Goal: Task Accomplishment & Management: Manage account settings

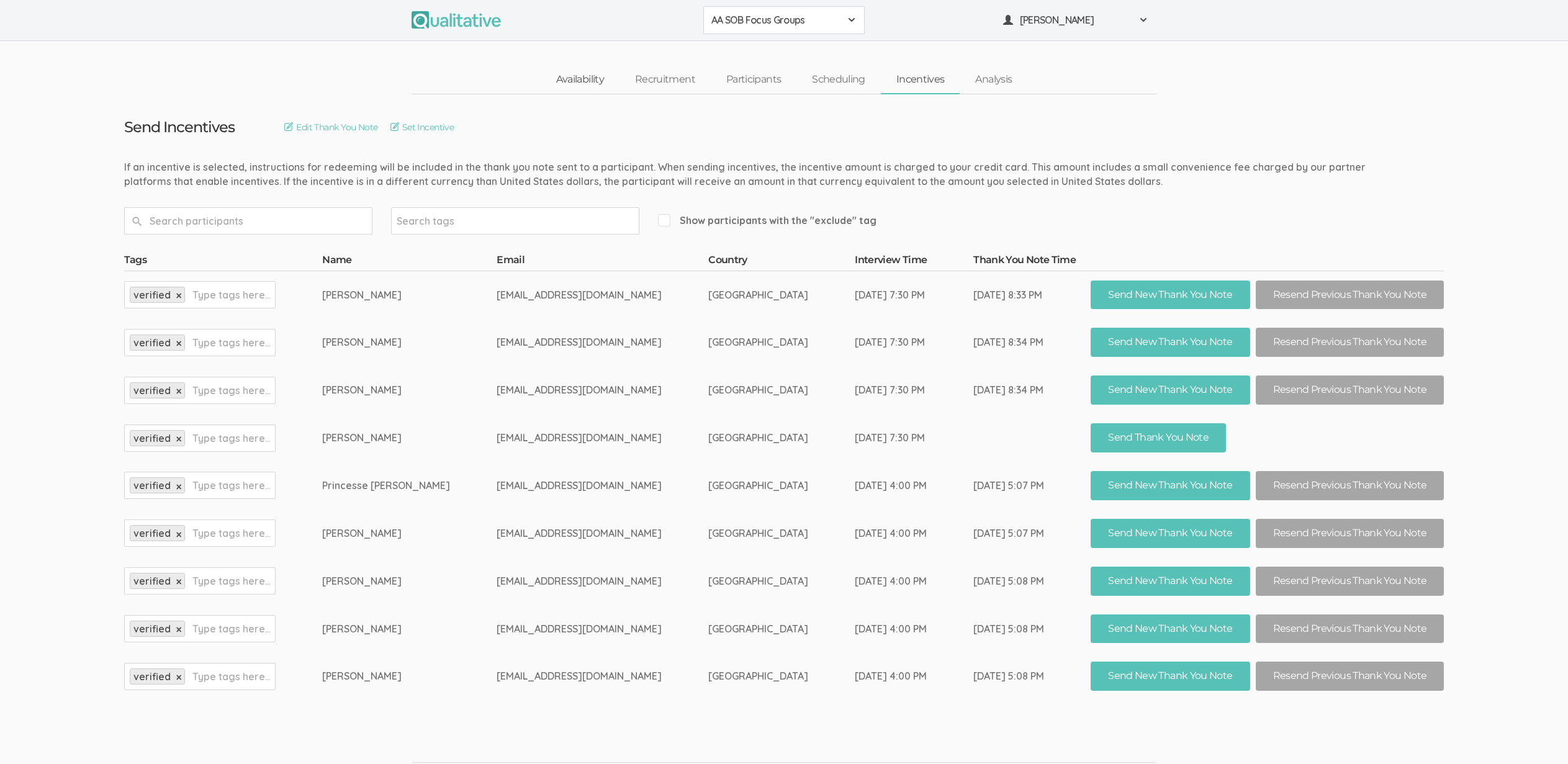
click at [582, 82] on link "Availability" at bounding box center [580, 80] width 79 height 27
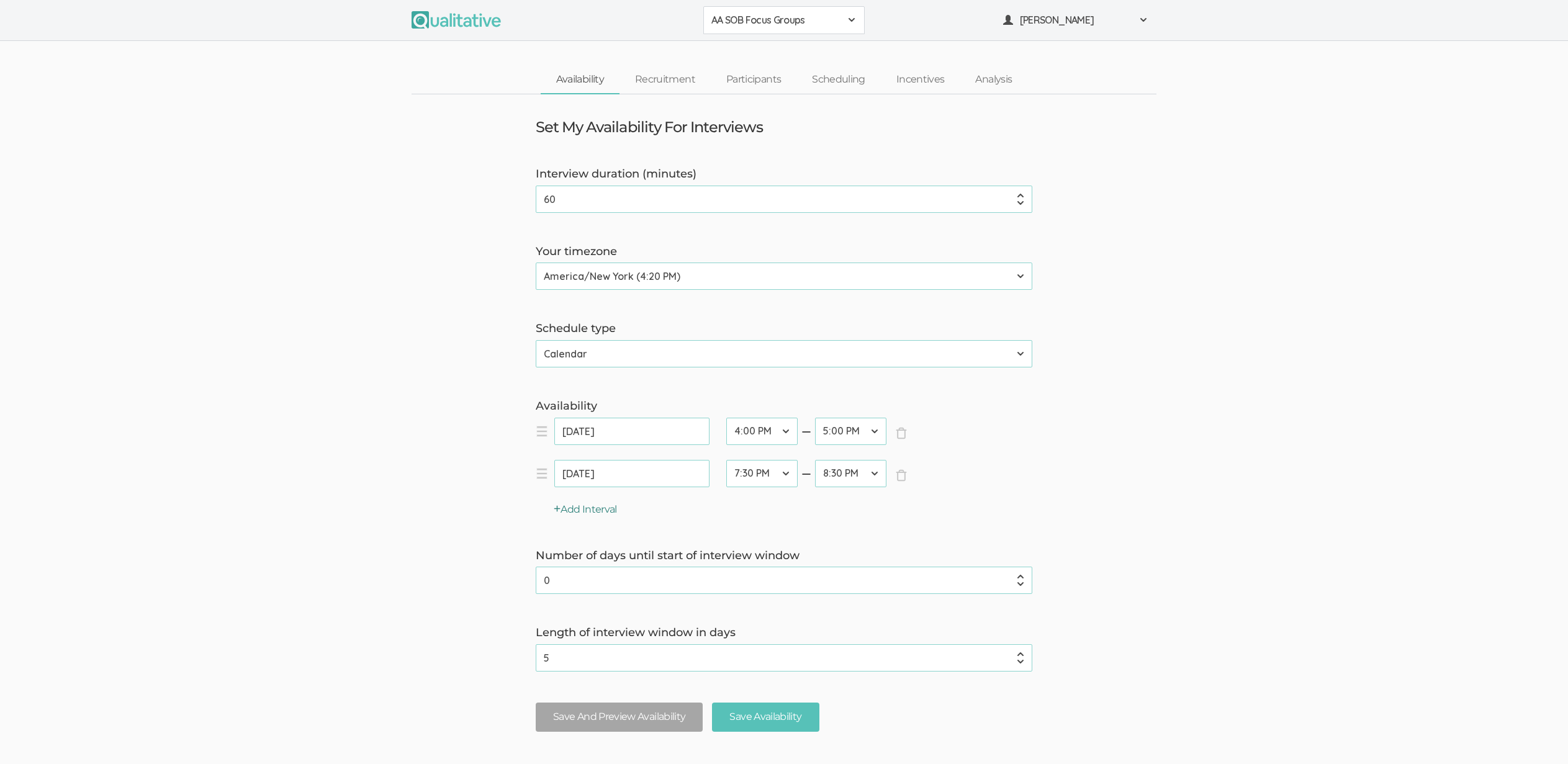
click at [593, 510] on button "Add Interval" at bounding box center [585, 510] width 63 height 14
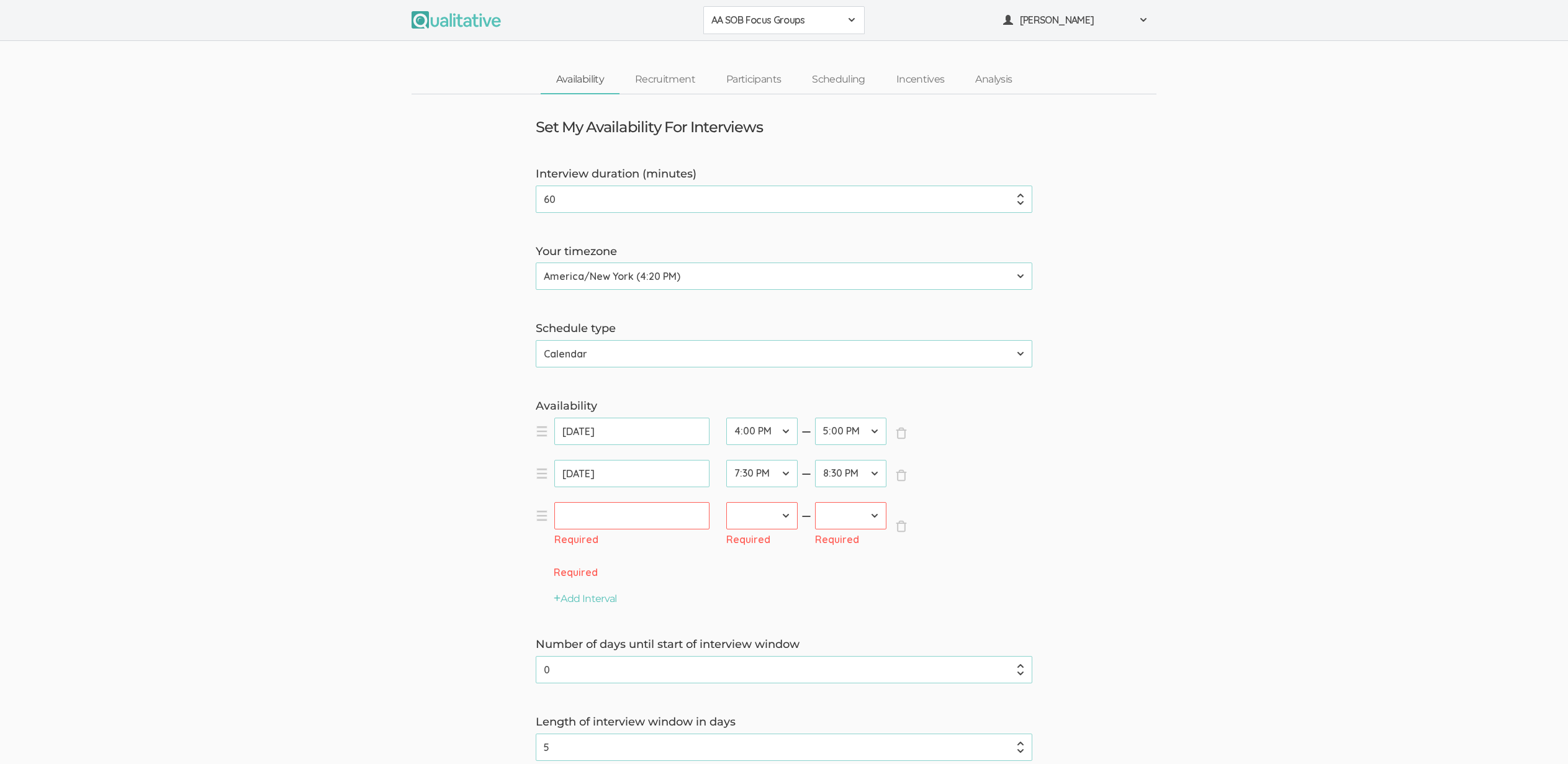
click at [579, 516] on input "text" at bounding box center [631, 516] width 155 height 27
click at [669, 603] on link "11" at bounding box center [664, 607] width 21 height 17
type input "Sep 11, 2025"
click at [754, 512] on select "12:00 AM 12:30 AM 1:00 AM 1:30 AM 2:00 AM 2:30 AM 3:00 AM 3:30 AM 4:00 AM 4:30 …" at bounding box center [761, 516] width 72 height 27
select select "35"
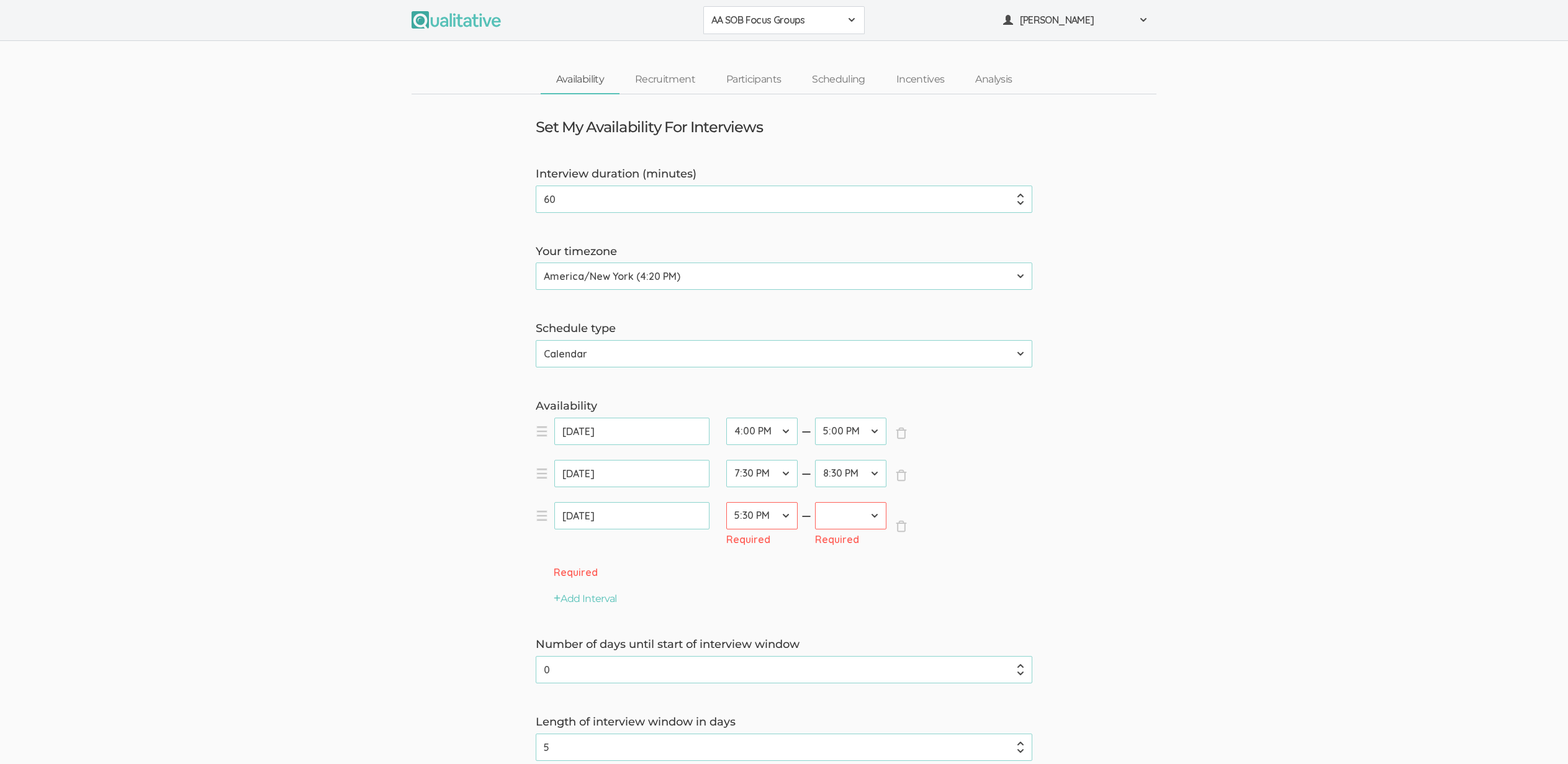
click at [726, 502] on select "12:00 AM 12:30 AM 1:00 AM 1:30 AM 2:00 AM 2:30 AM 3:00 AM 3:30 AM 4:00 AM 4:30 …" at bounding box center [761, 516] width 72 height 27
click at [827, 512] on select "12:00 AM 12:30 AM 1:00 AM 1:30 AM 2:00 AM 2:30 AM 3:00 AM 3:30 AM 4:00 AM 4:30 …" at bounding box center [850, 516] width 72 height 27
select select "37"
click at [815, 502] on select "12:00 AM 12:30 AM 1:00 AM 1:30 AM 2:00 AM 2:30 AM 3:00 AM 3:30 AM 4:00 AM 4:30 …" at bounding box center [850, 516] width 72 height 27
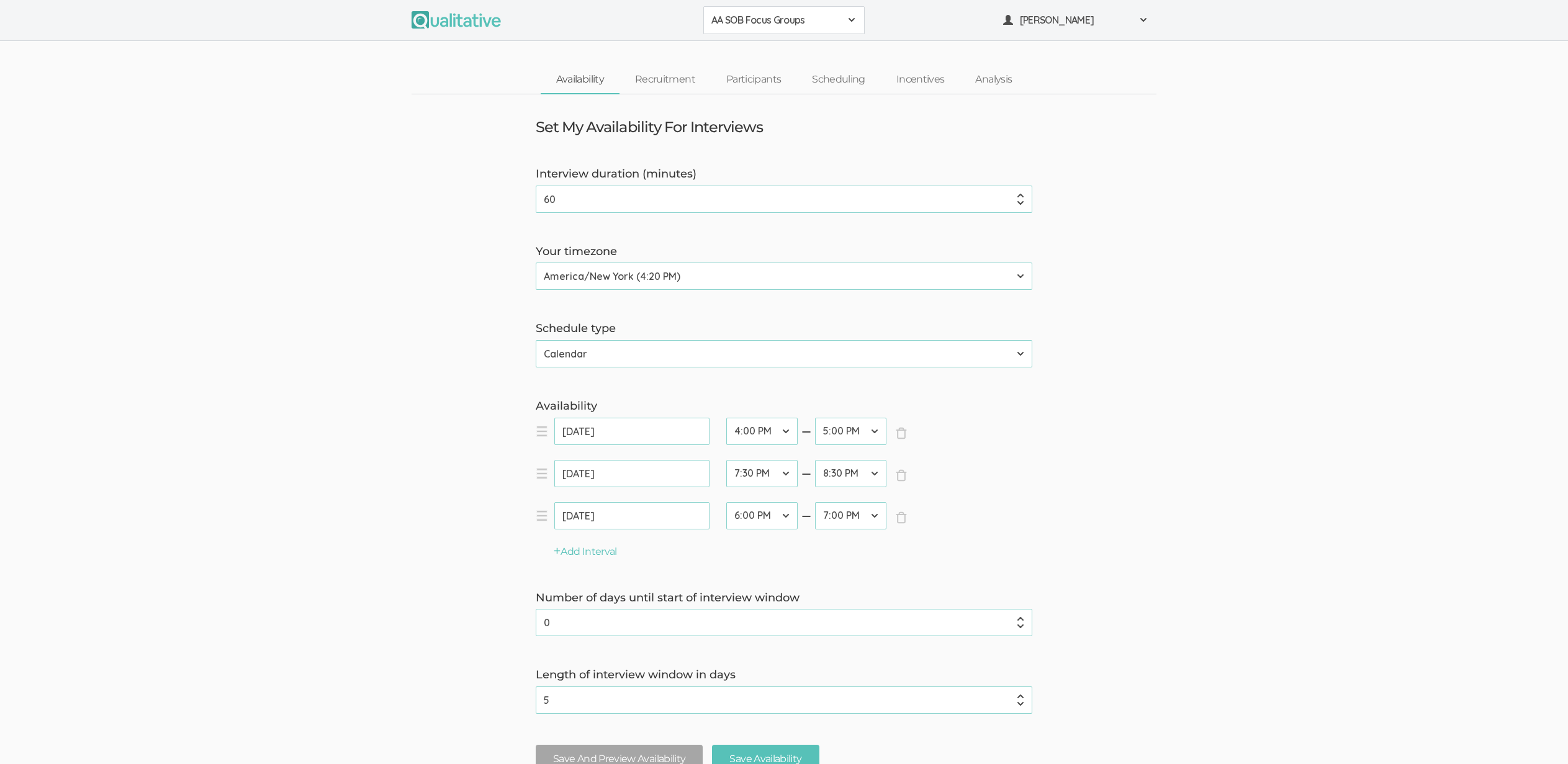
click at [981, 594] on label "Number of days until start of interview window" at bounding box center [784, 599] width 496 height 16
click at [981, 609] on input "0" at bounding box center [784, 623] width 496 height 27
click at [799, 750] on input "Save Availability" at bounding box center [766, 759] width 107 height 29
click at [842, 73] on link "Scheduling" at bounding box center [838, 80] width 85 height 27
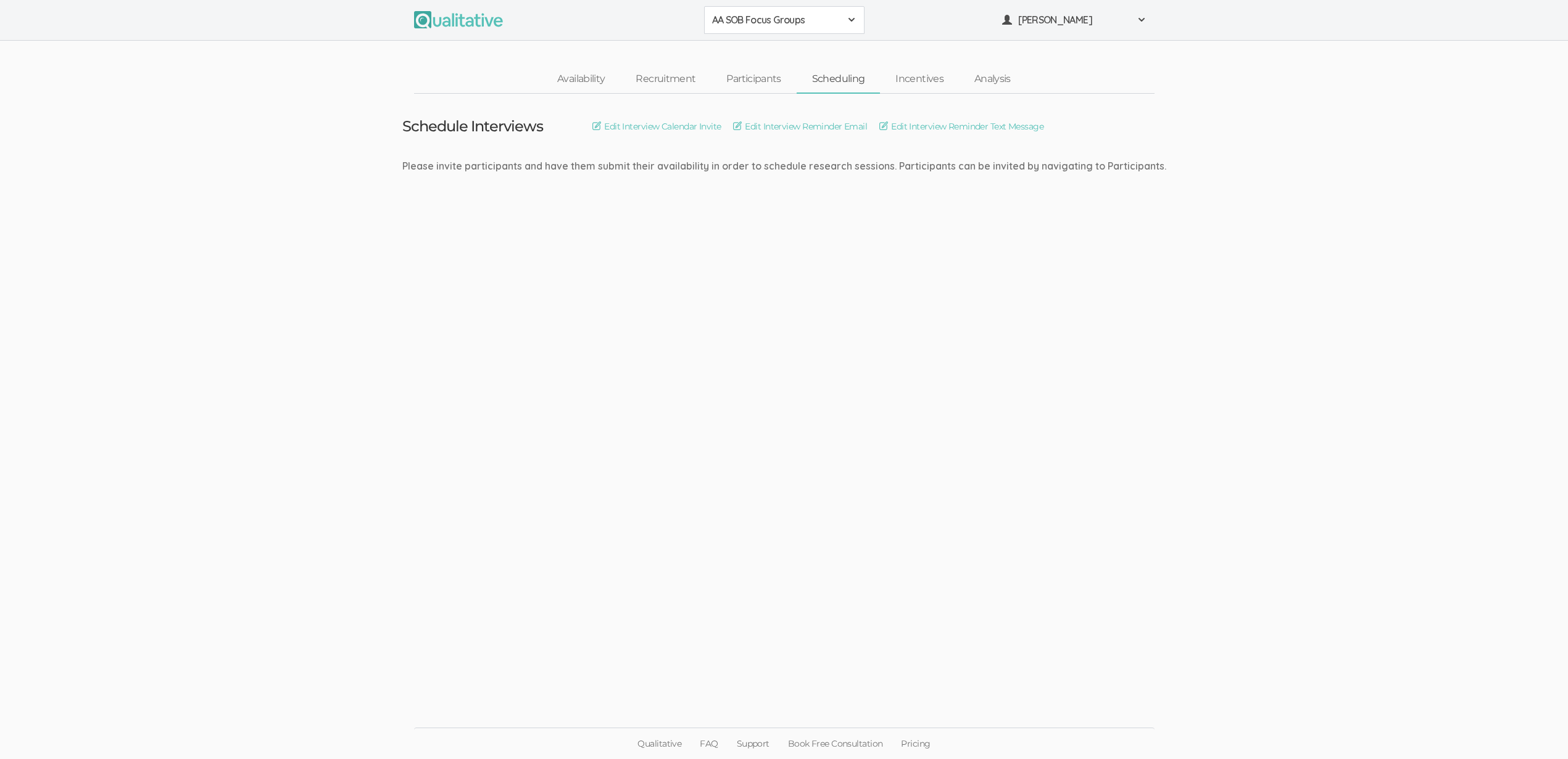
drag, startPoint x: 706, startPoint y: 237, endPoint x: 709, endPoint y: 244, distance: 7.6
click at [705, 240] on ui-view "Schedule Interviews Edit Interview Calendar Invite Edit Interview Reminder Emai…" at bounding box center [784, 380] width 1568 height 572
click at [846, 265] on ui-view "Schedule Interviews Edit Interview Calendar Invite Edit Interview Reminder Emai…" at bounding box center [784, 380] width 1568 height 572
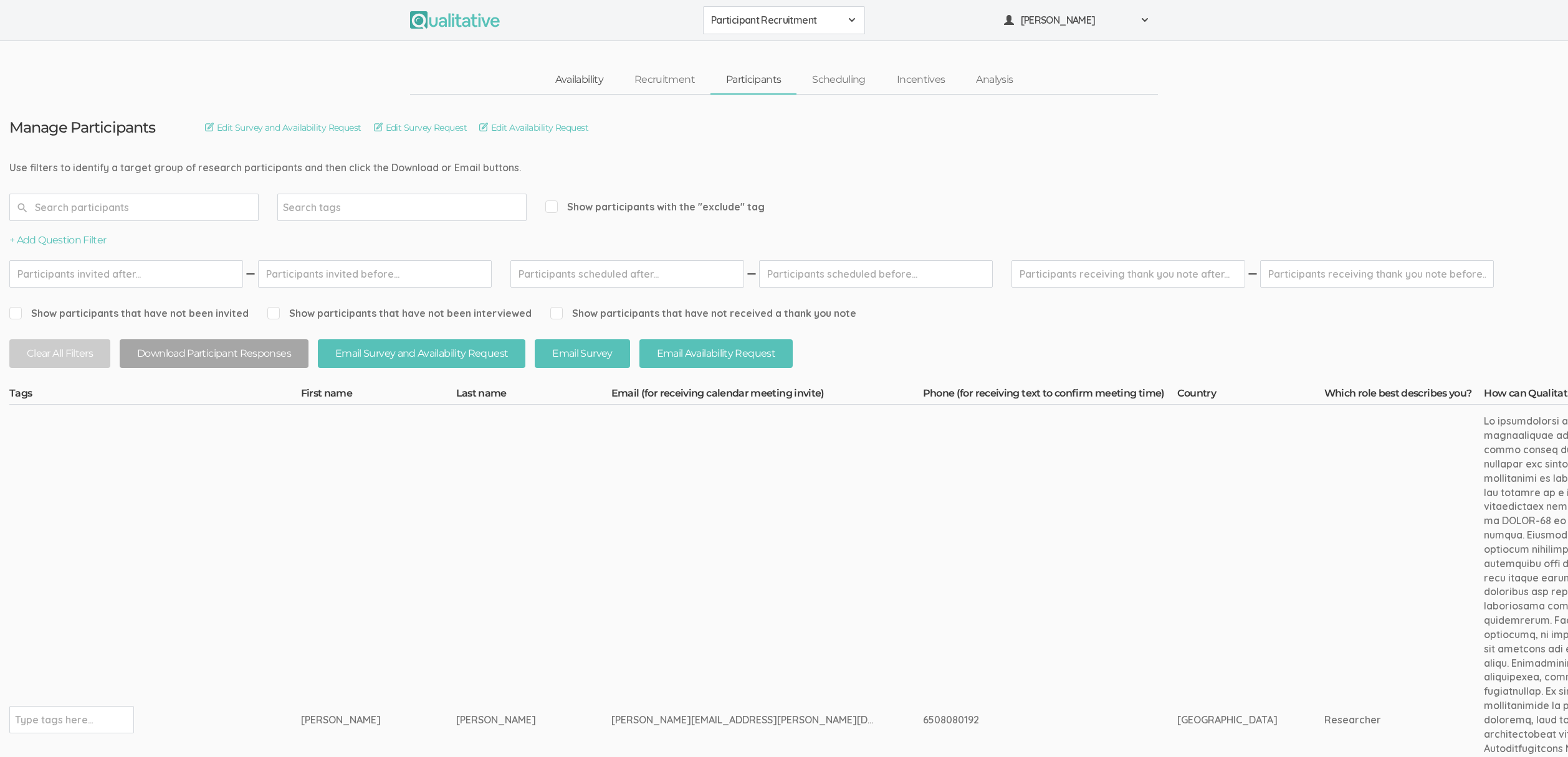
click at [577, 82] on link "Availability" at bounding box center [579, 80] width 79 height 27
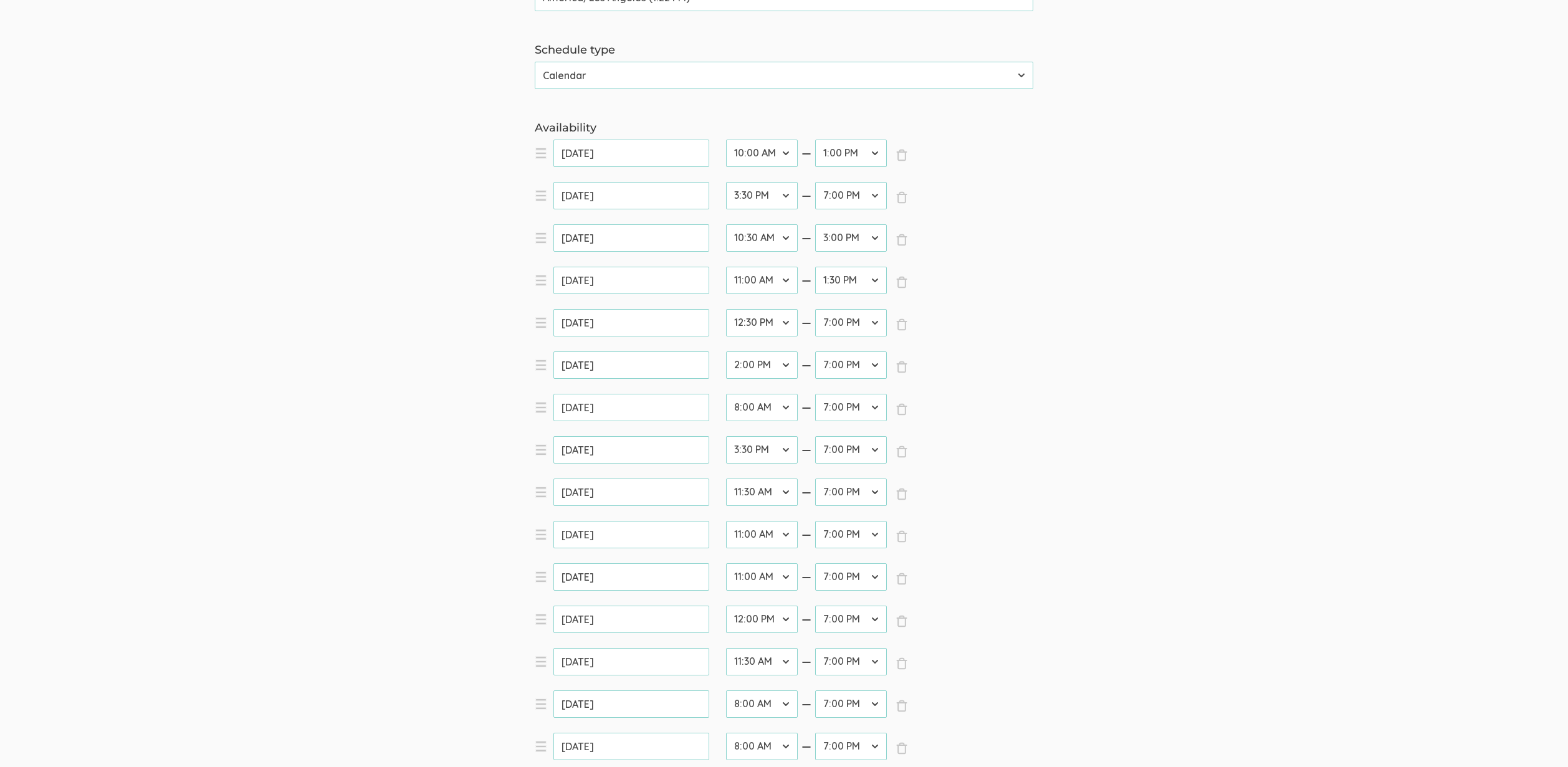
scroll to position [282, 0]
click at [847, 624] on select "12:00 AM 12:30 AM 1:00 AM 1:30 AM 2:00 AM 2:30 AM 3:00 AM 3:30 AM 4:00 AM 4:30 …" at bounding box center [851, 618] width 72 height 27
select select "36"
click at [815, 604] on select "12:00 AM 12:30 AM 1:00 AM 1:30 AM 2:00 AM 2:30 AM 3:00 AM 3:30 AM 4:00 AM 4:30 …" at bounding box center [851, 618] width 72 height 27
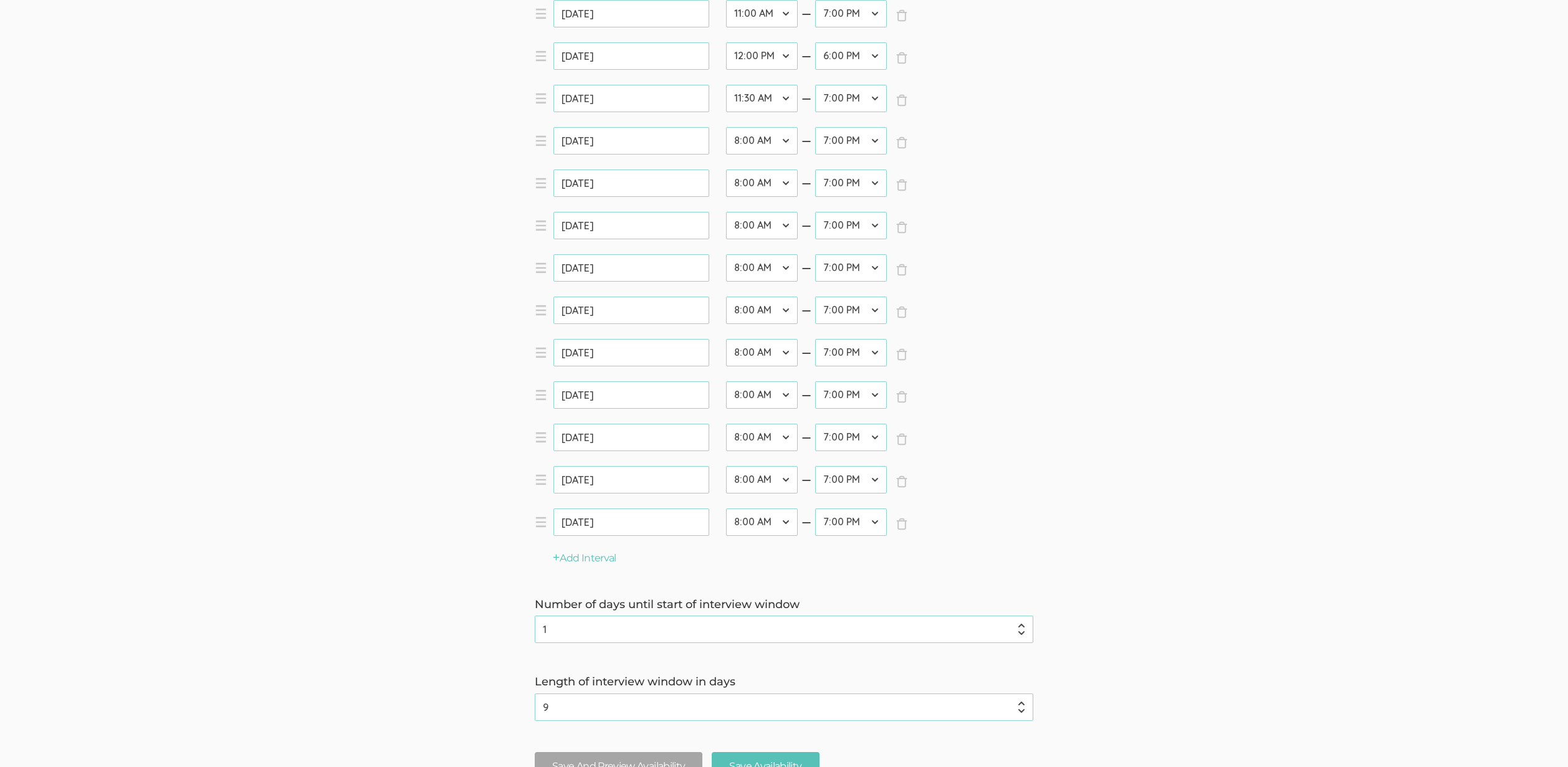
scroll to position [967, 0]
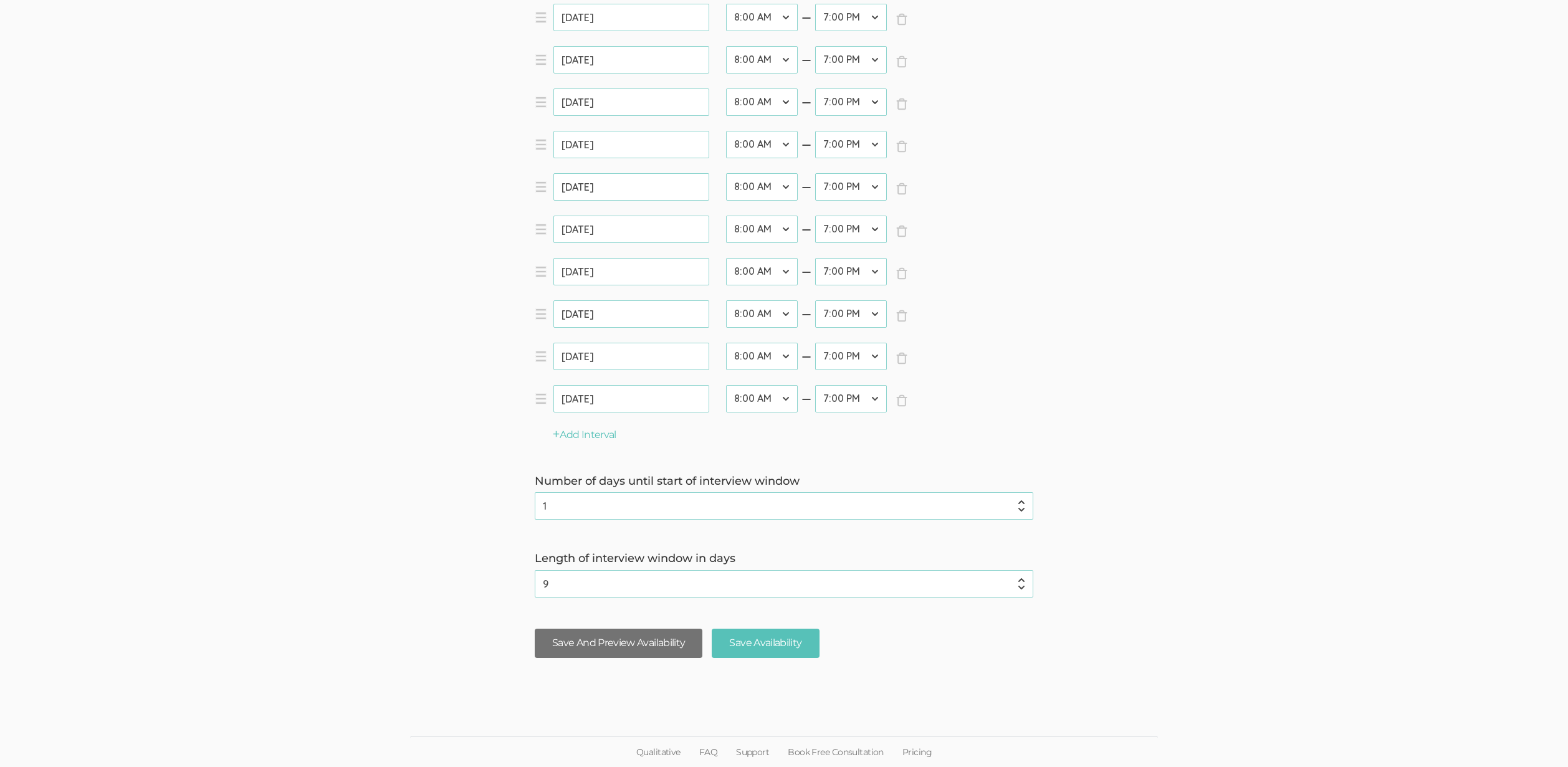
click at [663, 643] on button "Save And Preview Availability" at bounding box center [618, 643] width 167 height 29
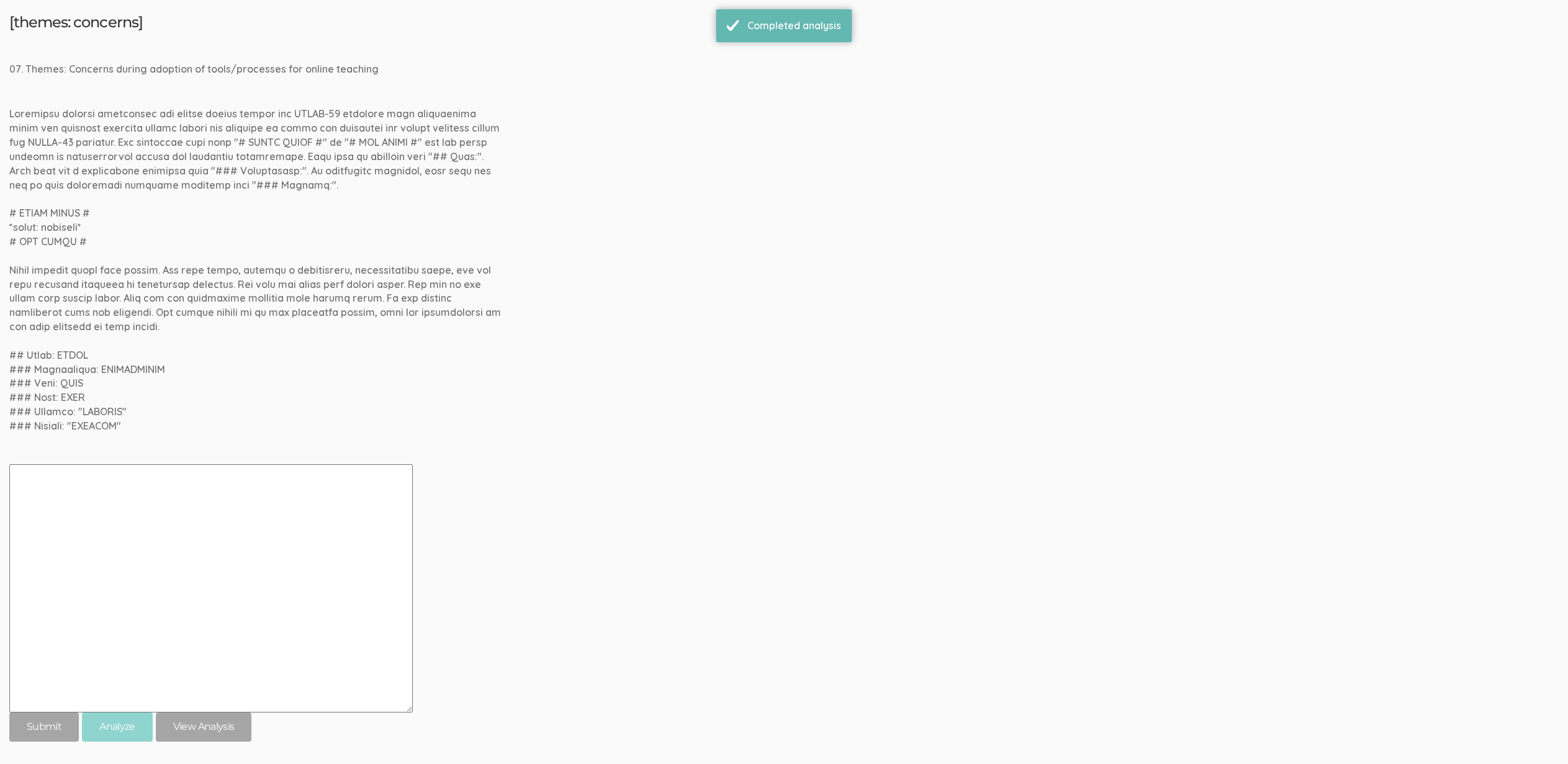
click at [616, 373] on div "[themes: concerns] 07. Themes: Concerns during adoption of tools/processes for …" at bounding box center [784, 378] width 1549 height 727
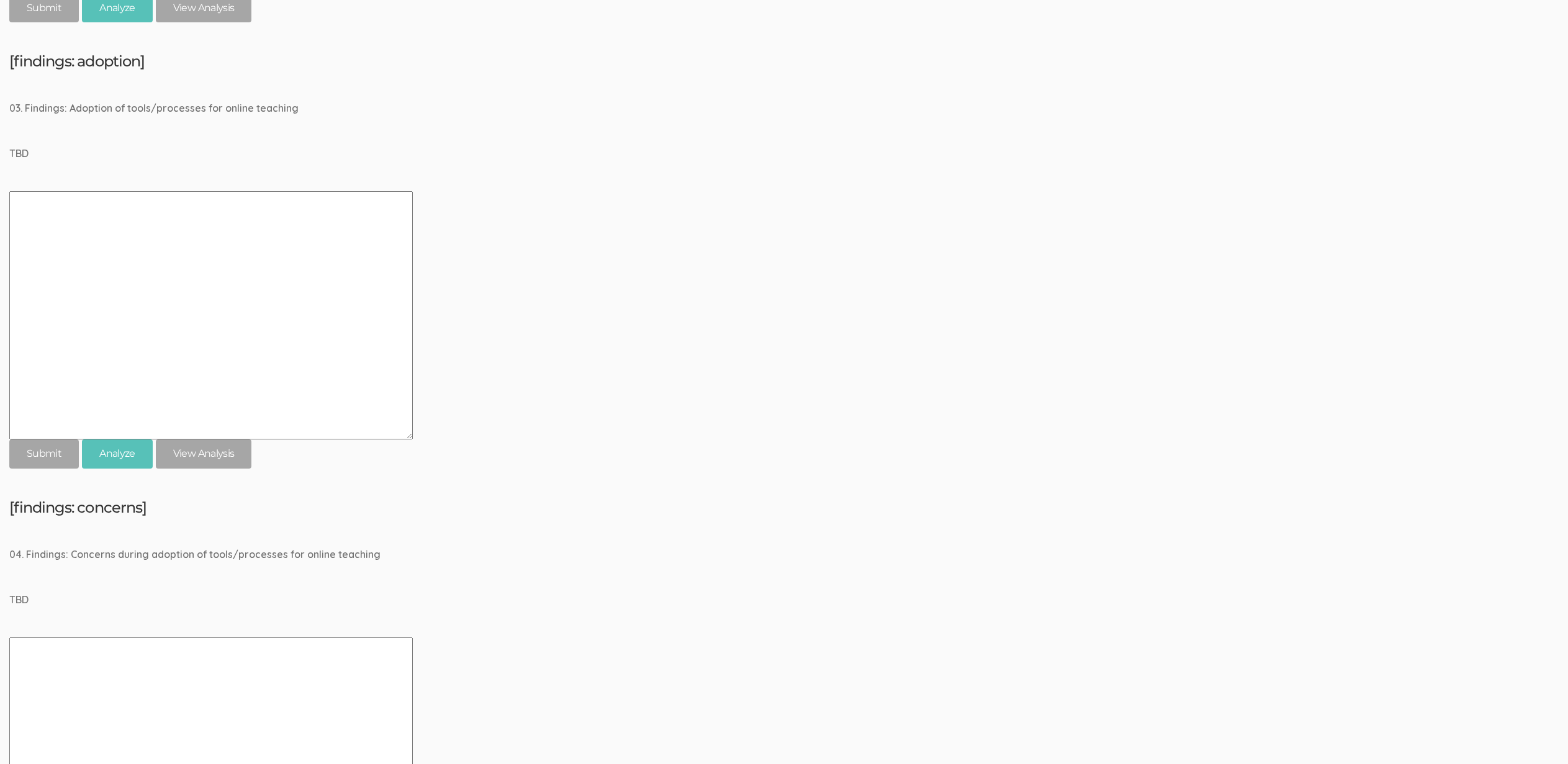
scroll to position [994, 0]
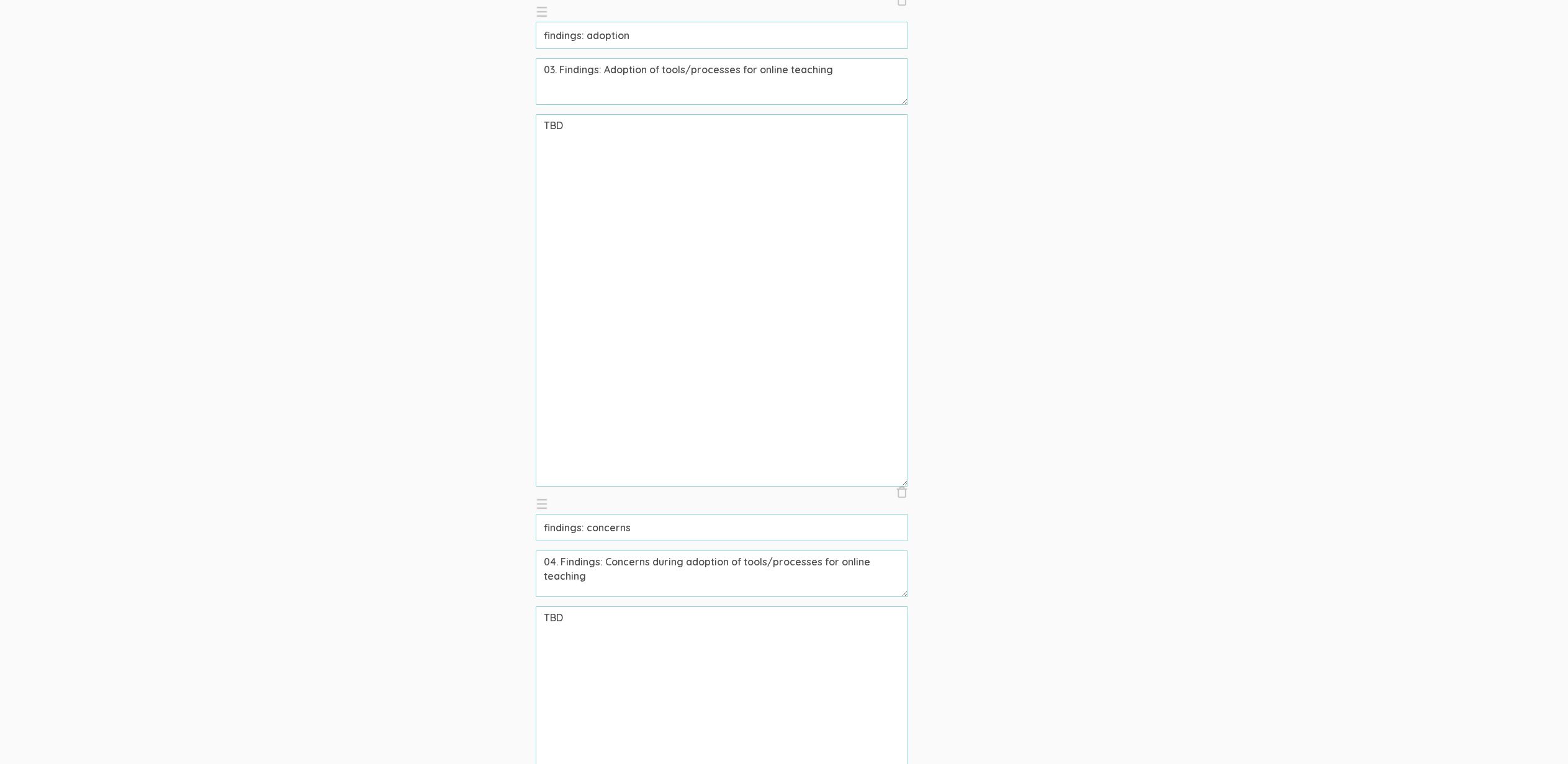
scroll to position [1596, 0]
click at [763, 331] on textarea "TBD" at bounding box center [721, 302] width 373 height 373
paste textarea "Individuals with insecure attachment styles were interviewed to identify what w…"
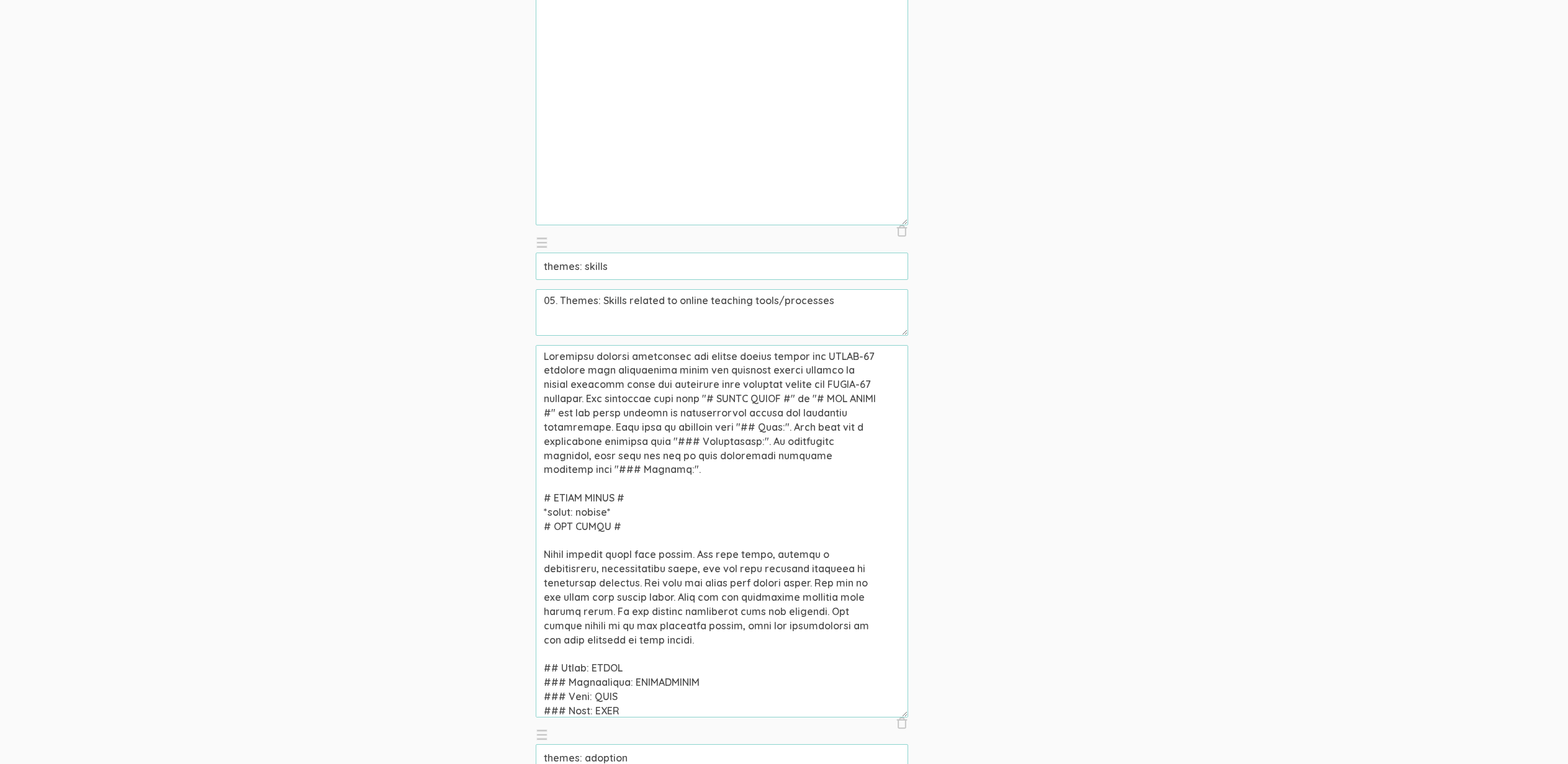
scroll to position [2400, 0]
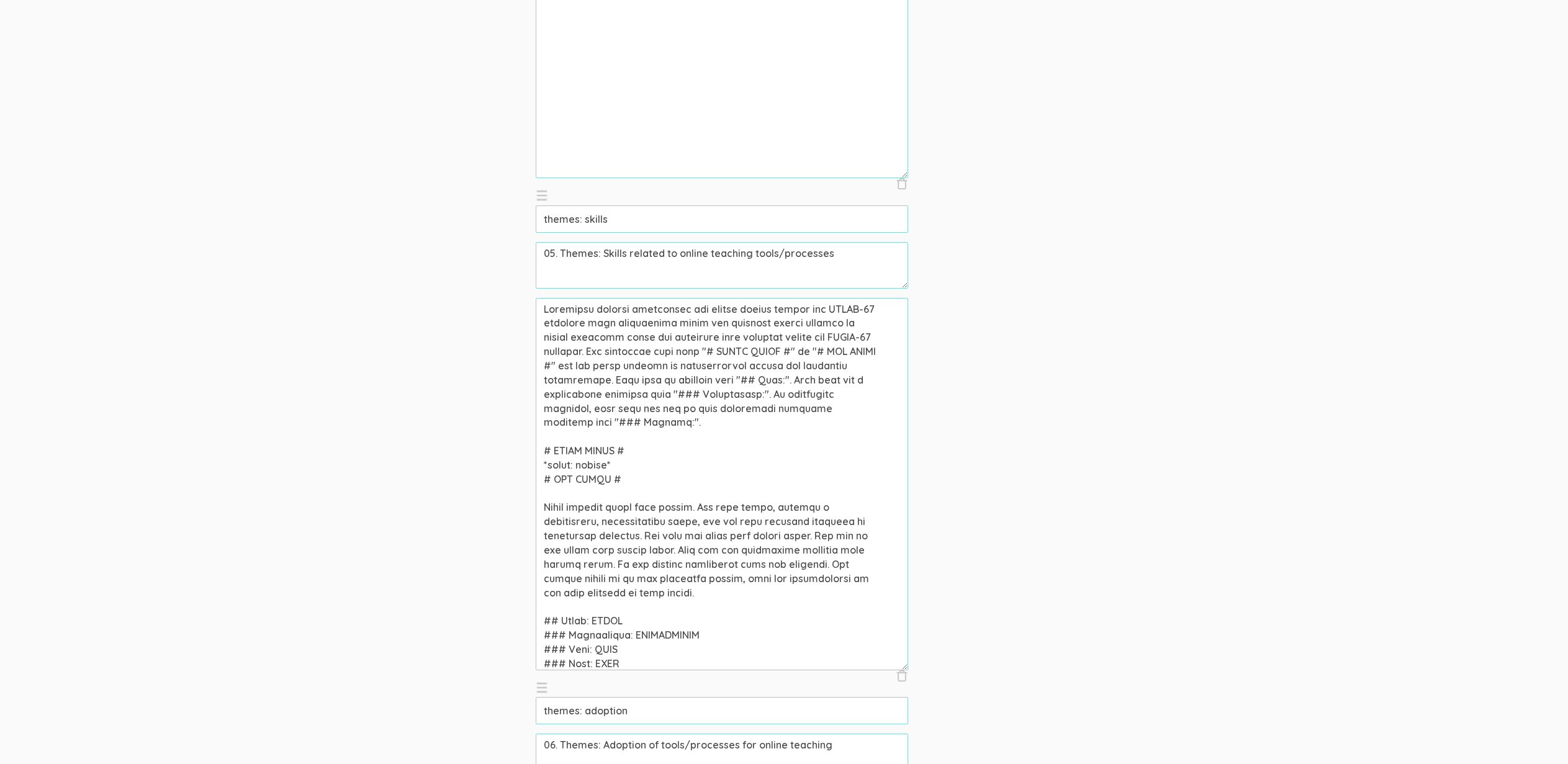
drag, startPoint x: 596, startPoint y: 350, endPoint x: 455, endPoint y: 279, distance: 157.9
click at [455, 279] on form "System Prompts × Close You are an experienced community college professor and a…" at bounding box center [784, 523] width 1568 height 5513
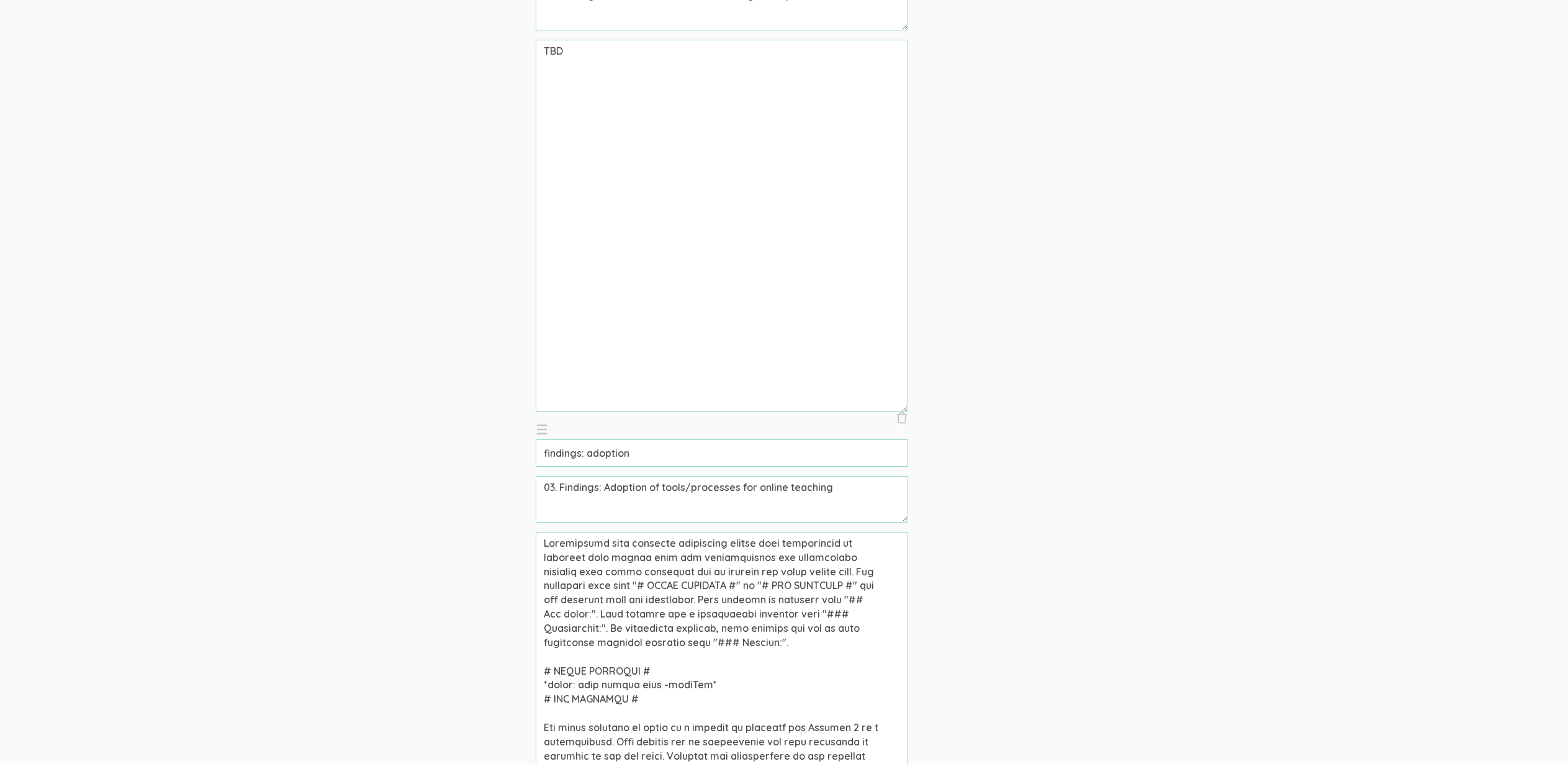
scroll to position [1316, 0]
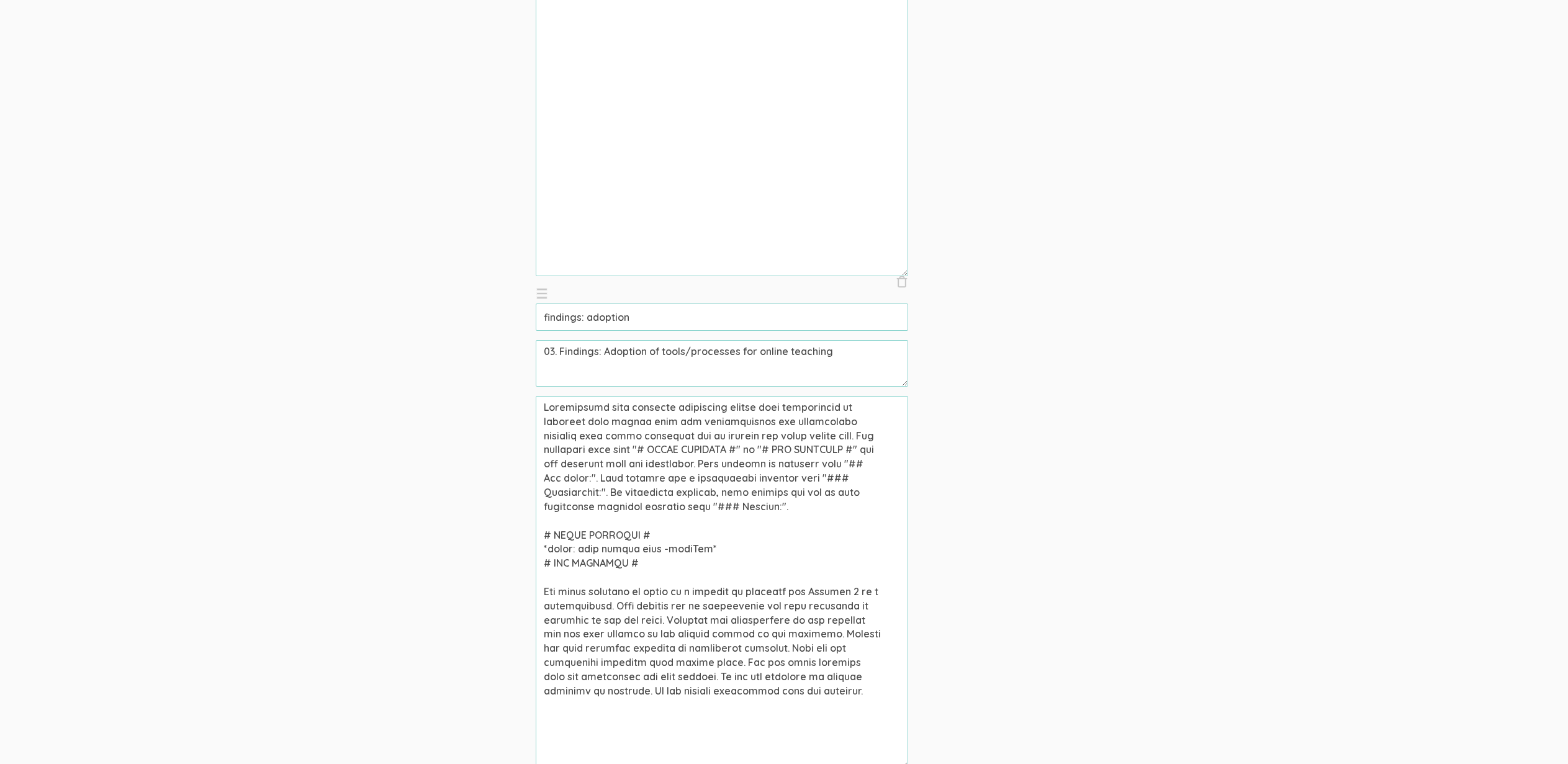
drag, startPoint x: 772, startPoint y: 434, endPoint x: 375, endPoint y: 386, distance: 399.9
paste textarea "Community college professors who taught online during the COVID-19 pandemic wer…"
type textarea "Community college professors who taught online during the COVID-19 pandemic wer…"
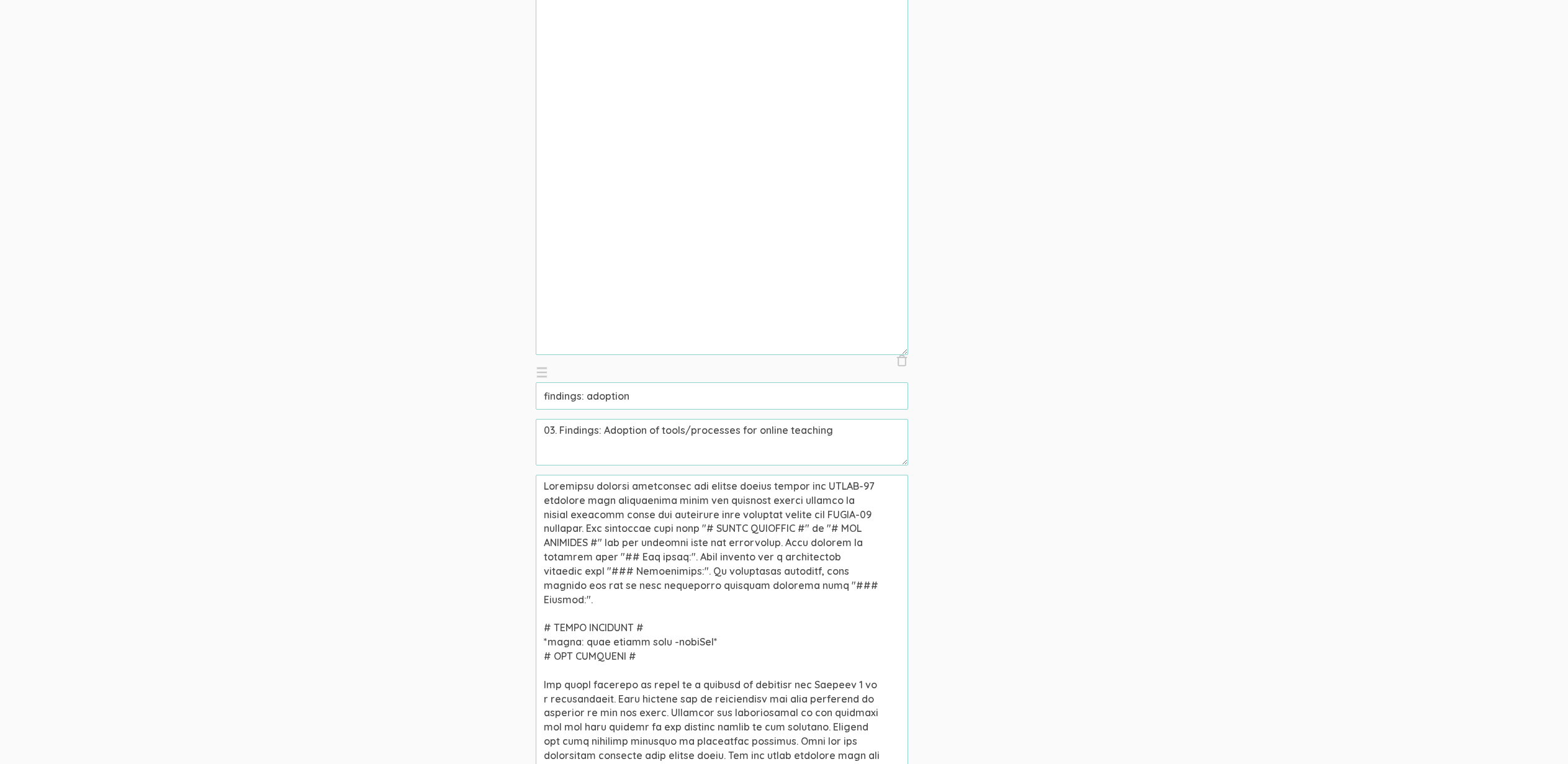
scroll to position [1358, 0]
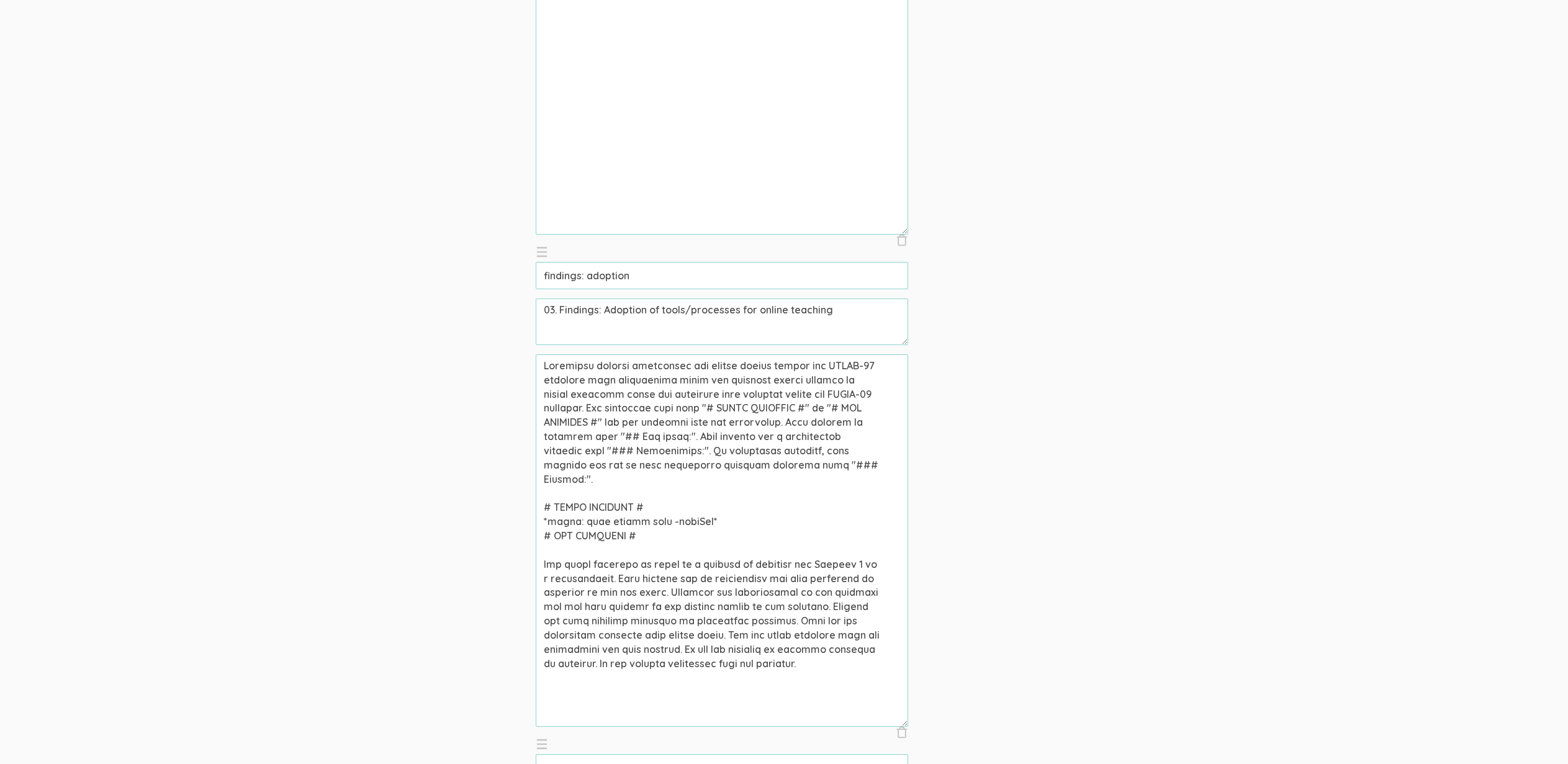
click at [637, 522] on textarea at bounding box center [721, 541] width 373 height 373
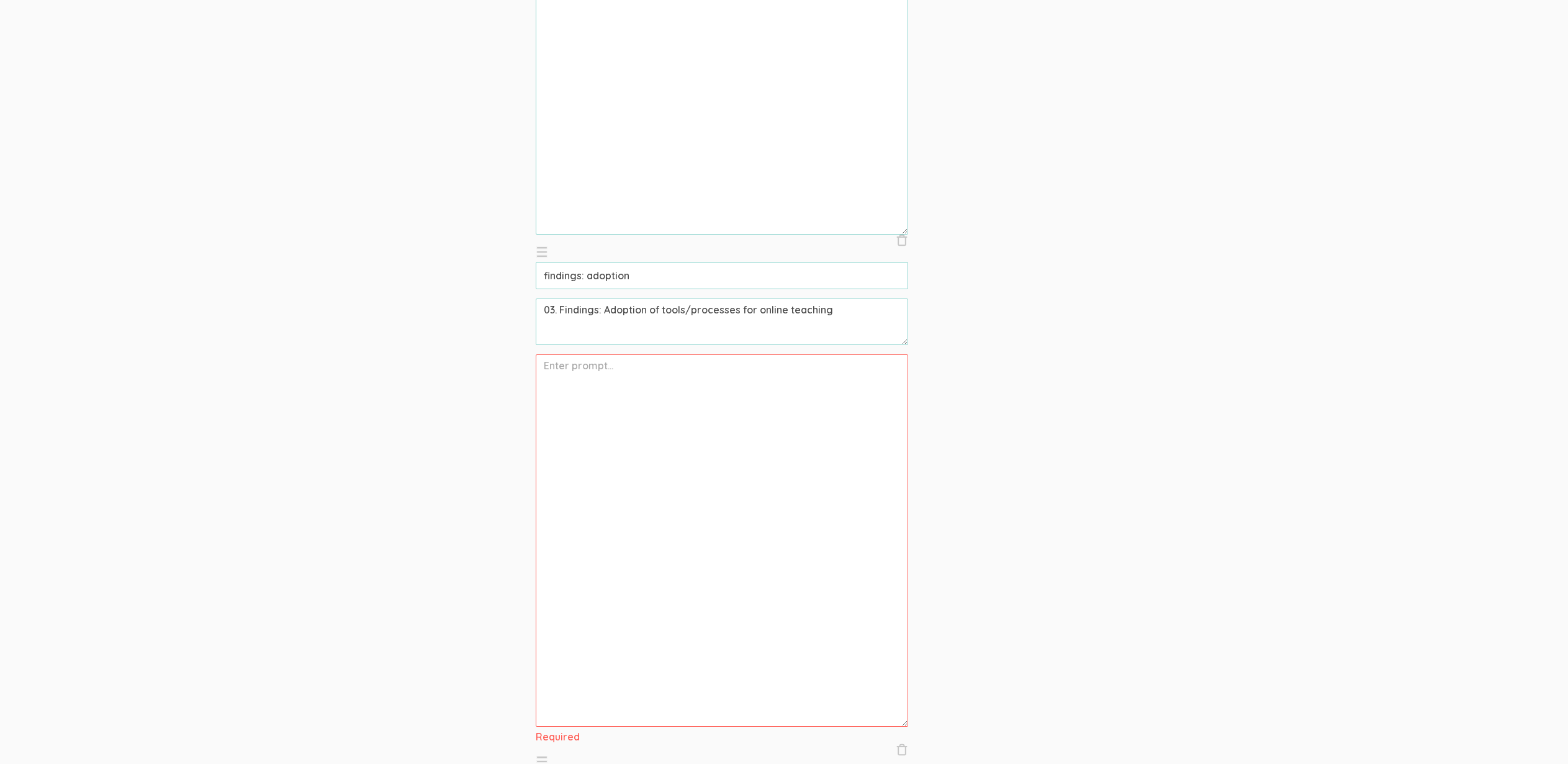
click at [691, 161] on textarea "TBD" at bounding box center [721, 48] width 373 height 373
click at [646, 487] on textarea at bounding box center [721, 541] width 373 height 373
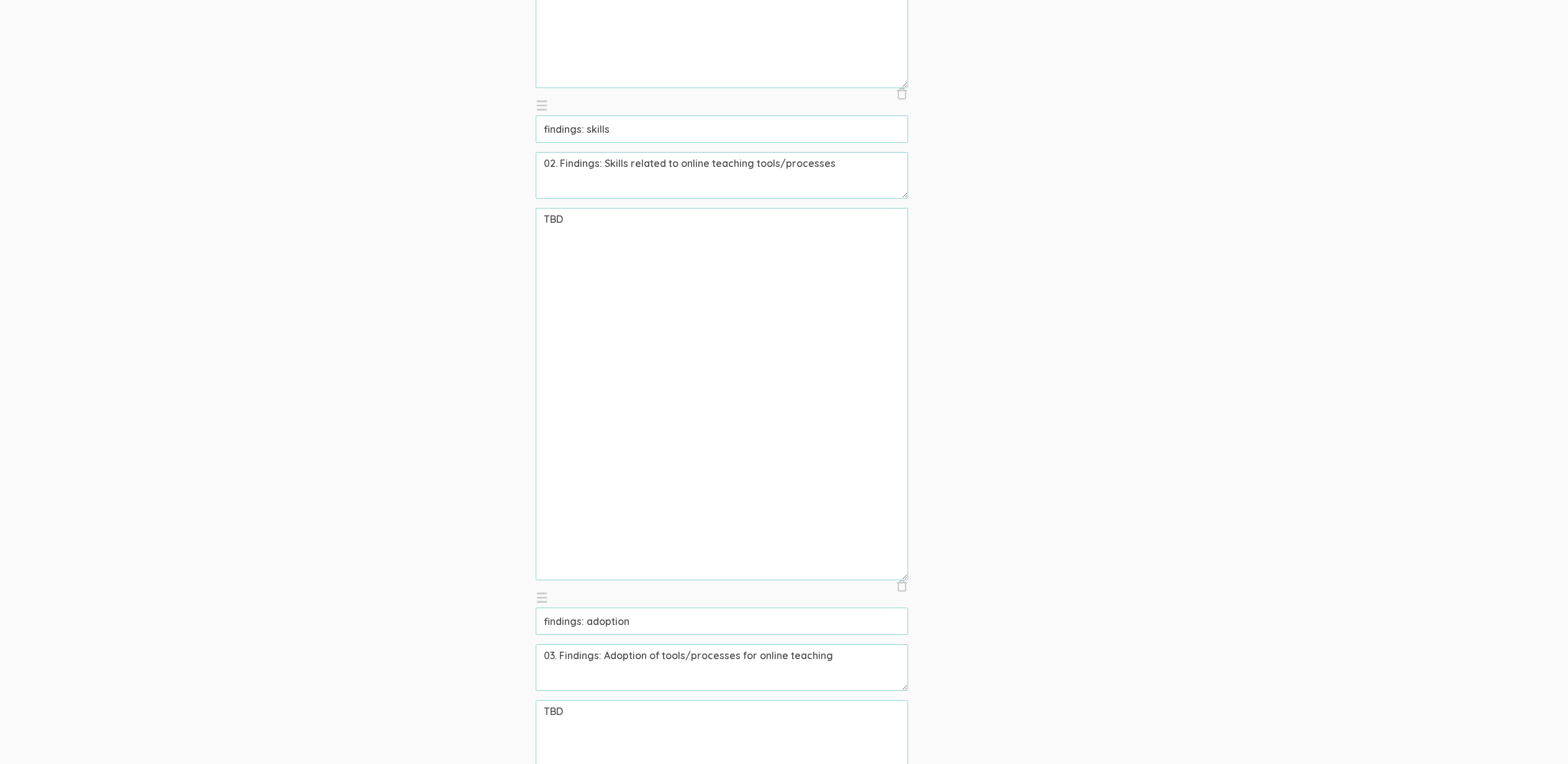
scroll to position [786, 0]
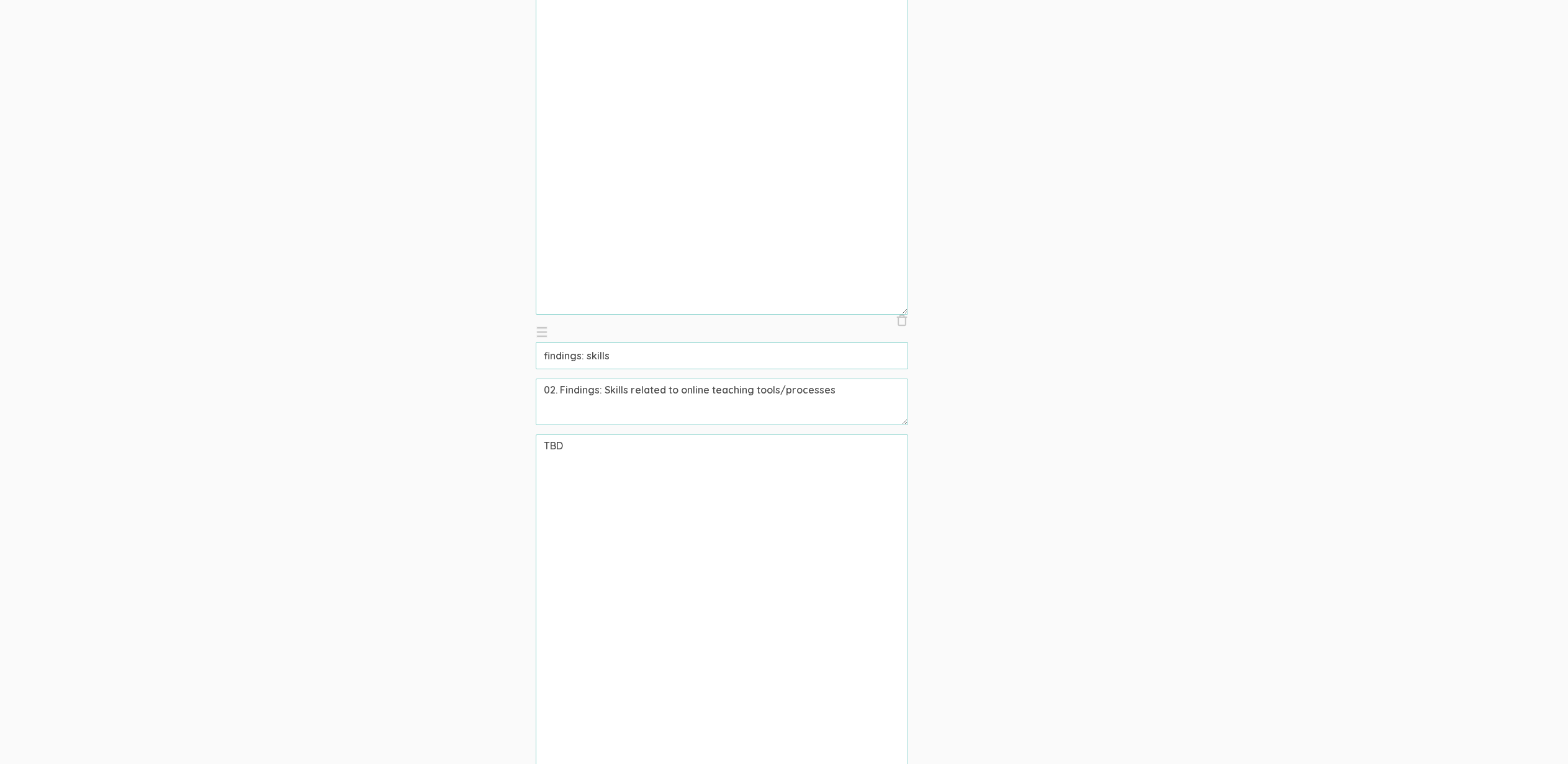
type textarea "TBD"
click at [670, 557] on textarea "TBD" at bounding box center [721, 620] width 373 height 373
click at [670, 557] on textarea "TBD" at bounding box center [721, 620] width 373 height 373
click at [622, 518] on textarea "TBD" at bounding box center [721, 620] width 373 height 373
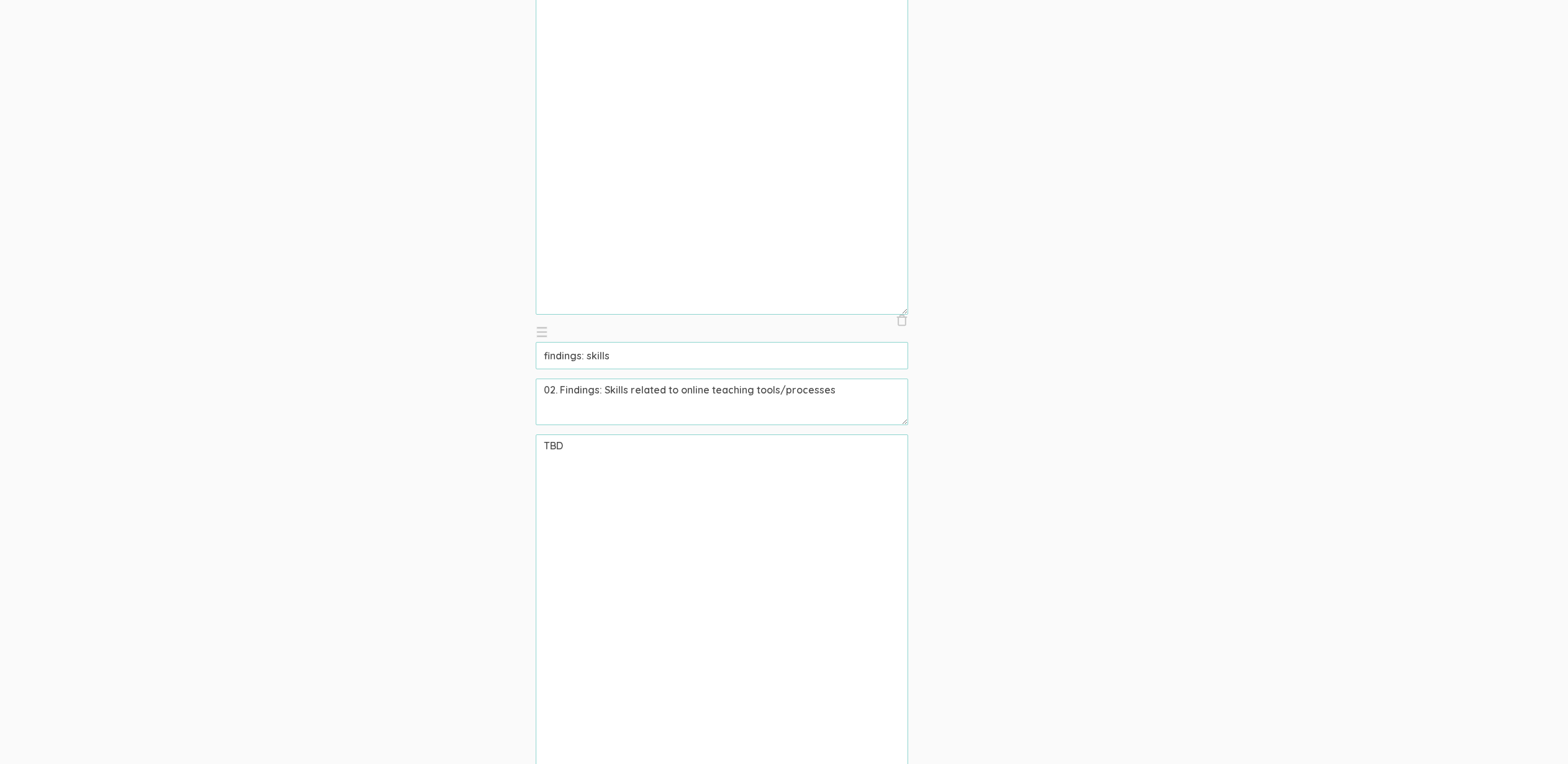
click at [622, 518] on textarea "TBD" at bounding box center [721, 620] width 373 height 373
paste textarea "Community college professors who taught online during the COVID-19 pandemic wer…"
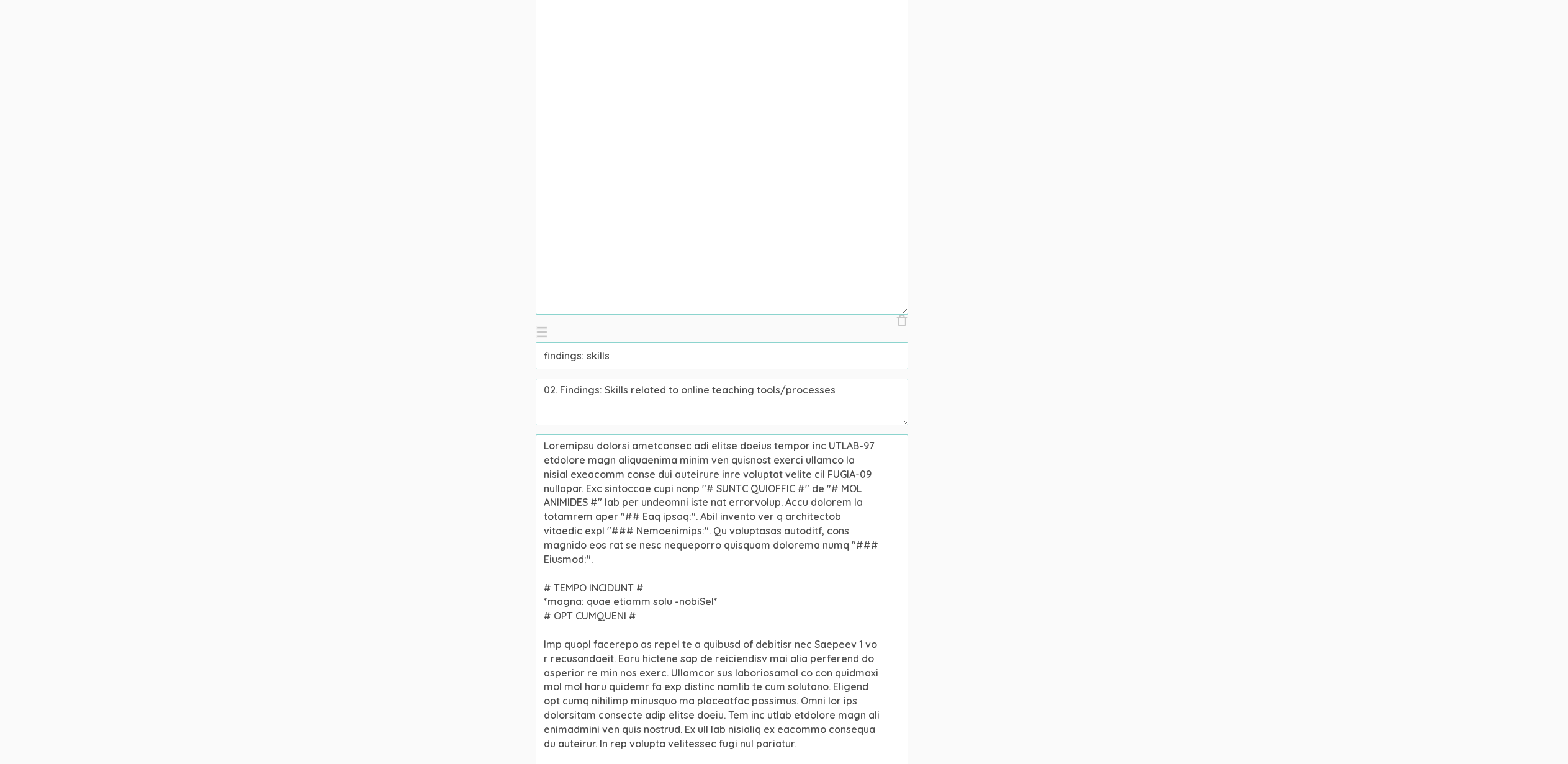
click at [661, 589] on textarea at bounding box center [721, 620] width 373 height 373
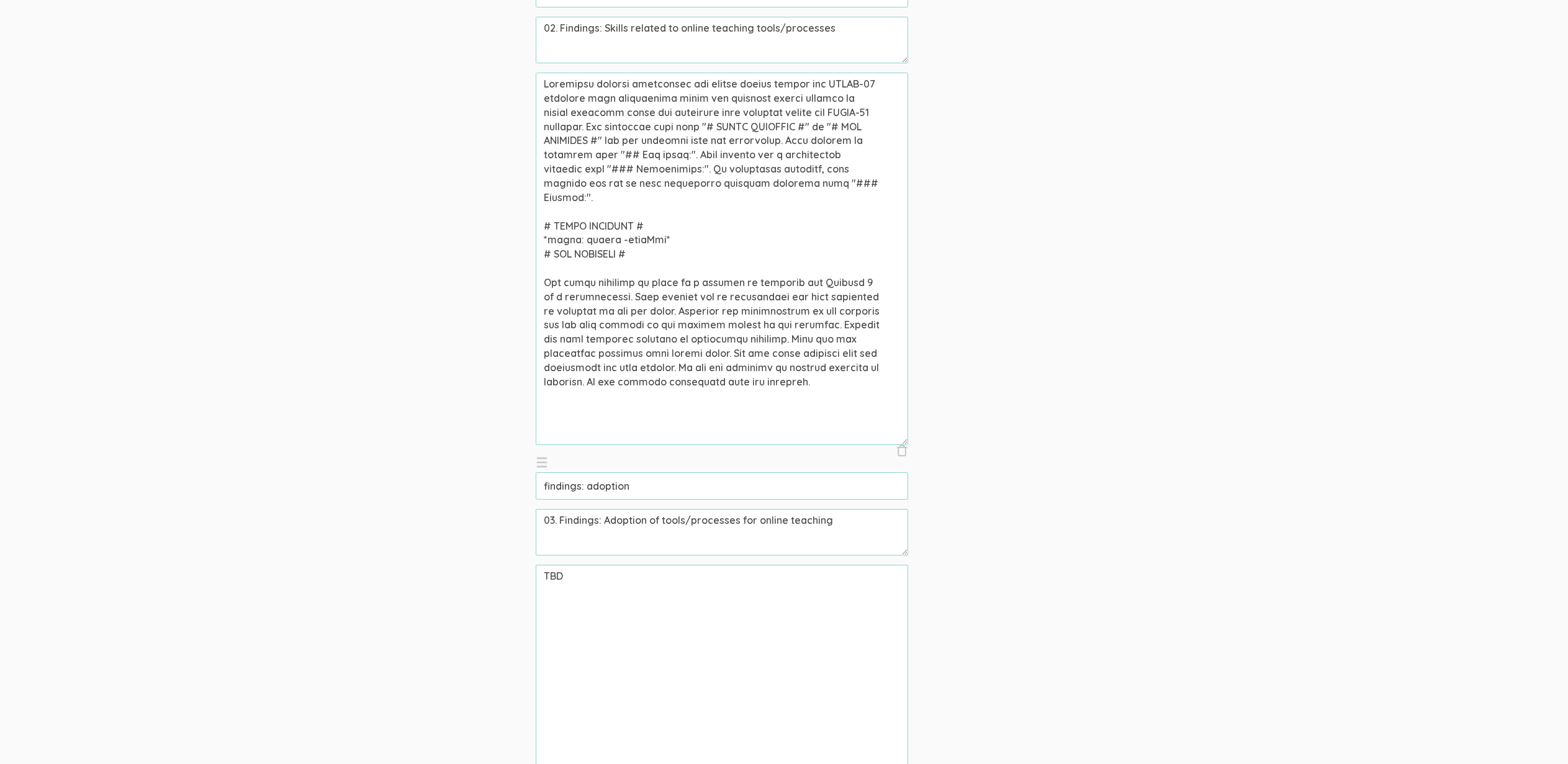
scroll to position [905, 0]
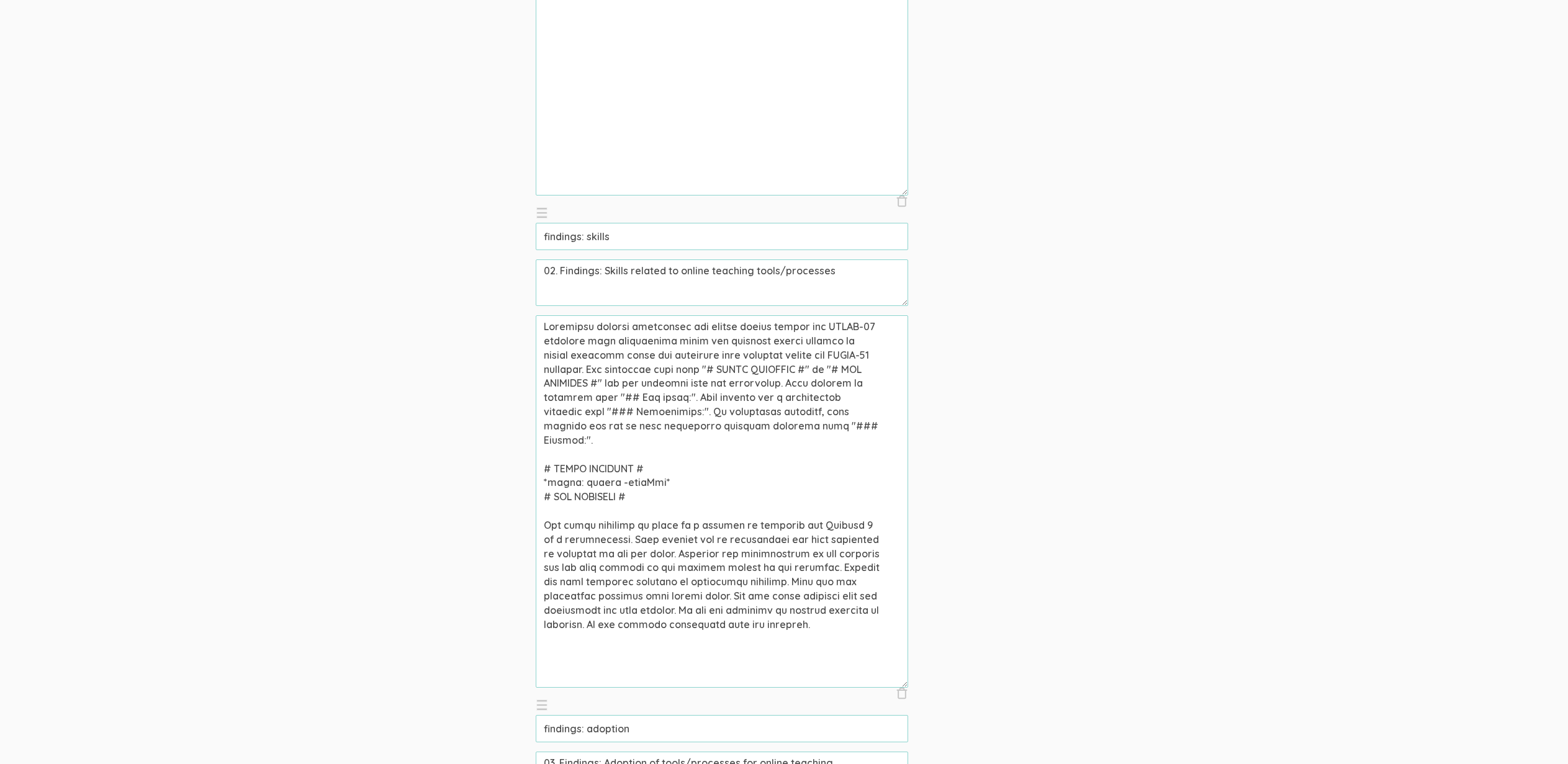
type textarea "Community college professors who taught online during the COVID-19 pandemic wer…"
click at [825, 238] on input "findings: skills" at bounding box center [721, 236] width 373 height 27
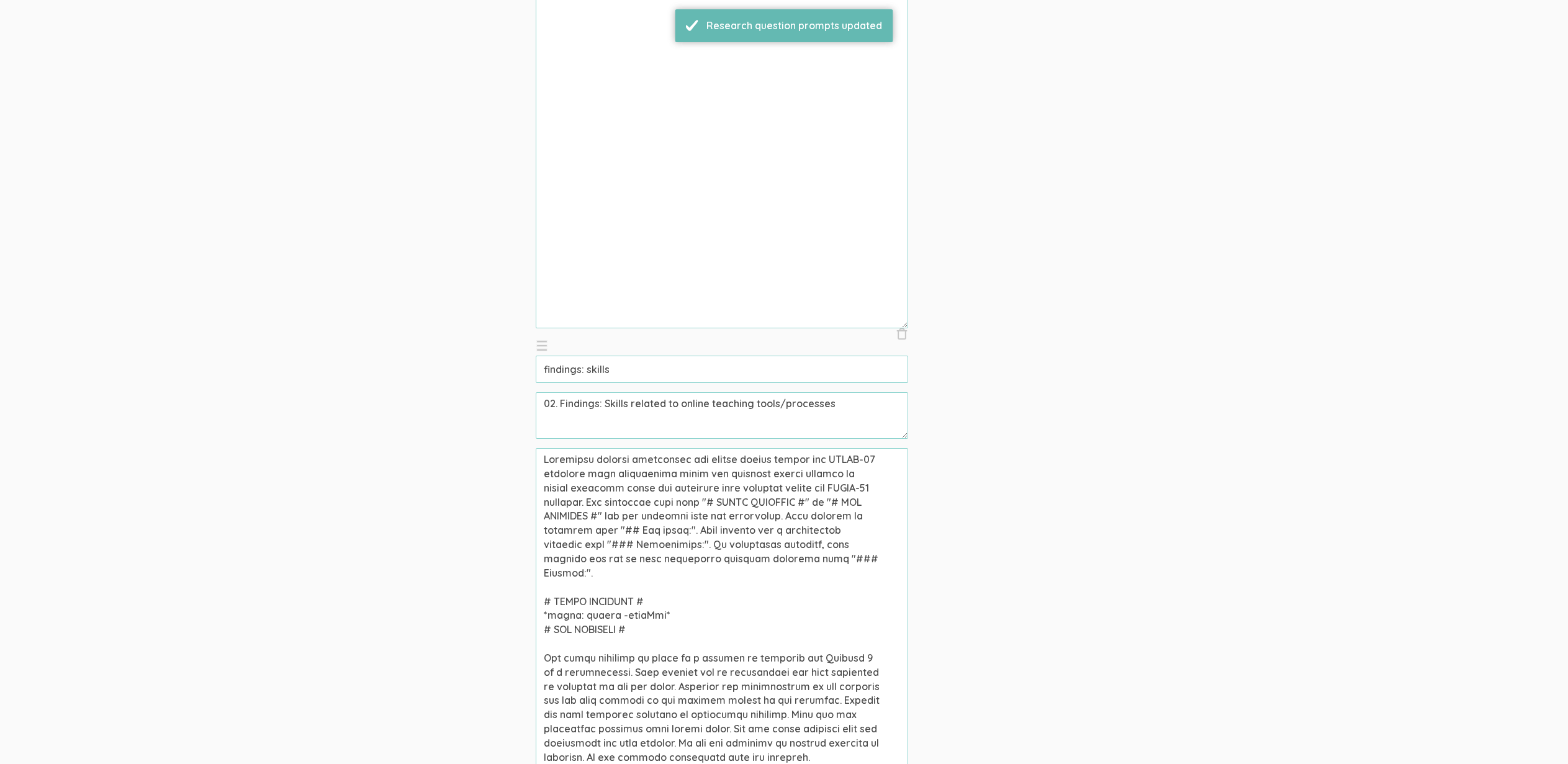
scroll to position [900, 0]
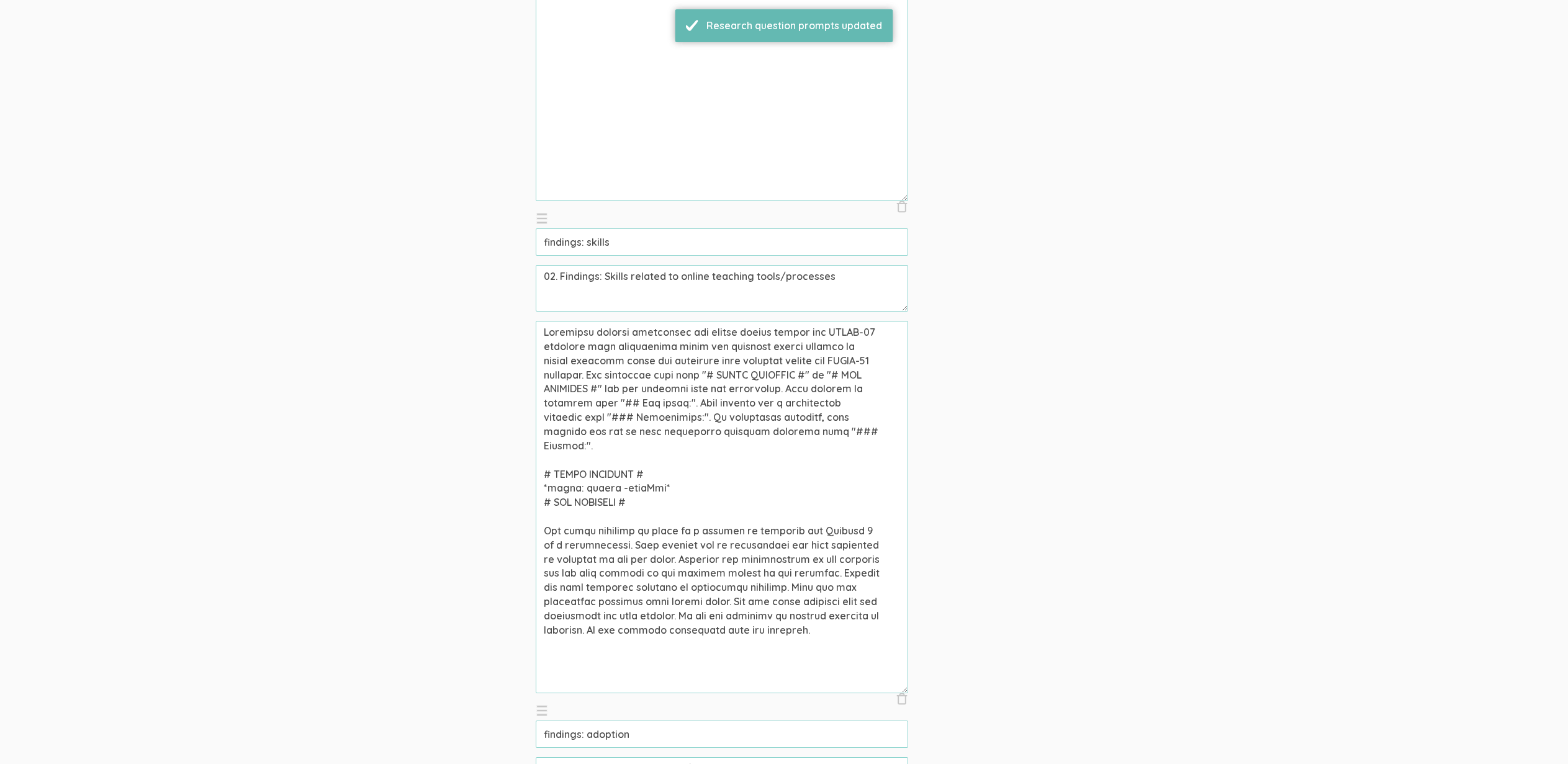
click at [668, 497] on textarea at bounding box center [721, 507] width 373 height 373
click at [677, 513] on textarea at bounding box center [721, 507] width 373 height 373
click at [658, 245] on input "findings: skills" at bounding box center [721, 242] width 373 height 27
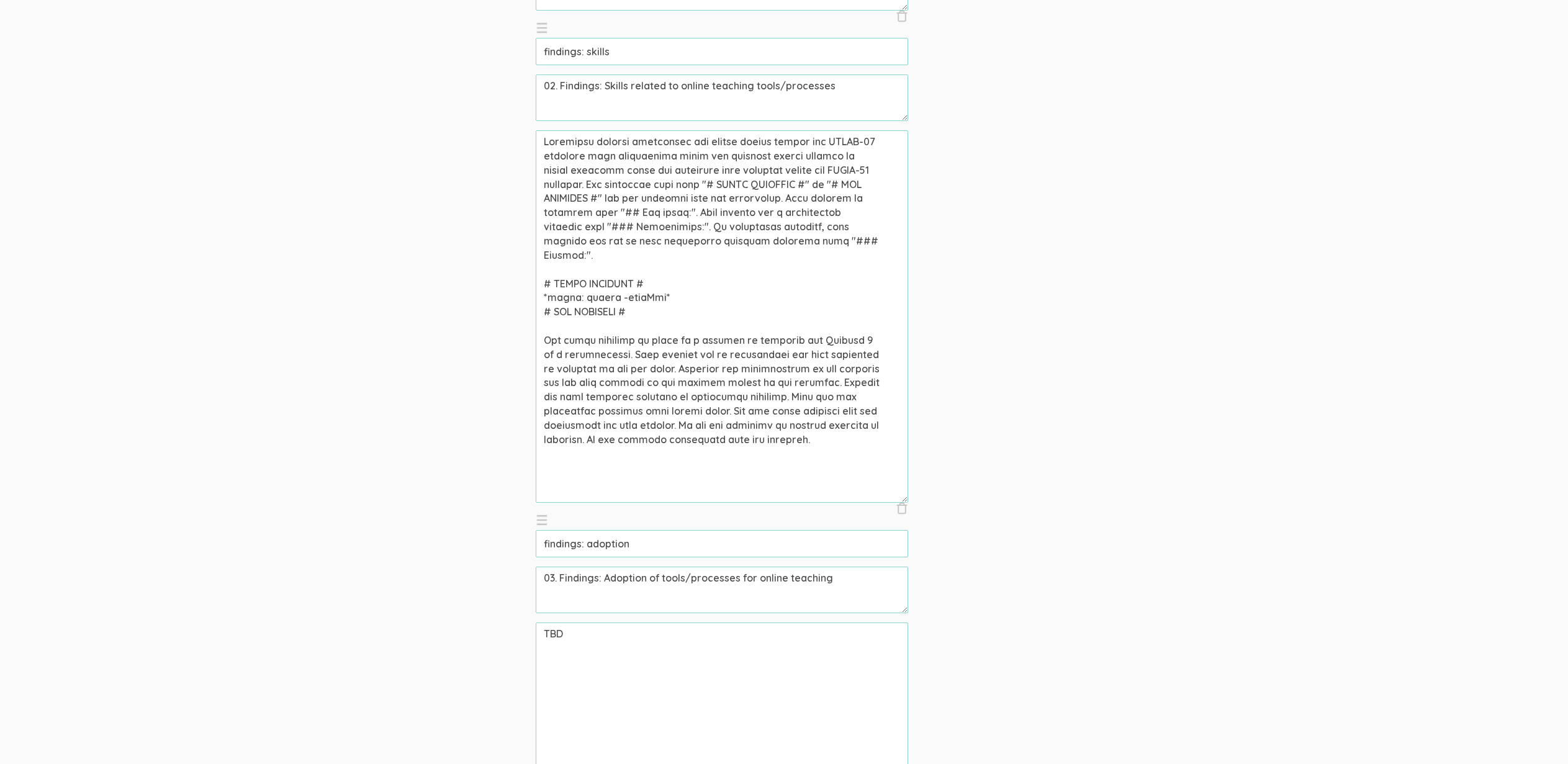
scroll to position [878, 0]
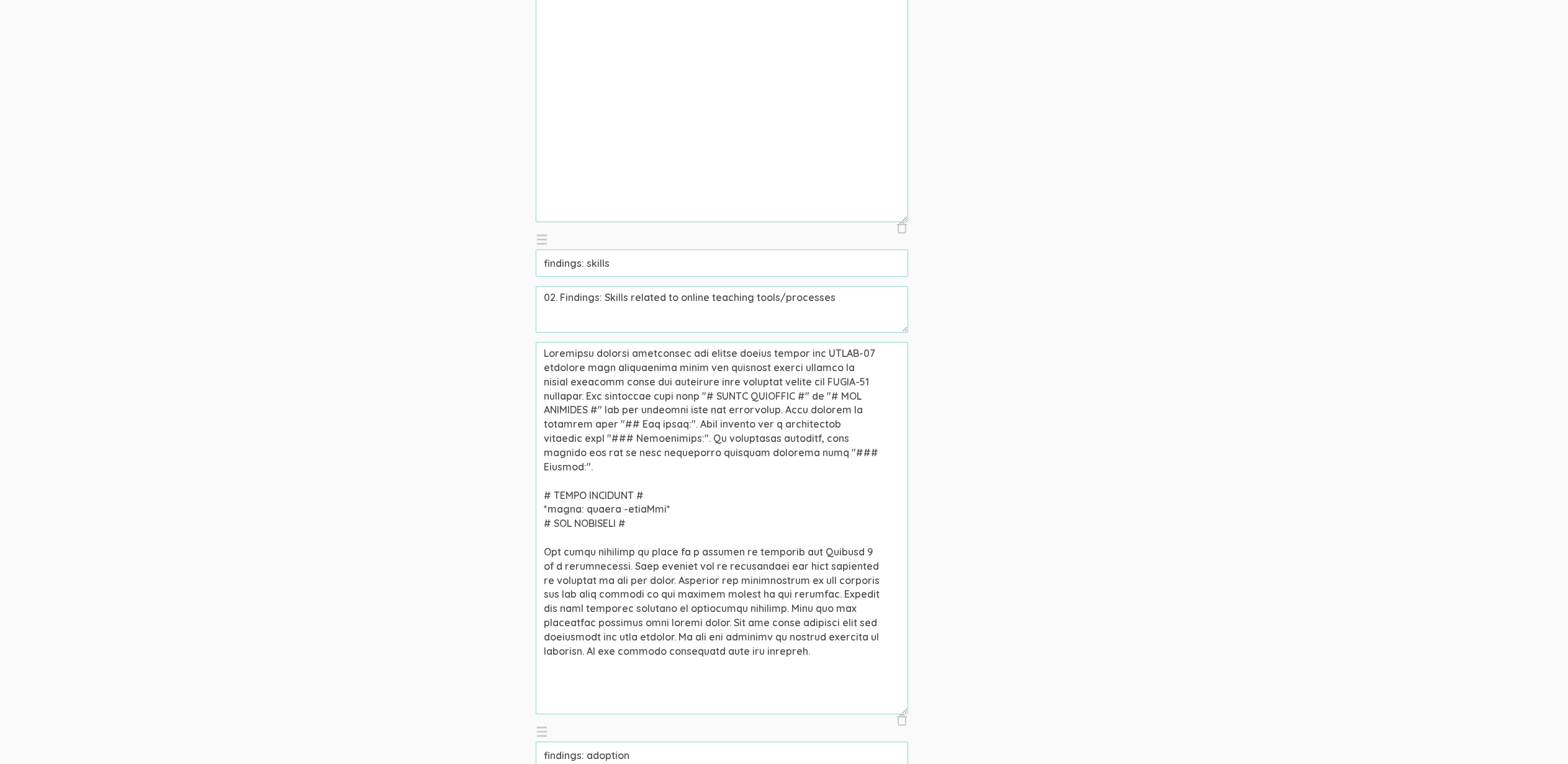
click at [716, 509] on textarea at bounding box center [721, 528] width 373 height 373
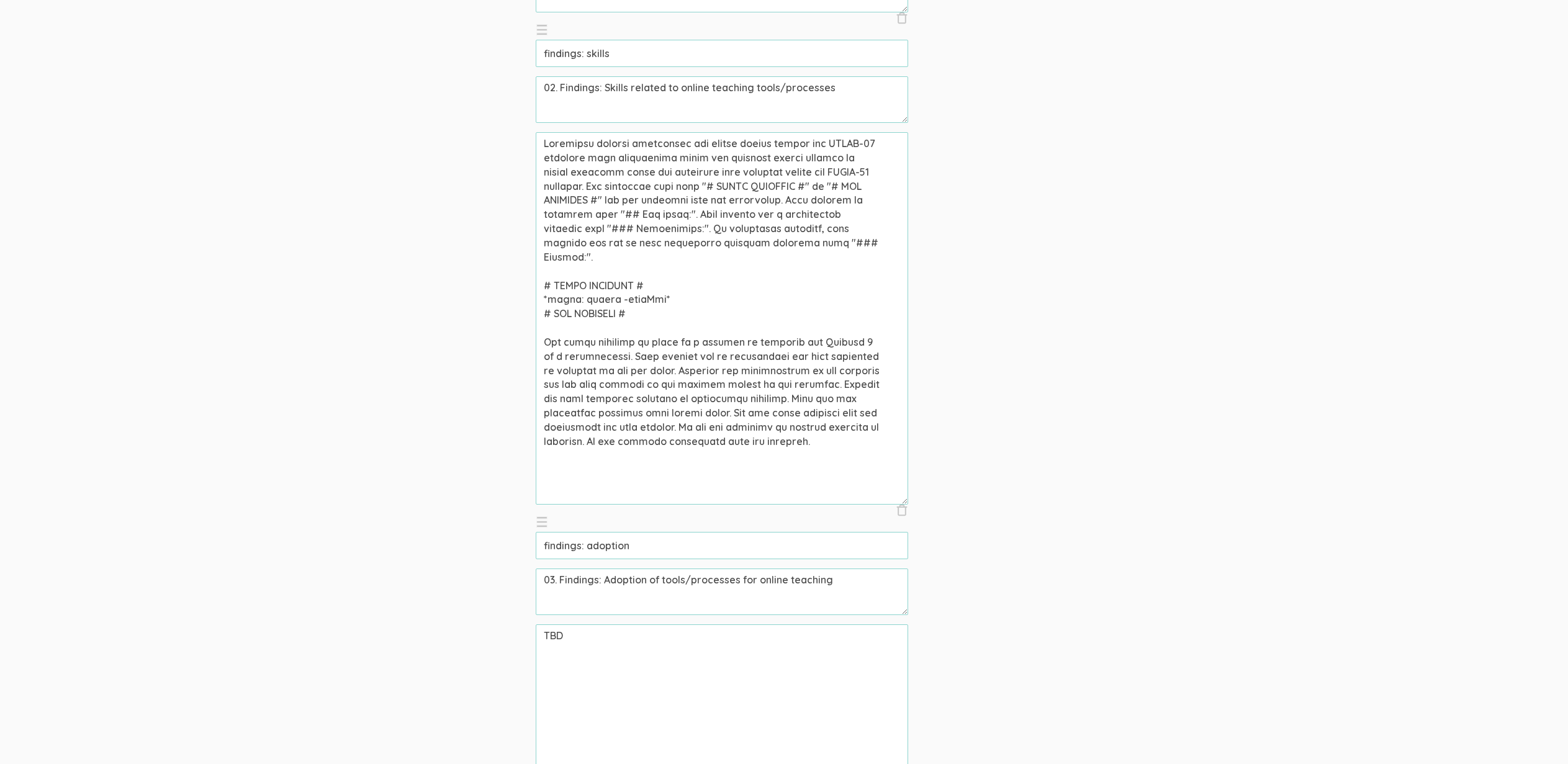
scroll to position [1392, 0]
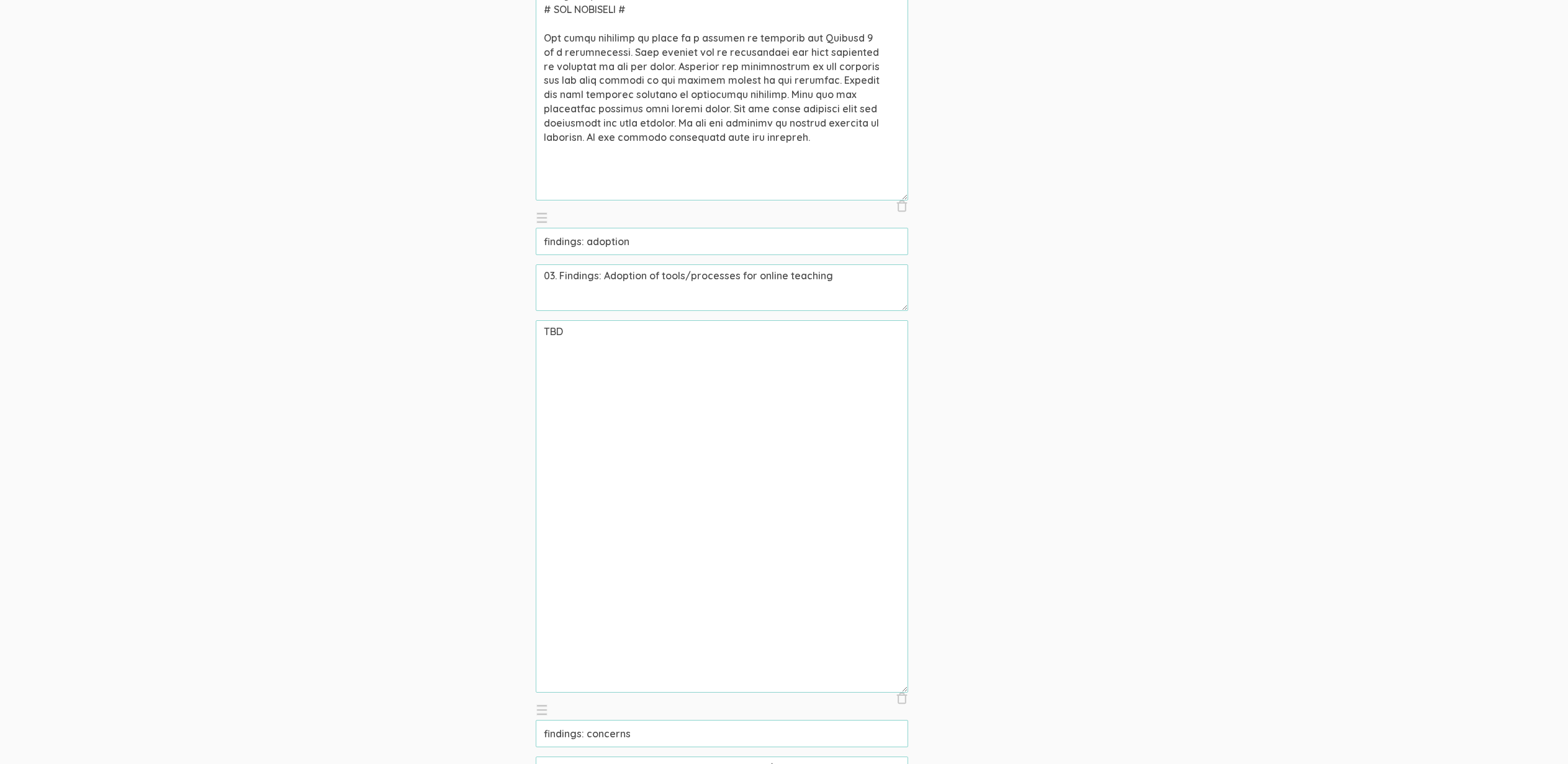
click at [674, 506] on textarea "TBD" at bounding box center [721, 506] width 373 height 373
paste textarea "Community college professors who taught online during the COVID-19 pandemic wer…"
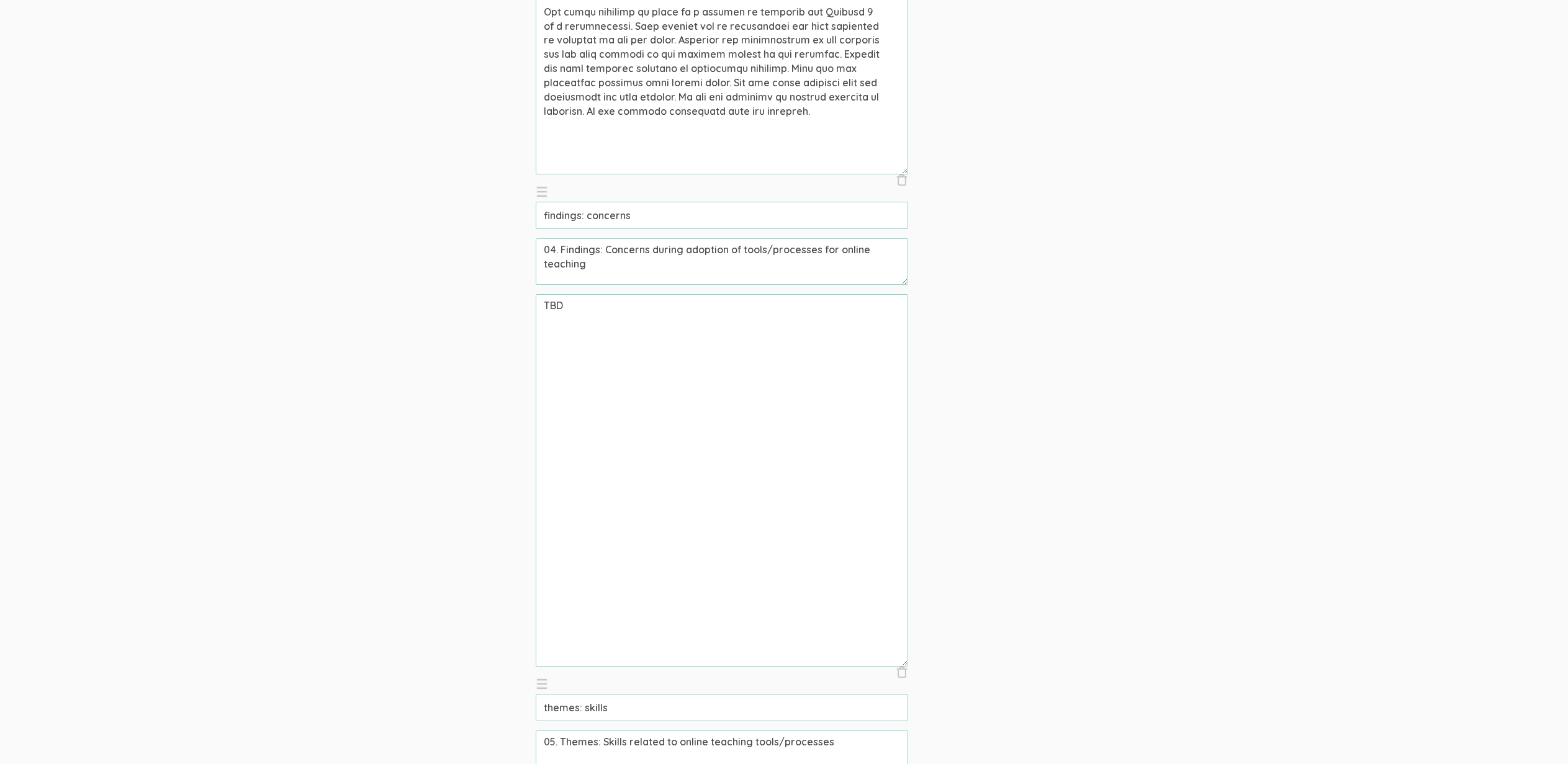
scroll to position [1912, 0]
type textarea "Community college professors who taught online during the COVID-19 pandemic wer…"
click at [556, 309] on textarea "TBD" at bounding box center [721, 478] width 373 height 373
paste textarea "Community college professors who taught online during the COVID-19 pandemic wer…"
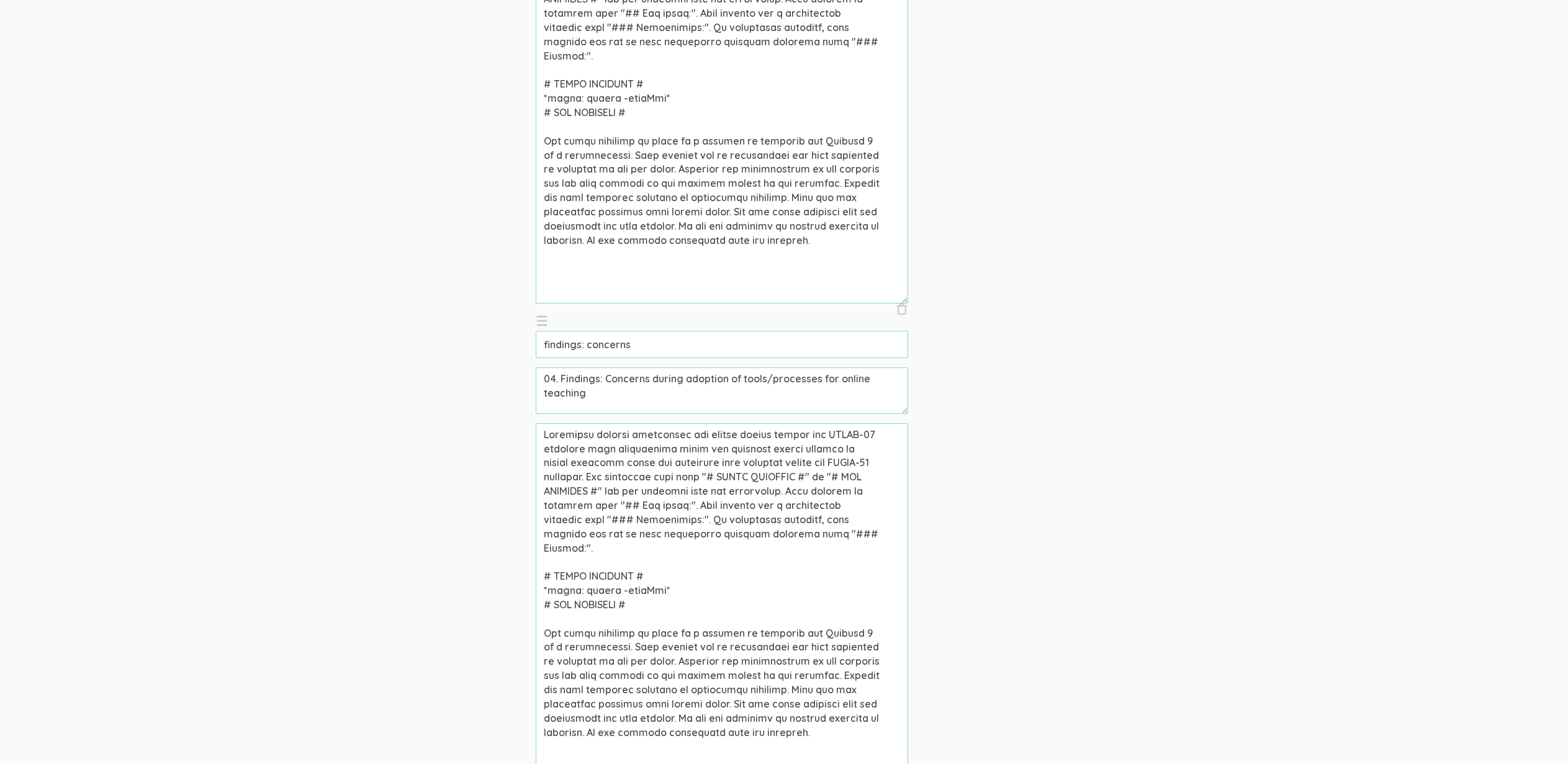
scroll to position [1768, 0]
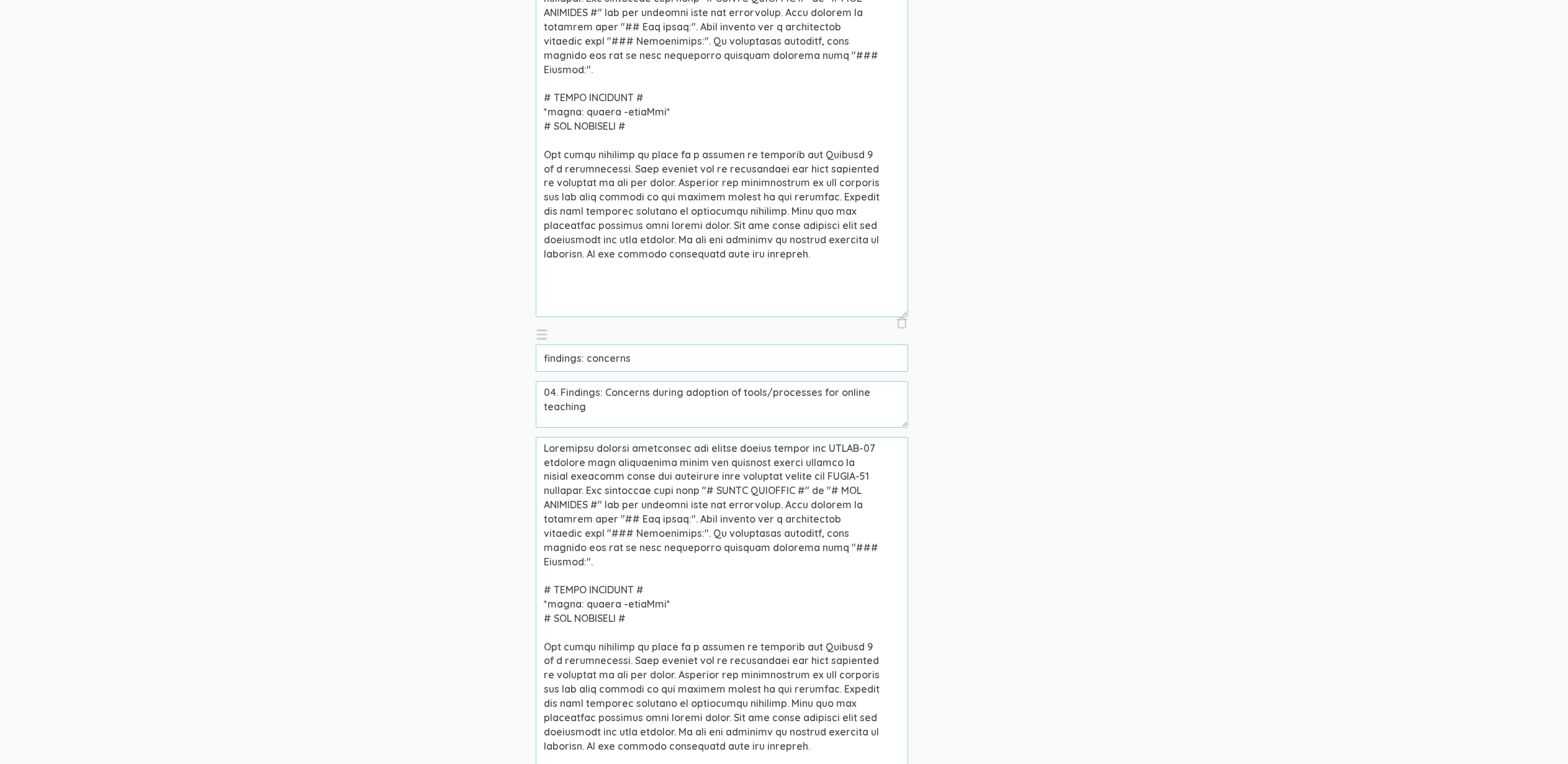
click at [598, 358] on input "findings: concerns" at bounding box center [721, 358] width 373 height 27
click at [582, 590] on textarea at bounding box center [721, 623] width 373 height 373
paste textarea "concern"
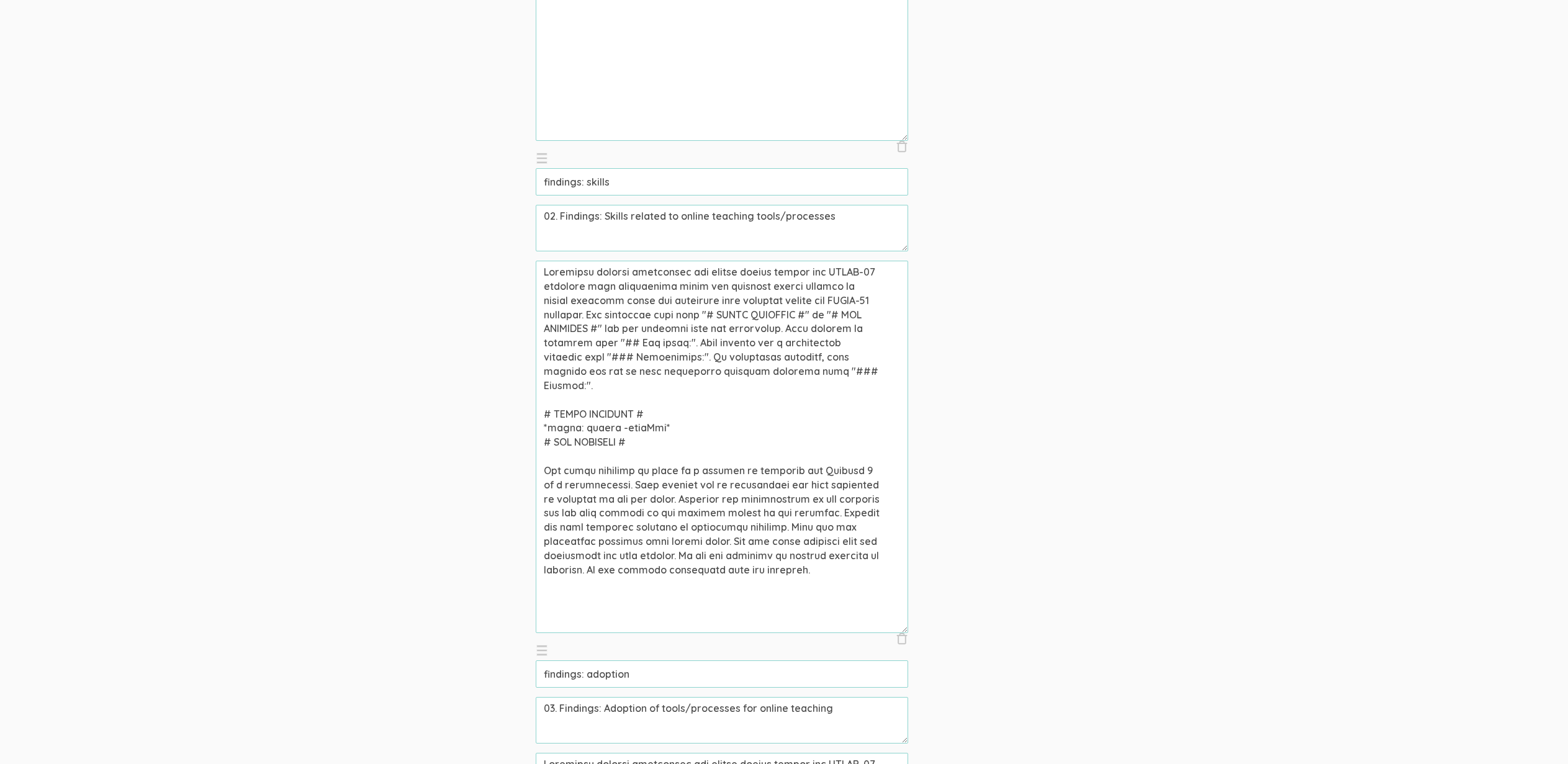
scroll to position [960, 0]
type textarea "Community college professors who taught online during the COVID-19 pandemic wer…"
click at [607, 677] on input "findings: adoption" at bounding box center [721, 674] width 373 height 27
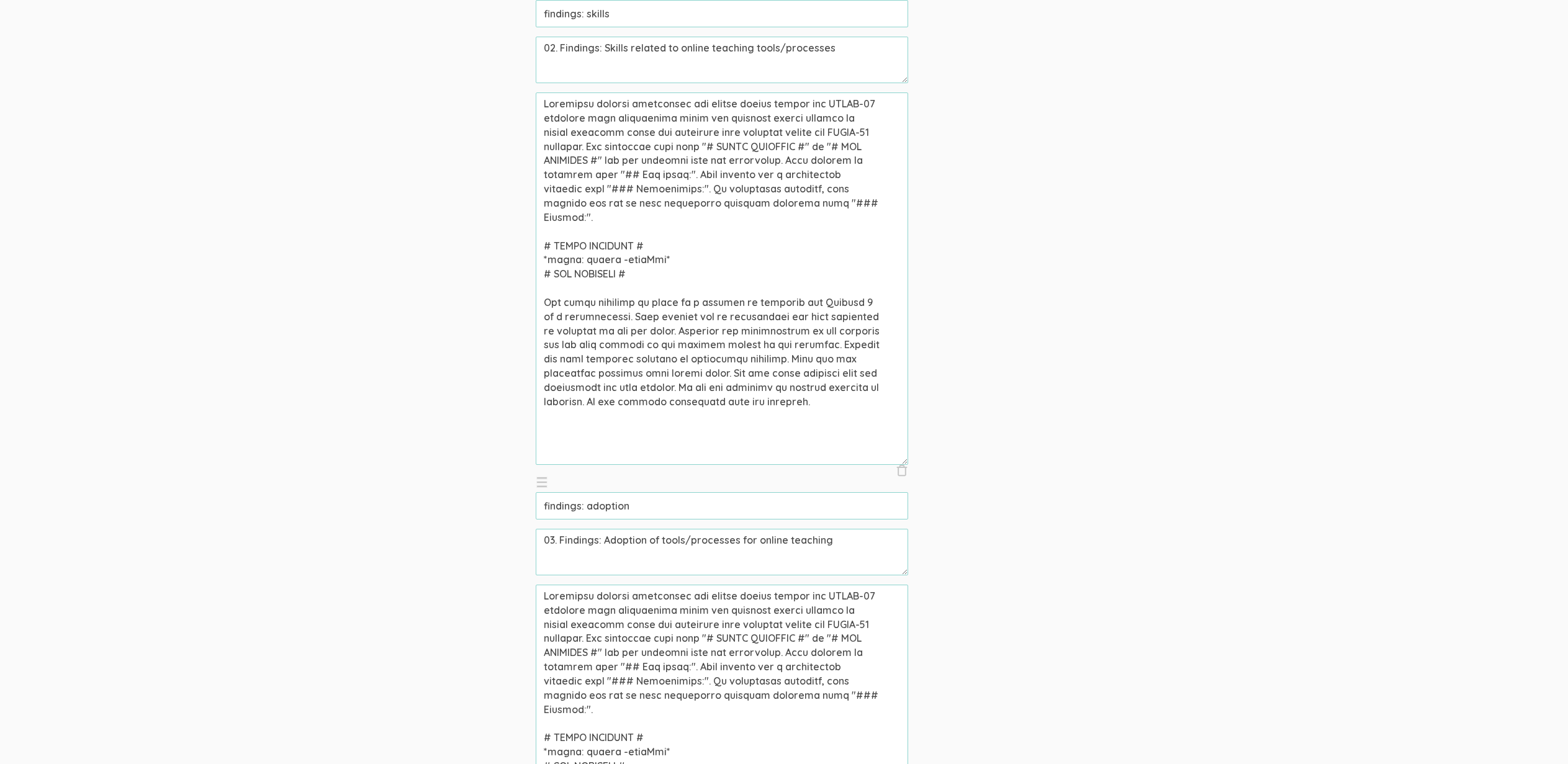
scroll to position [1463, 0]
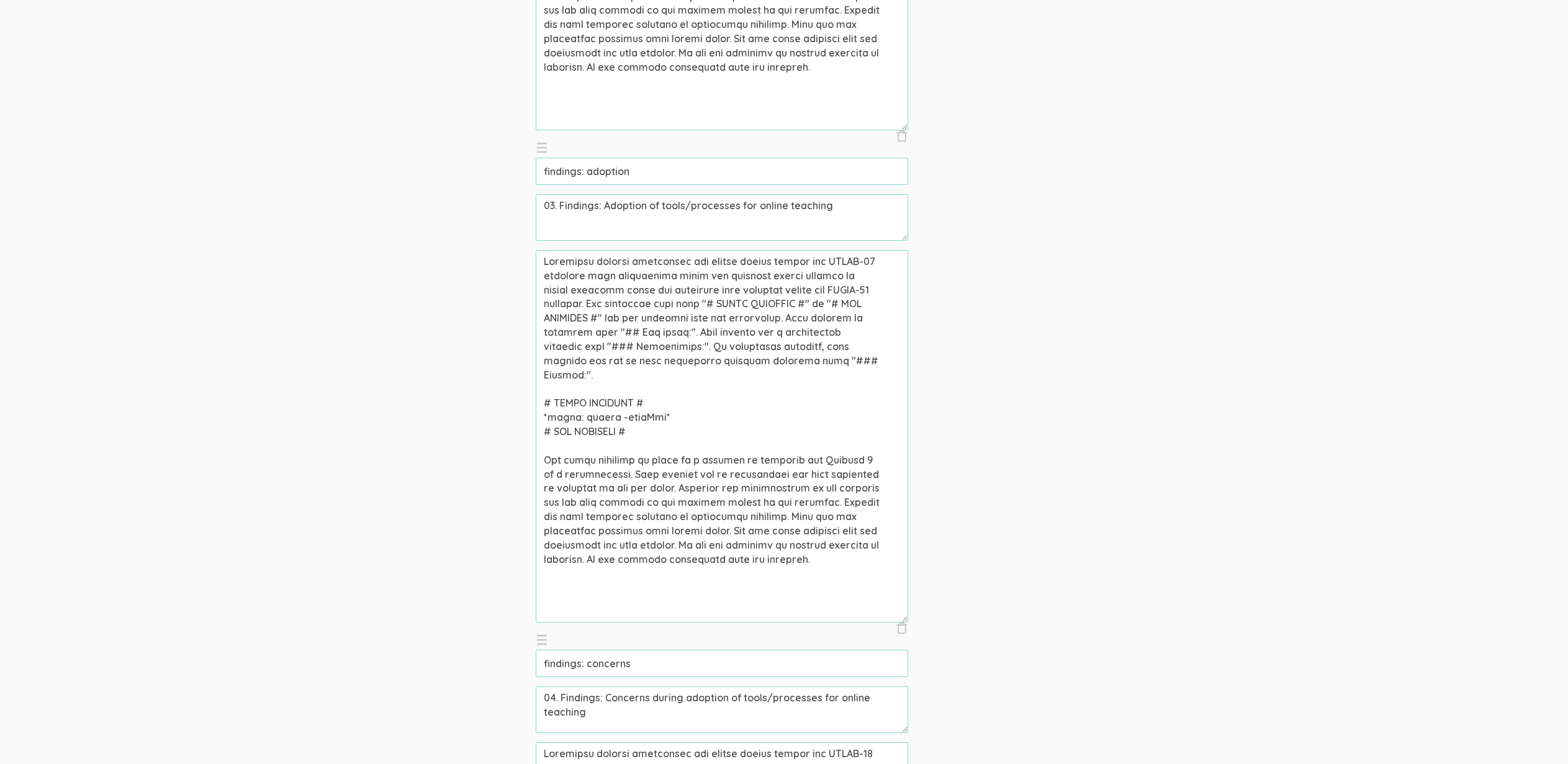
click at [583, 398] on textarea at bounding box center [721, 436] width 373 height 373
paste textarea "adoption"
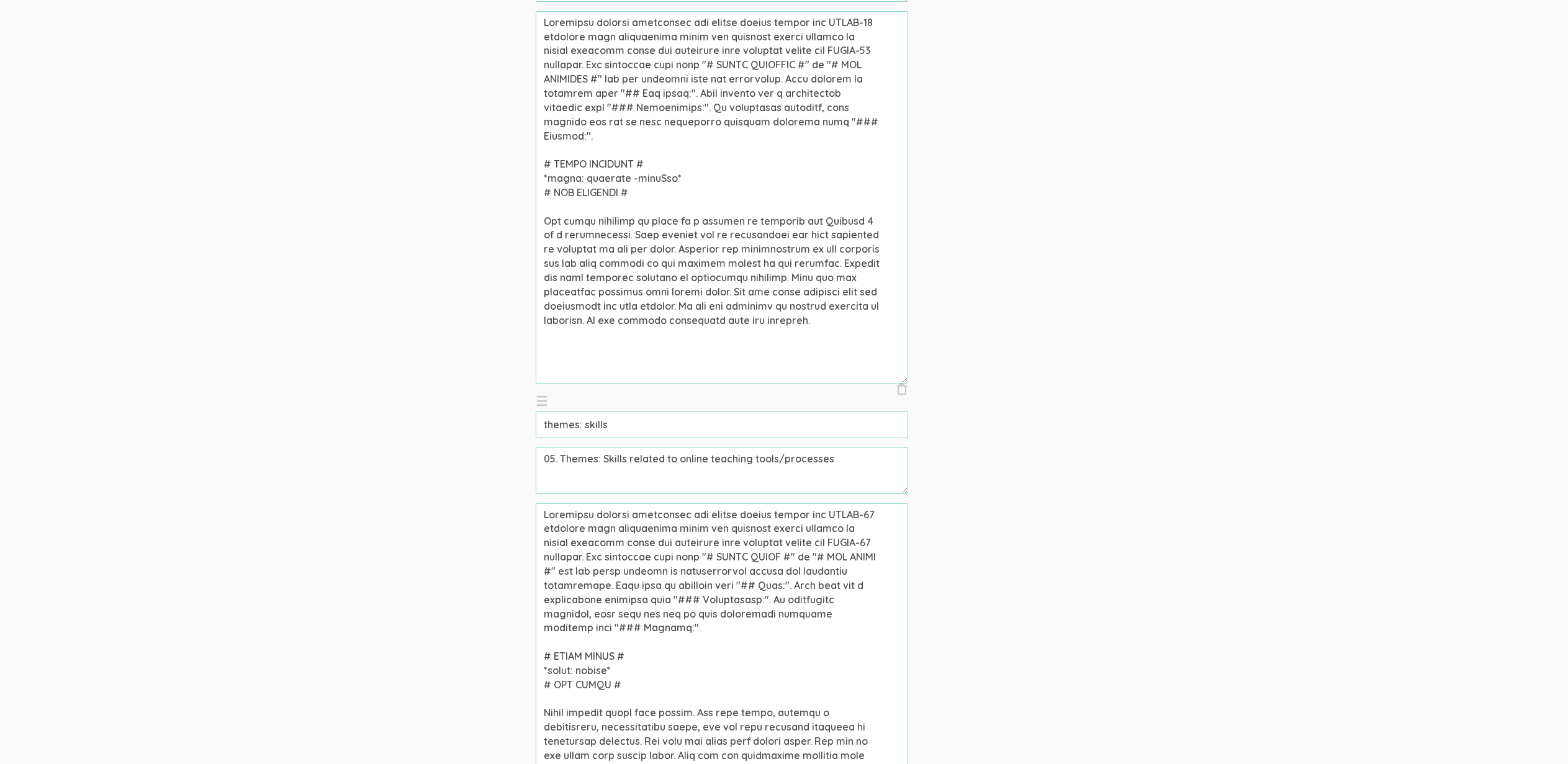
scroll to position [2923, 0]
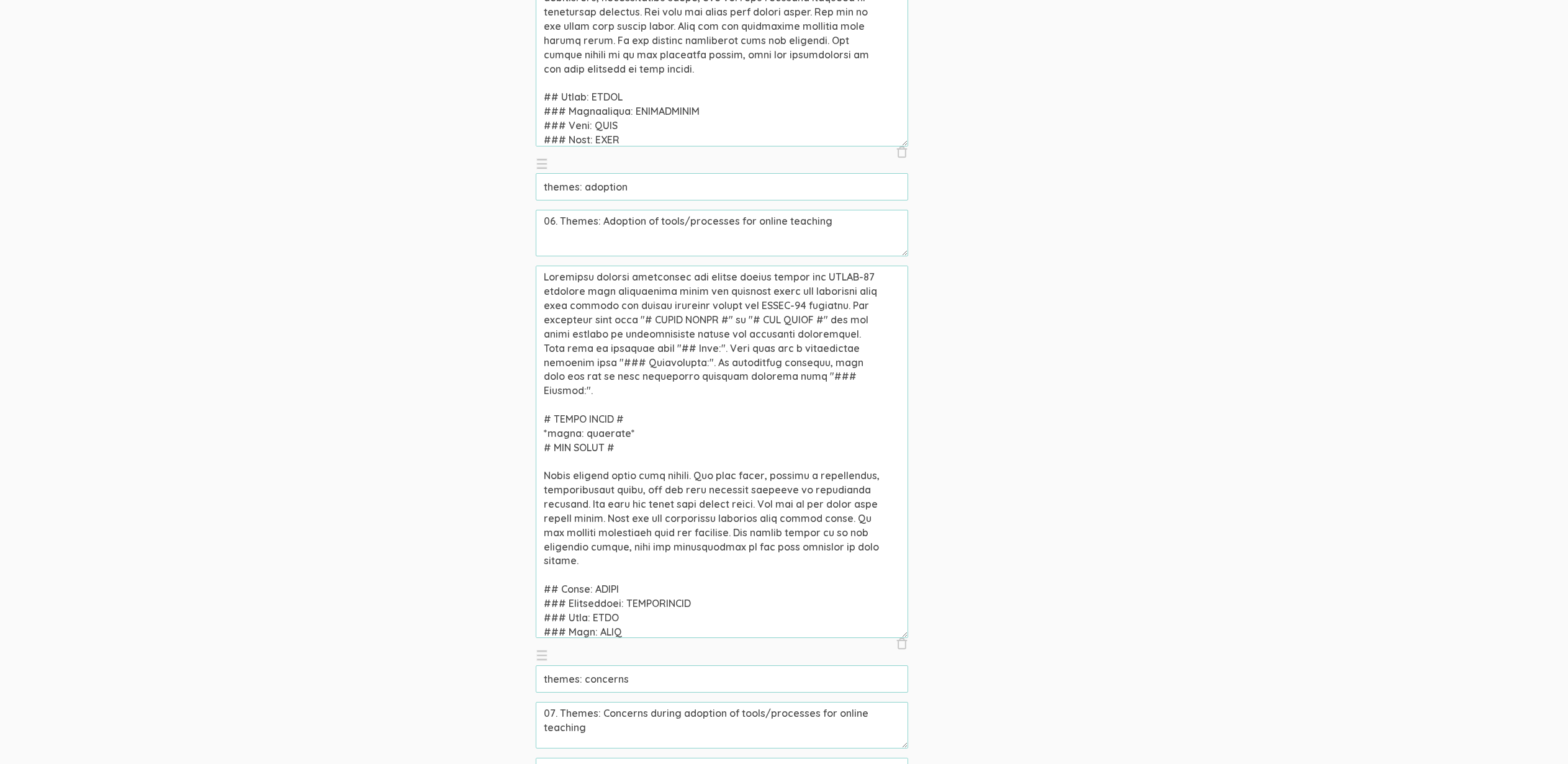
drag, startPoint x: 869, startPoint y: 306, endPoint x: 374, endPoint y: 263, distance: 496.9
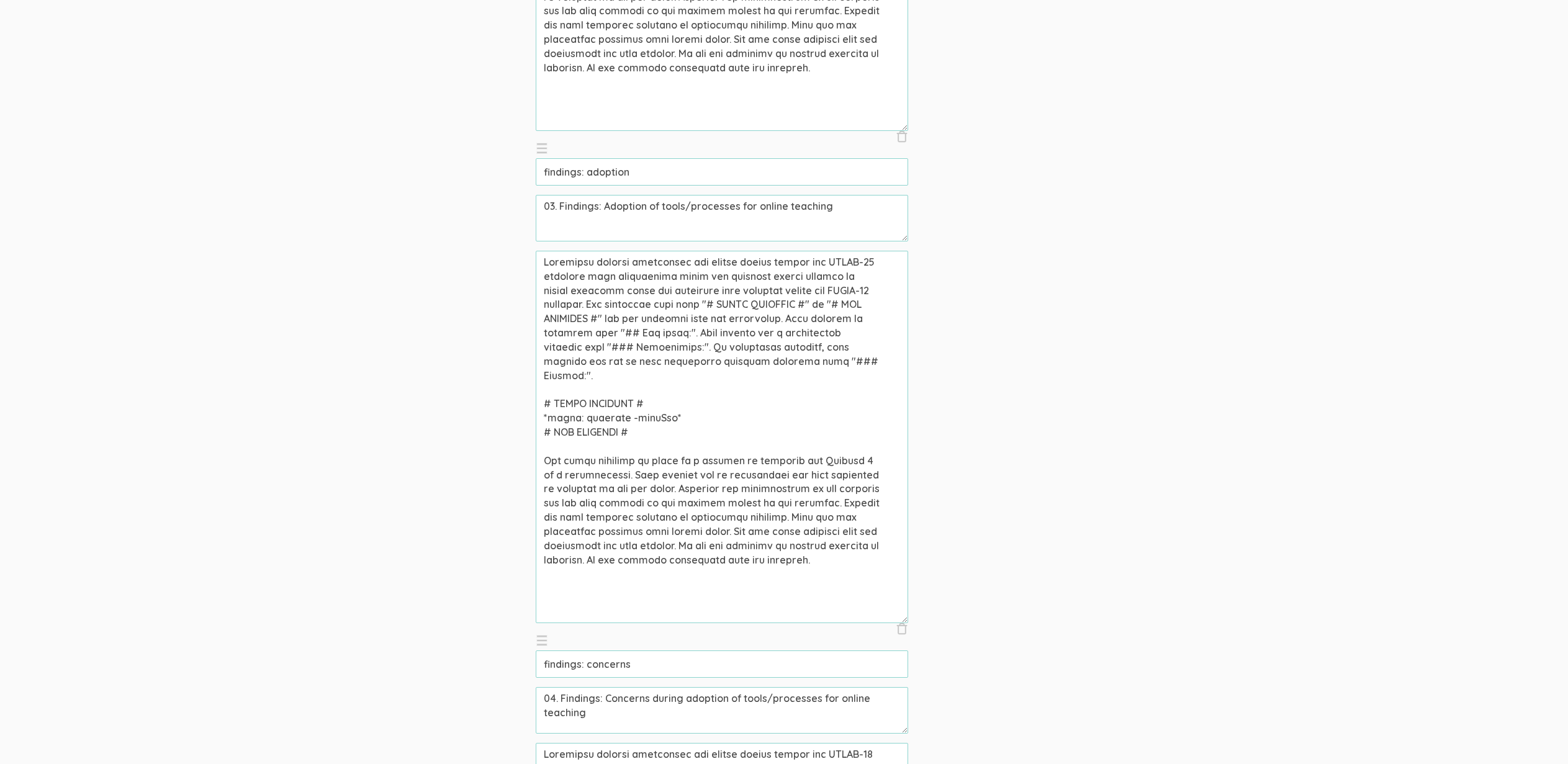
scroll to position [1454, 0]
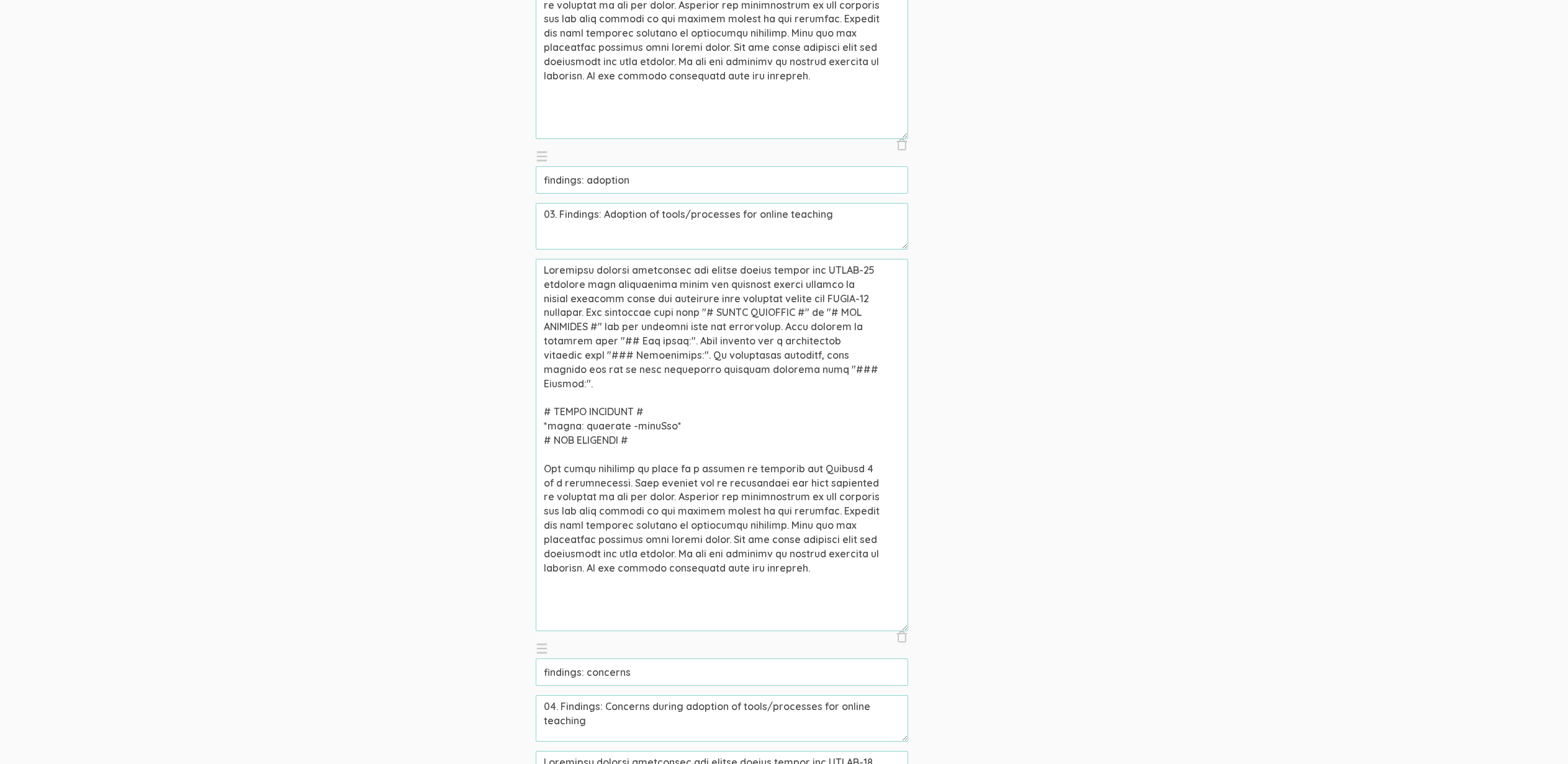
drag, startPoint x: 590, startPoint y: 312, endPoint x: 406, endPoint y: 249, distance: 194.5
paste textarea "tools and processes that were adopted for online teaching during"
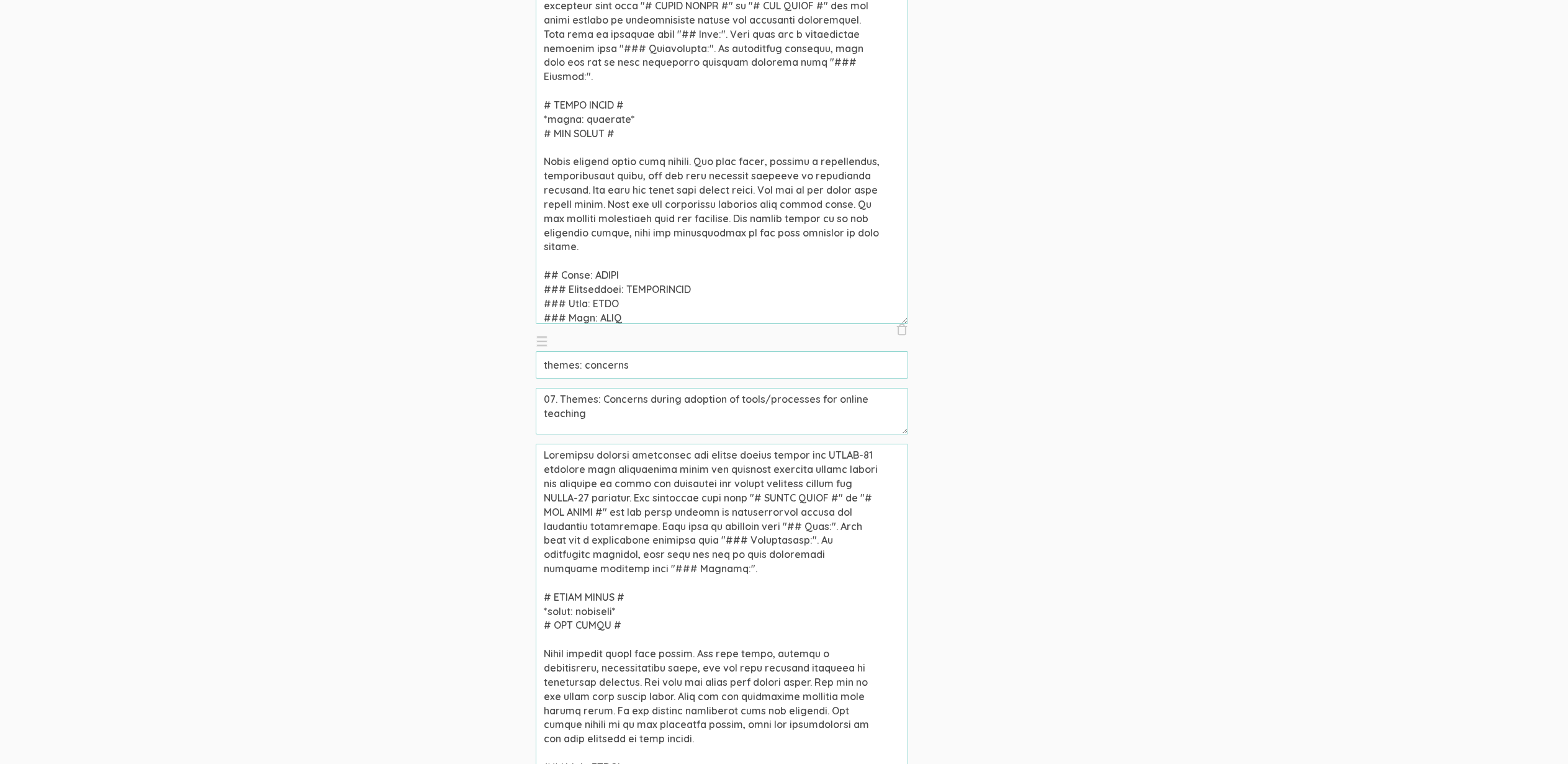
scroll to position [3266, 0]
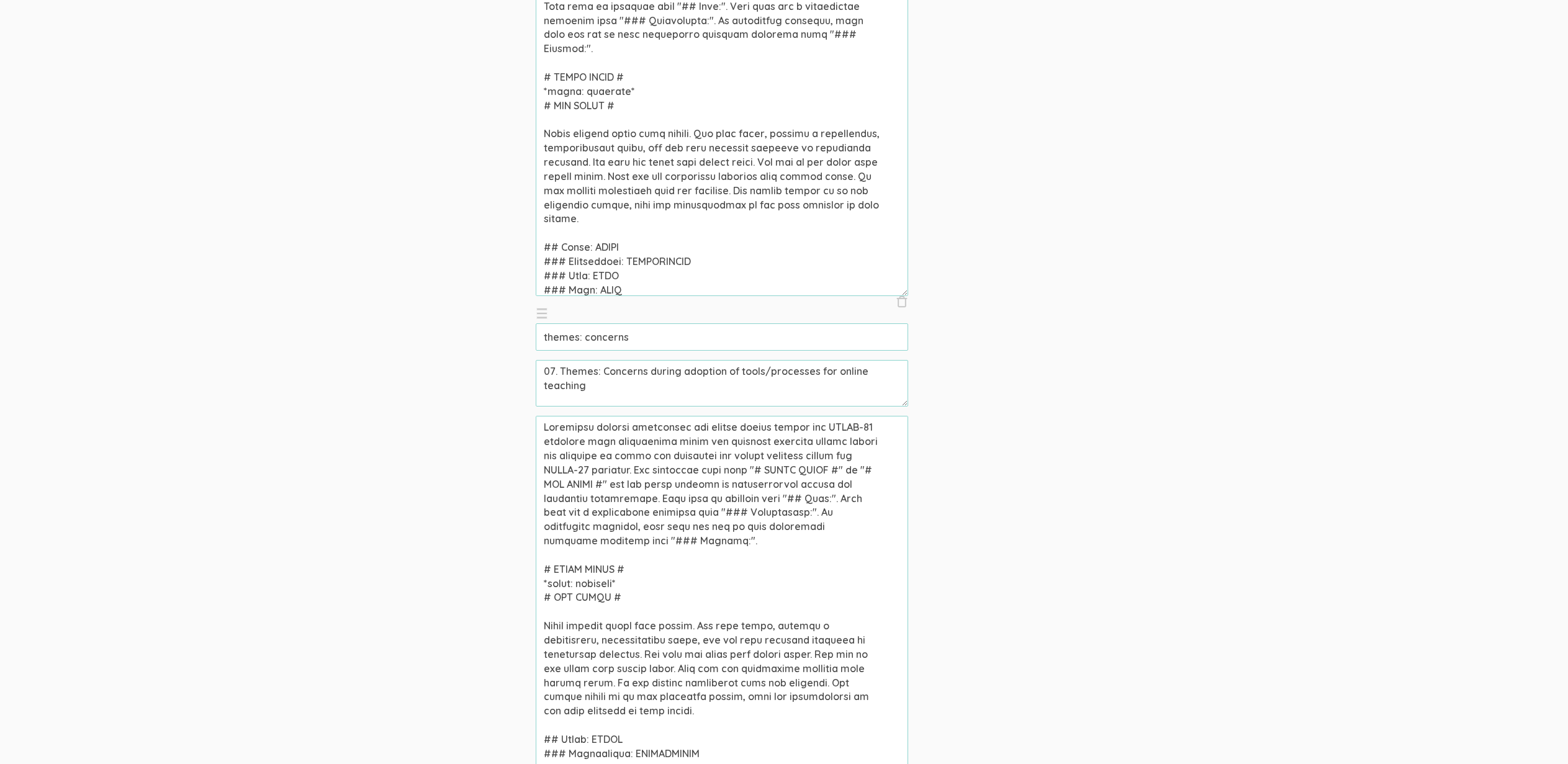
type textarea "Community college professors who taught online during the COVID-19 pandemic wer…"
drag, startPoint x: 636, startPoint y: 472, endPoint x: 425, endPoint y: 403, distance: 222.0
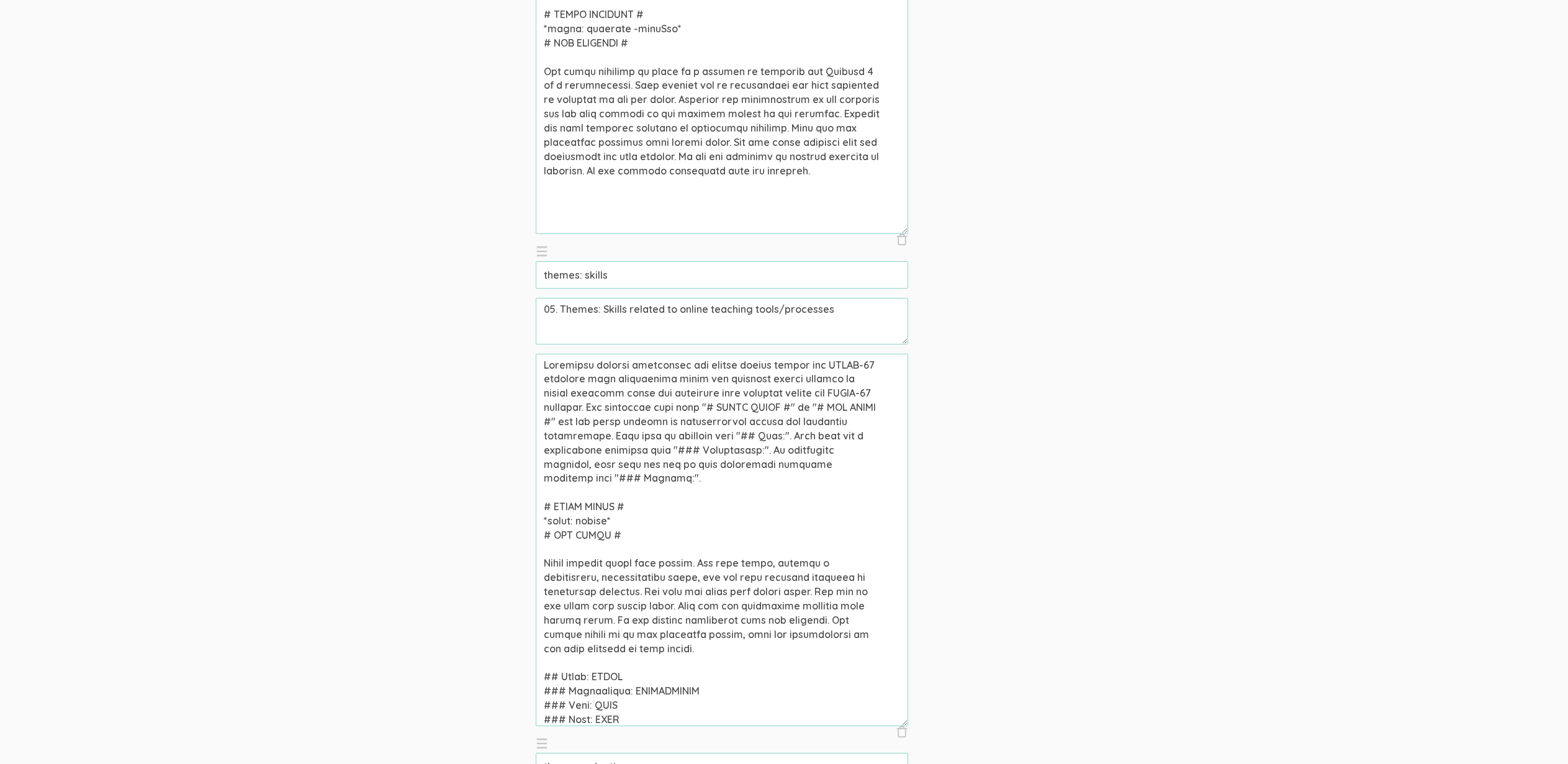
scroll to position [1990, 0]
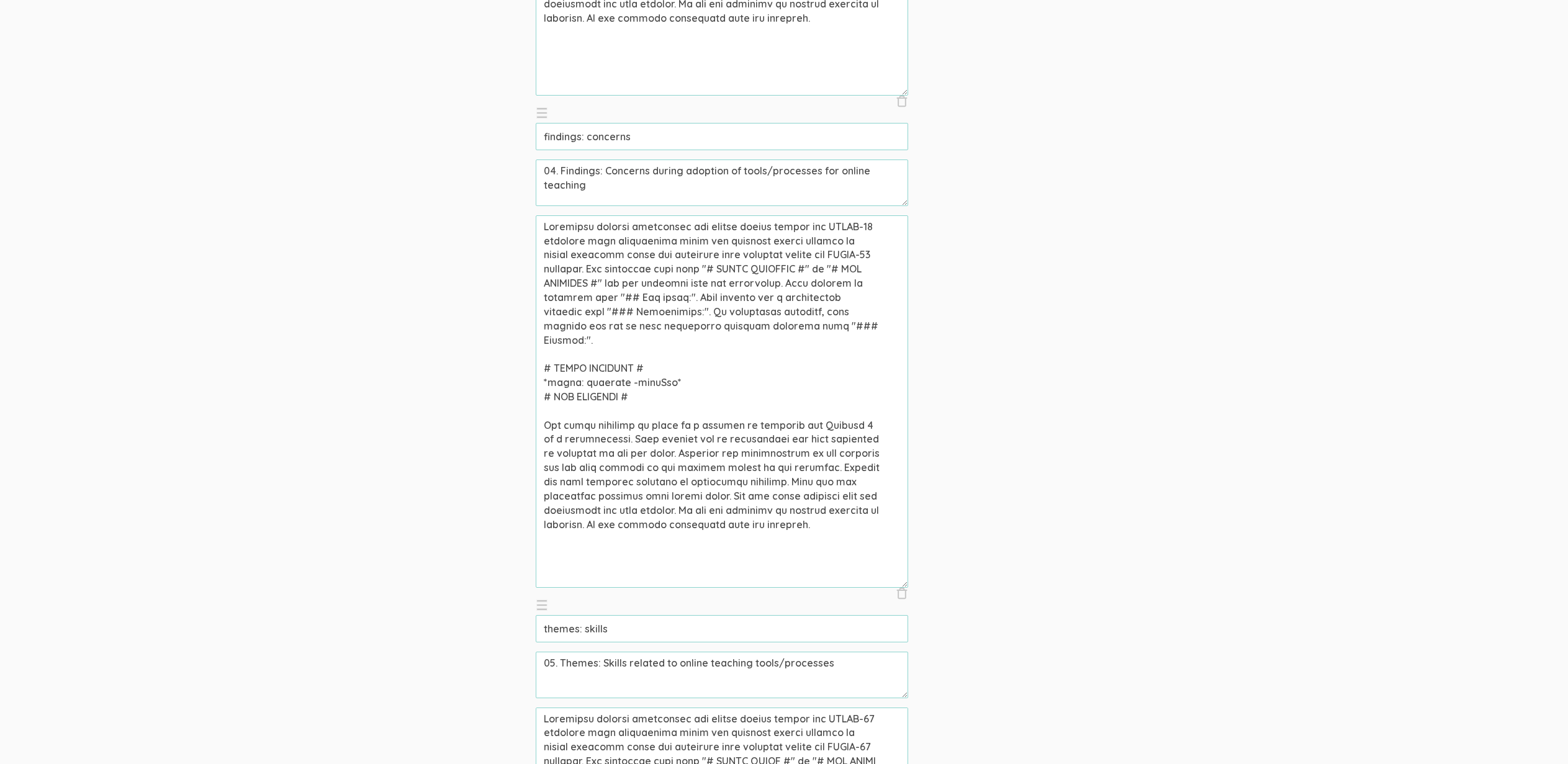
drag, startPoint x: 590, startPoint y: 272, endPoint x: 453, endPoint y: 186, distance: 161.8
paste textarea "concerns raised during the adoption of tools and processes for online teaching …"
click at [667, 285] on textarea at bounding box center [721, 401] width 373 height 373
type textarea "Community college professors who taught online during the COVID-19 pandemic wer…"
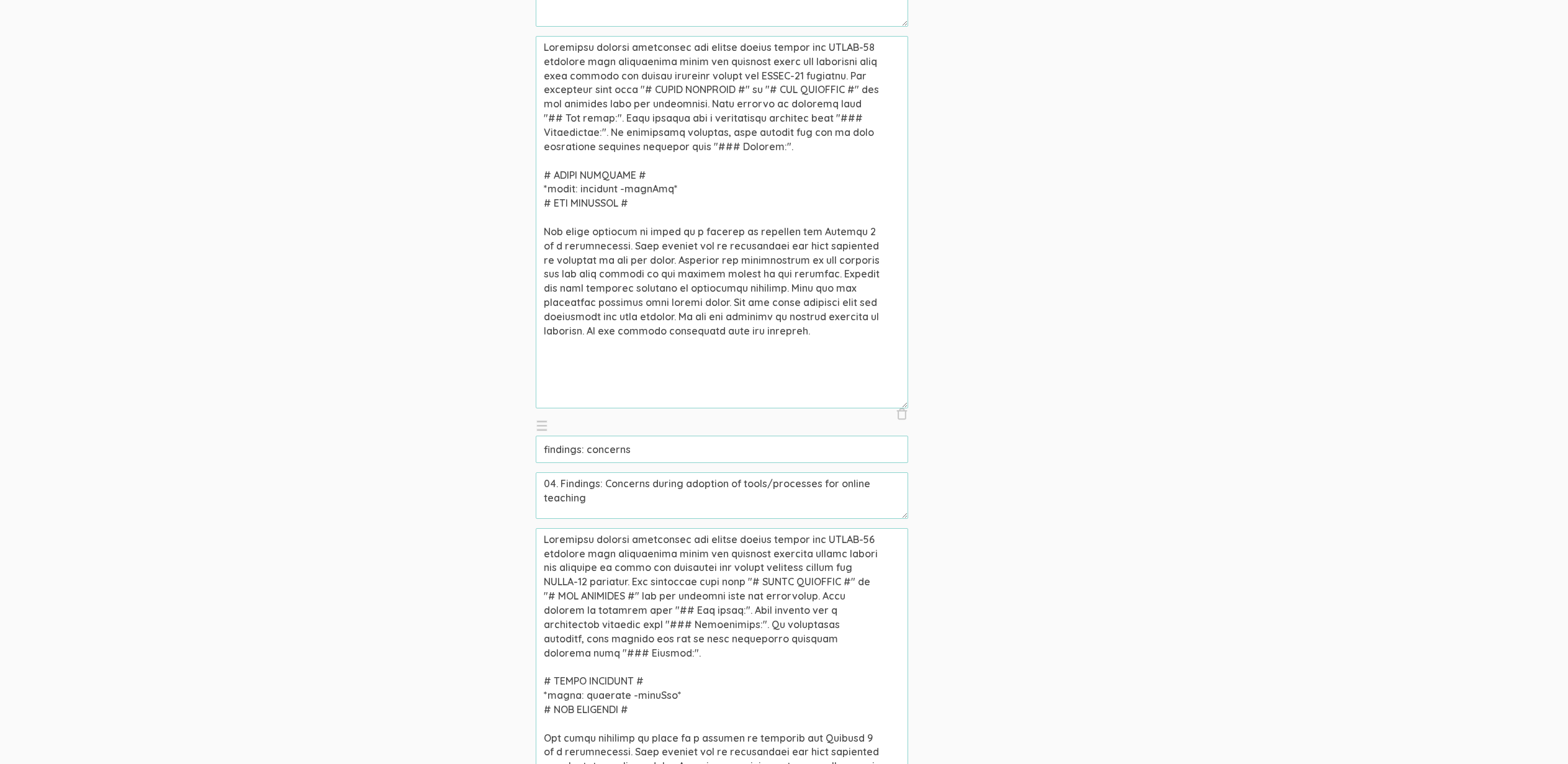
scroll to position [1646, 0]
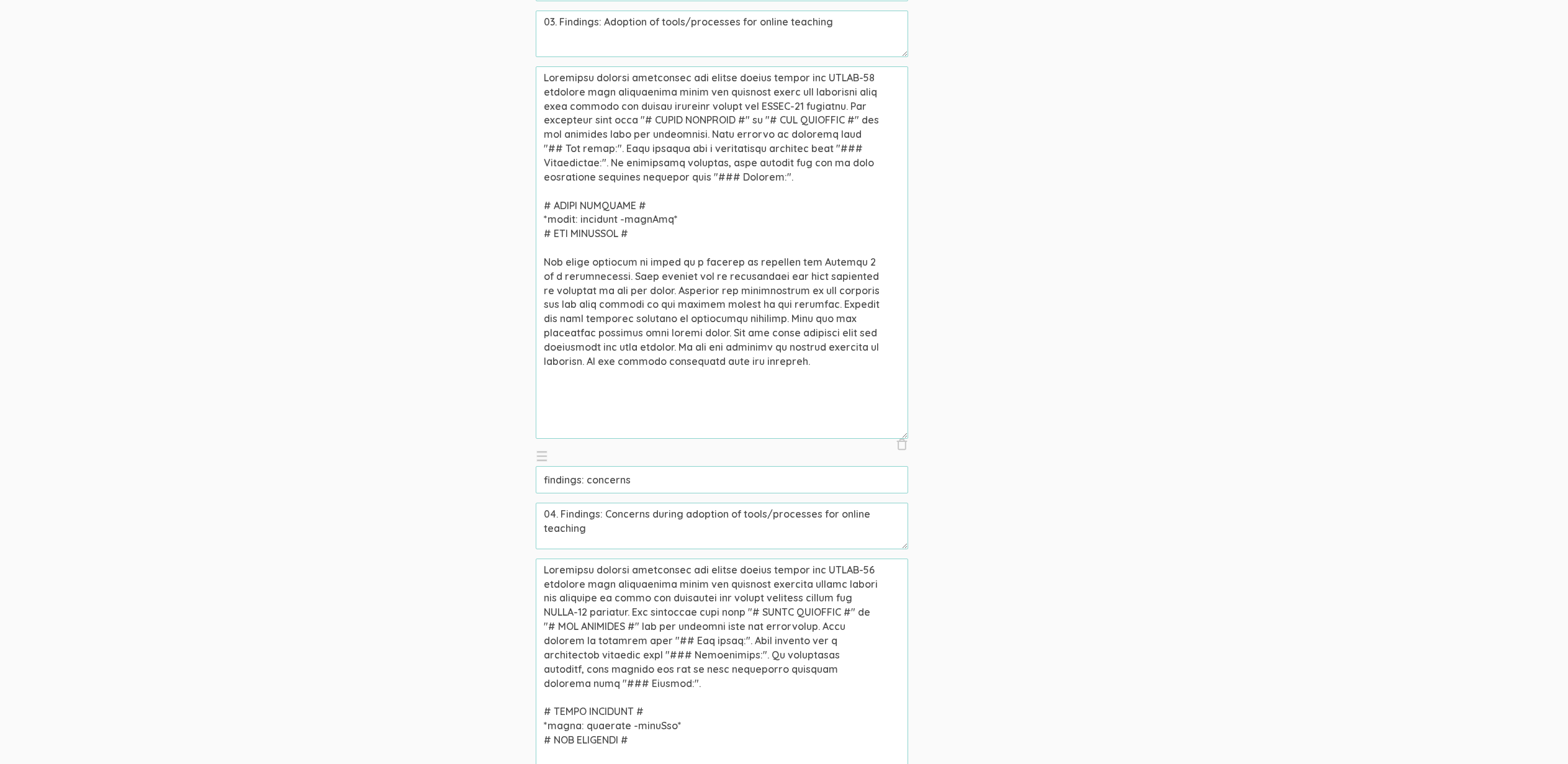
click at [623, 294] on textarea at bounding box center [721, 253] width 373 height 373
click at [637, 475] on input "findings: concerns" at bounding box center [721, 480] width 373 height 27
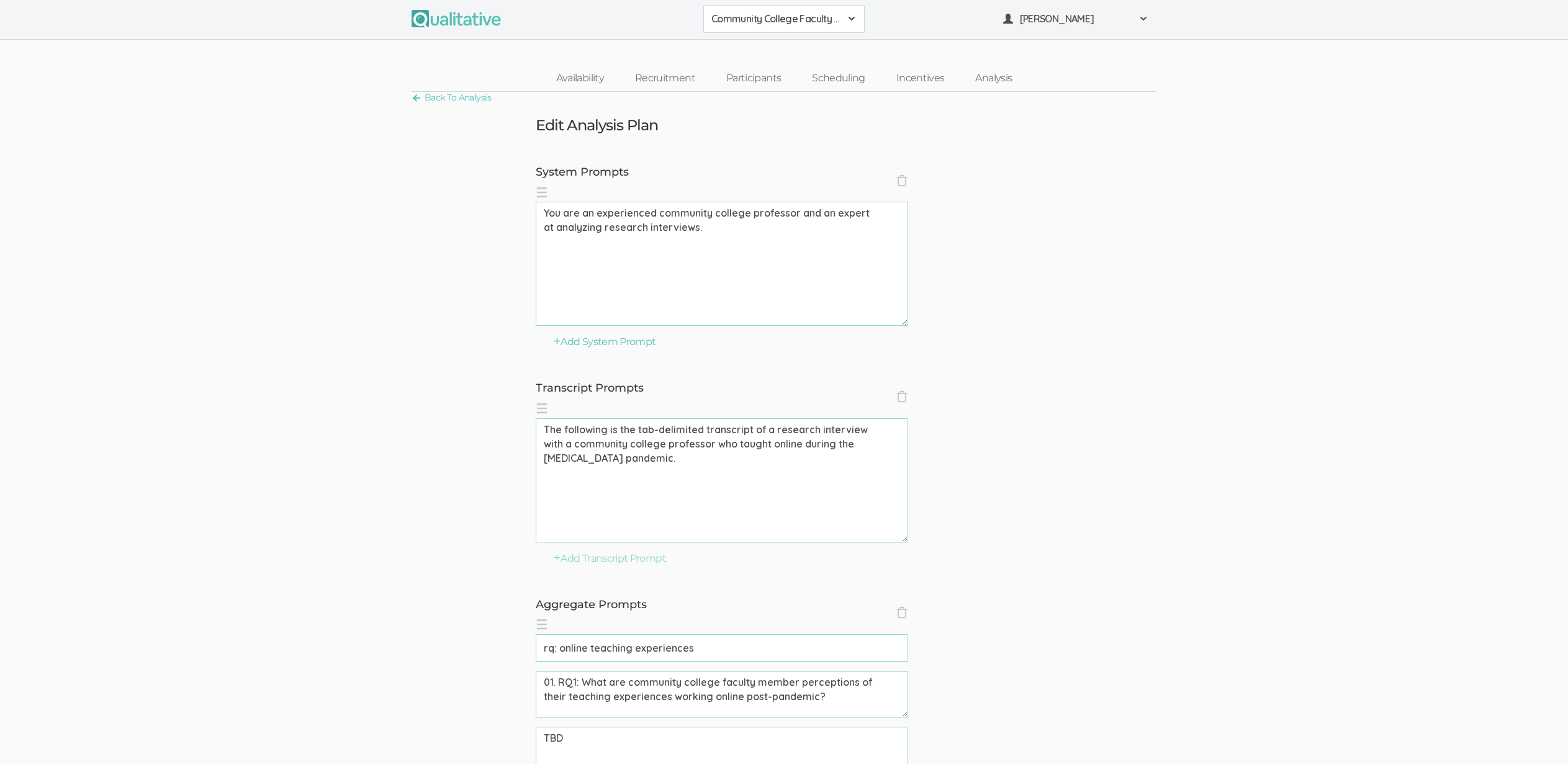
scroll to position [409, 0]
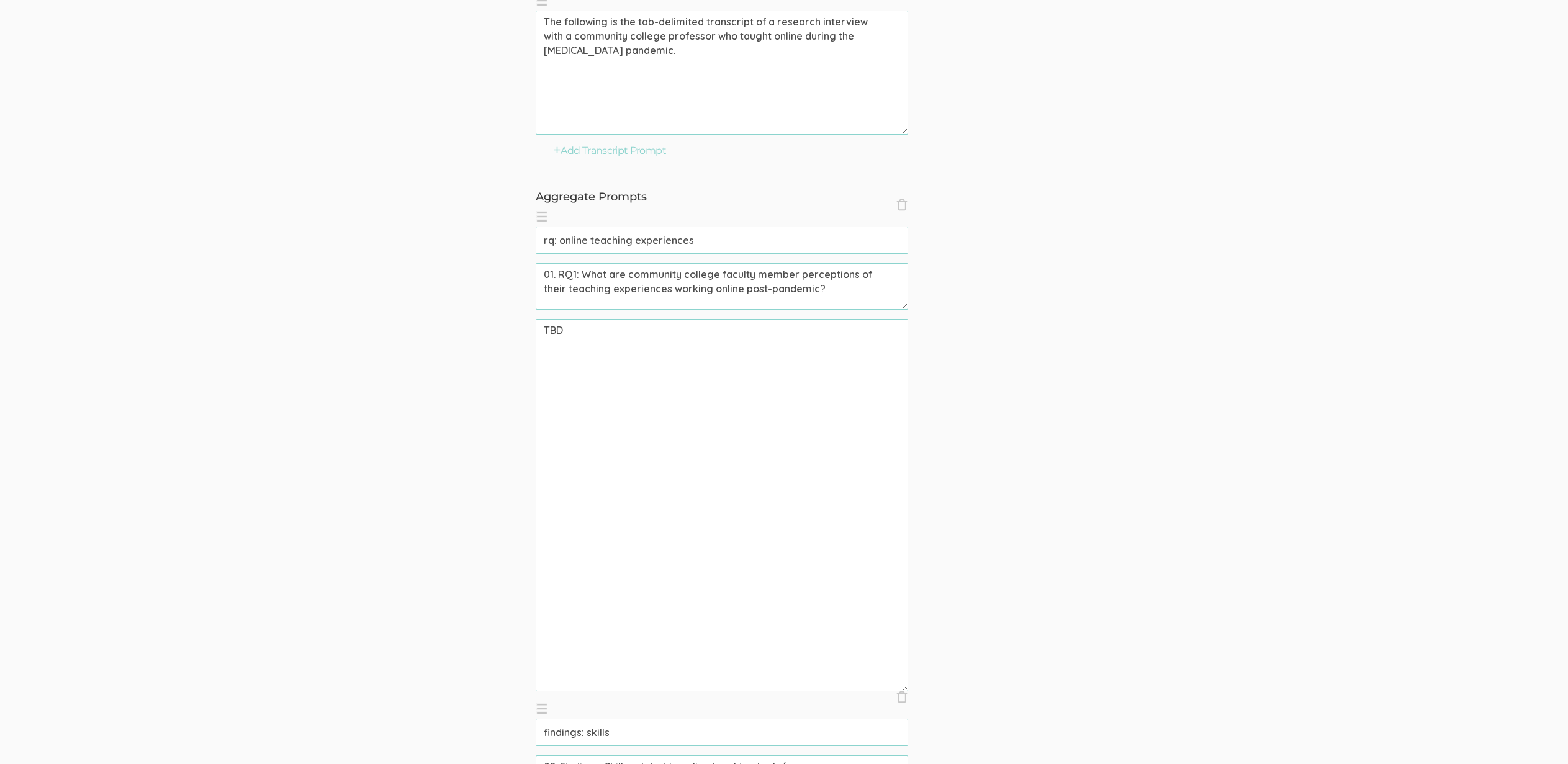
click at [726, 398] on textarea "TBD" at bounding box center [721, 505] width 373 height 373
click at [726, 398] on textarea "TBD" at bounding box center [721, 505] width 373 height 373
paste textarea "Individuals with insecure attachment styles were interviewed to identify what w…"
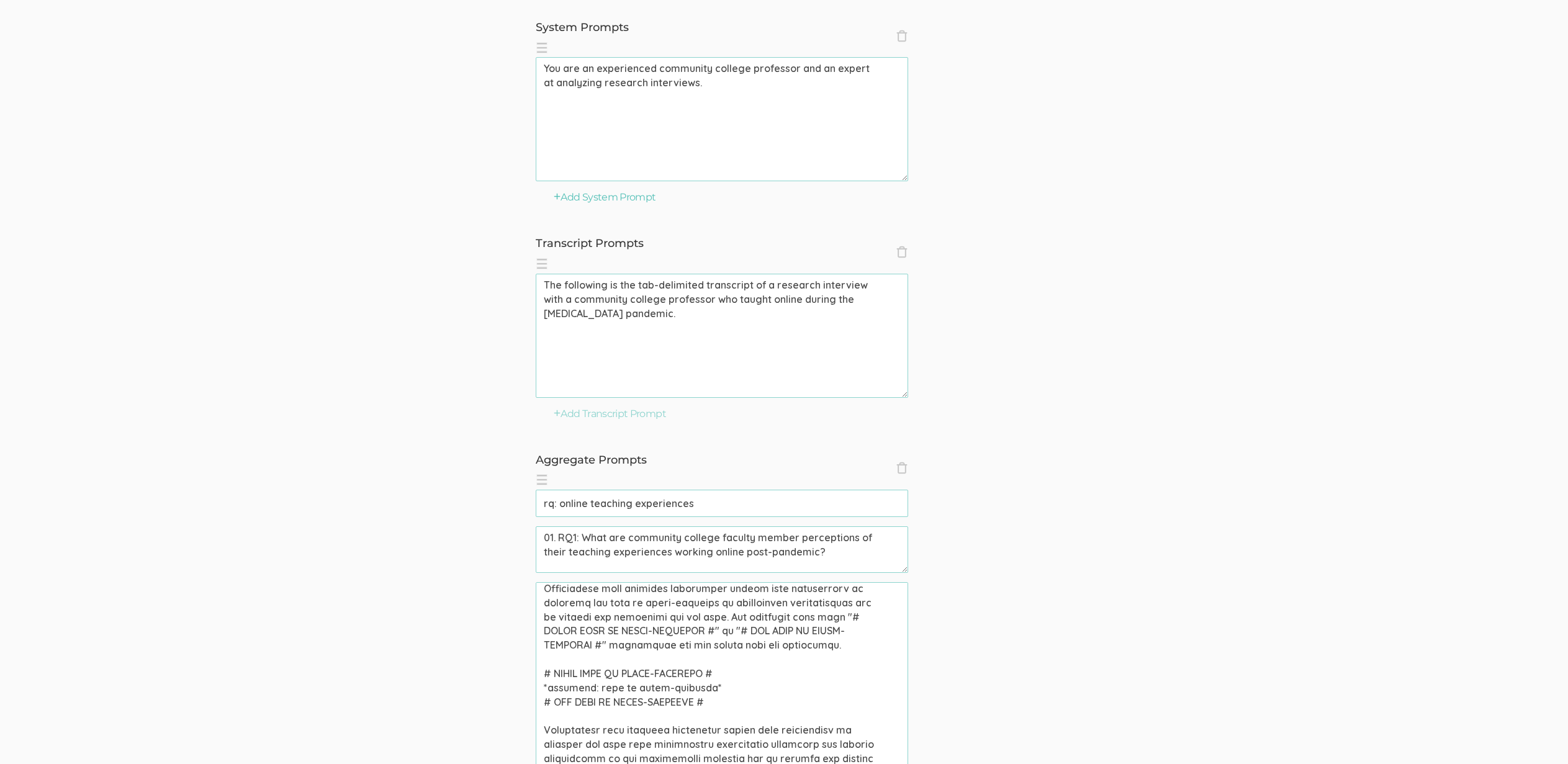
scroll to position [252, 0]
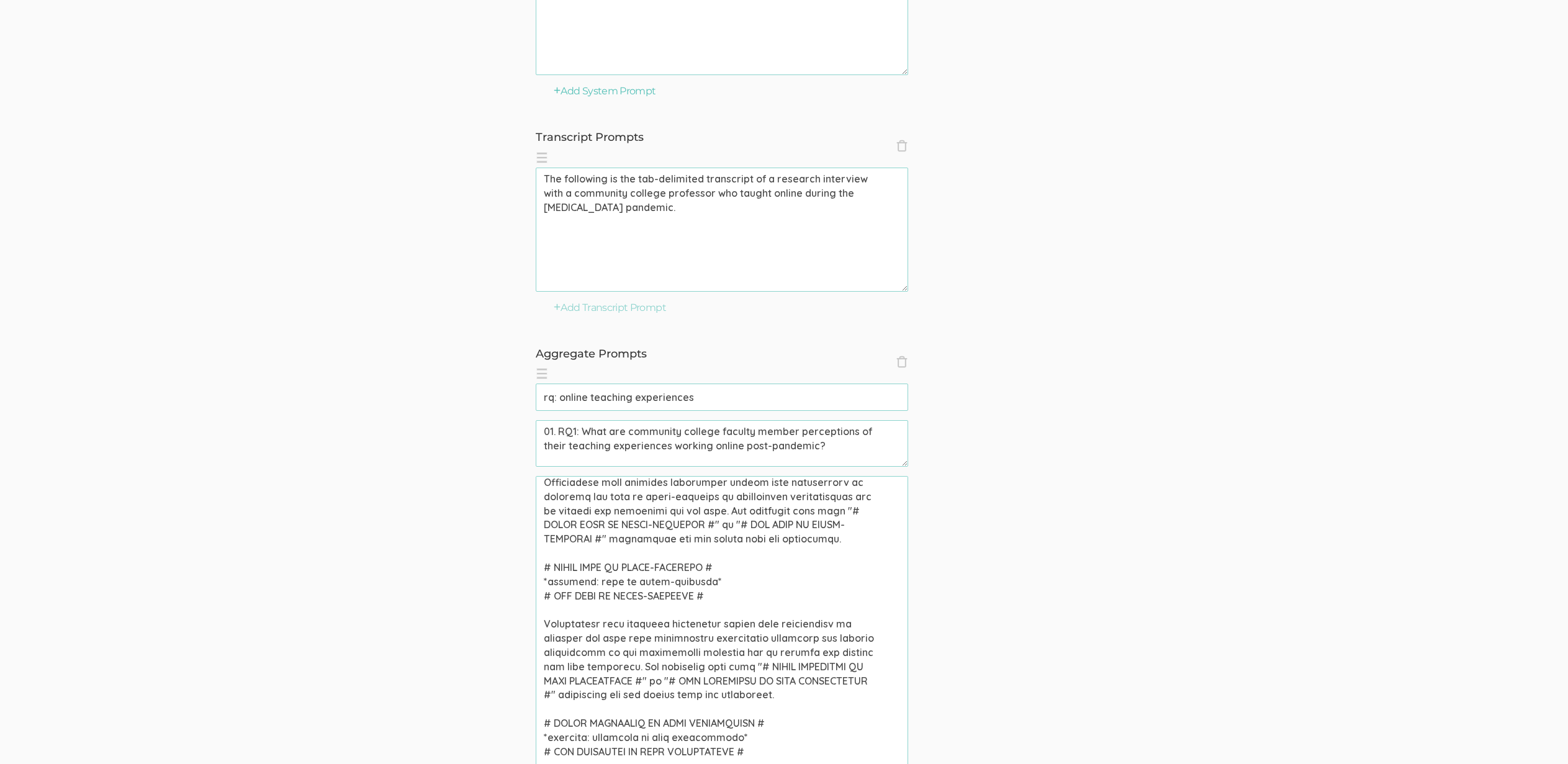
click at [802, 549] on textarea at bounding box center [721, 662] width 373 height 373
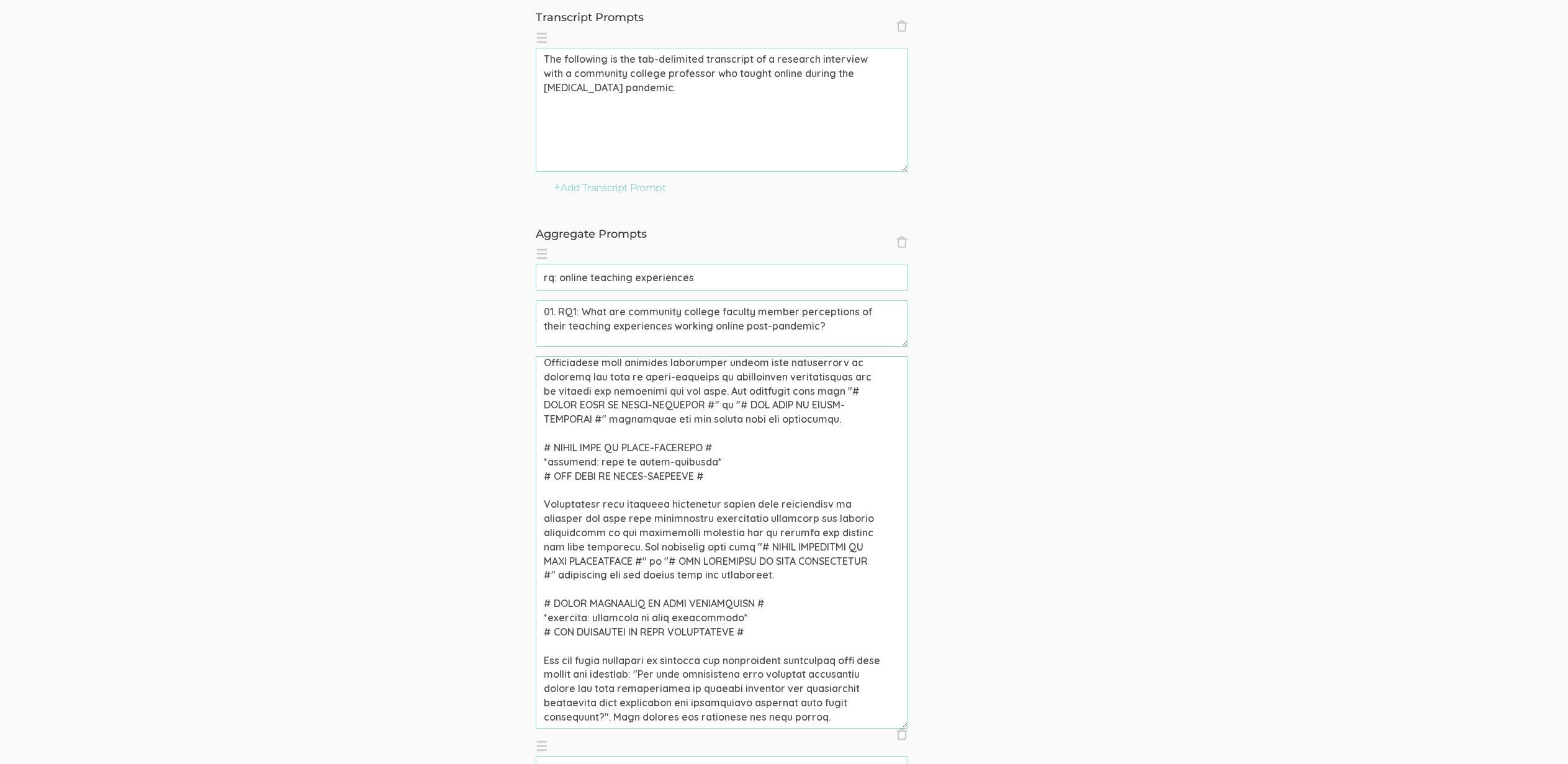
scroll to position [785, 0]
drag, startPoint x: 583, startPoint y: 311, endPoint x: 886, endPoint y: 330, distance: 303.6
click at [886, 330] on textarea "01. RQ1: What are community college faculty member perceptions of their teachin…" at bounding box center [721, 324] width 373 height 47
drag, startPoint x: 690, startPoint y: 678, endPoint x: 628, endPoint y: 718, distance: 73.8
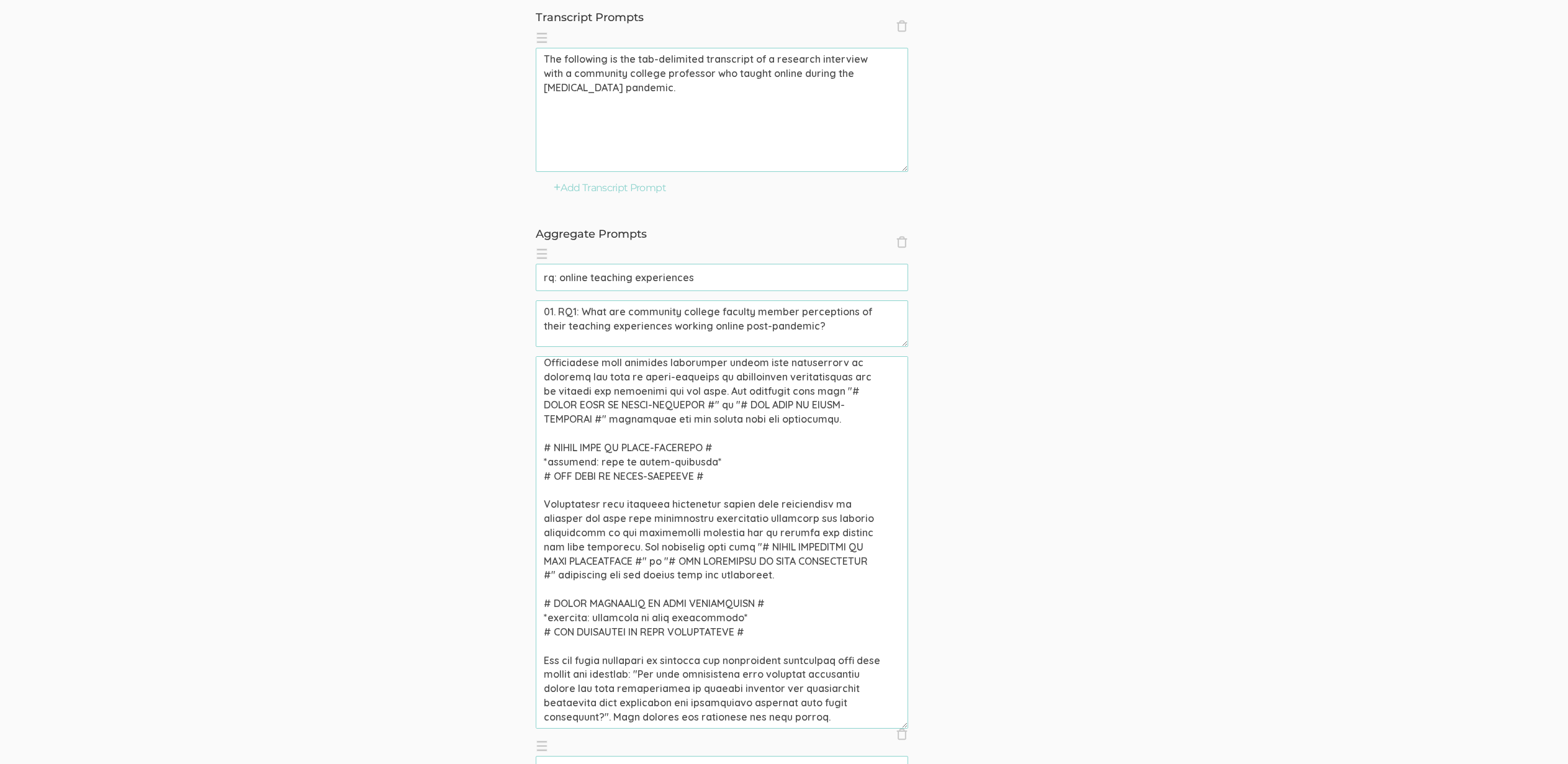
click at [619, 719] on textarea at bounding box center [721, 543] width 373 height 373
paste textarea "What are community college faculty member perceptions of their teaching experie…"
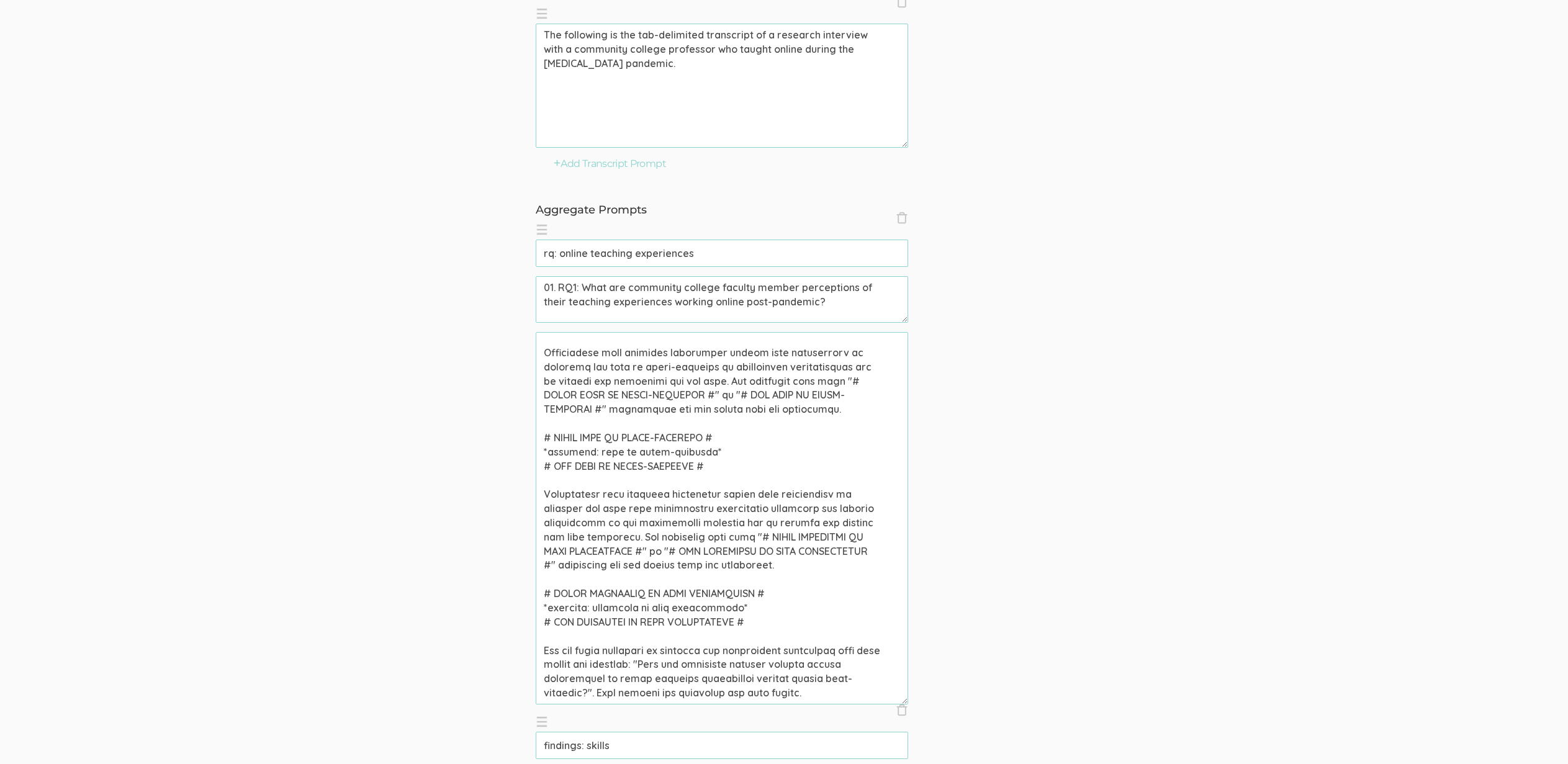
scroll to position [397, 0]
click at [719, 697] on textarea at bounding box center [721, 518] width 373 height 373
click at [718, 697] on textarea at bounding box center [721, 518] width 373 height 373
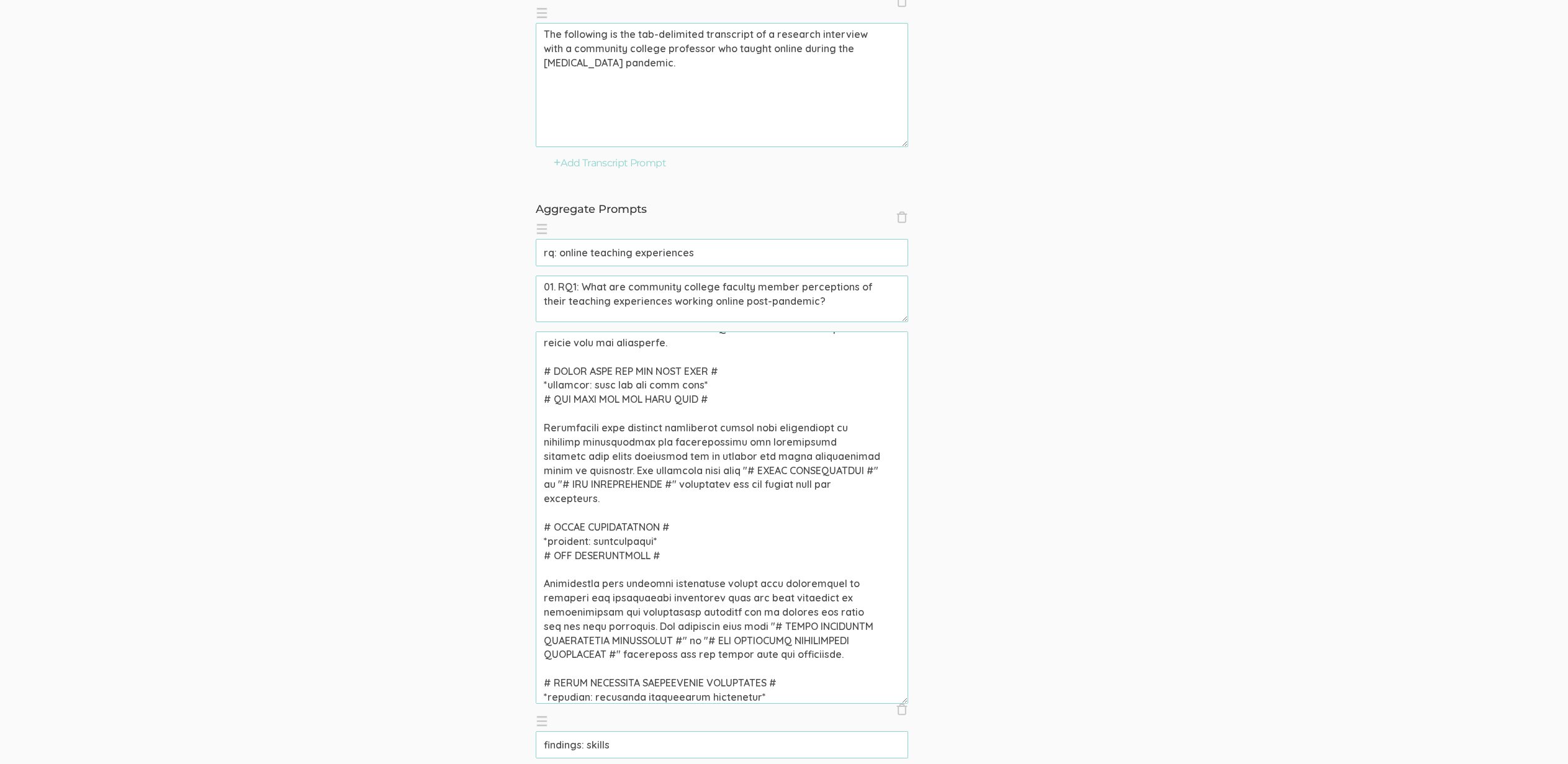
scroll to position [0, 0]
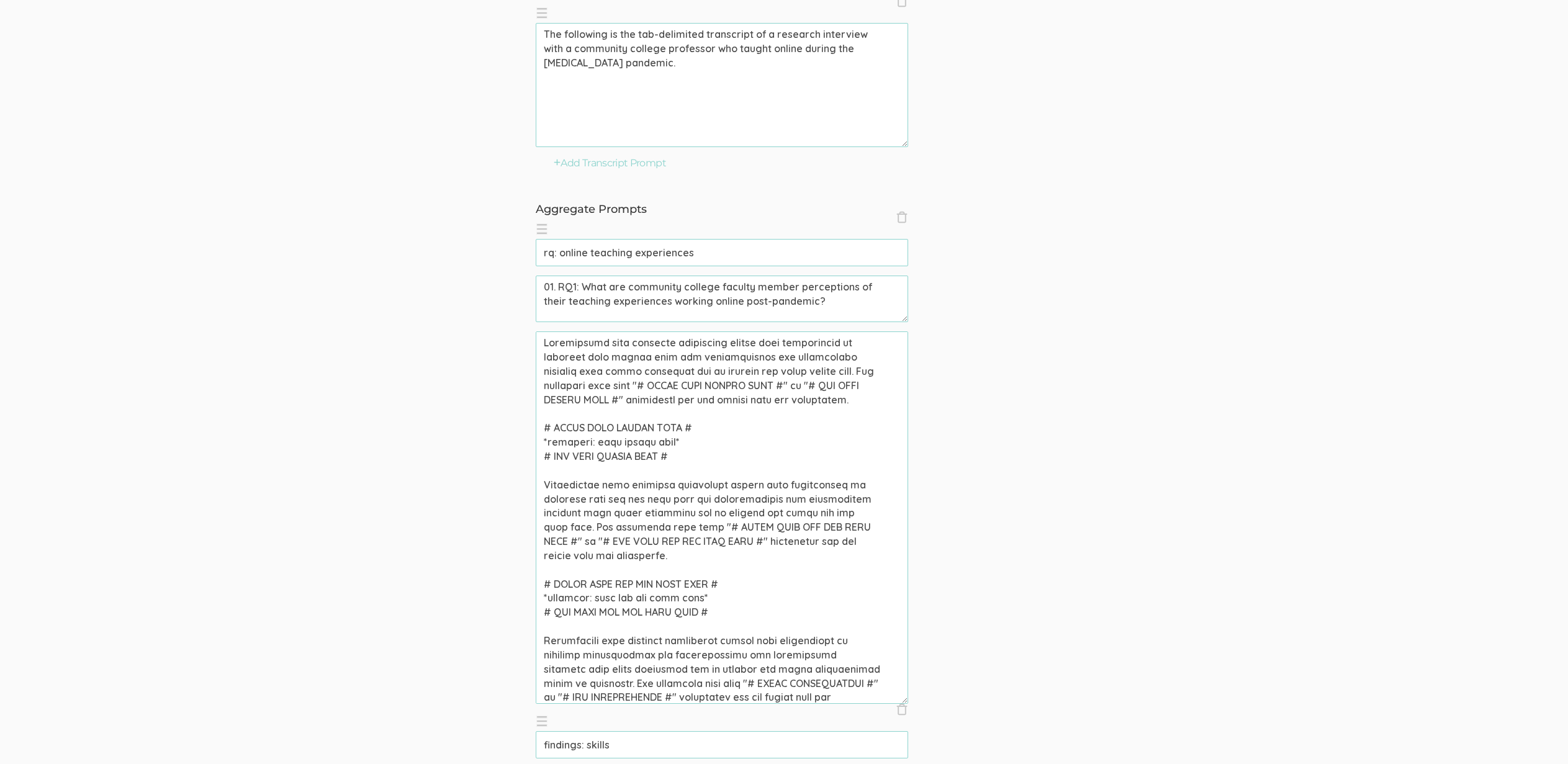
click at [644, 421] on textarea at bounding box center [721, 518] width 373 height 373
click at [587, 431] on textarea at bounding box center [721, 518] width 373 height 373
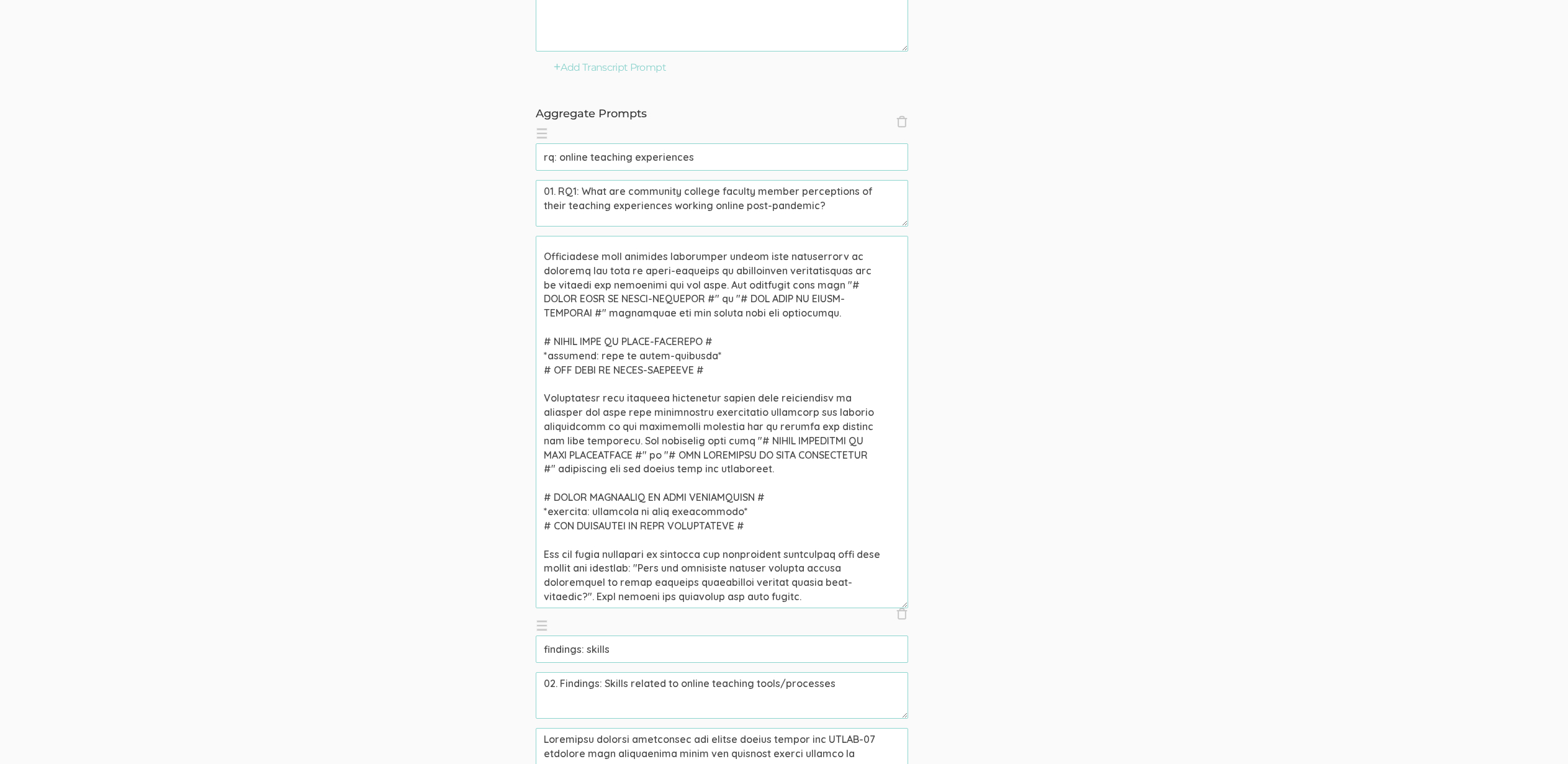
scroll to position [574, 0]
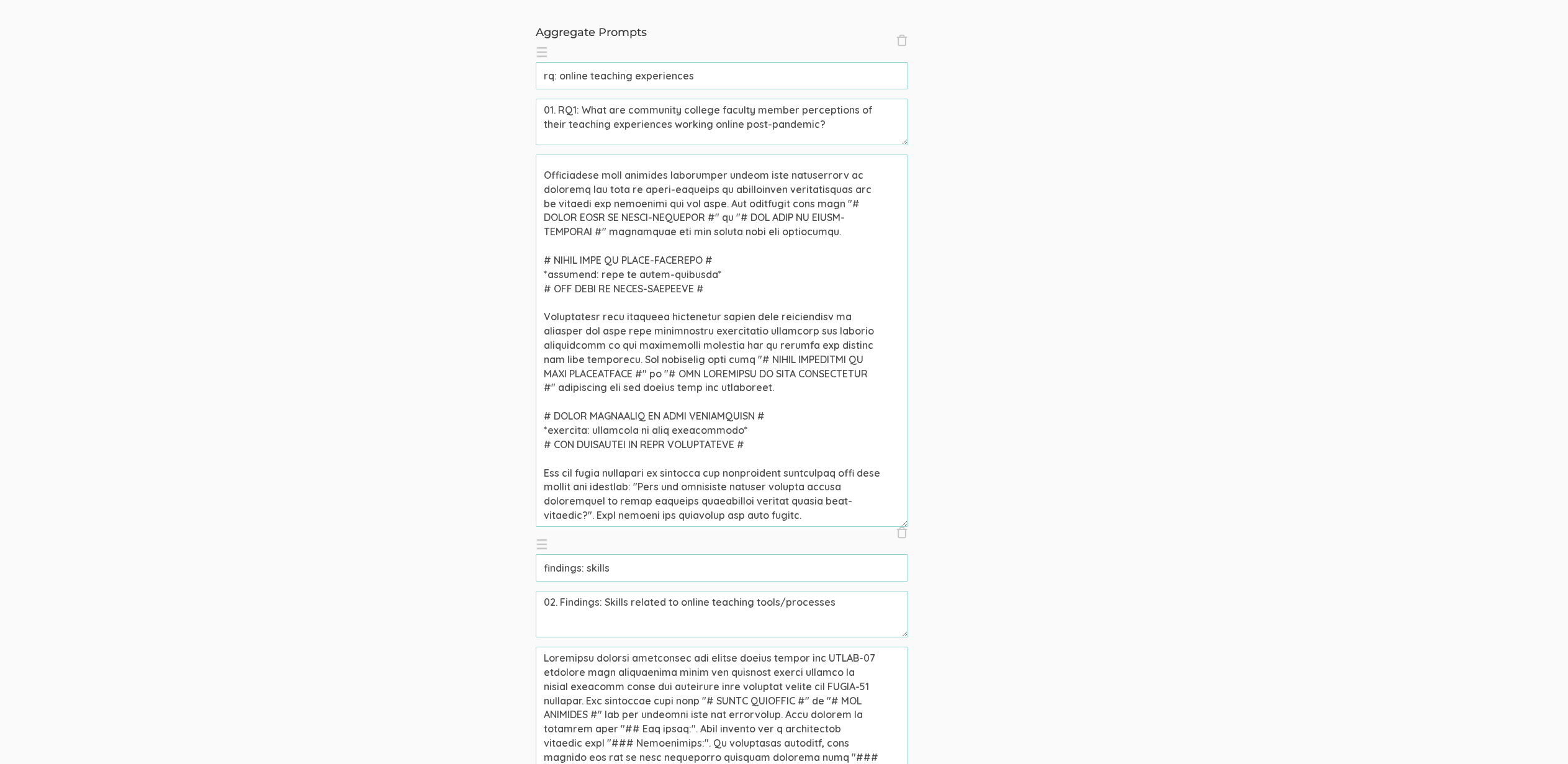
click at [615, 487] on textarea at bounding box center [721, 340] width 373 height 373
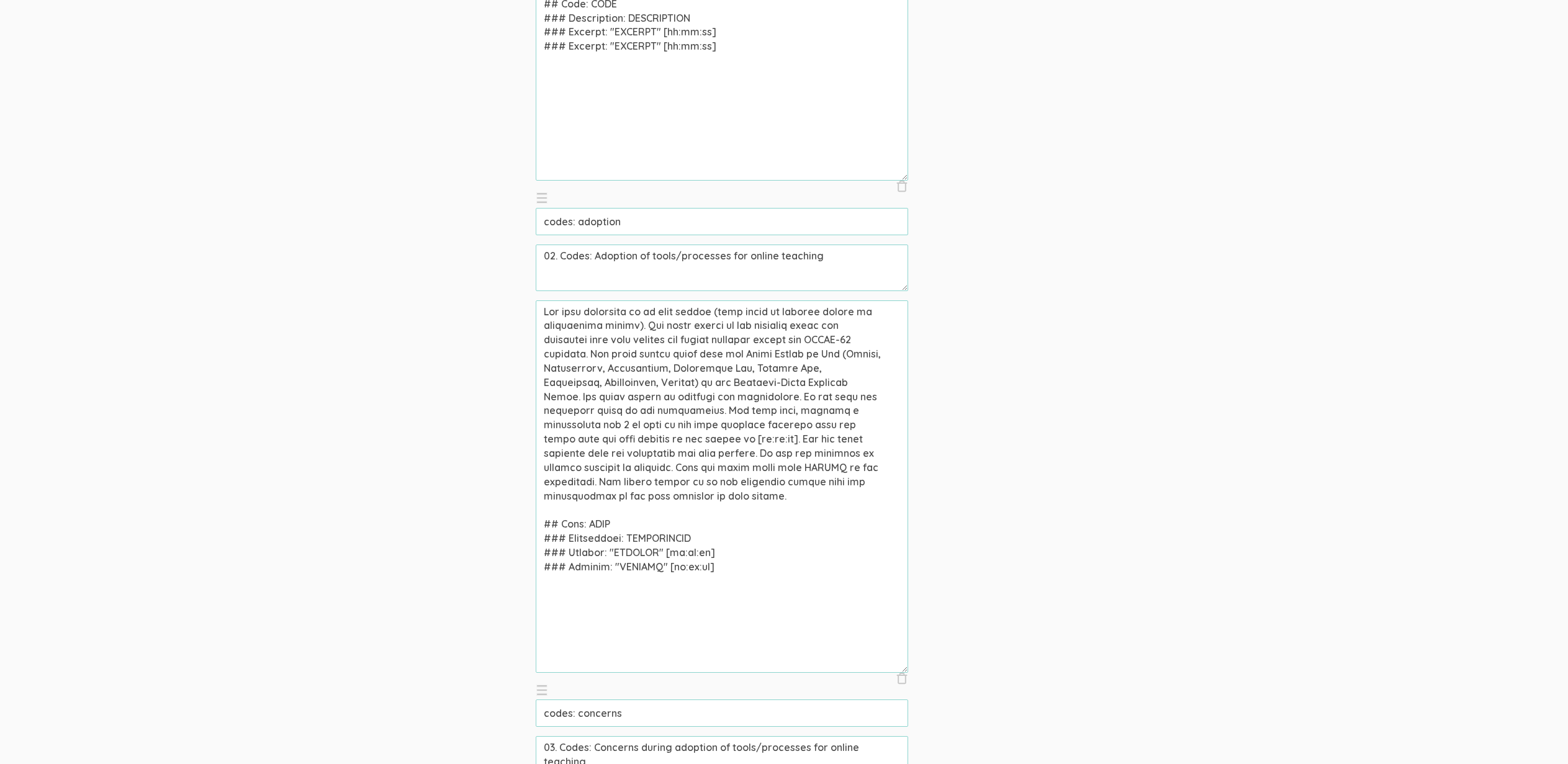
drag, startPoint x: 661, startPoint y: 377, endPoint x: 671, endPoint y: 388, distance: 14.9
click at [661, 379] on textarea at bounding box center [721, 487] width 373 height 373
drag, startPoint x: 680, startPoint y: 387, endPoint x: 833, endPoint y: 381, distance: 153.1
click at [833, 381] on textarea at bounding box center [721, 487] width 373 height 373
drag, startPoint x: 1232, startPoint y: 309, endPoint x: 1197, endPoint y: 310, distance: 35.0
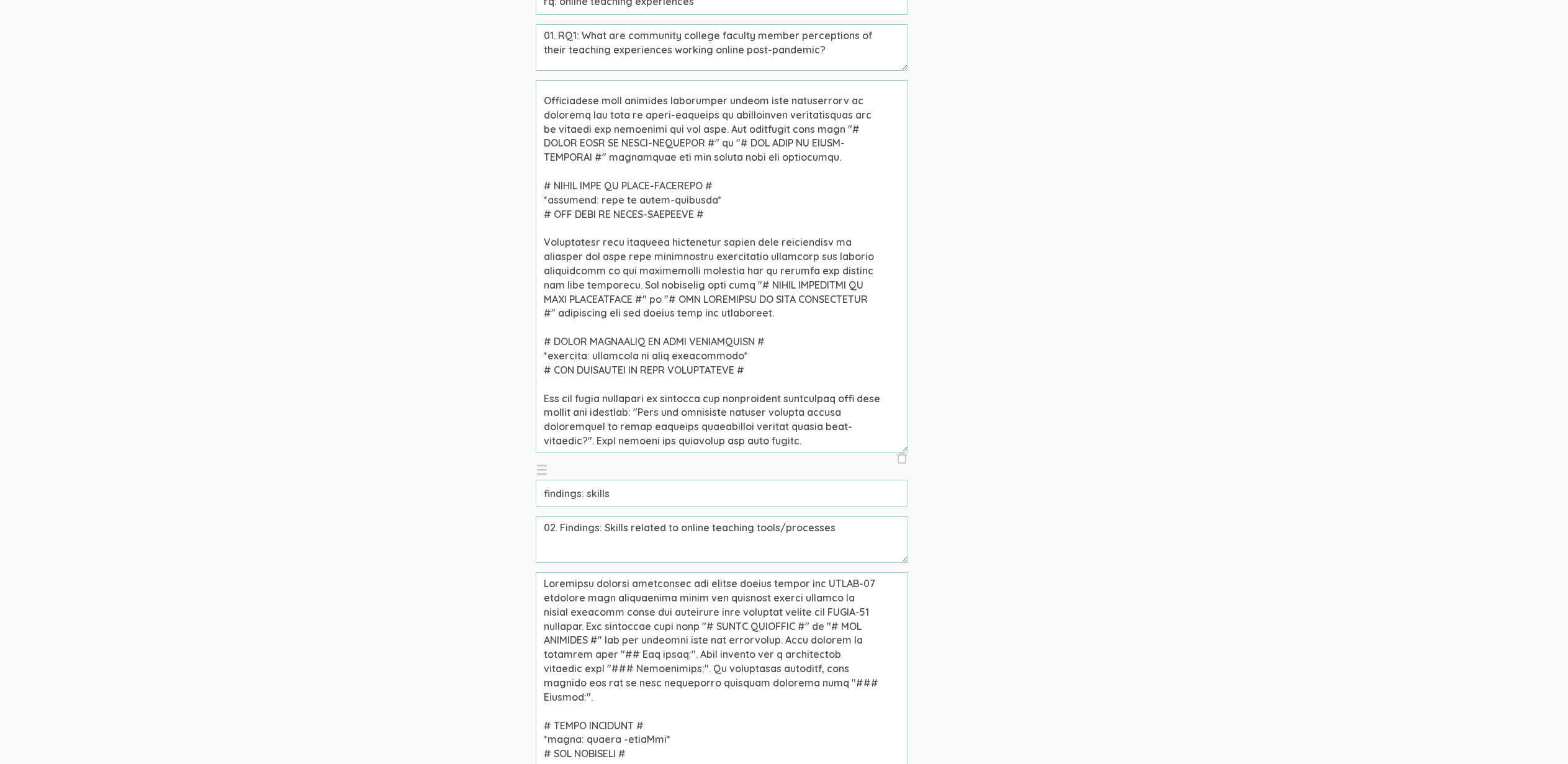
scroll to position [649, 0]
click at [661, 417] on textarea at bounding box center [721, 266] width 373 height 373
click at [763, 402] on textarea at bounding box center [721, 266] width 373 height 373
paste textarea "Concerns-Based Adoption Model"
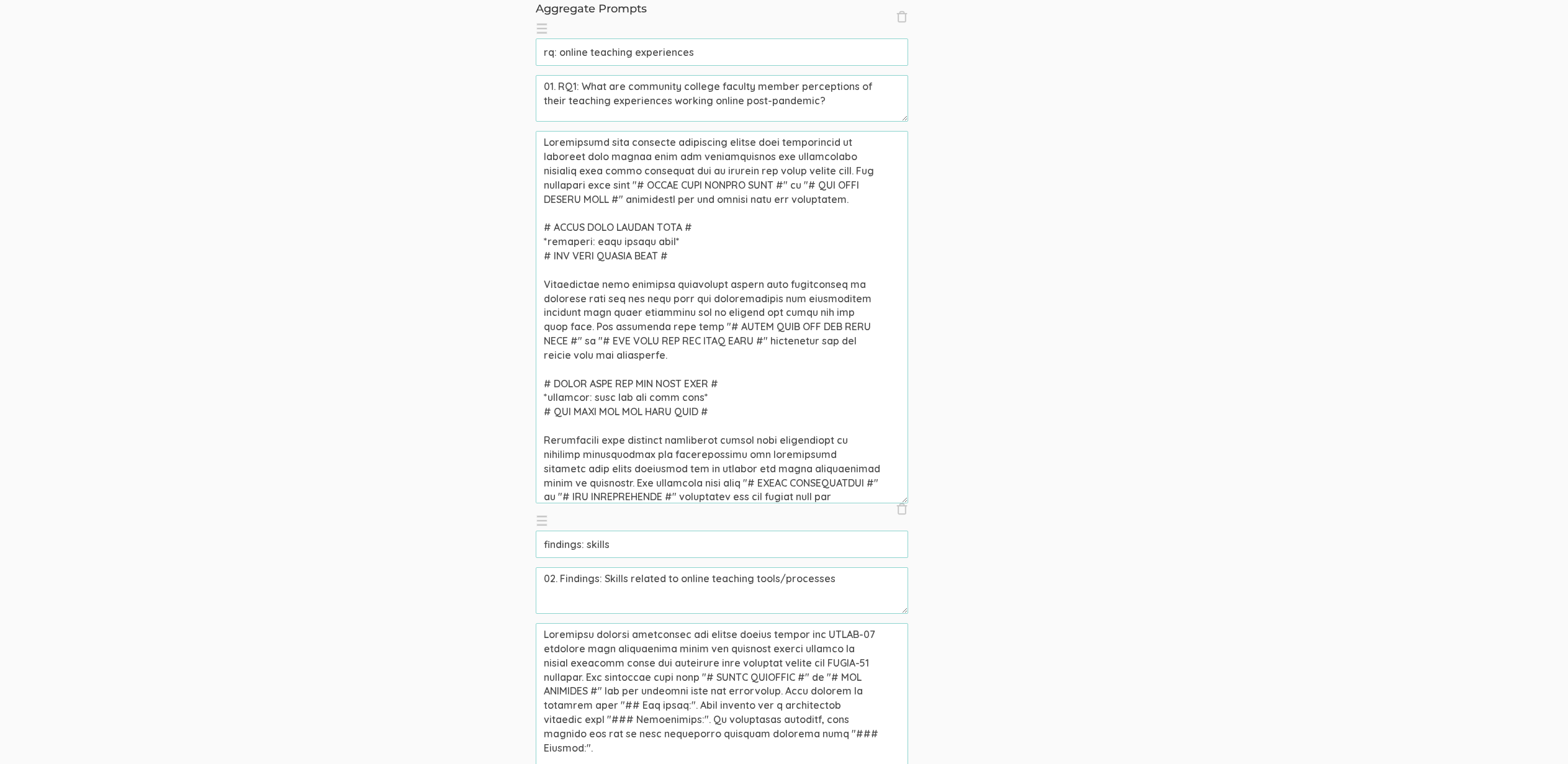
scroll to position [595, 0]
click at [601, 547] on input "findings: skills" at bounding box center [721, 546] width 373 height 27
click at [618, 245] on textarea at bounding box center [721, 319] width 373 height 373
drag, startPoint x: 588, startPoint y: 256, endPoint x: 672, endPoint y: 259, distance: 84.1
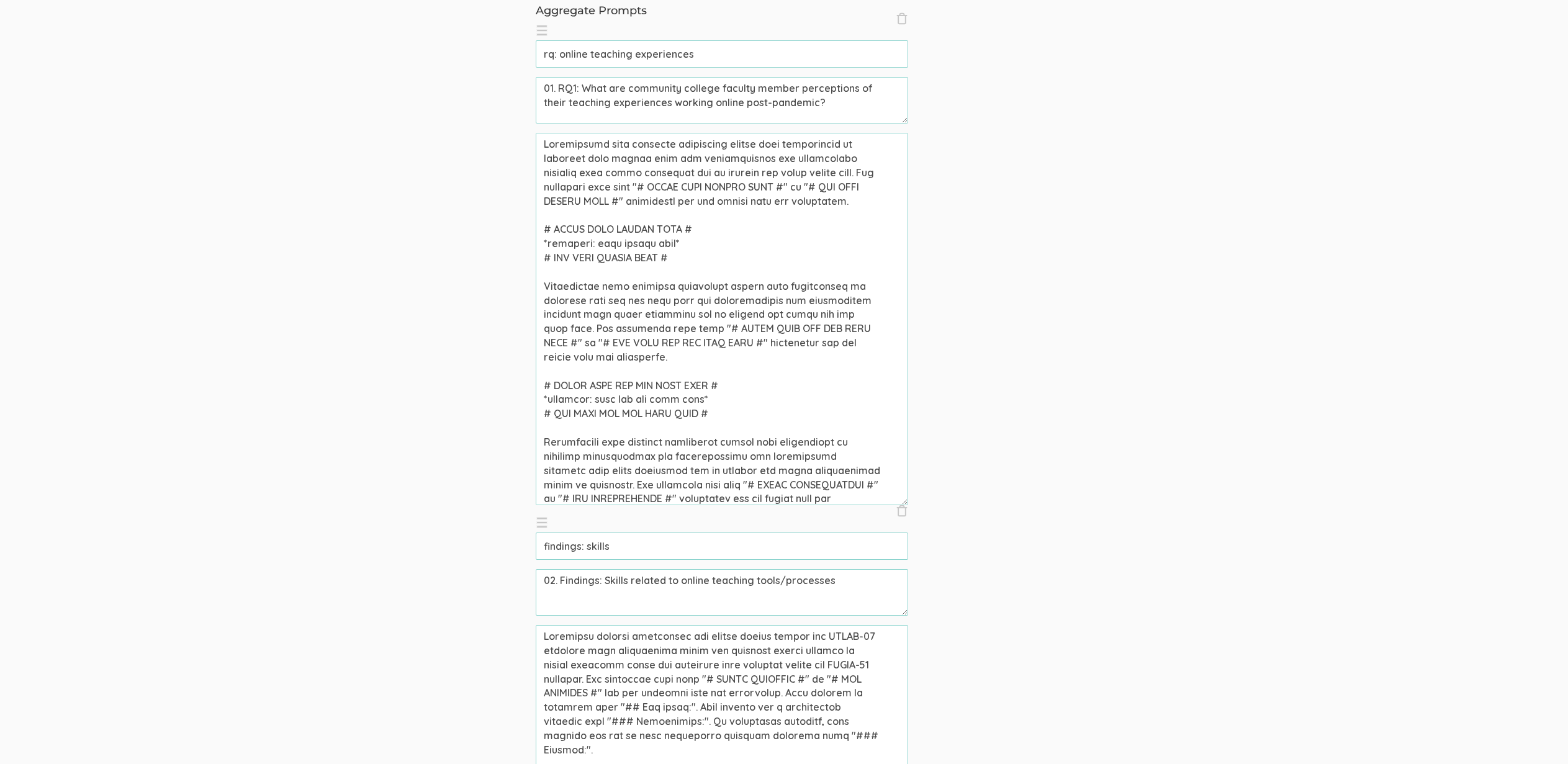
click at [672, 259] on textarea at bounding box center [721, 319] width 373 height 373
paste textarea "skills"
drag, startPoint x: 587, startPoint y: 245, endPoint x: 689, endPoint y: 248, distance: 102.0
click at [689, 248] on textarea at bounding box center [721, 319] width 373 height 373
click at [601, 243] on textarea at bounding box center [721, 319] width 373 height 373
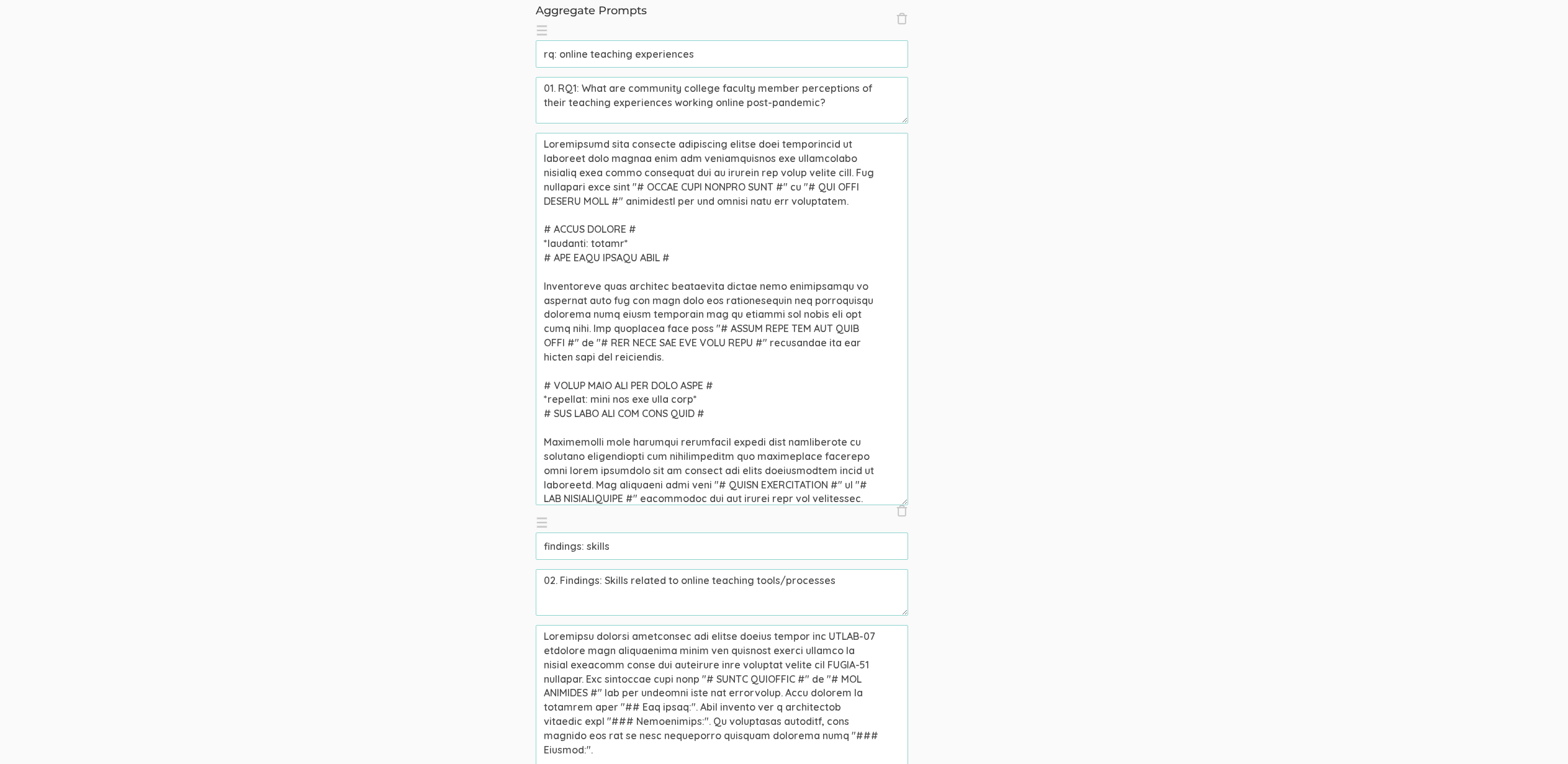
click at [601, 243] on textarea at bounding box center [721, 319] width 373 height 373
drag, startPoint x: 579, startPoint y: 273, endPoint x: 677, endPoint y: 273, distance: 98.0
click at [677, 273] on textarea at bounding box center [721, 319] width 373 height 373
paste textarea "SKILLS"
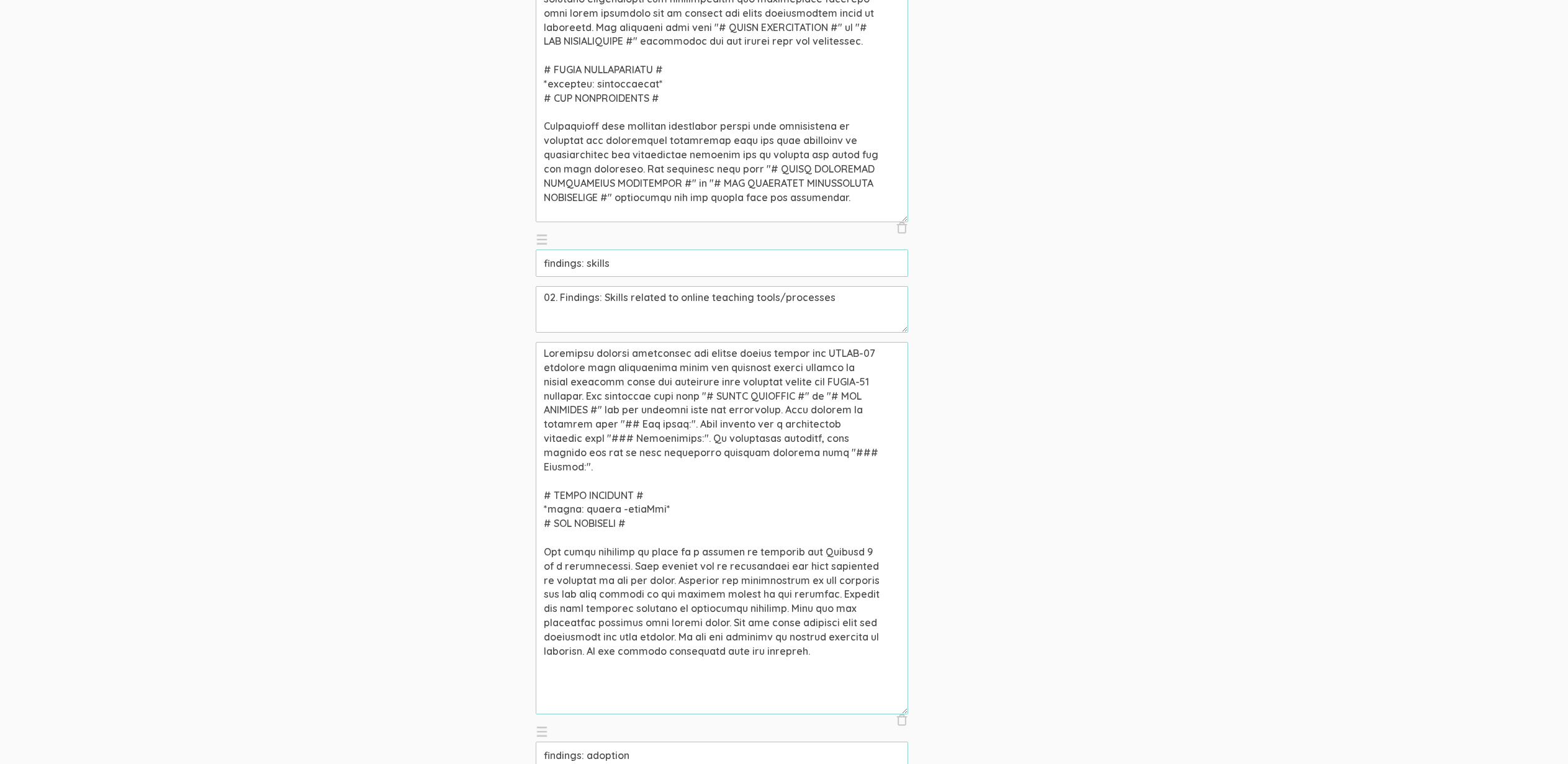
scroll to position [172, 0]
click at [608, 477] on textarea at bounding box center [721, 528] width 373 height 373
click at [608, 478] on textarea at bounding box center [721, 528] width 373 height 373
click at [774, 439] on textarea at bounding box center [721, 528] width 373 height 373
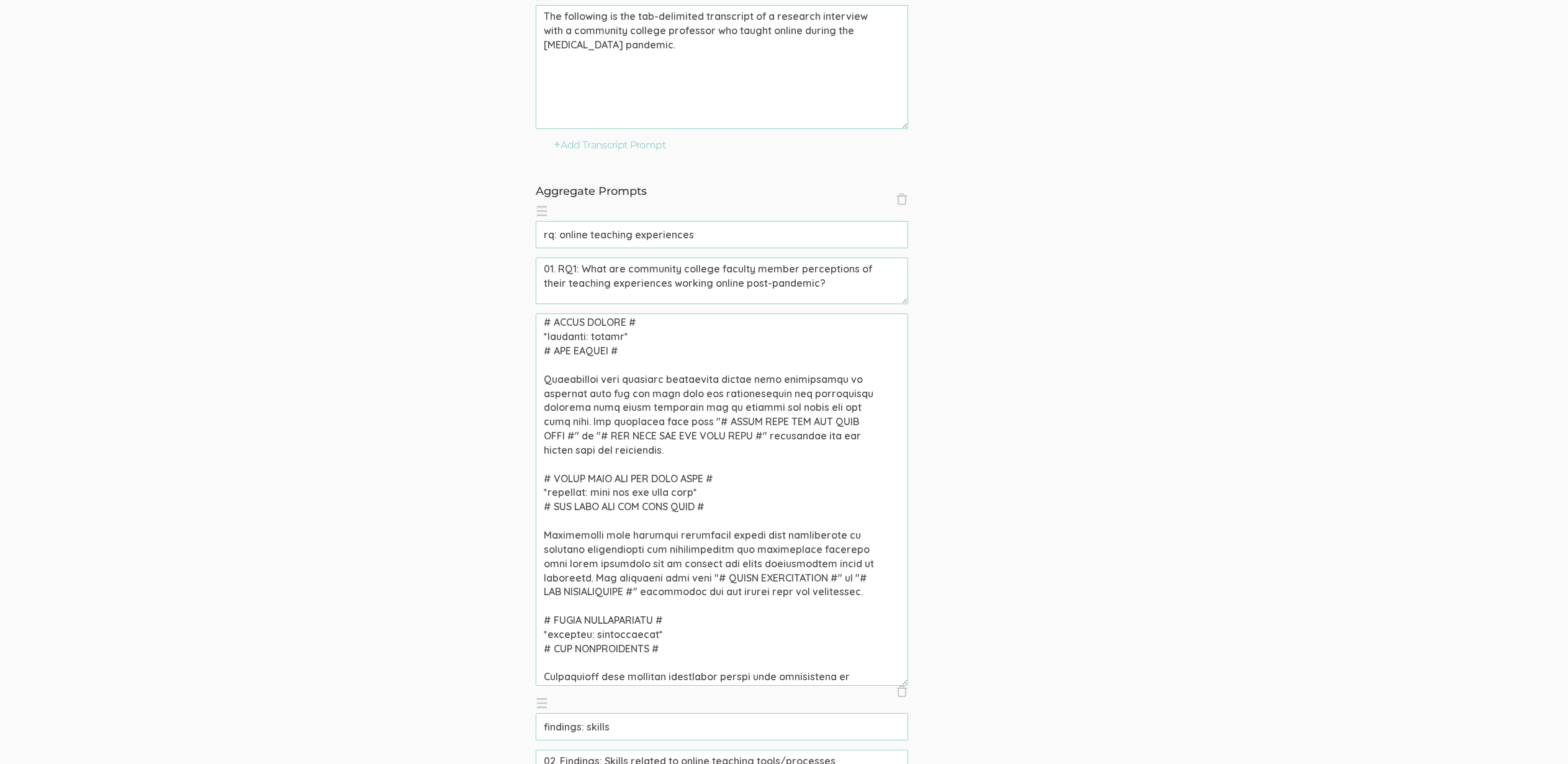
scroll to position [85, 0]
drag, startPoint x: 588, startPoint y: 494, endPoint x: 720, endPoint y: 493, distance: 132.0
click at [720, 493] on textarea at bounding box center [721, 500] width 373 height 373
click at [715, 493] on textarea at bounding box center [721, 500] width 373 height 373
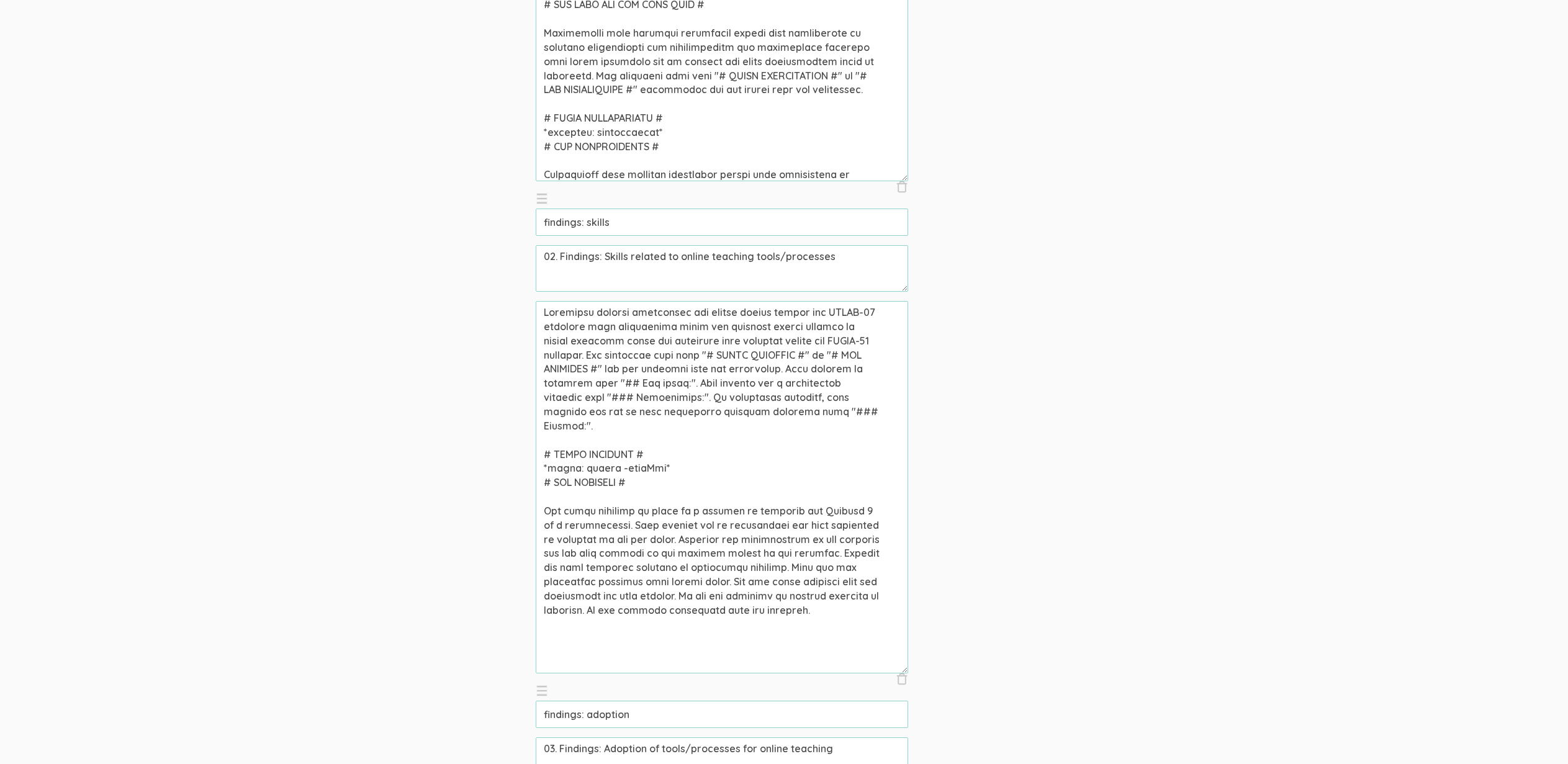
scroll to position [1032, 0]
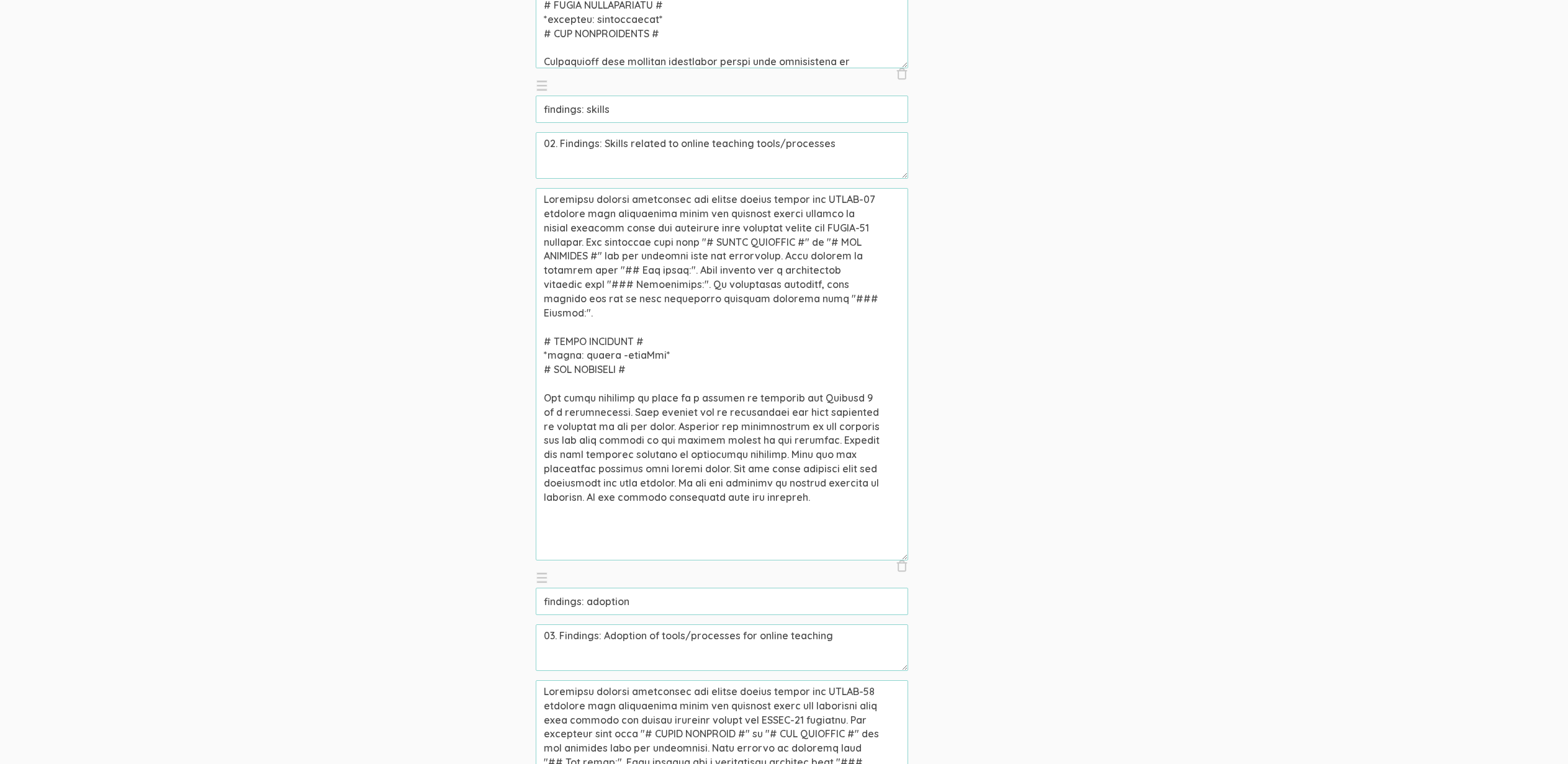
click at [608, 597] on input "findings: adoption" at bounding box center [721, 602] width 373 height 27
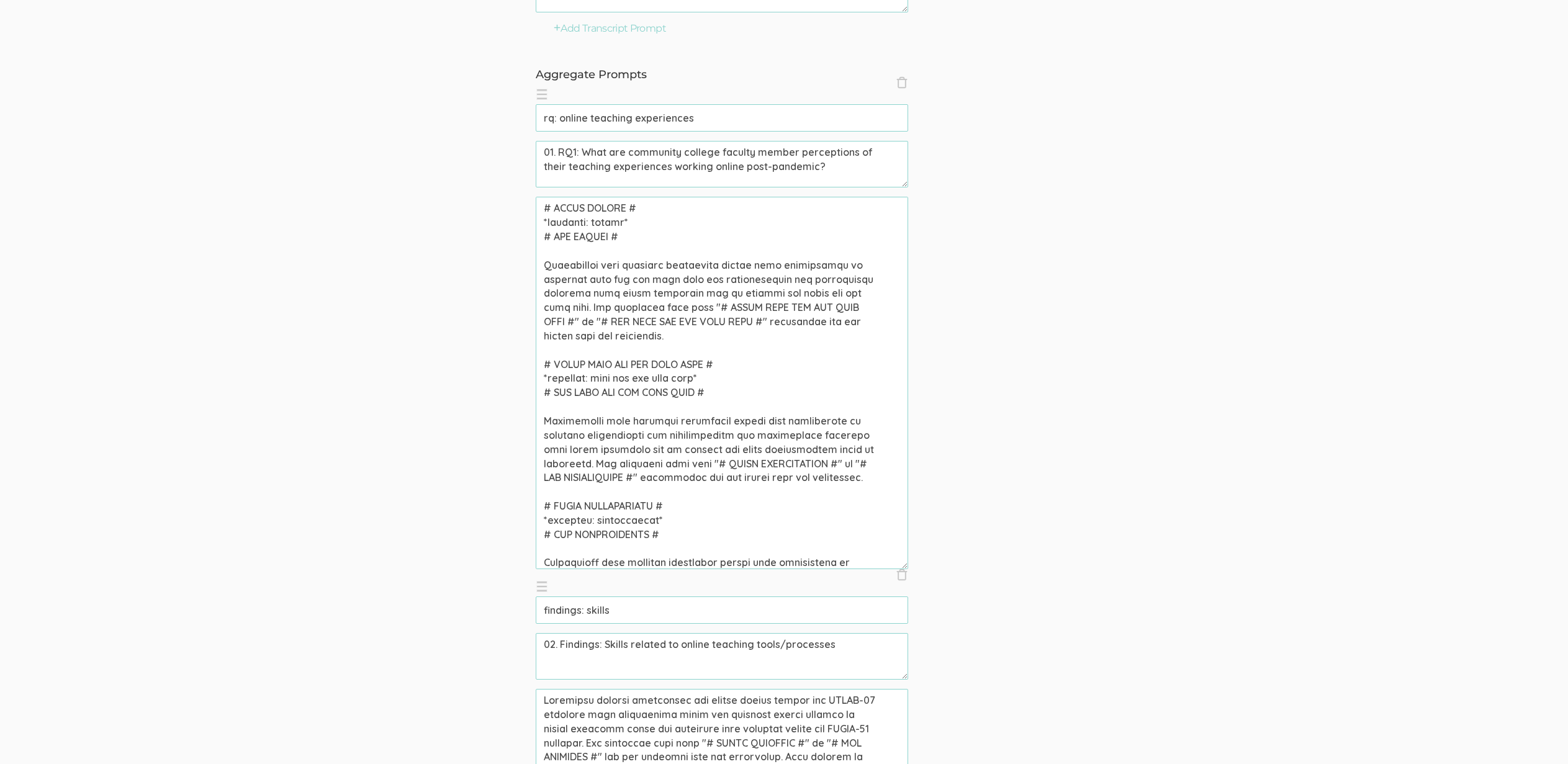
scroll to position [524, 0]
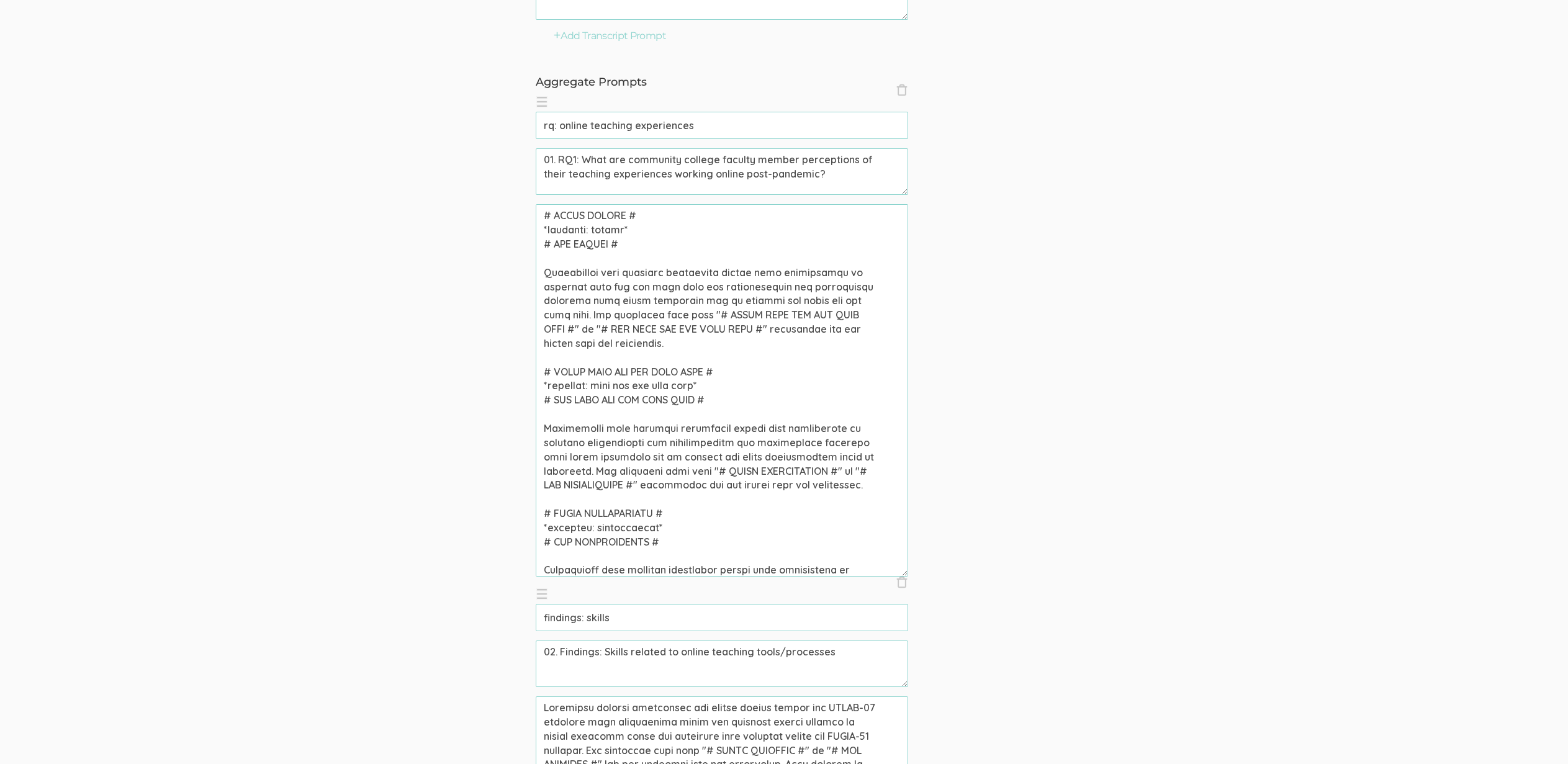
drag, startPoint x: 590, startPoint y: 400, endPoint x: 697, endPoint y: 399, distance: 107.0
click at [697, 399] on textarea at bounding box center [721, 390] width 373 height 373
paste textarea "adoption"
drag, startPoint x: 590, startPoint y: 385, endPoint x: 719, endPoint y: 383, distance: 129.0
click at [719, 383] on textarea at bounding box center [721, 390] width 373 height 373
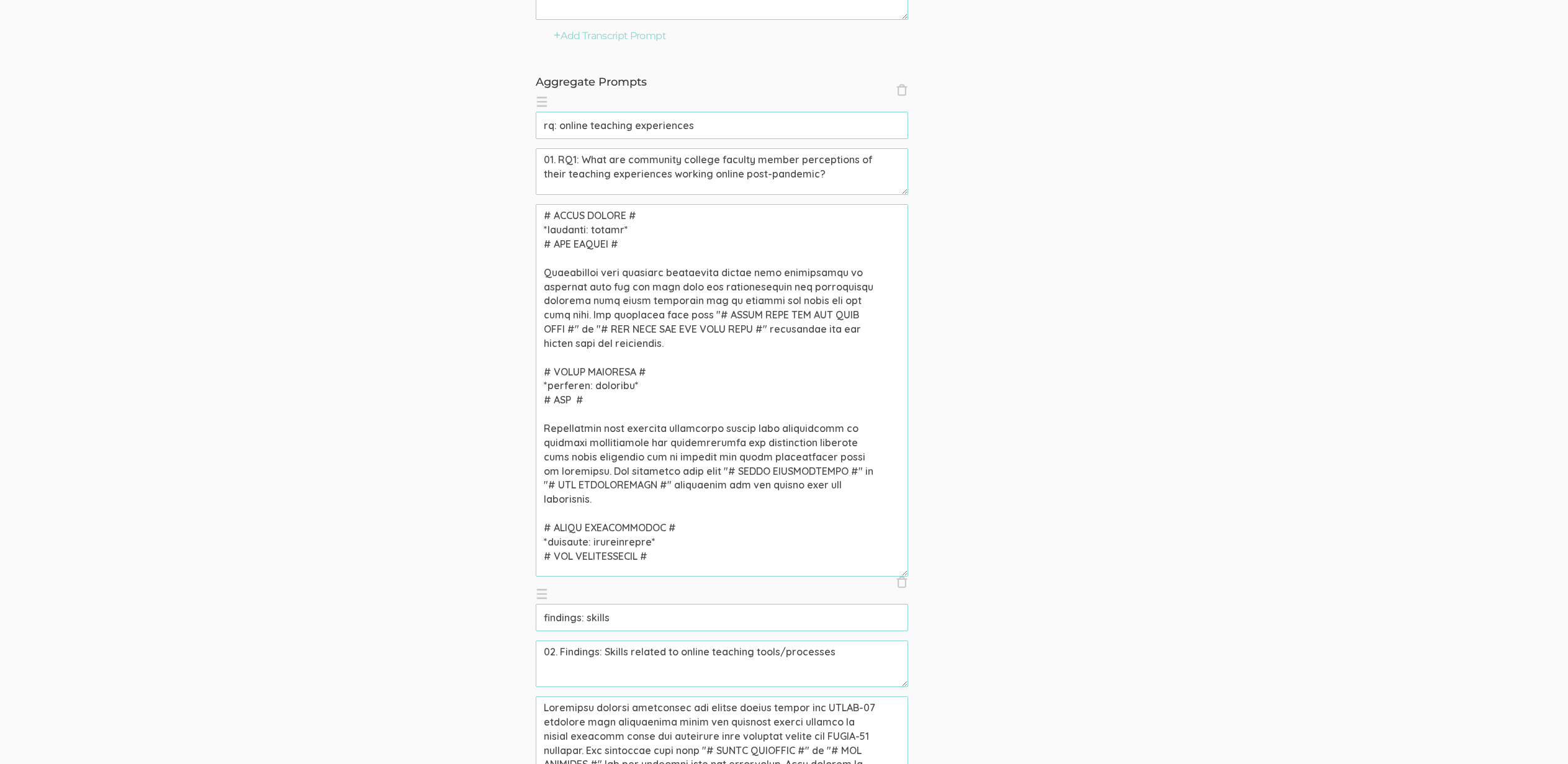
click at [619, 383] on textarea at bounding box center [721, 390] width 373 height 373
click at [574, 414] on textarea at bounding box center [721, 390] width 373 height 373
paste textarea "ADOPTION"
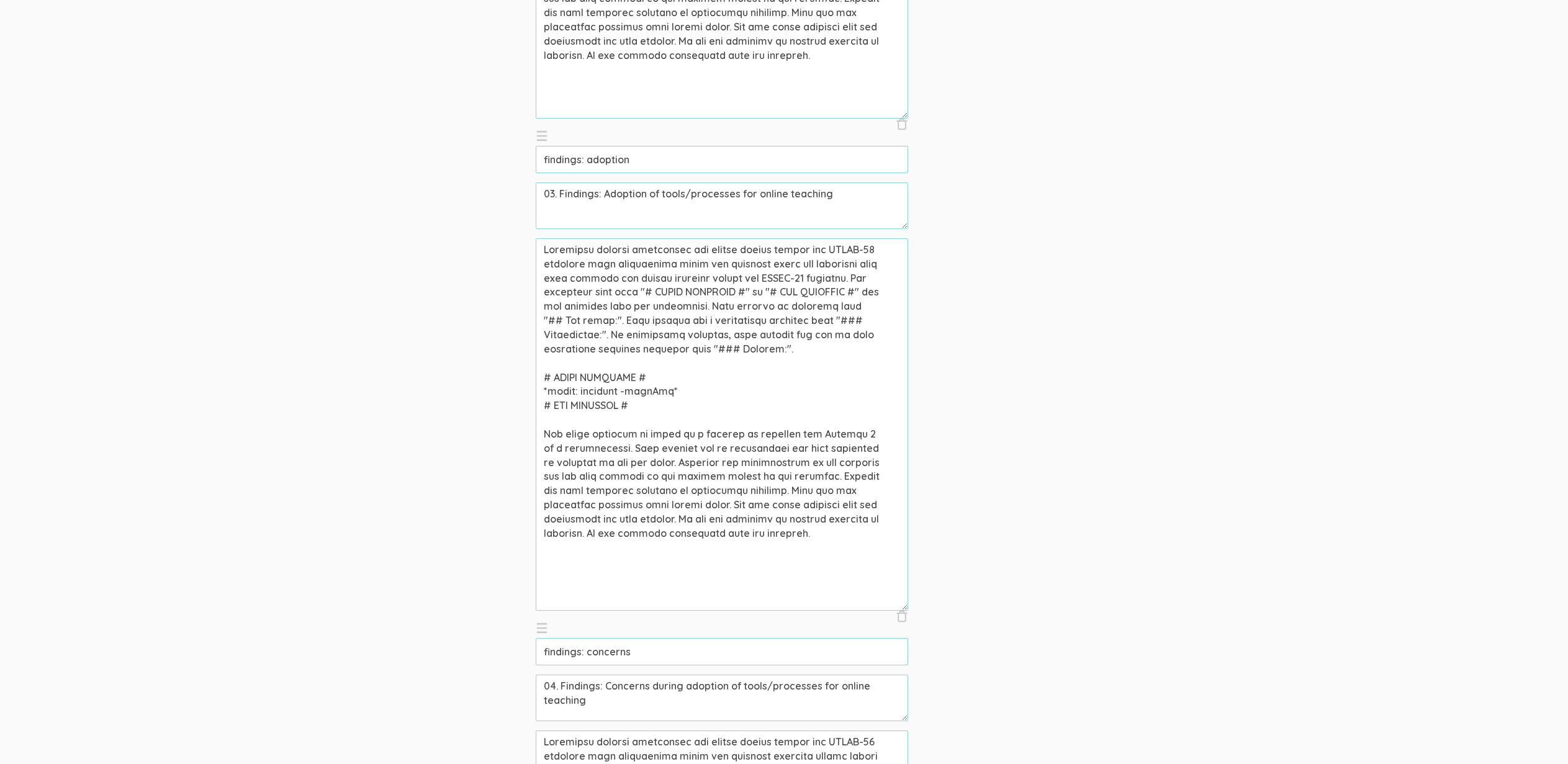
scroll to position [1694, 0]
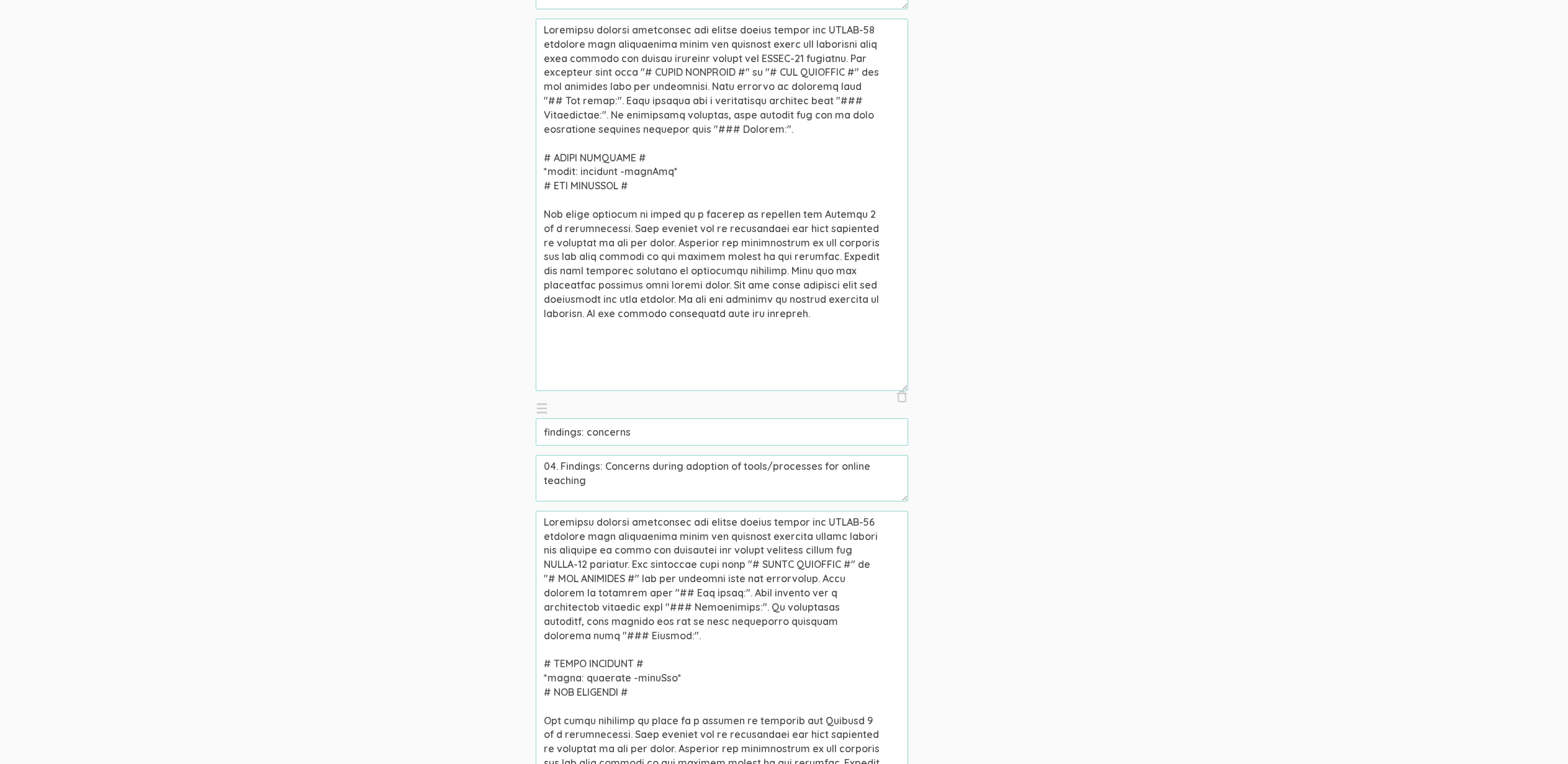
click at [603, 439] on input "findings: concerns" at bounding box center [721, 432] width 373 height 27
click at [603, 438] on input "findings: concerns" at bounding box center [721, 432] width 373 height 27
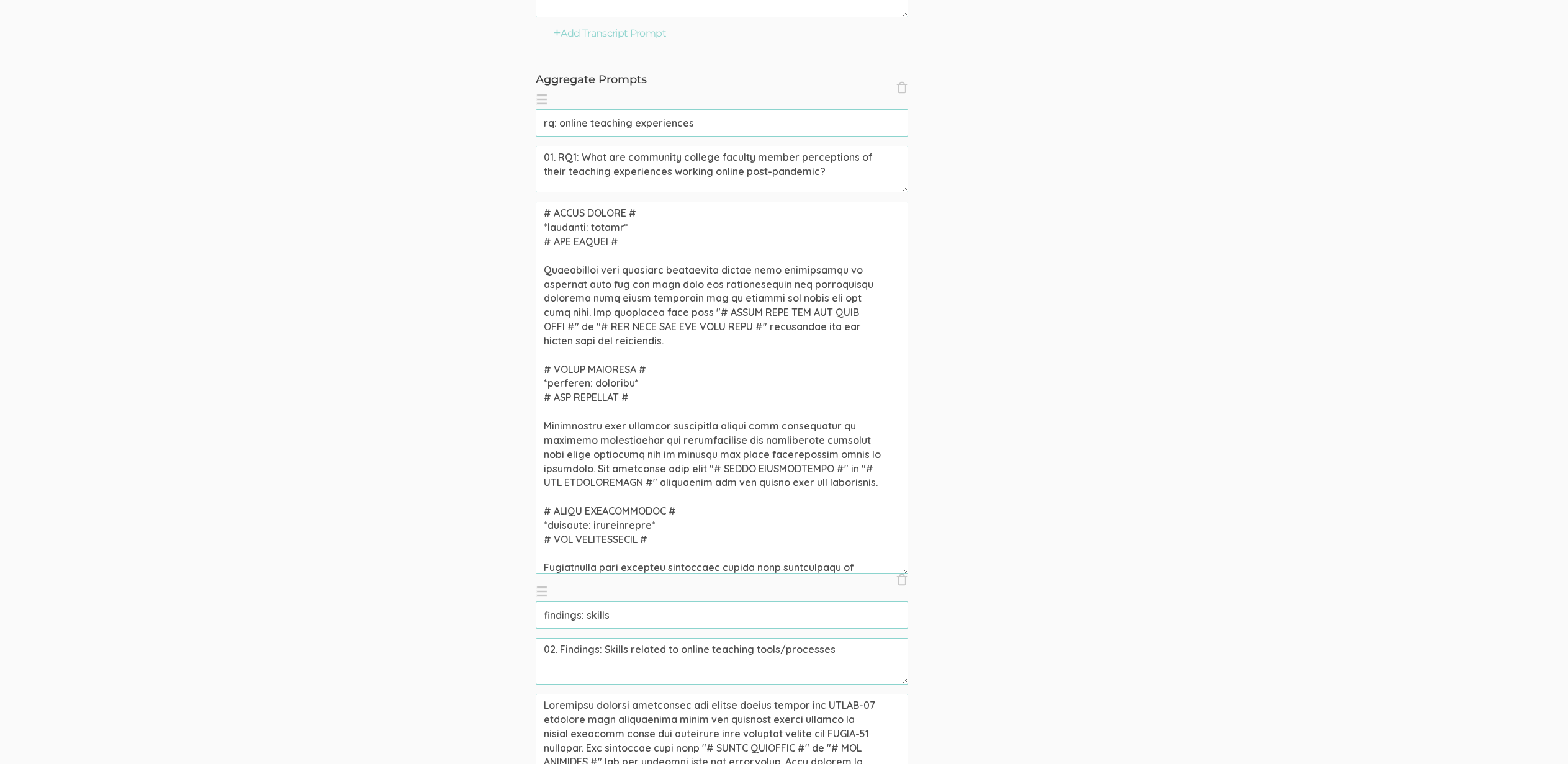
scroll to position [245, 0]
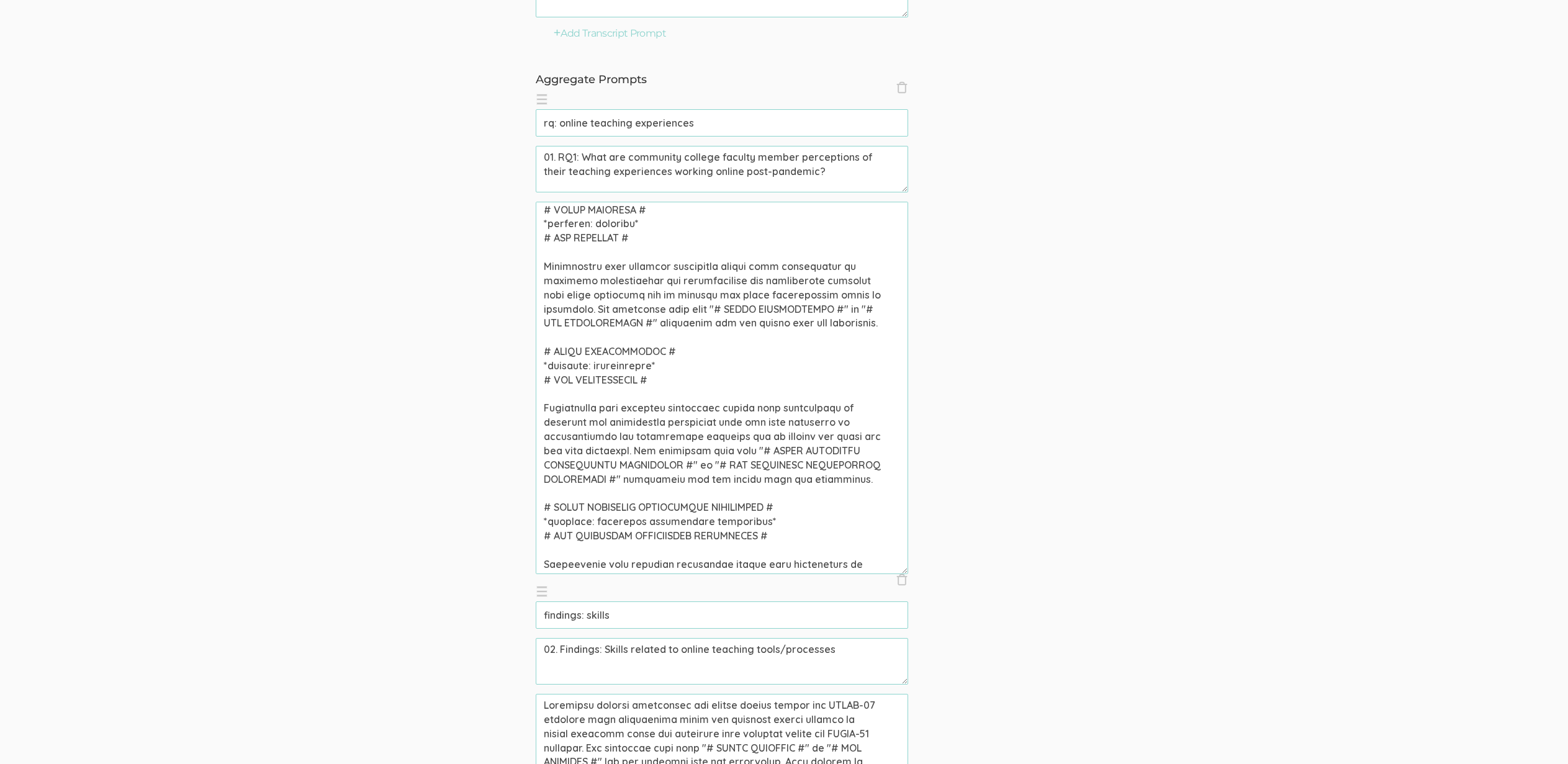
click at [610, 396] on textarea at bounding box center [721, 388] width 373 height 373
paste textarea "concern"
click at [639, 378] on textarea at bounding box center [721, 388] width 373 height 373
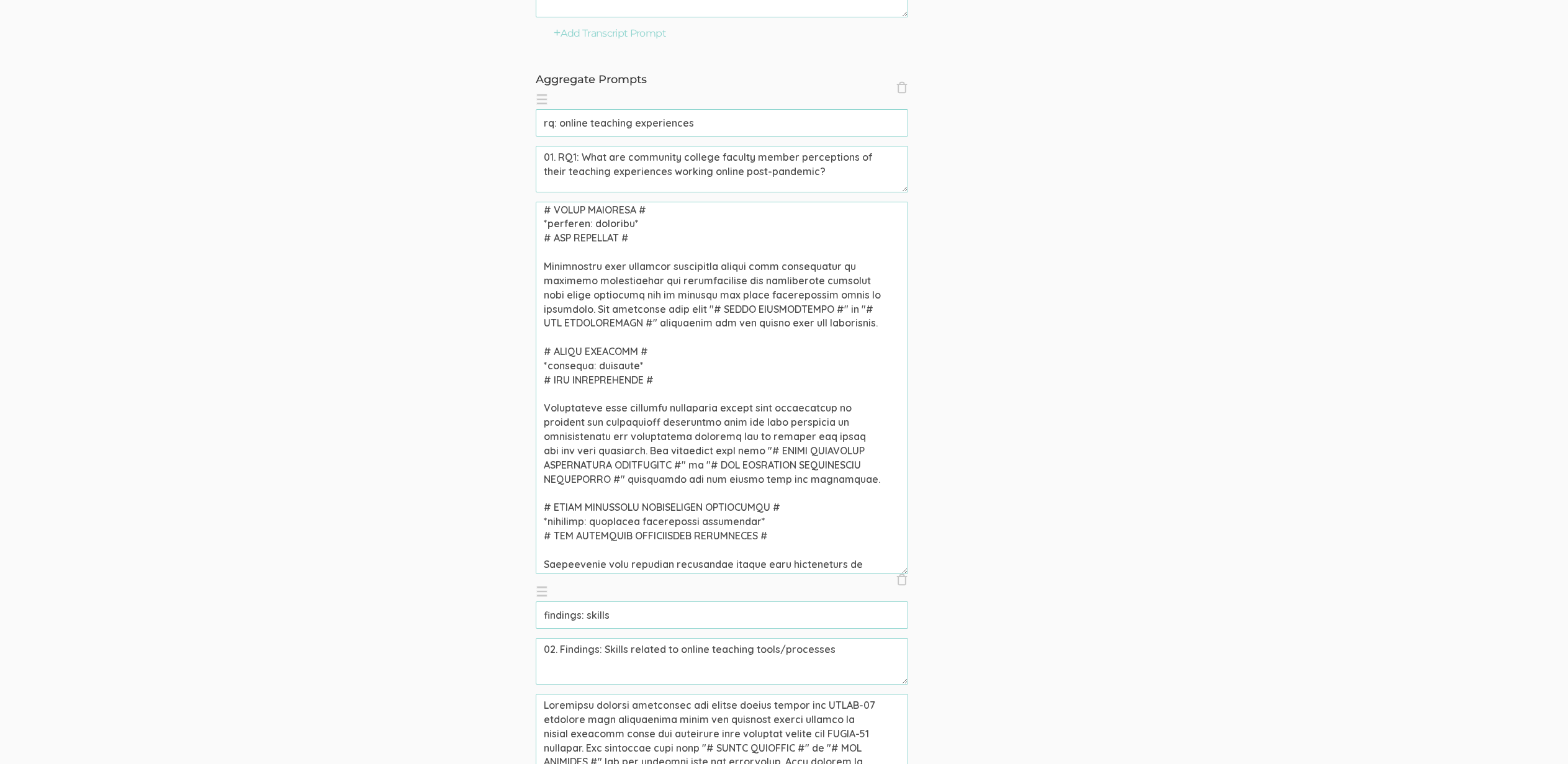
click at [592, 378] on textarea at bounding box center [721, 388] width 373 height 373
click at [609, 412] on textarea at bounding box center [721, 388] width 373 height 373
paste textarea "CONCERN"
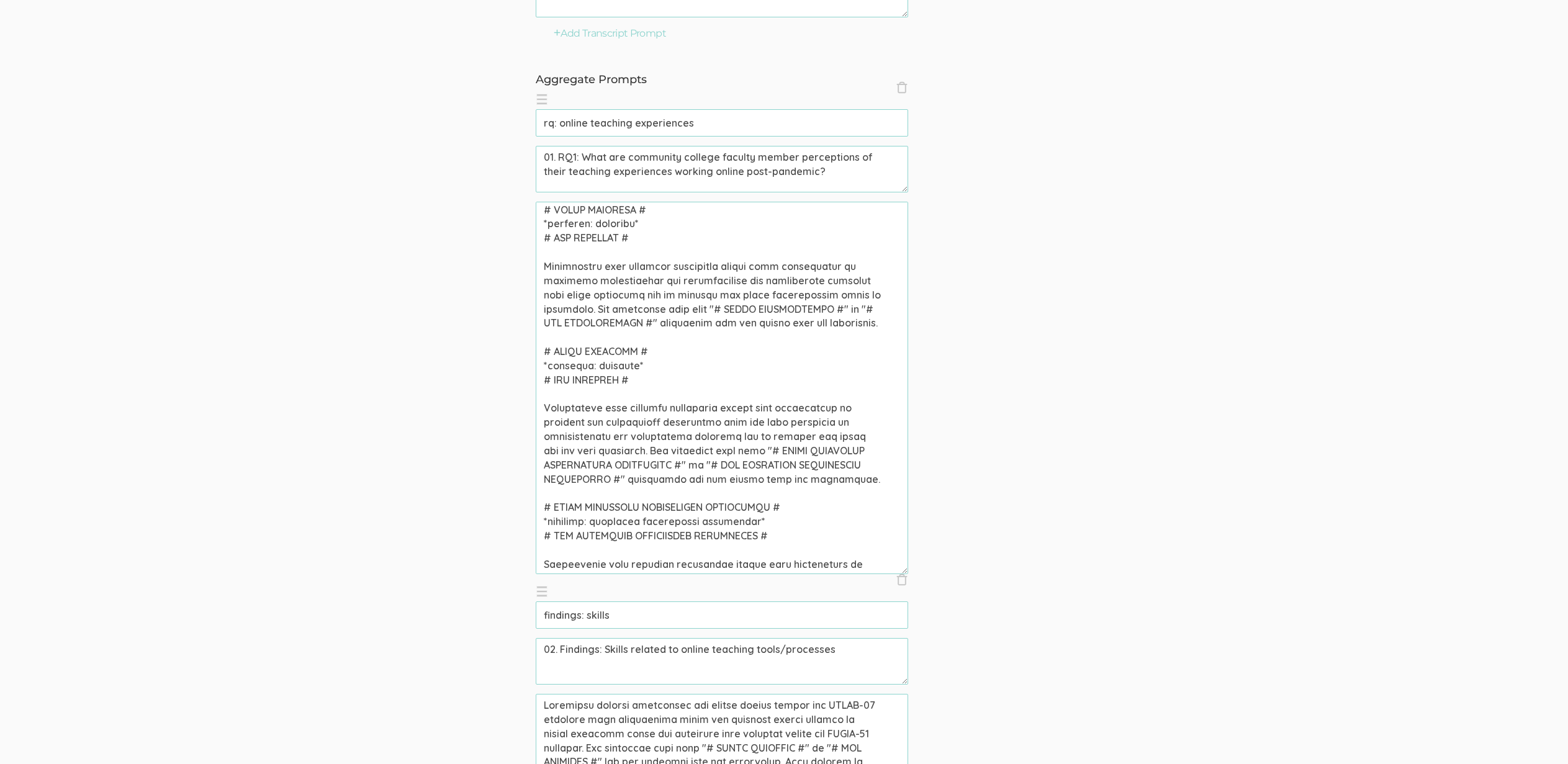
click at [544, 432] on textarea at bounding box center [721, 388] width 373 height 373
click at [573, 423] on textarea at bounding box center [721, 388] width 373 height 373
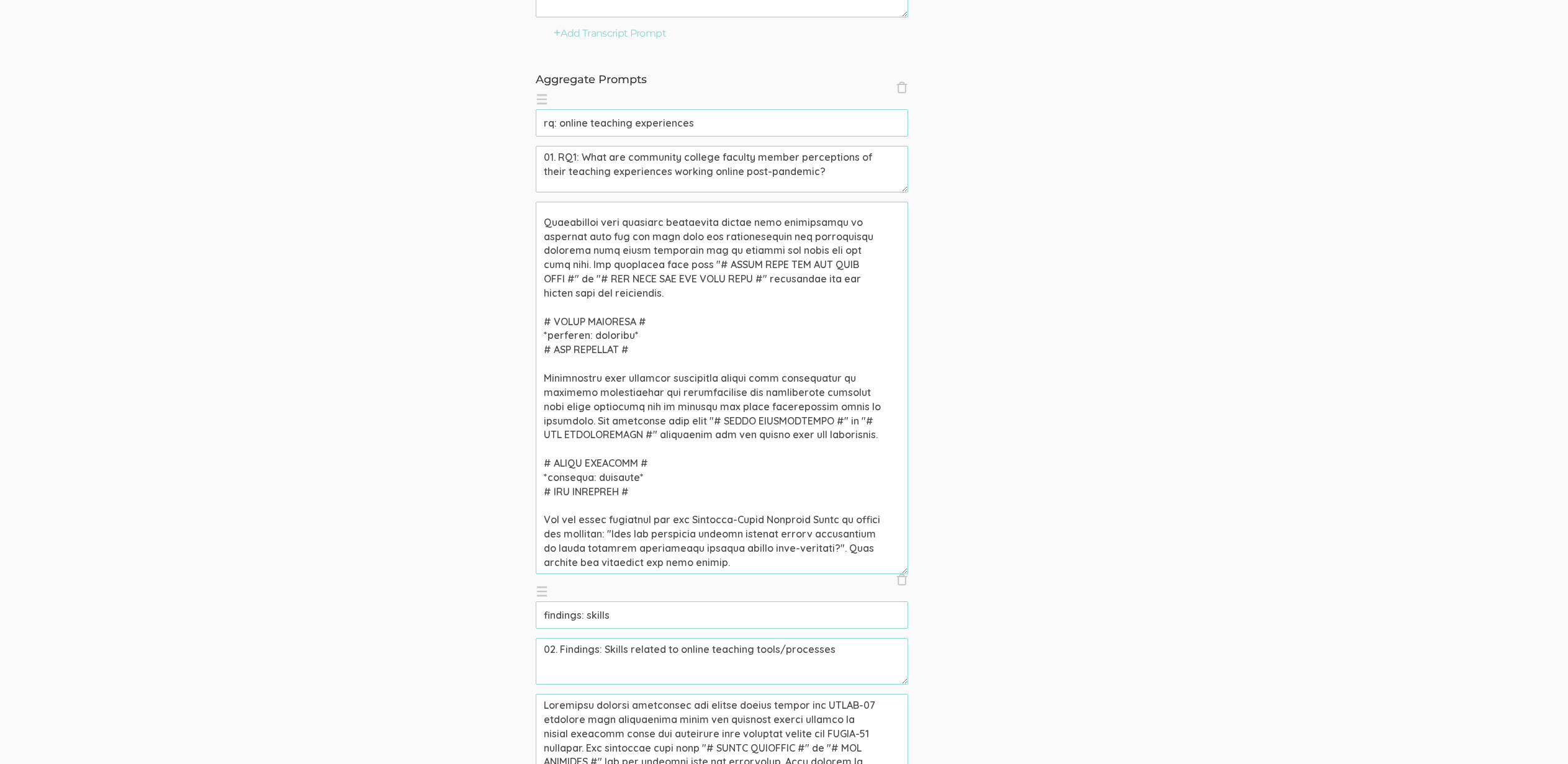
scroll to position [0, 0]
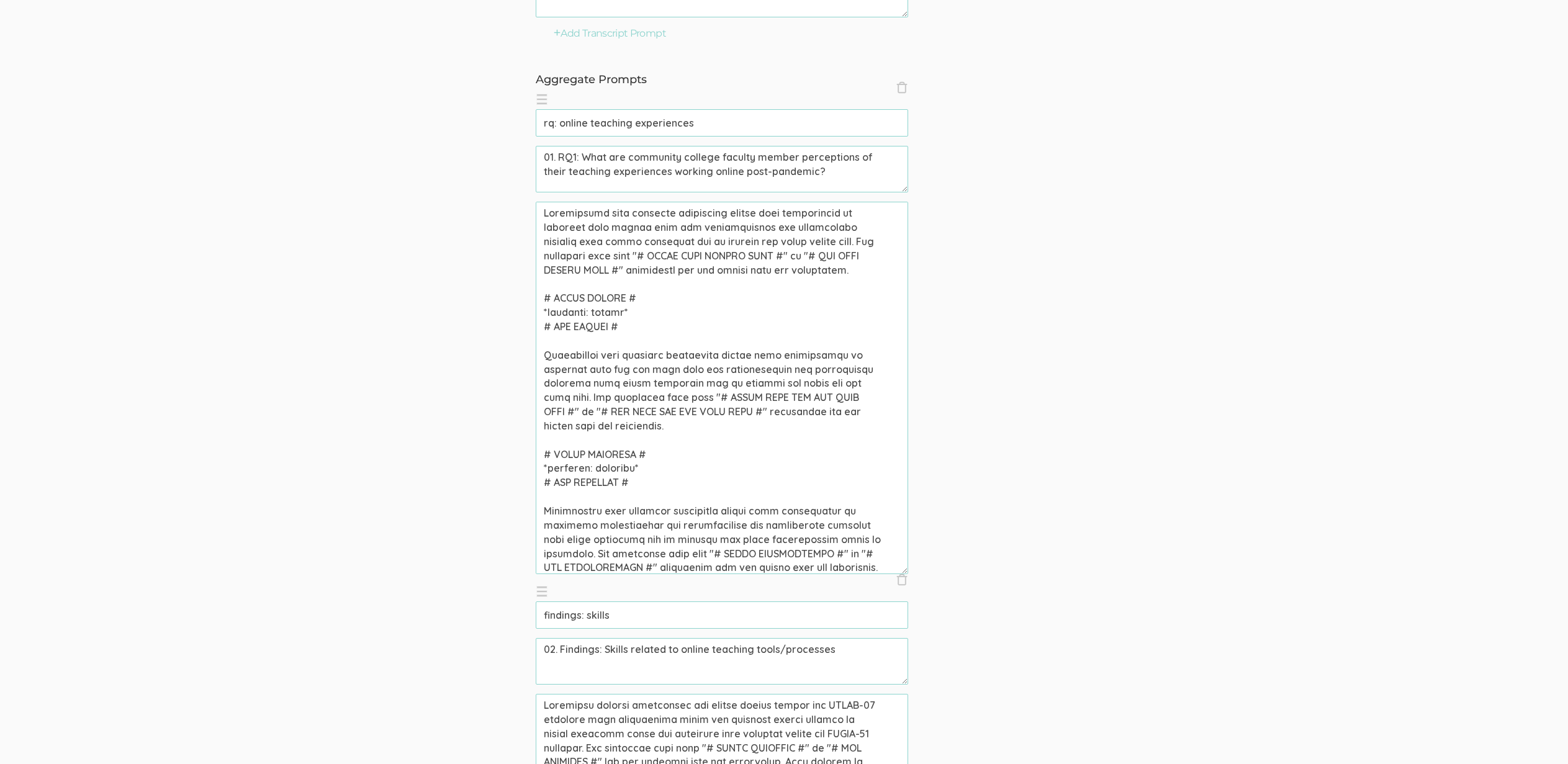
click at [617, 309] on textarea at bounding box center [721, 388] width 373 height 373
click at [601, 313] on textarea at bounding box center [721, 388] width 373 height 373
drag, startPoint x: 685, startPoint y: 257, endPoint x: 787, endPoint y: 254, distance: 102.0
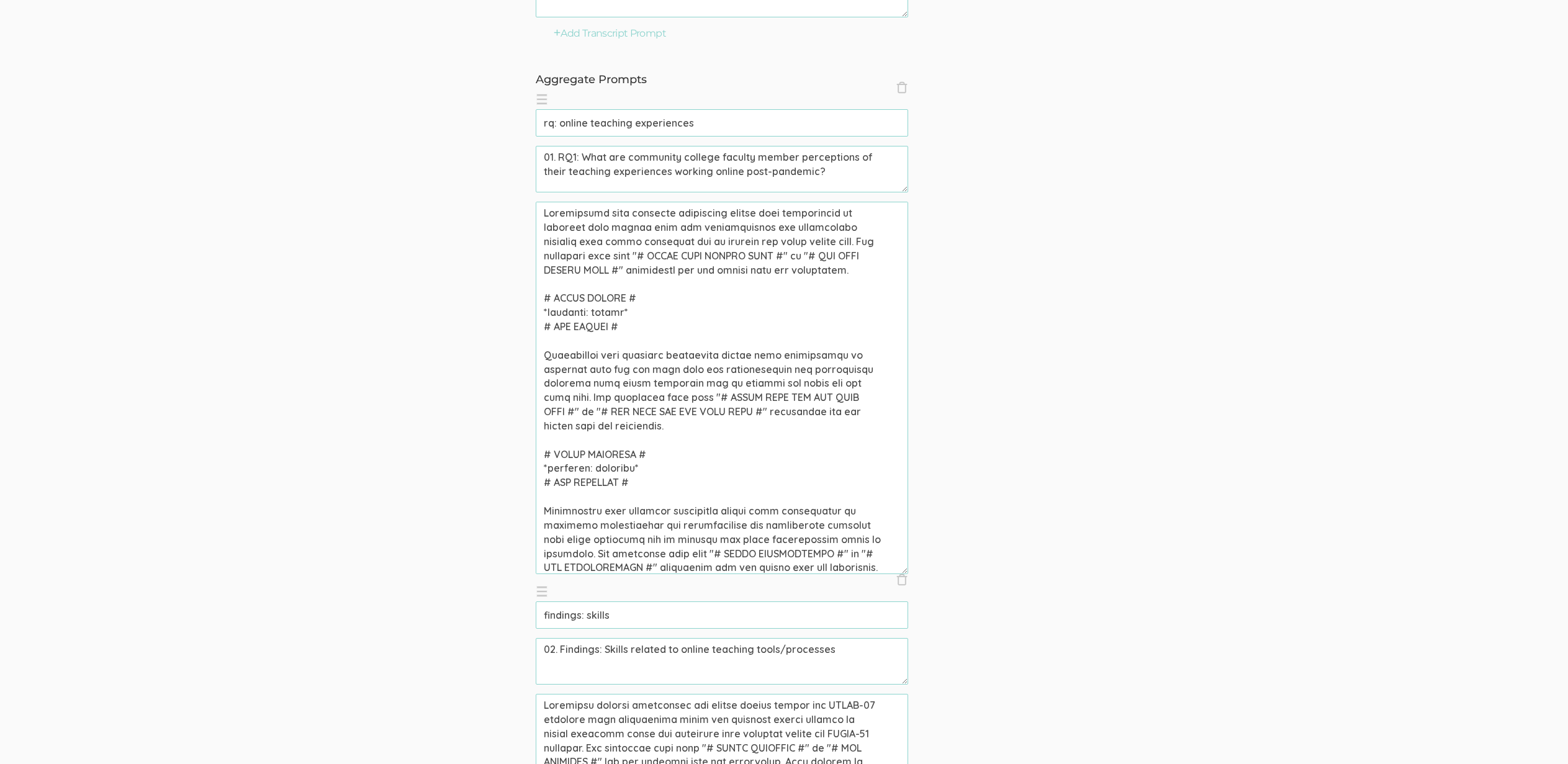
click at [787, 254] on textarea at bounding box center [721, 388] width 373 height 373
paste textarea "SKILLS"
drag, startPoint x: 781, startPoint y: 256, endPoint x: 568, endPoint y: 271, distance: 213.5
click at [568, 271] on textarea at bounding box center [721, 388] width 373 height 373
paste textarea "SKILLS"
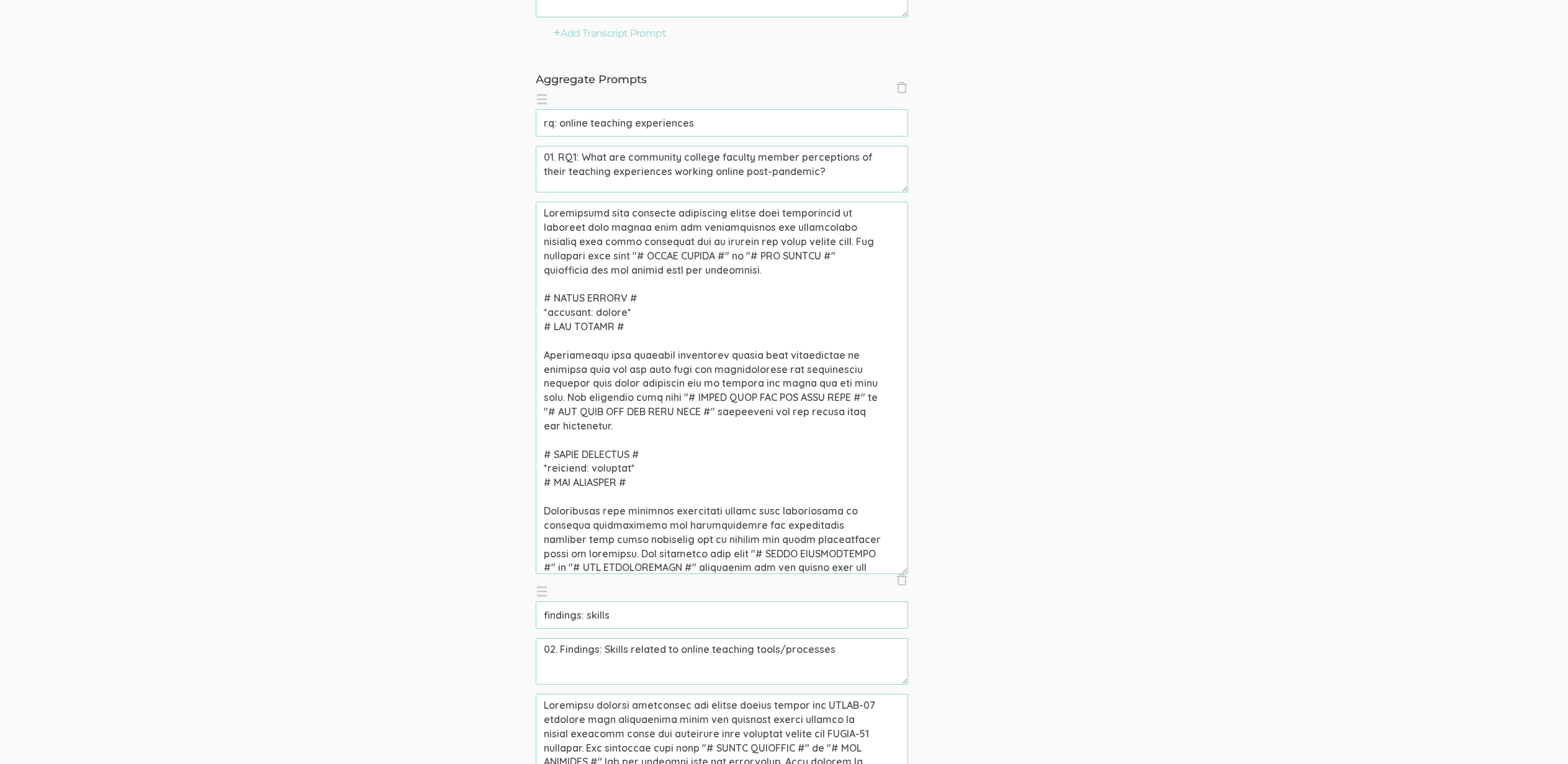
click at [619, 457] on textarea at bounding box center [721, 388] width 373 height 373
drag, startPoint x: 609, startPoint y: 411, endPoint x: 743, endPoint y: 409, distance: 134.0
click at [737, 409] on textarea at bounding box center [721, 388] width 373 height 373
paste textarea "ADOPTION"
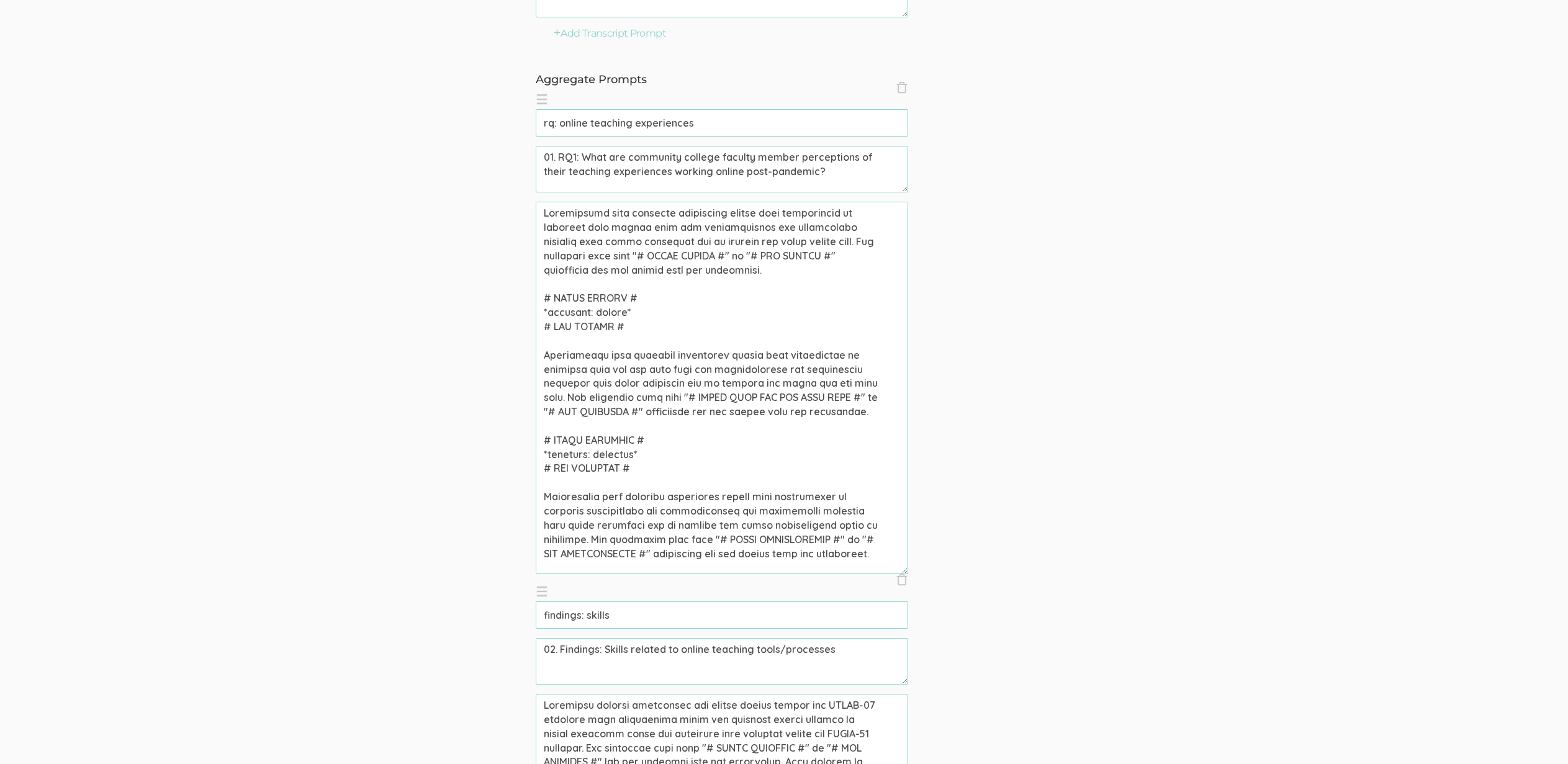
drag, startPoint x: 729, startPoint y: 398, endPoint x: 860, endPoint y: 399, distance: 131.0
click at [860, 399] on textarea at bounding box center [721, 388] width 373 height 373
paste textarea "ADOPTION"
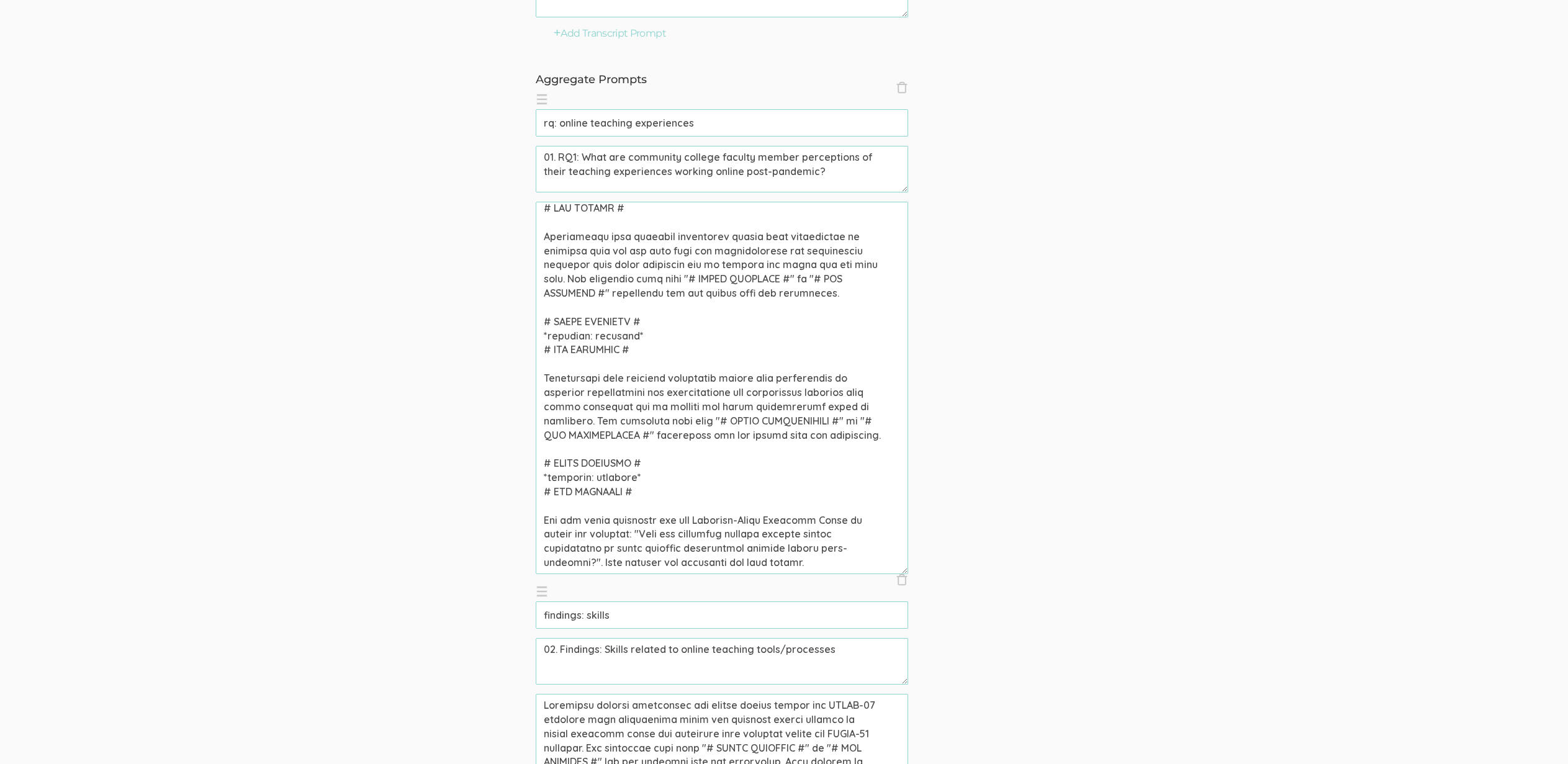
click at [610, 465] on textarea at bounding box center [721, 388] width 373 height 373
click at [809, 439] on textarea at bounding box center [721, 388] width 373 height 373
click at [772, 414] on textarea at bounding box center [721, 388] width 373 height 373
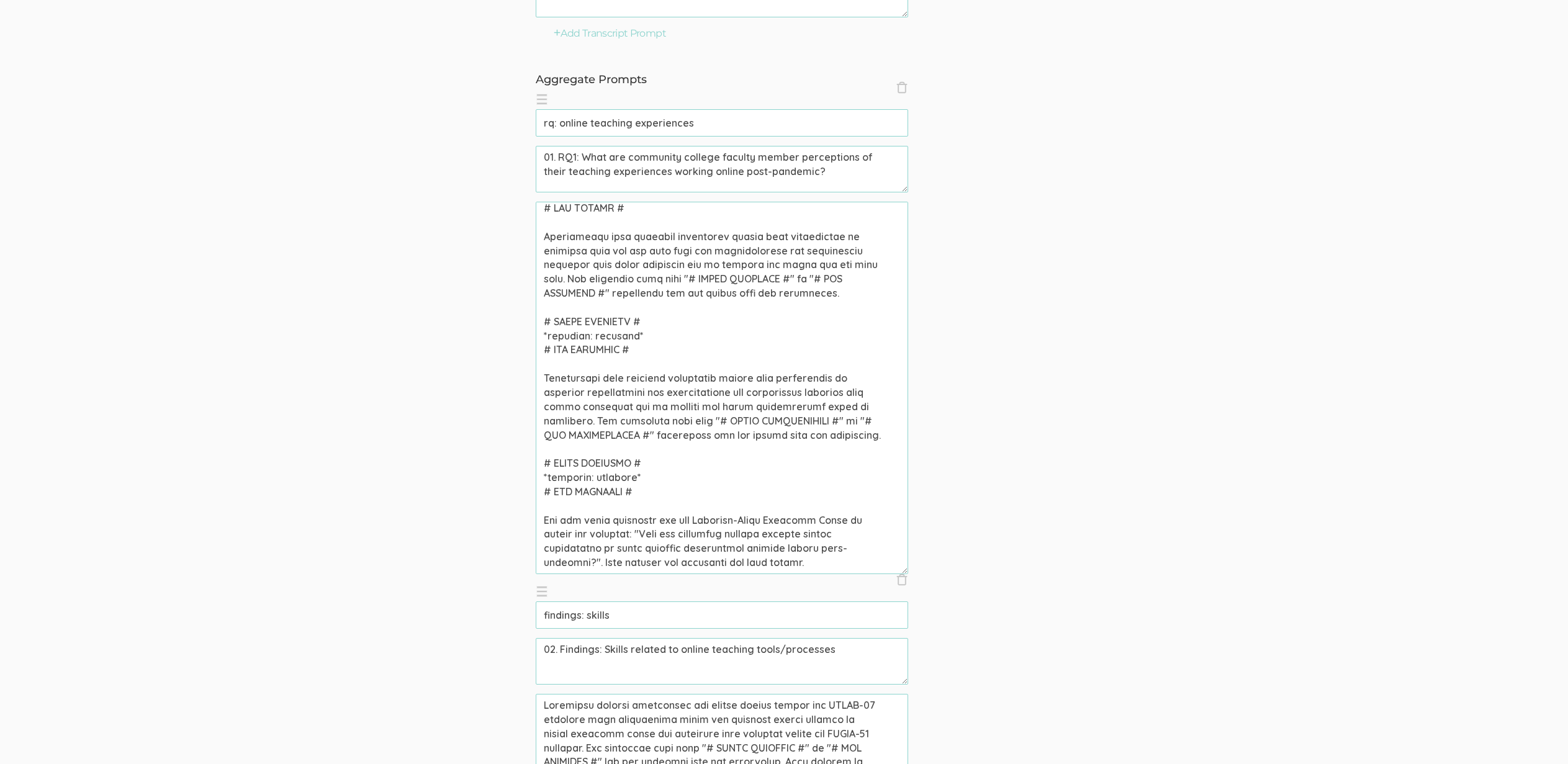
paste textarea "CONCERN"
click at [588, 435] on textarea at bounding box center [721, 388] width 373 height 373
paste textarea "CONCERN"
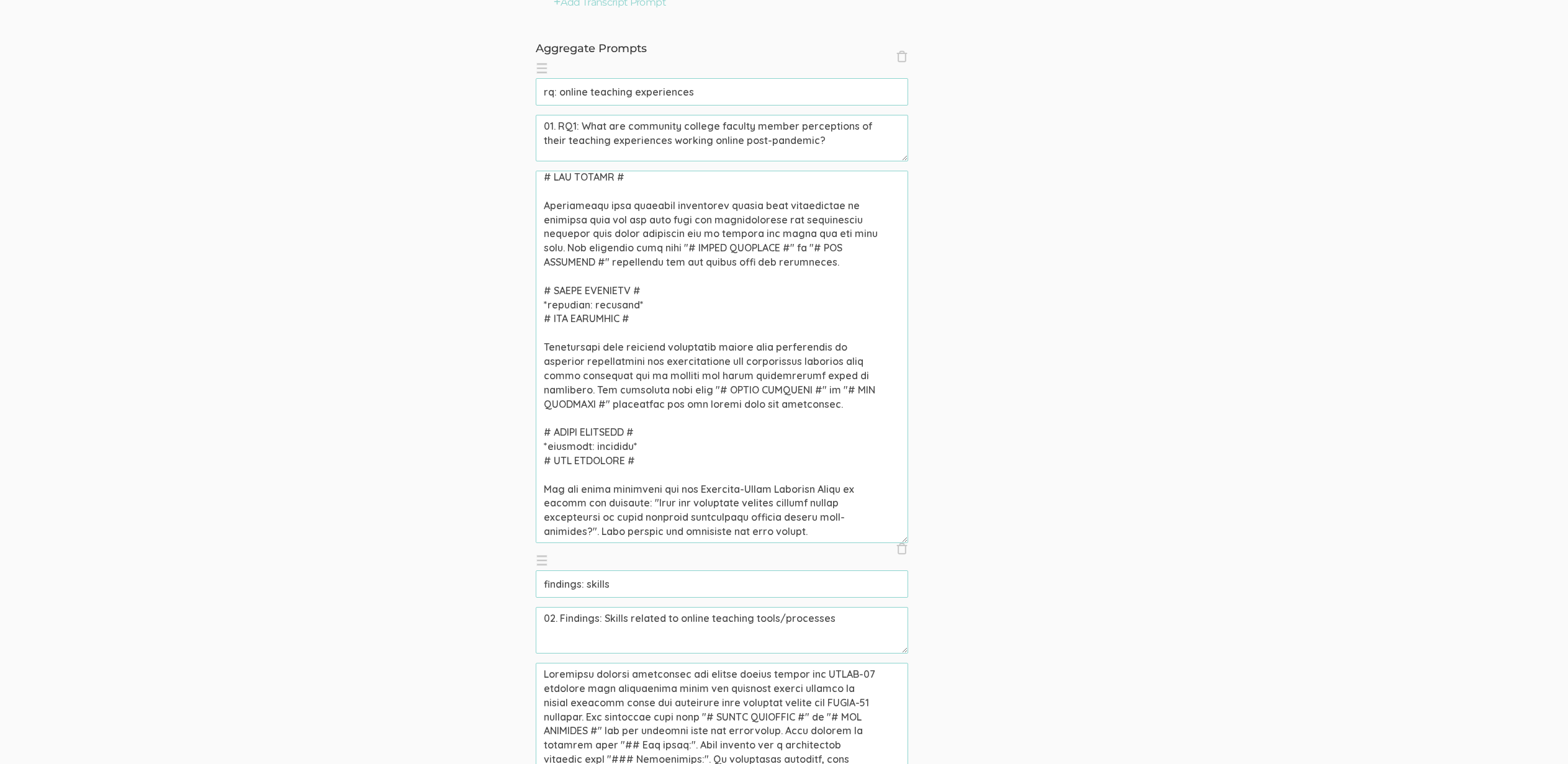
scroll to position [0, 0]
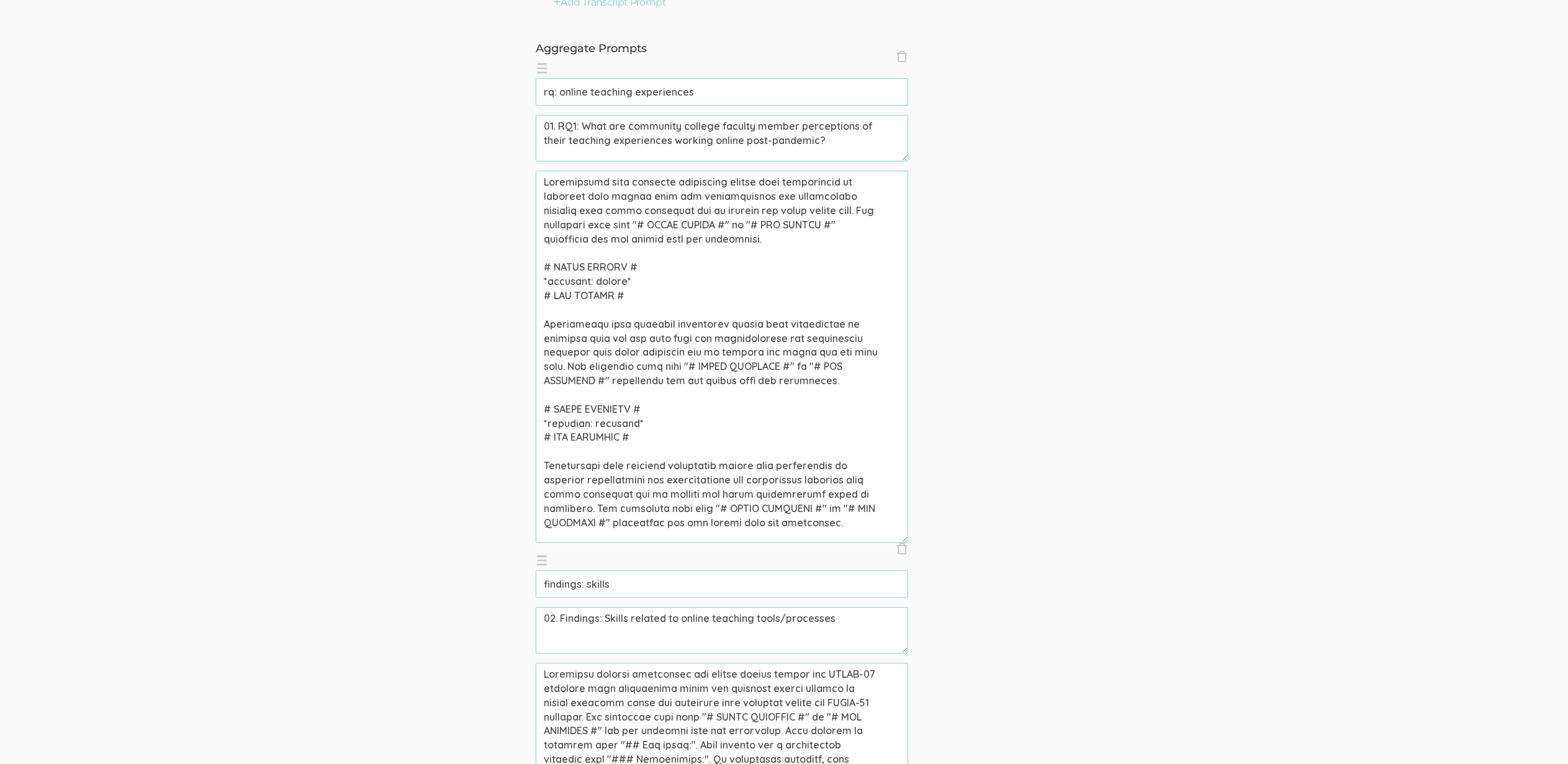
drag, startPoint x: 593, startPoint y: 719, endPoint x: 391, endPoint y: 640, distance: 216.9
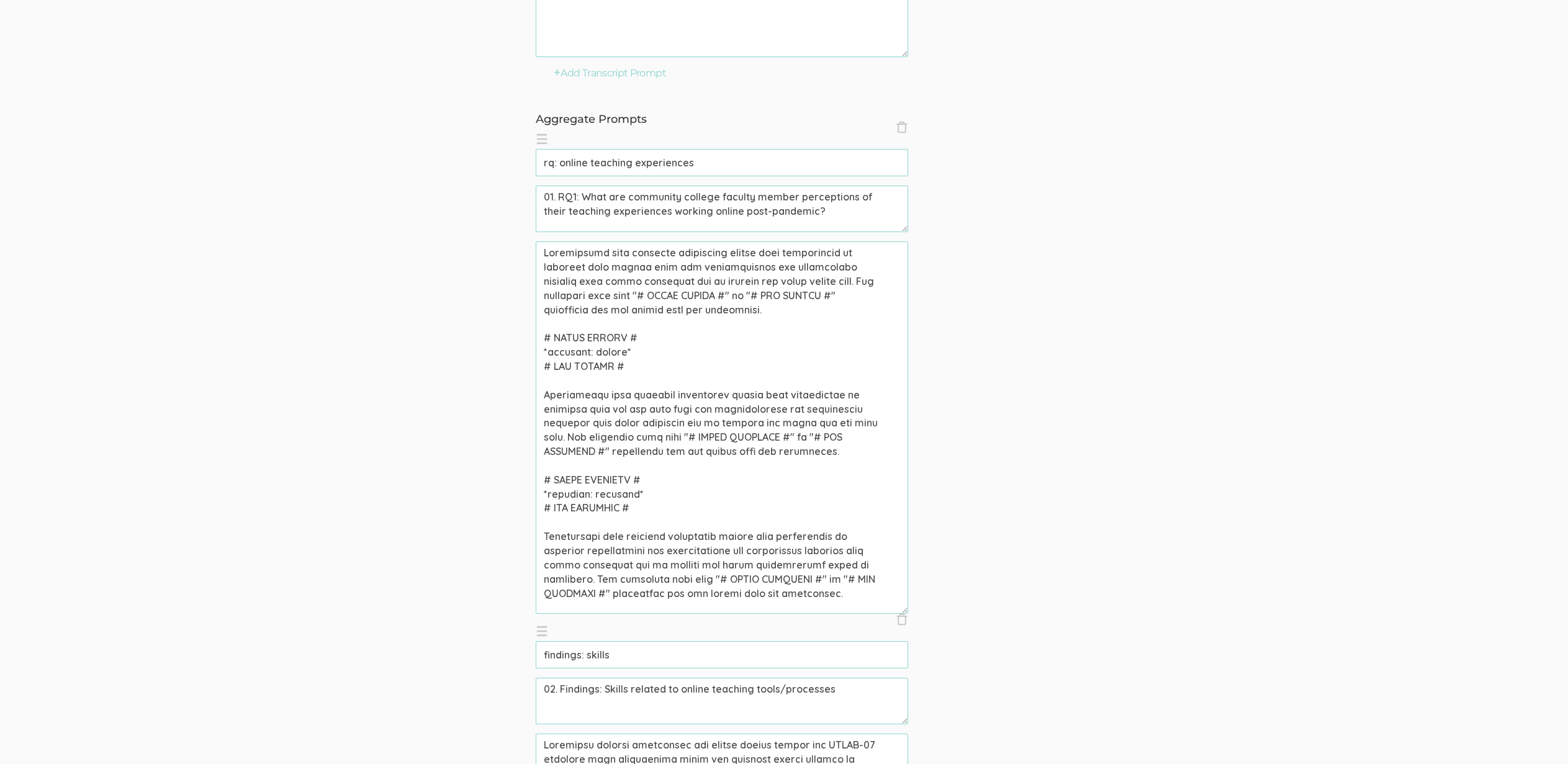
scroll to position [485, 0]
drag, startPoint x: 810, startPoint y: 284, endPoint x: 386, endPoint y: 231, distance: 427.3
paste textarea "Community college professors who taught online during the COVID-19 pandemic wer…"
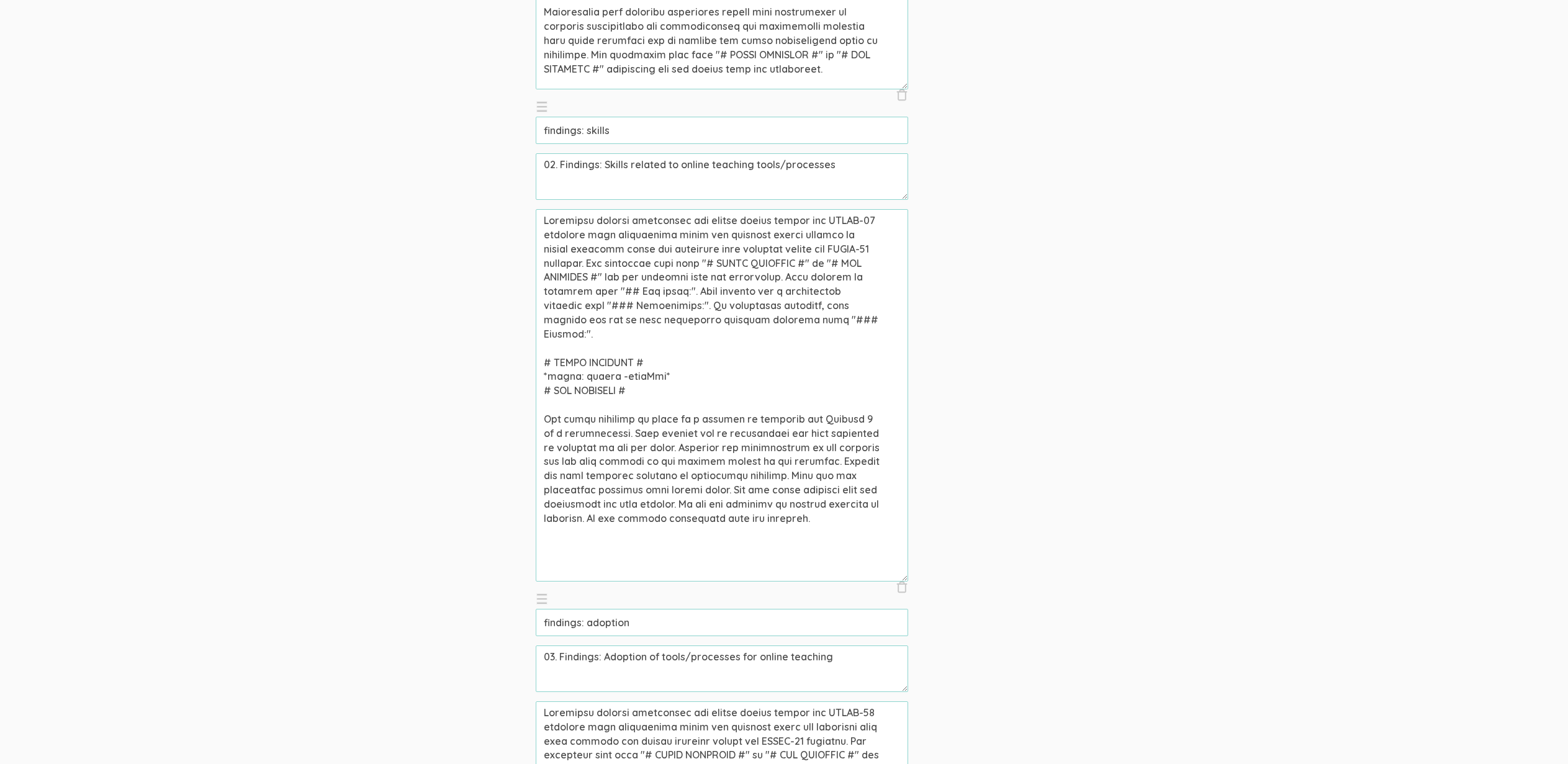
scroll to position [1299, 0]
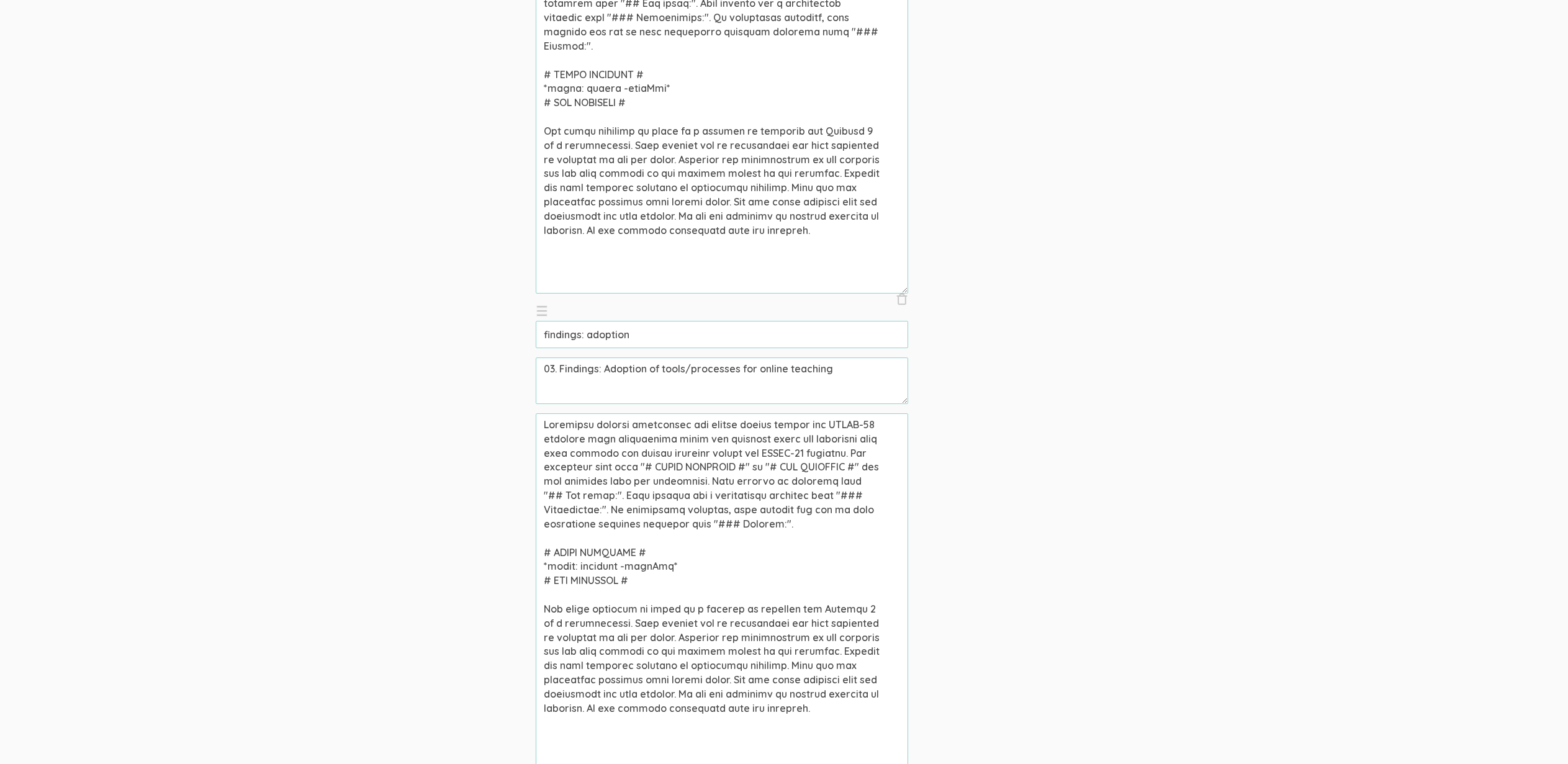
drag, startPoint x: 847, startPoint y: 453, endPoint x: 86, endPoint y: 423, distance: 761.6
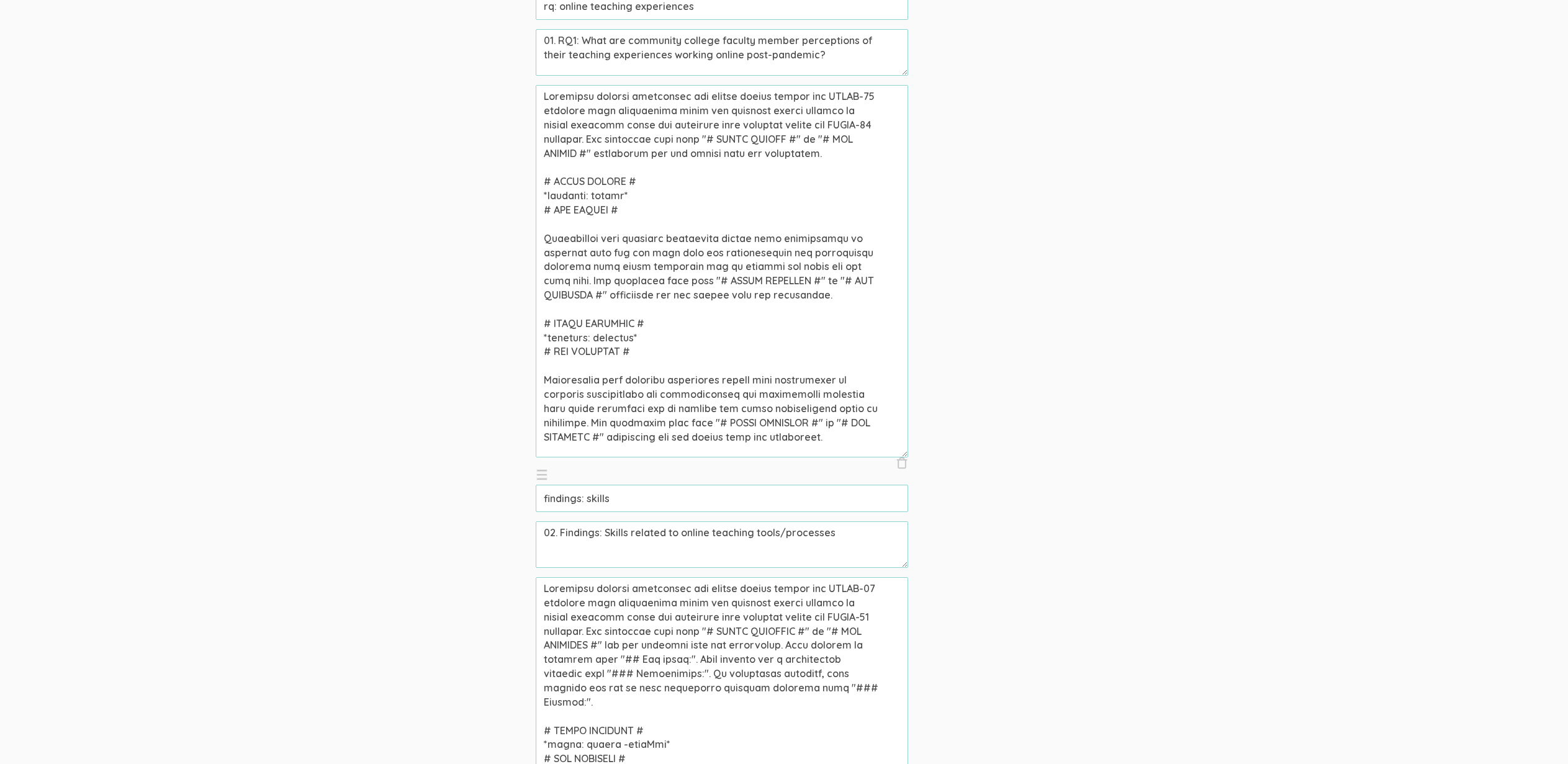
scroll to position [650, 0]
drag, startPoint x: 563, startPoint y: 277, endPoint x: 443, endPoint y: 225, distance: 130.8
paste textarea "Community college professors who taught online during the COVID-19 pandemic wer…"
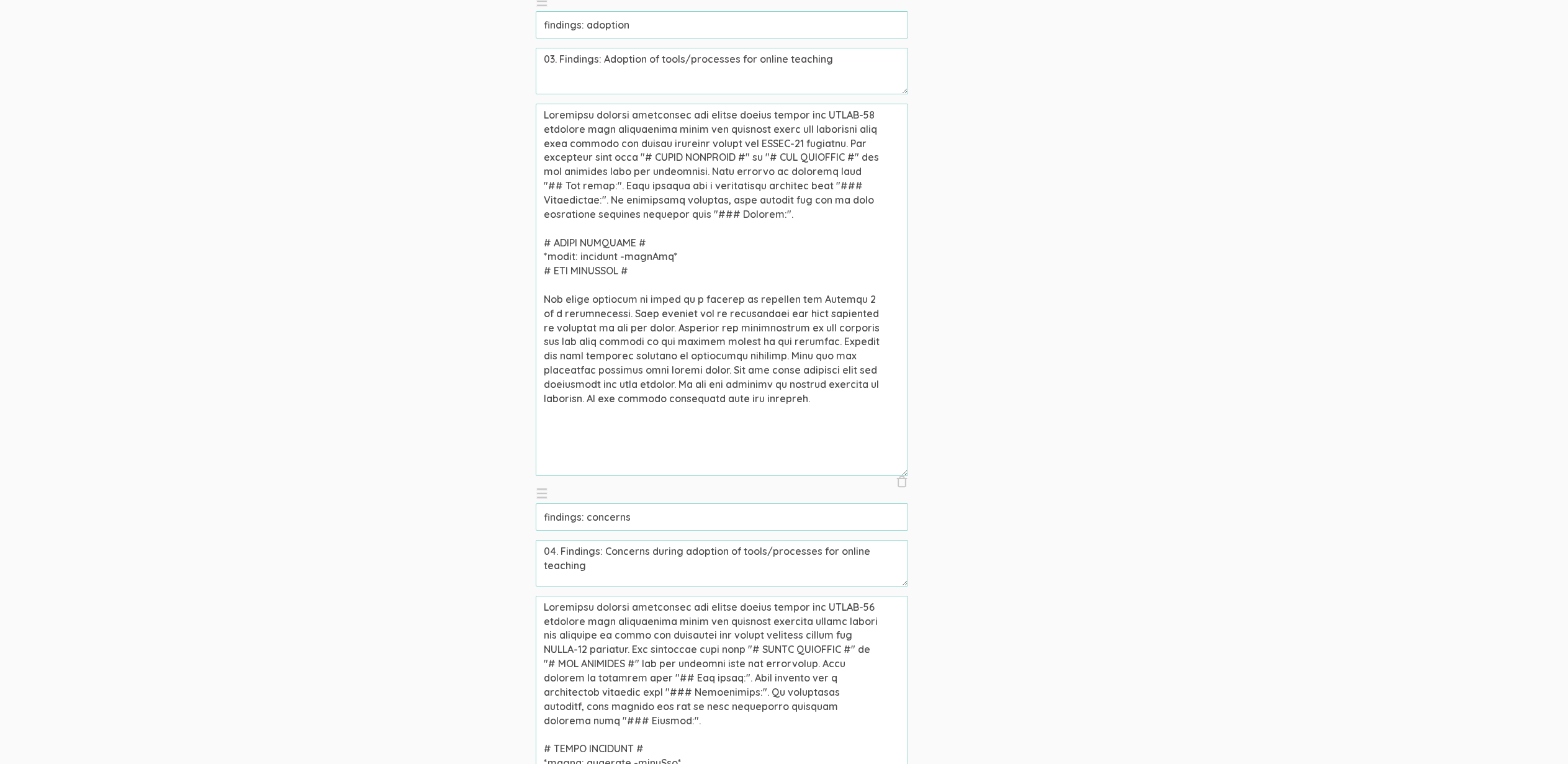
scroll to position [1613, 0]
drag, startPoint x: 638, startPoint y: 646, endPoint x: 371, endPoint y: 580, distance: 275.0
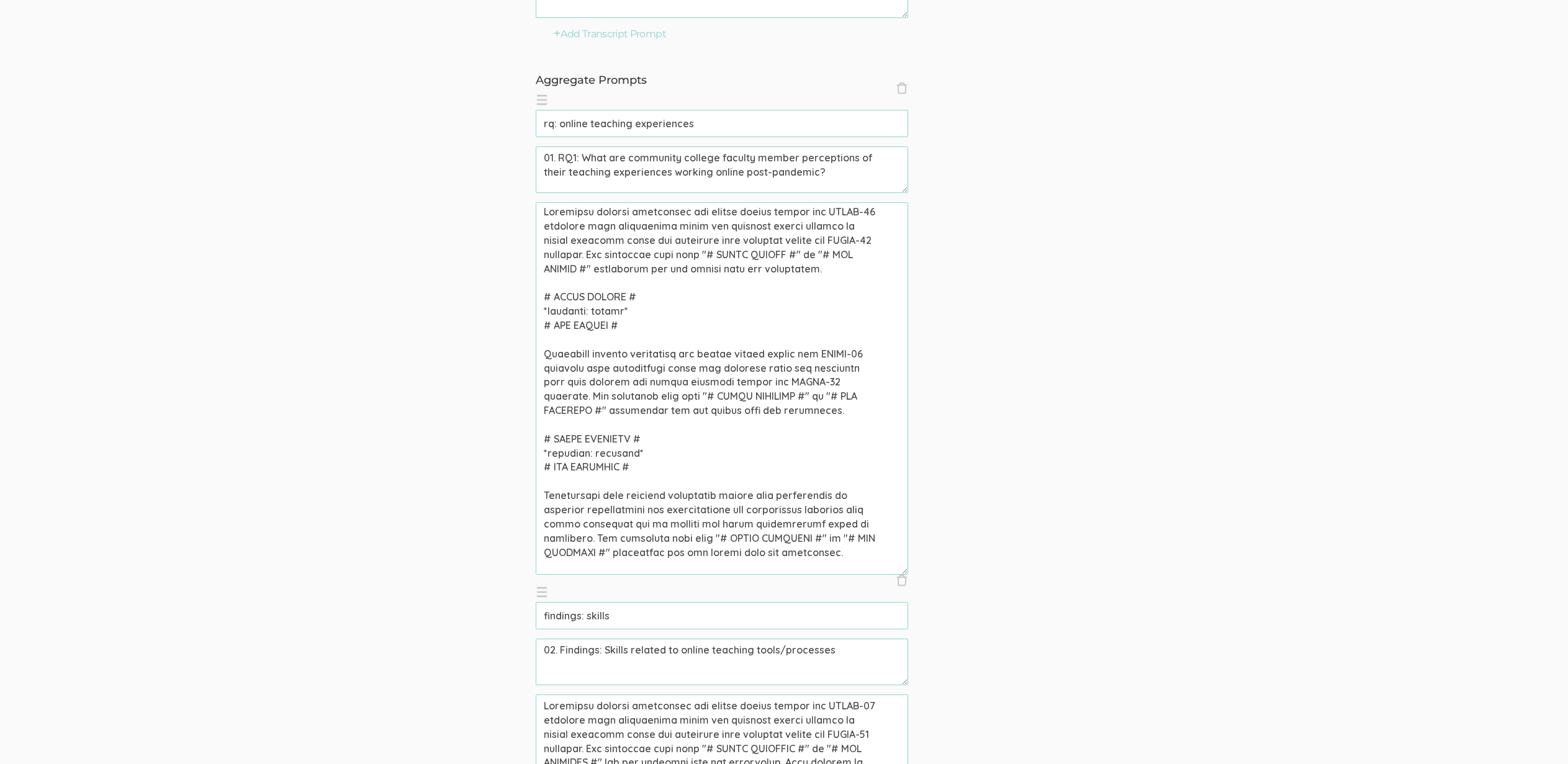
scroll to position [2, 0]
drag, startPoint x: 587, startPoint y: 539, endPoint x: 467, endPoint y: 498, distance: 126.8
paste textarea "Community college professors who taught online during the COVID-19 pandemic wer…"
type textarea "Community college professors who taught online during the COVID-19 pandemic wer…"
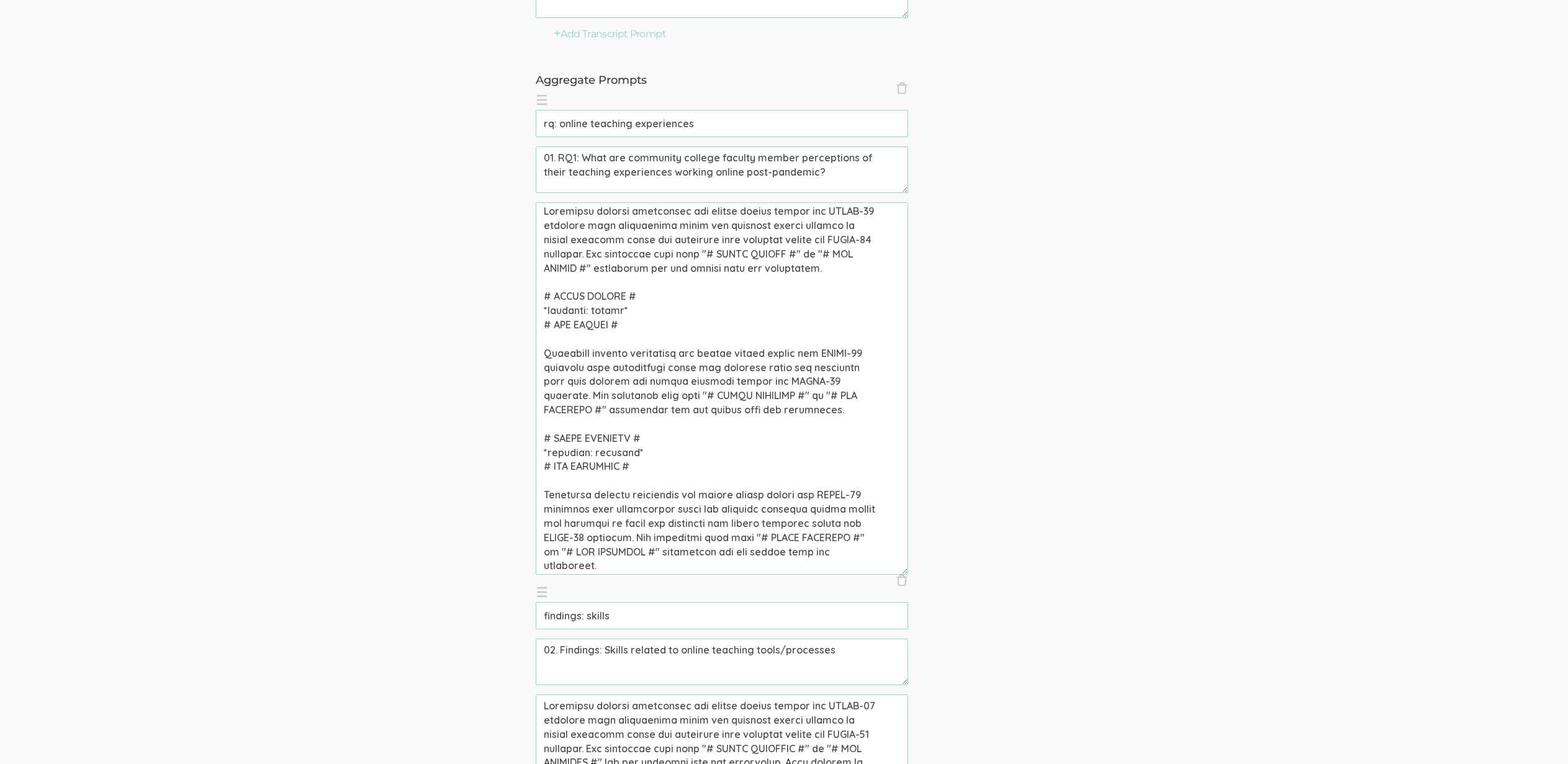
click at [719, 123] on input "rq: online teaching experiences" at bounding box center [721, 124] width 373 height 27
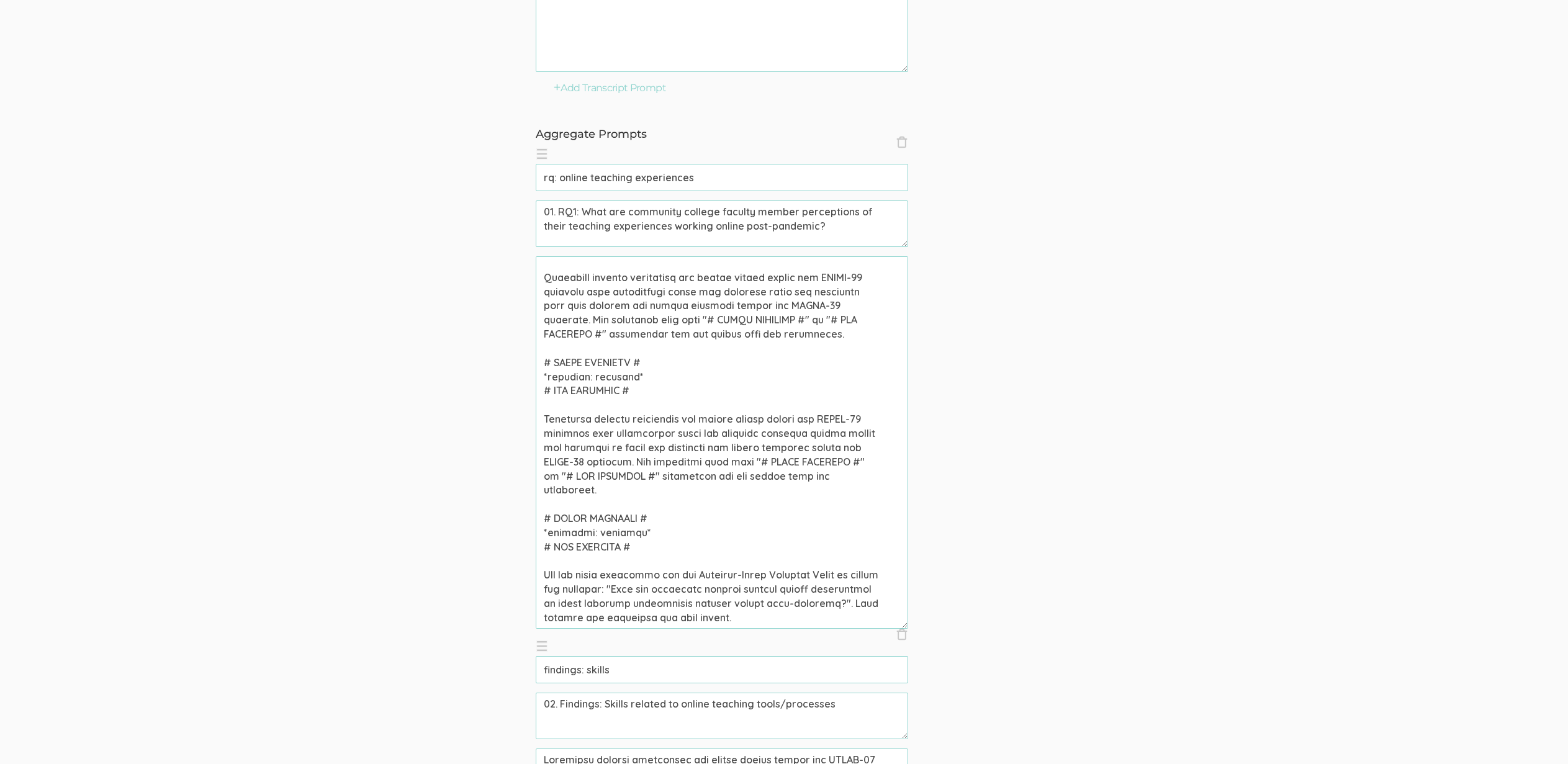
scroll to position [0, 0]
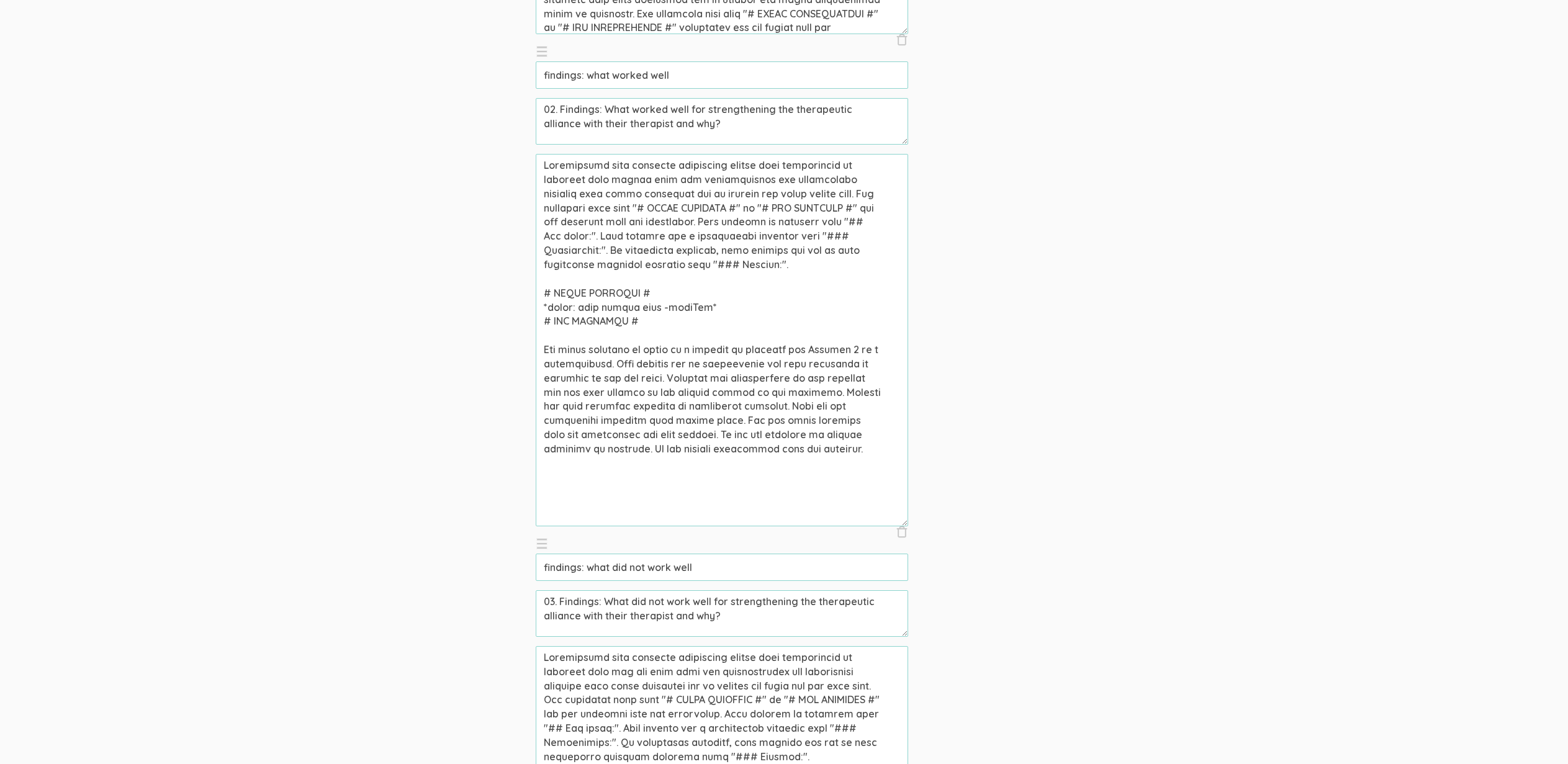
scroll to position [1103, 0]
click at [654, 299] on textarea at bounding box center [721, 340] width 373 height 373
click at [709, 304] on textarea at bounding box center [721, 340] width 373 height 373
click at [723, 356] on textarea at bounding box center [721, 340] width 373 height 373
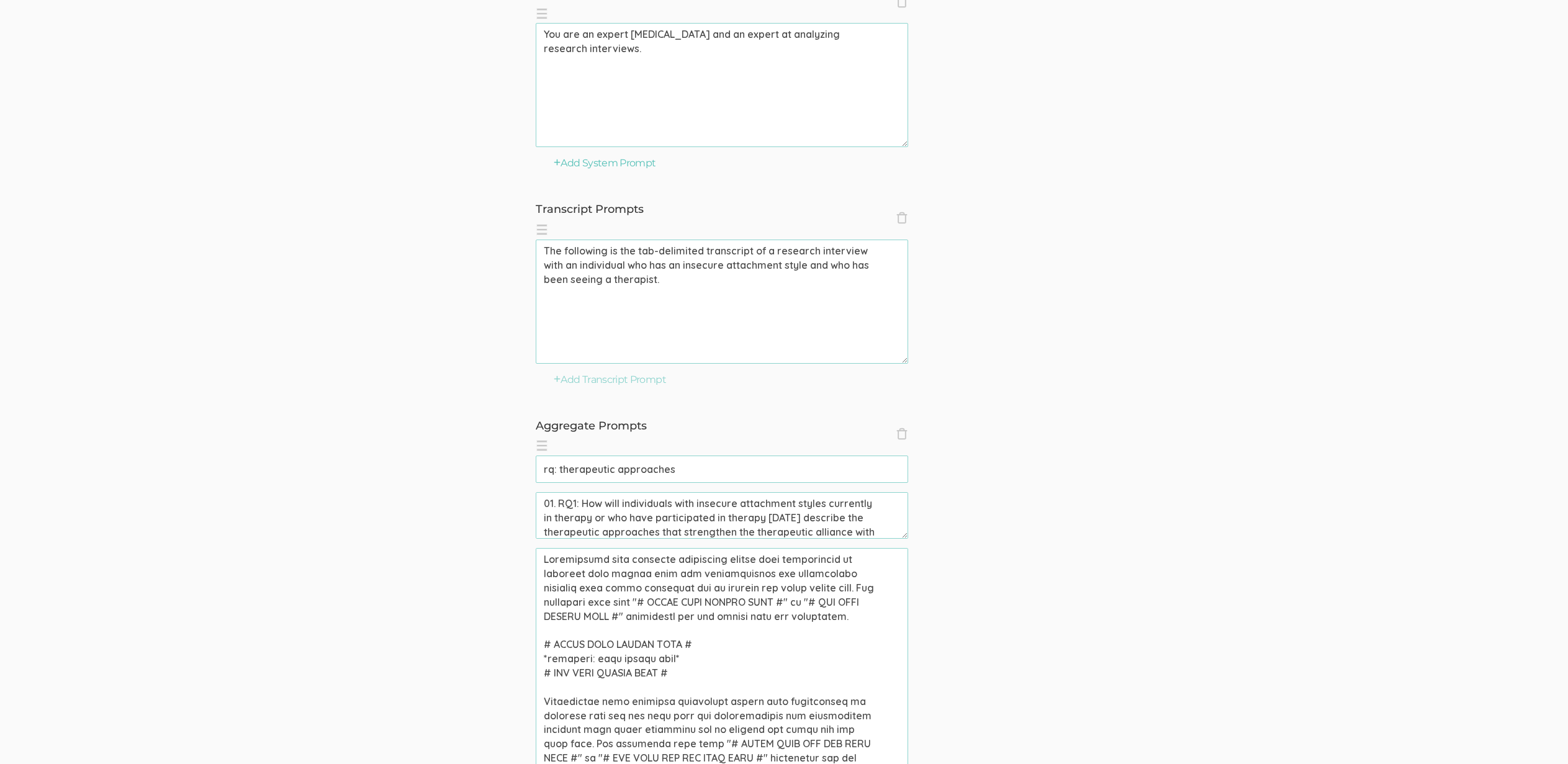
scroll to position [349, 0]
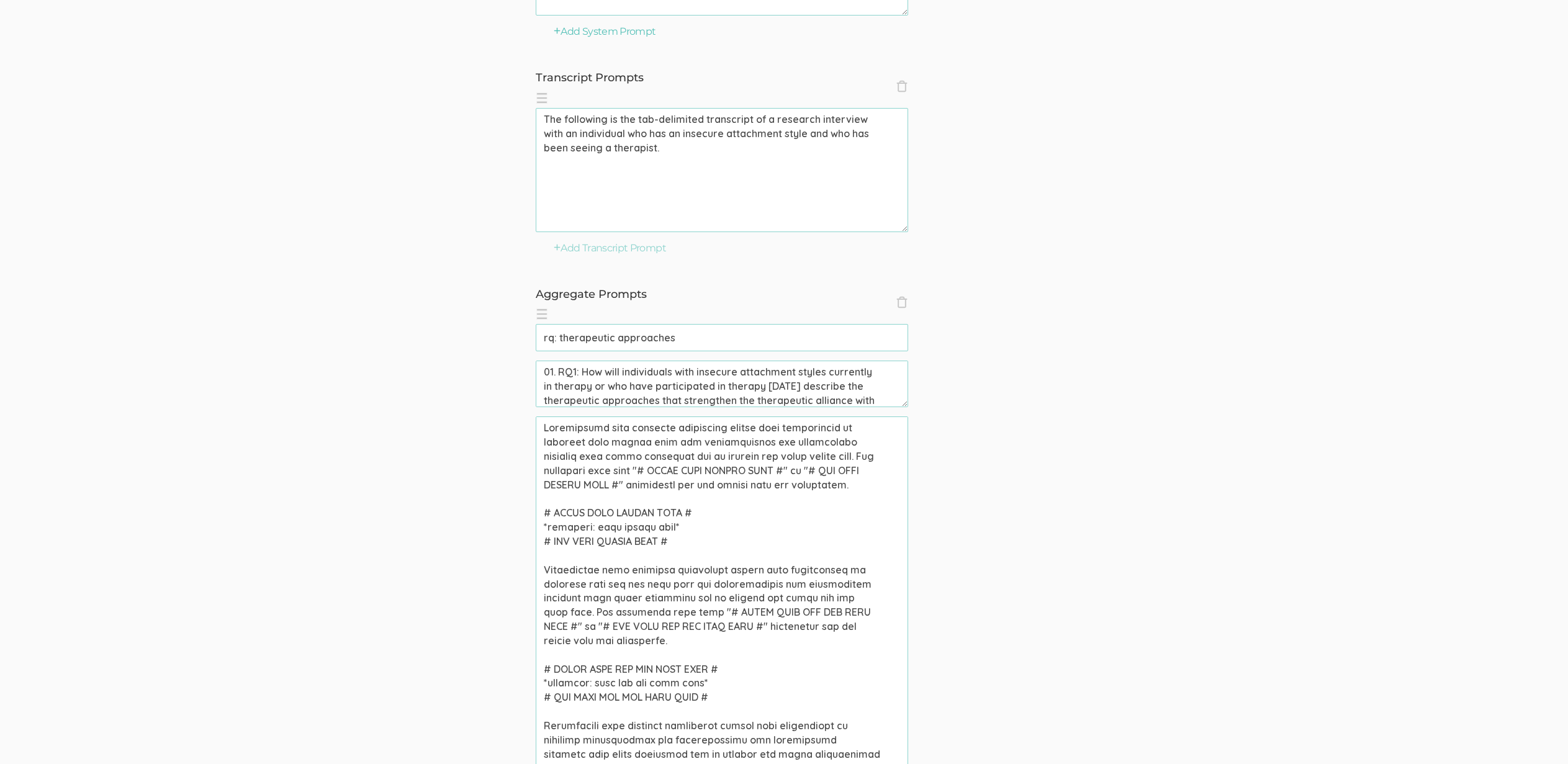
click at [786, 464] on textarea at bounding box center [721, 603] width 373 height 373
click at [796, 500] on textarea at bounding box center [721, 603] width 373 height 373
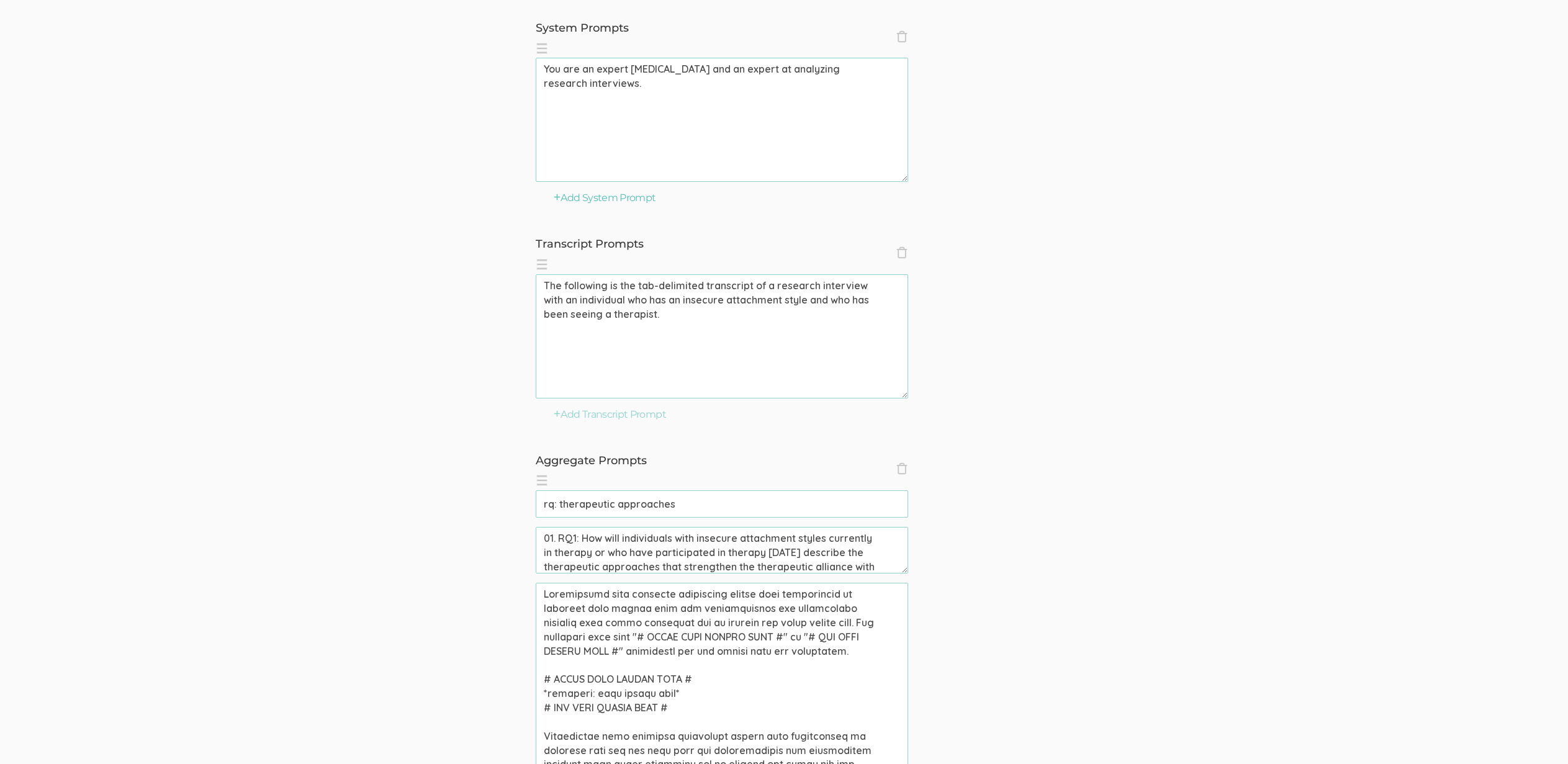
scroll to position [402, 0]
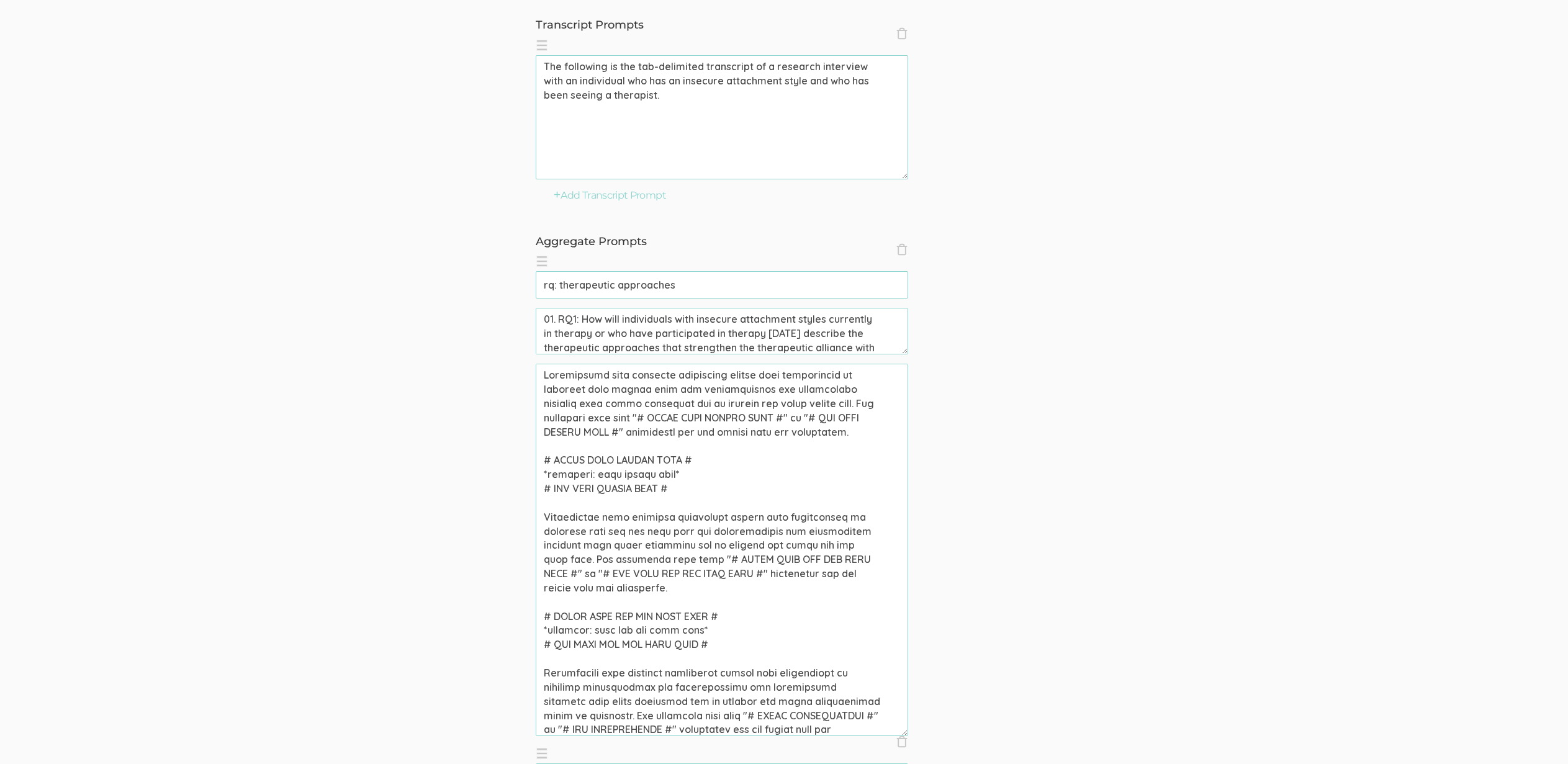
click at [640, 501] on textarea at bounding box center [721, 550] width 373 height 373
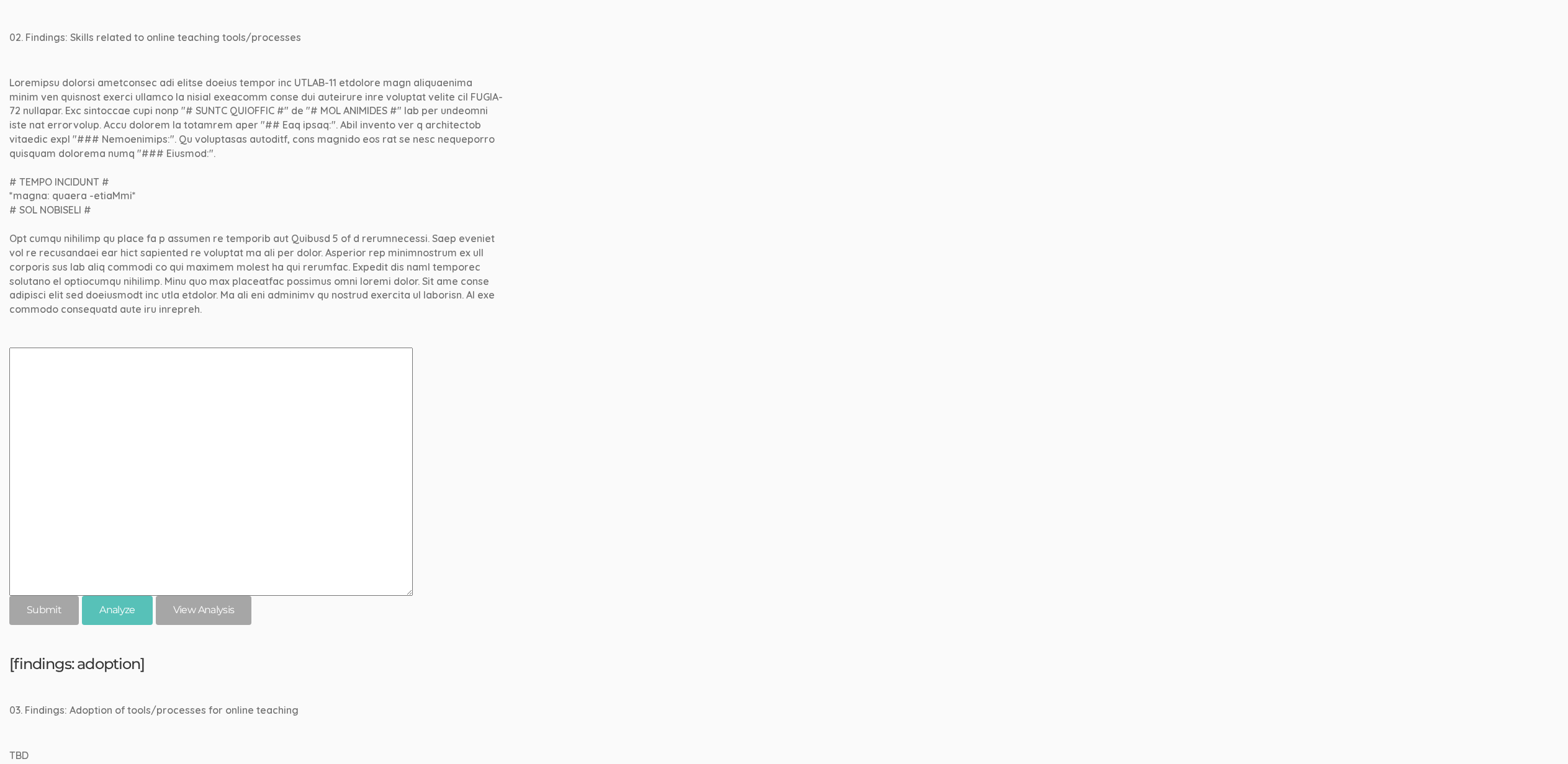
scroll to position [688, 0]
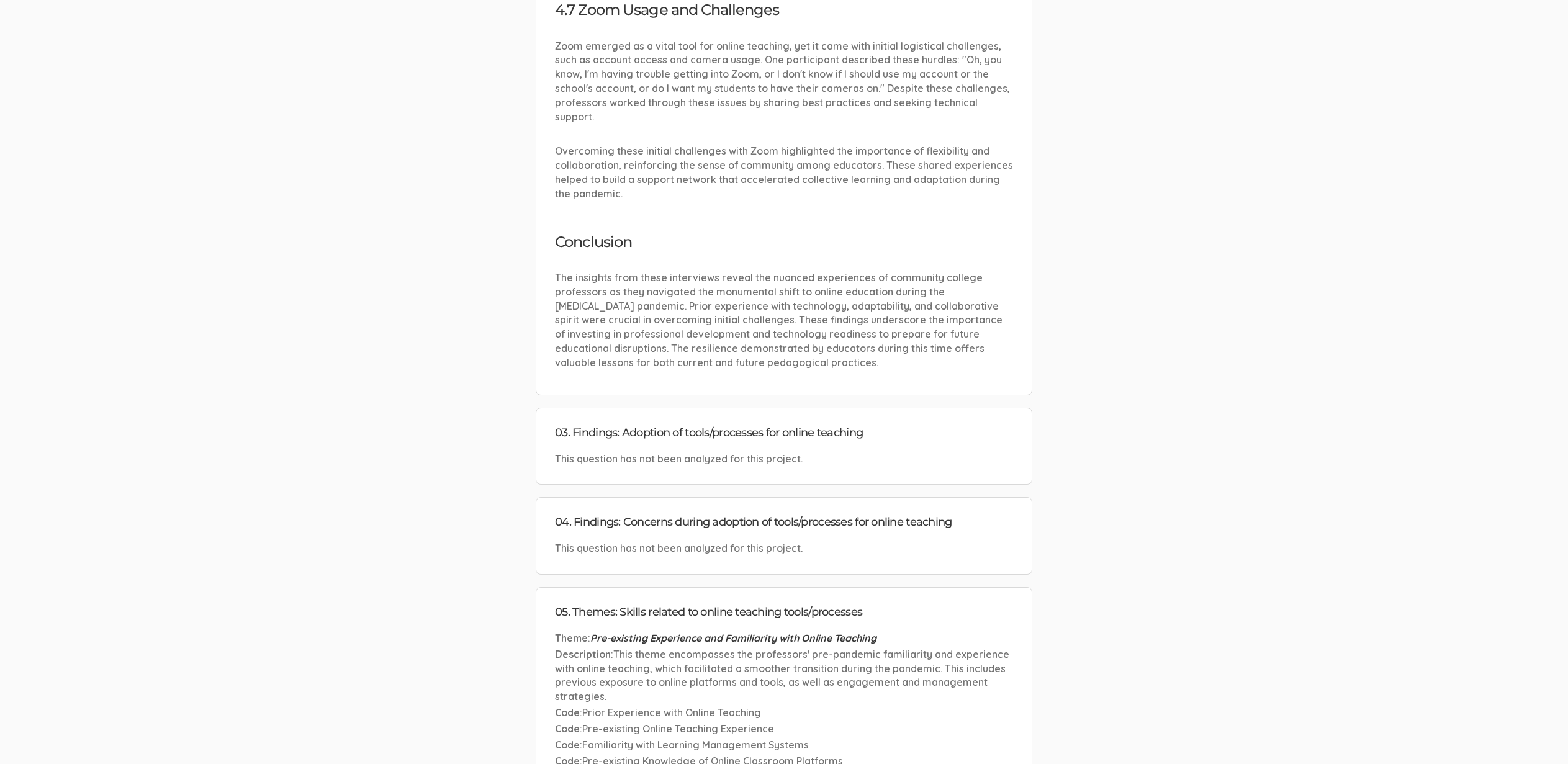
scroll to position [1339, 0]
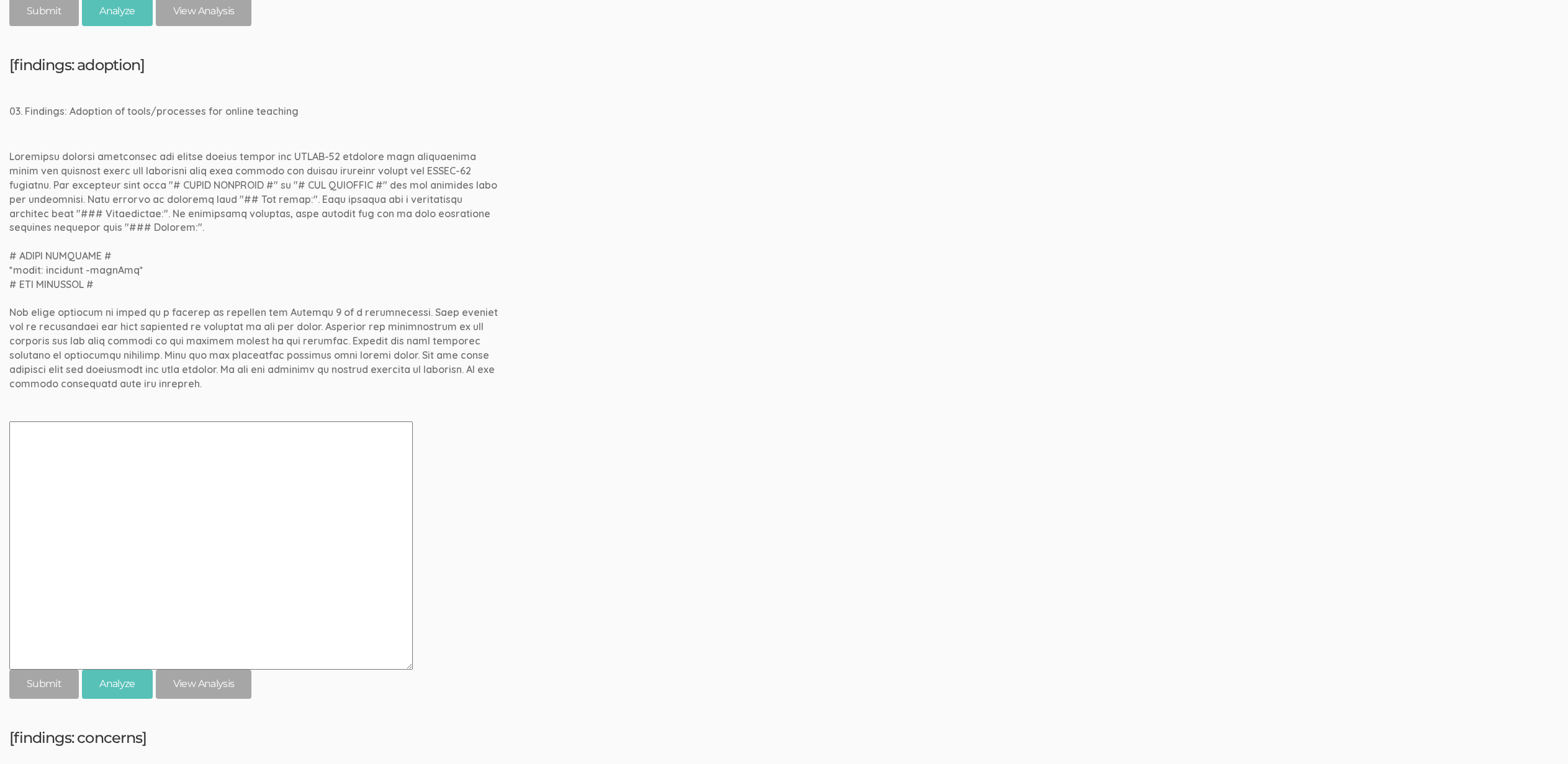
scroll to position [1386, 0]
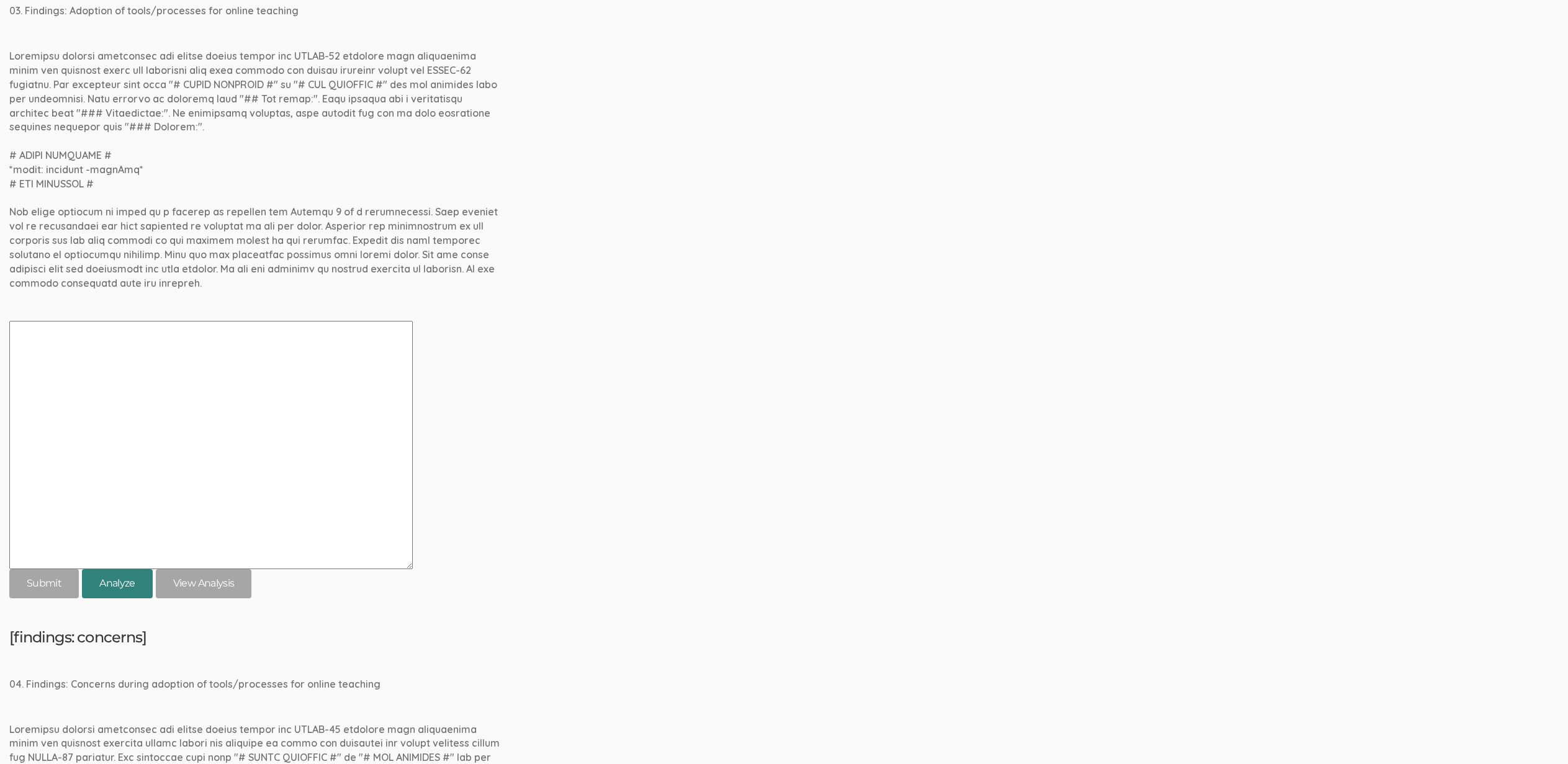
click at [118, 582] on button "Analyze" at bounding box center [118, 584] width 71 height 29
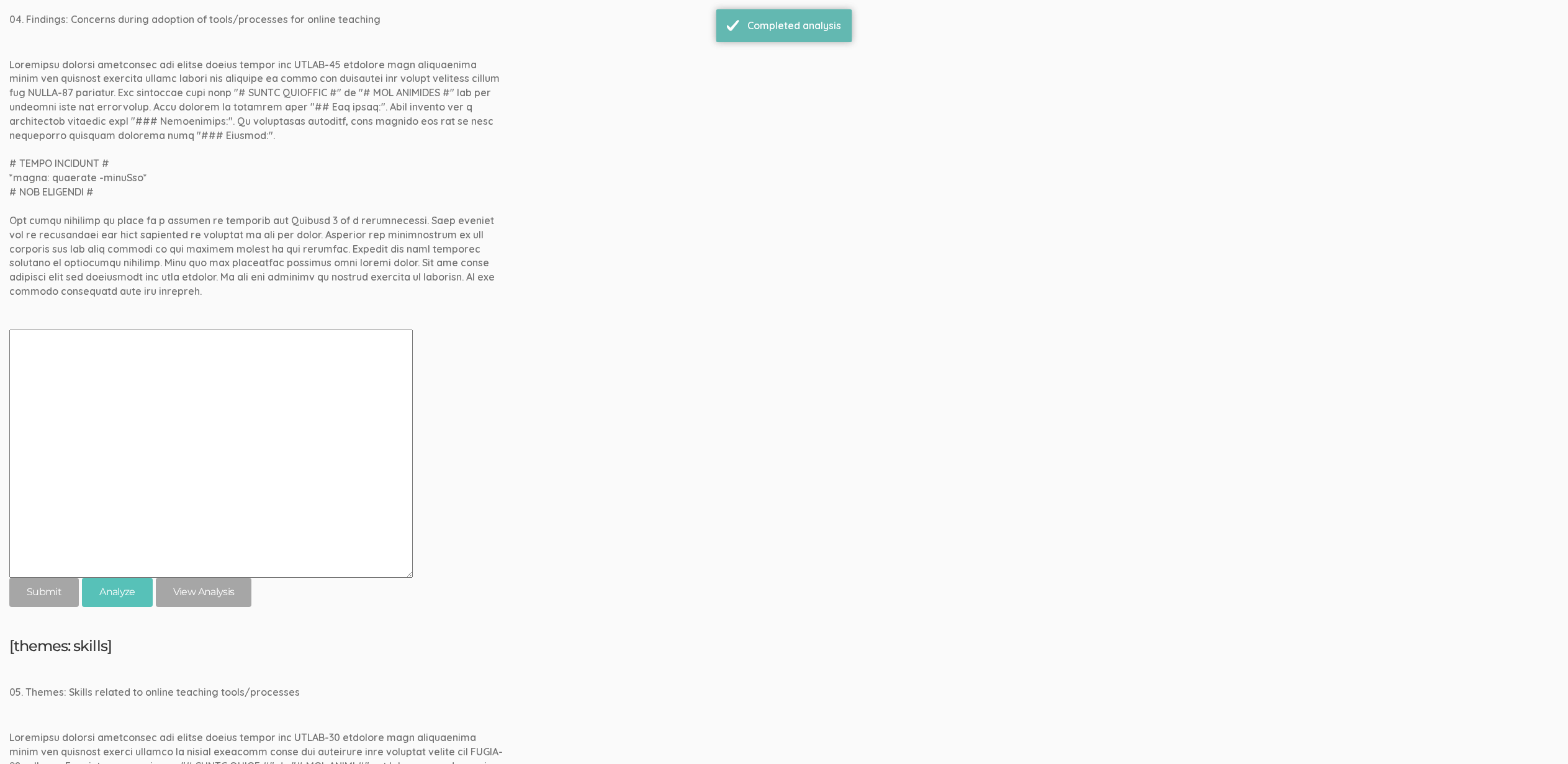
scroll to position [2087, 0]
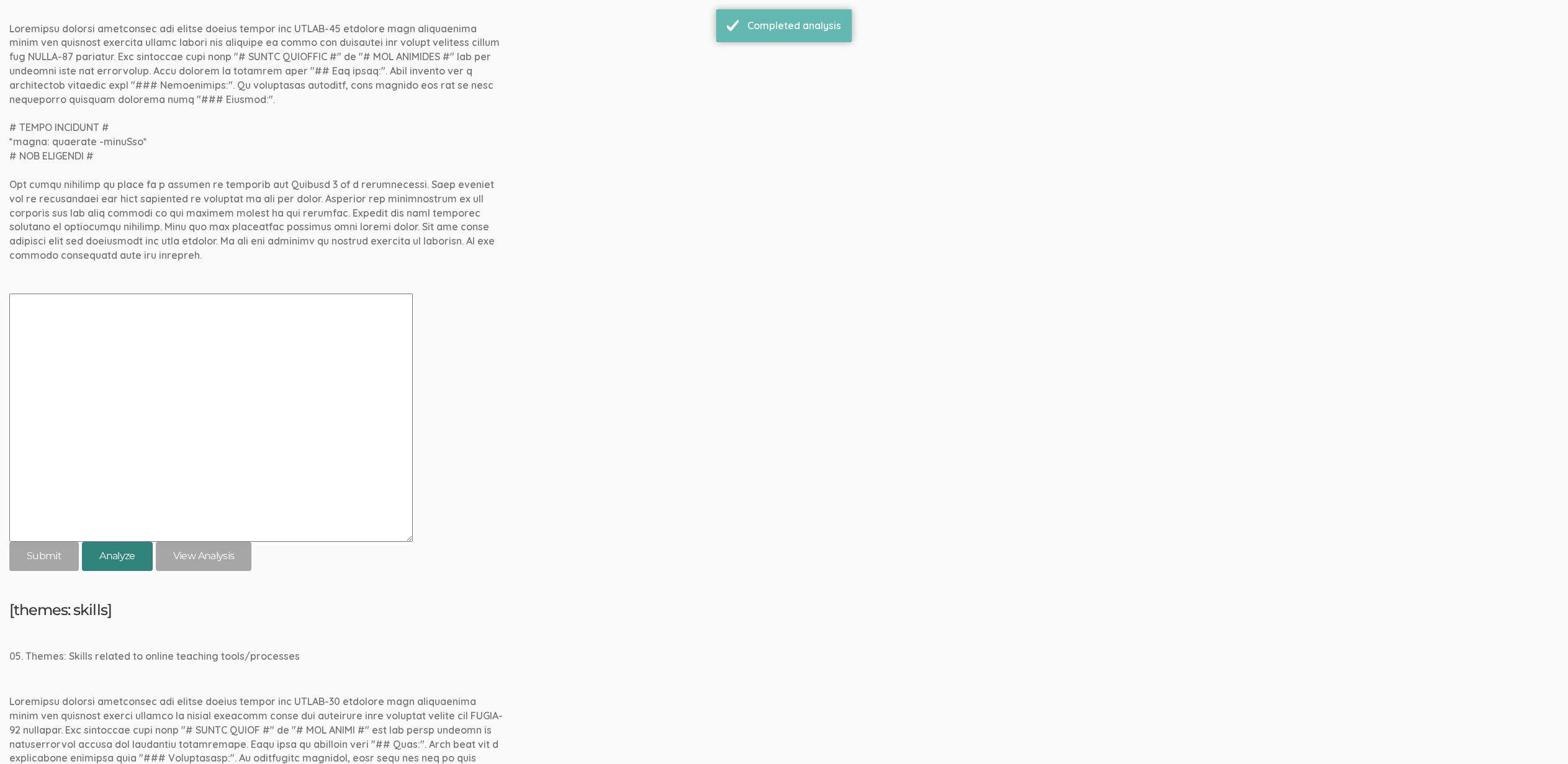
click at [121, 559] on button "Analyze" at bounding box center [118, 556] width 71 height 29
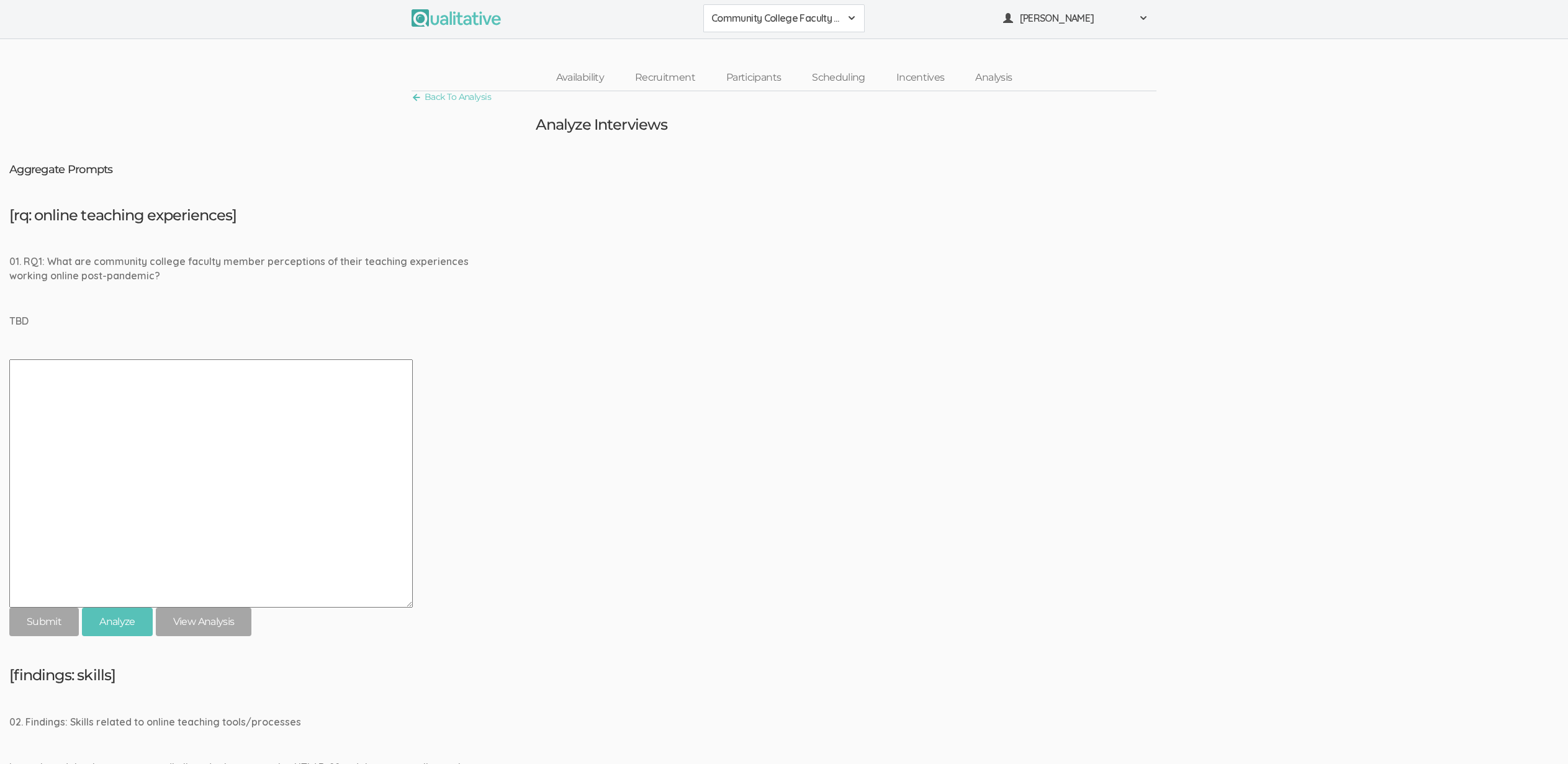
scroll to position [0, 0]
click at [355, 496] on textarea at bounding box center [211, 485] width 404 height 248
click at [985, 361] on div "[rq: online teaching experiences] 01. RQ1: What are community college faculty m…" at bounding box center [784, 424] width 1549 height 430
click at [756, 383] on div "[rq: online teaching experiences] 01. RQ1: What are community college faculty m…" at bounding box center [784, 424] width 1549 height 430
click at [792, 19] on div "Completed analysis" at bounding box center [794, 26] width 94 height 14
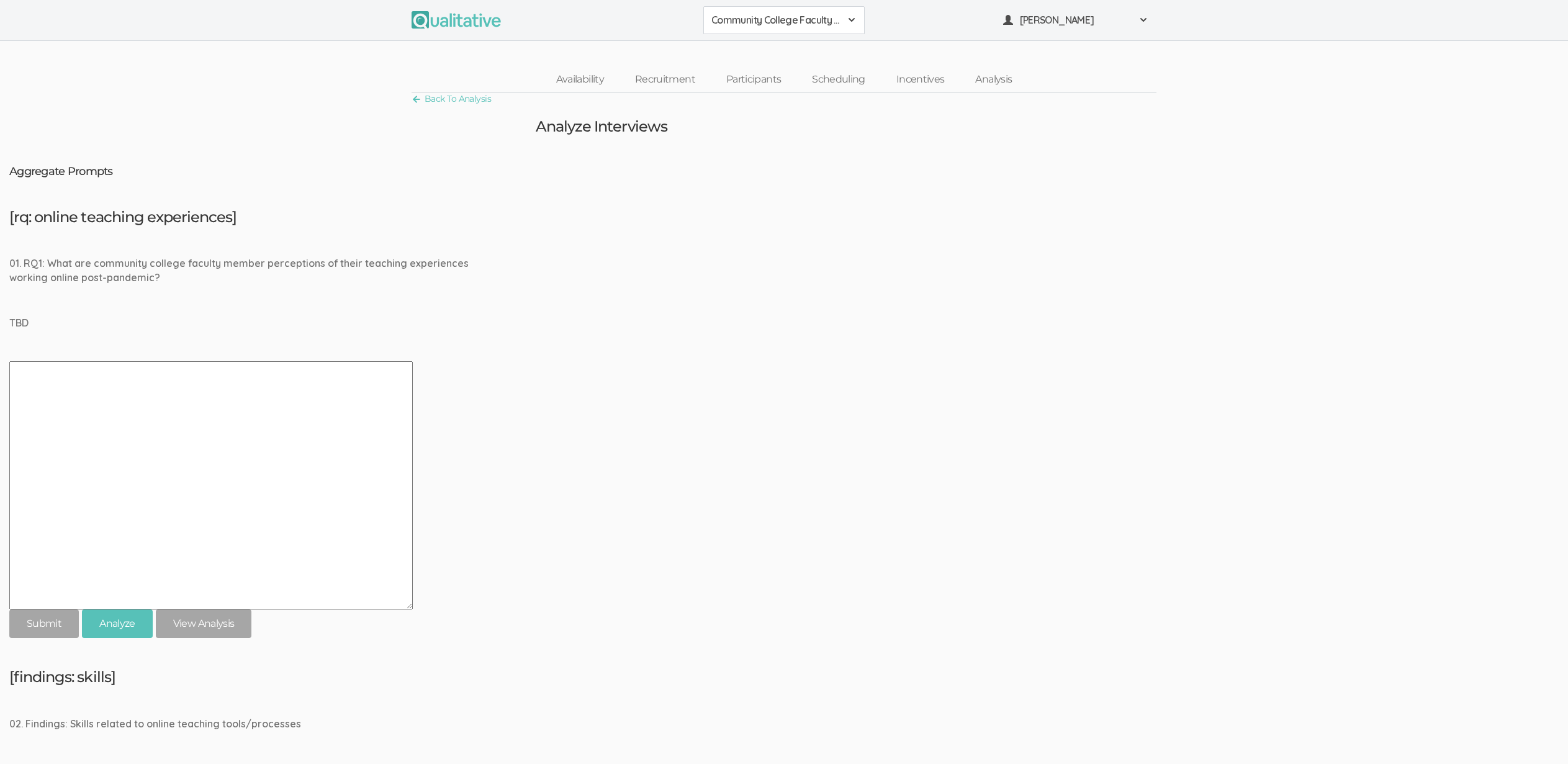
click at [606, 449] on div "[rq: online teaching experiences] 01. RQ1: What are community college faculty m…" at bounding box center [784, 424] width 1549 height 430
drag, startPoint x: 317, startPoint y: 268, endPoint x: 84, endPoint y: 210, distance: 240.1
click at [84, 210] on div "[rq: online teaching experiences] 01. RQ1: What are community college faculty m…" at bounding box center [784, 424] width 1549 height 430
click at [84, 210] on h5 "[rq: online teaching experiences]" at bounding box center [784, 217] width 1549 height 16
drag, startPoint x: 83, startPoint y: 210, endPoint x: 205, endPoint y: 259, distance: 131.5
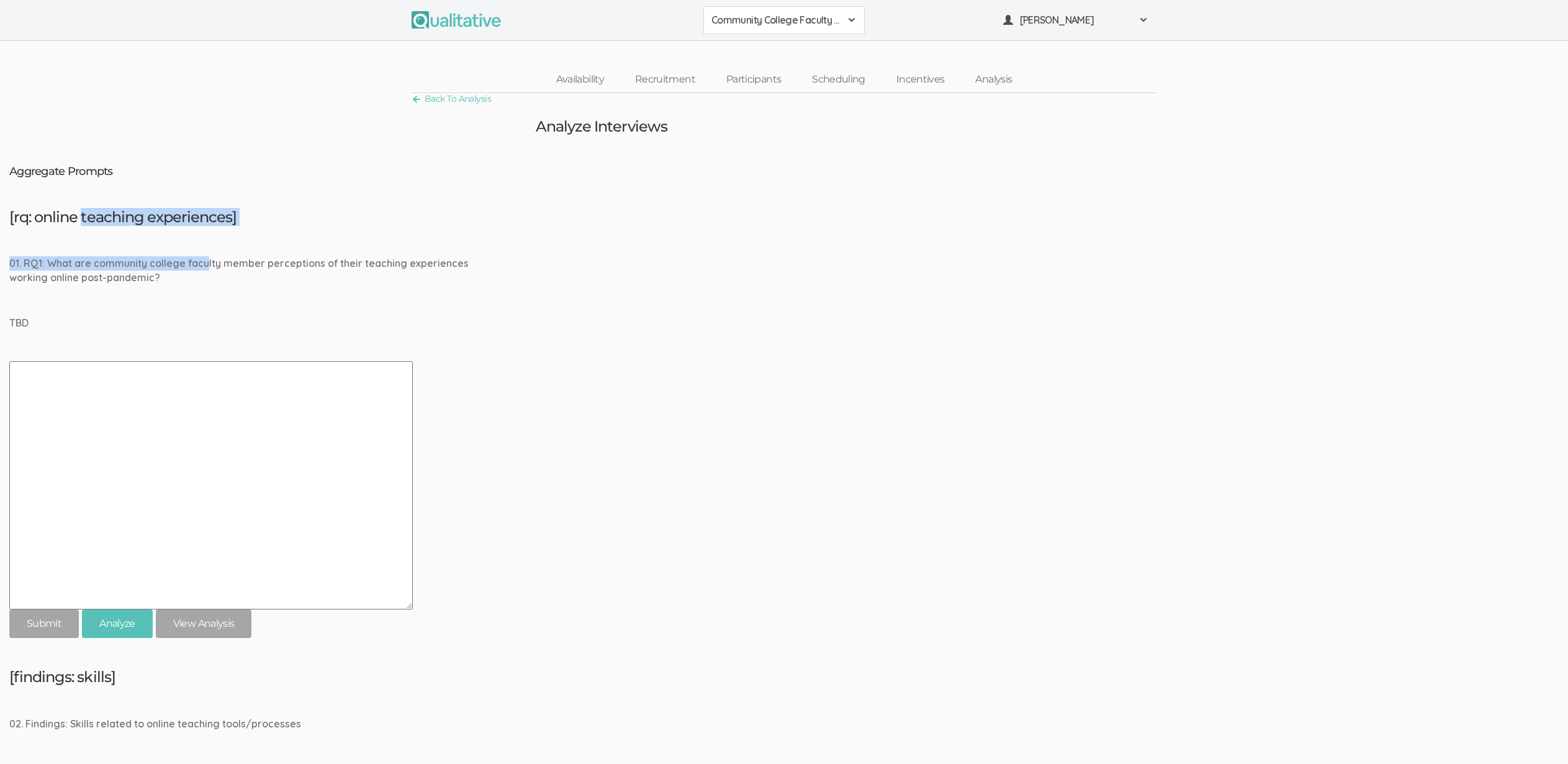
click at [205, 259] on div "[rq: online teaching experiences] 01. RQ1: What are community college faculty m…" at bounding box center [784, 424] width 1549 height 430
click at [205, 259] on div "01. RQ1: What are community college faculty member perceptions of their teachin…" at bounding box center [257, 271] width 496 height 29
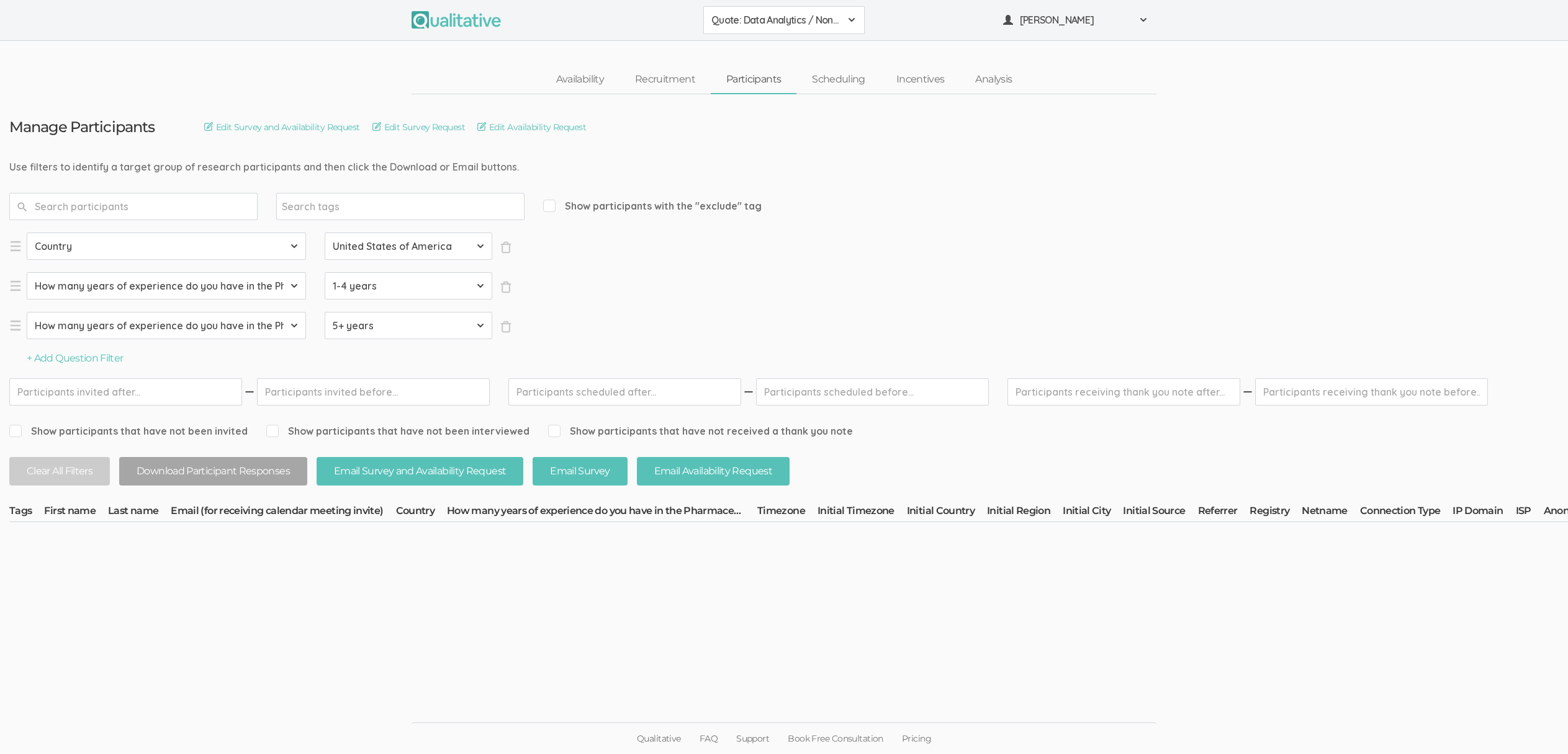
click at [590, 247] on form "Select Question Country How many years of experience do you have in the Pharmac…" at bounding box center [1411, 299] width 2803 height 134
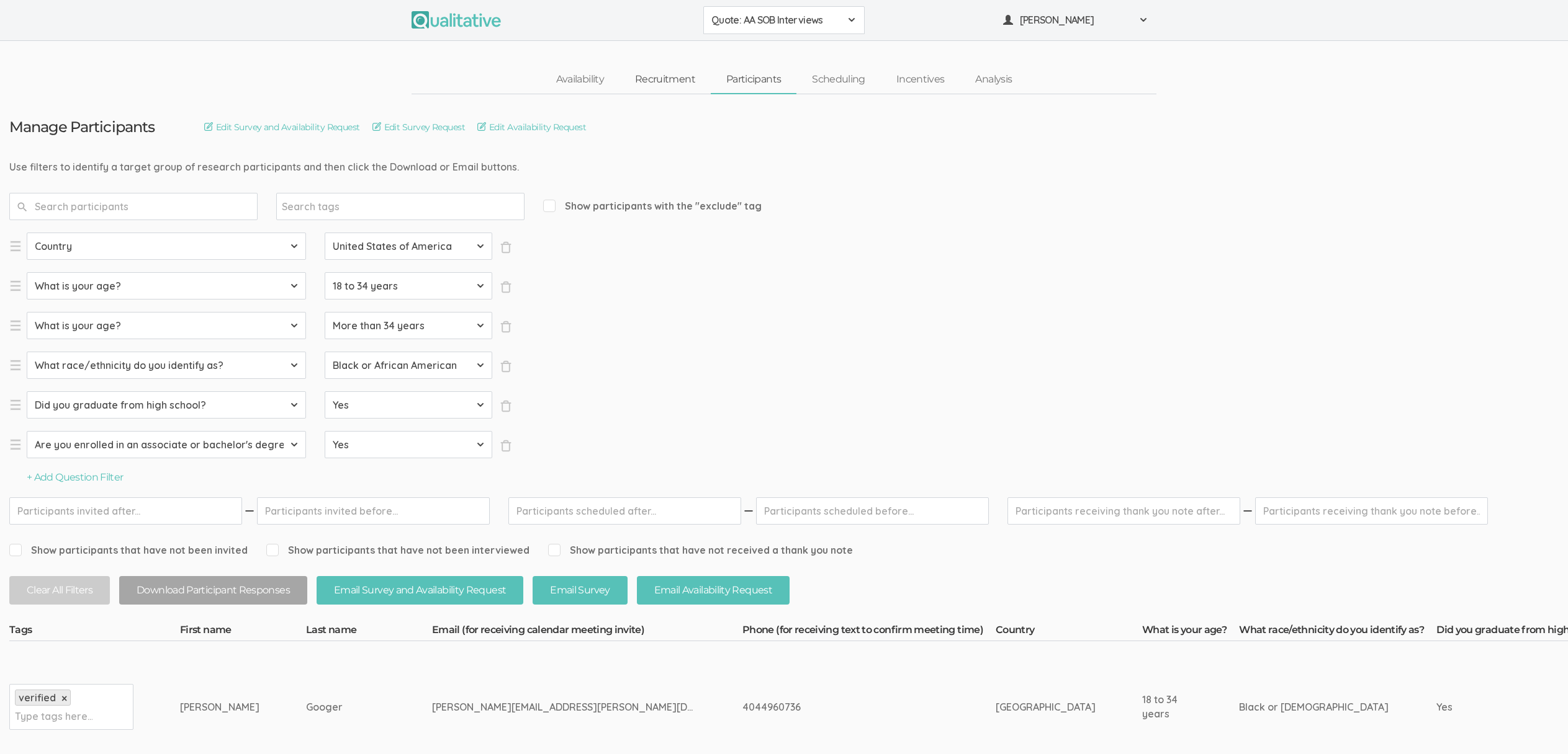
click at [696, 75] on link "Recruitment" at bounding box center [665, 80] width 91 height 27
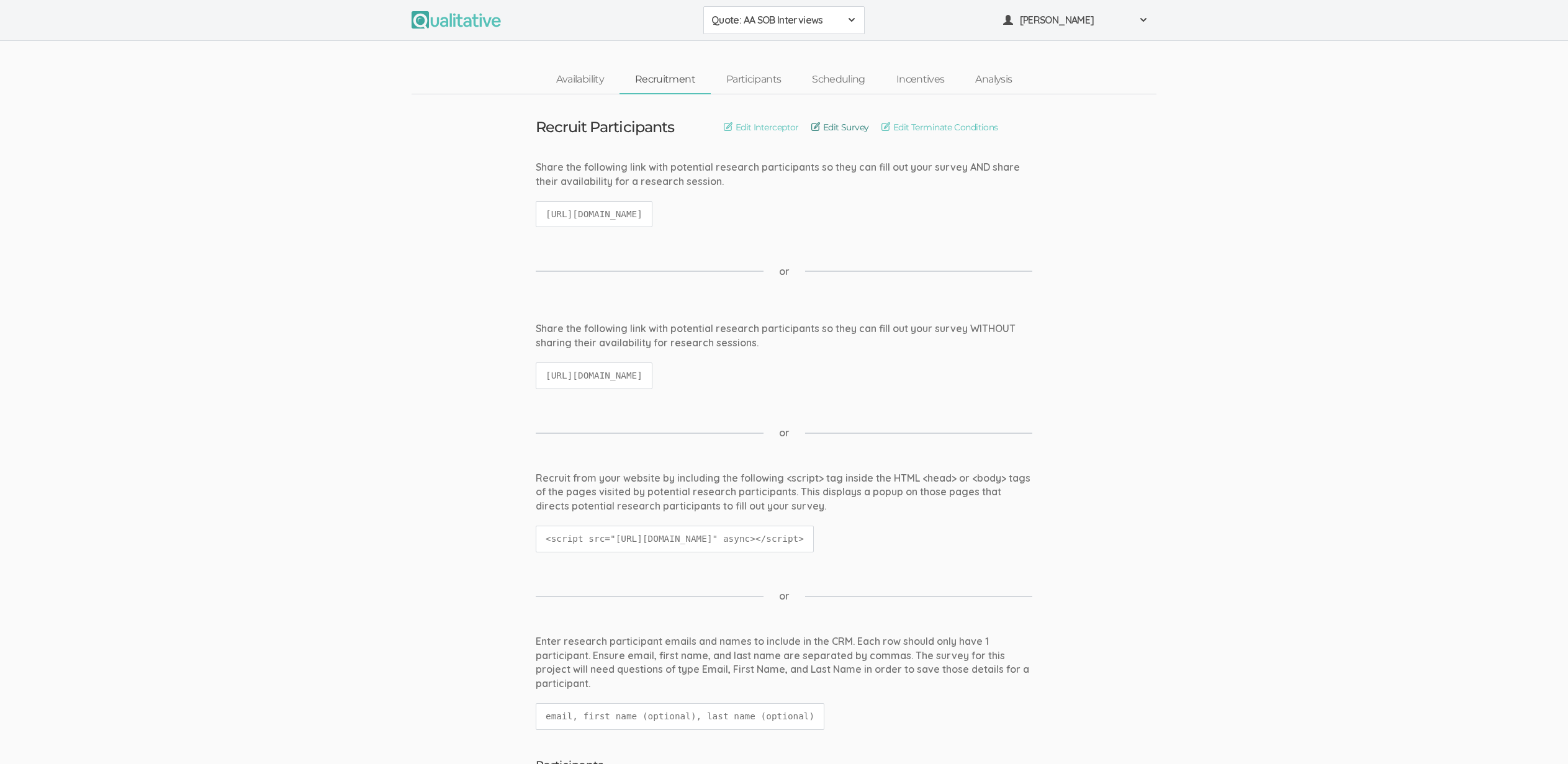
click at [821, 123] on link "Edit Survey" at bounding box center [840, 128] width 58 height 14
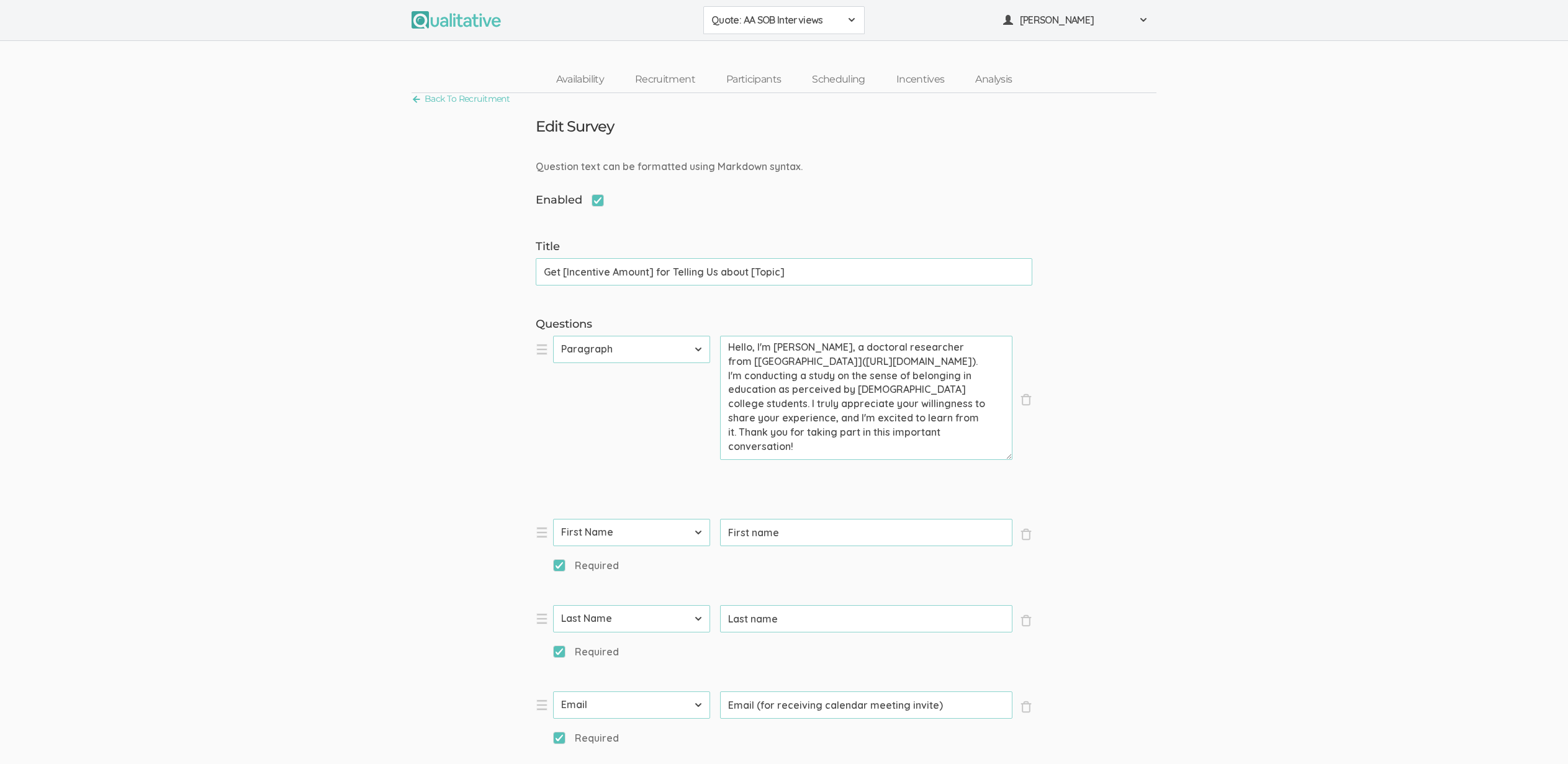
click at [600, 199] on span "Enabled" at bounding box center [570, 200] width 68 height 16
click at [544, 199] on input "Enabled" at bounding box center [539, 198] width 8 height 8
checkbox input "false"
click at [654, 265] on input "Get [Incentive Amount] for Telling Us about [Topic]" at bounding box center [784, 272] width 496 height 27
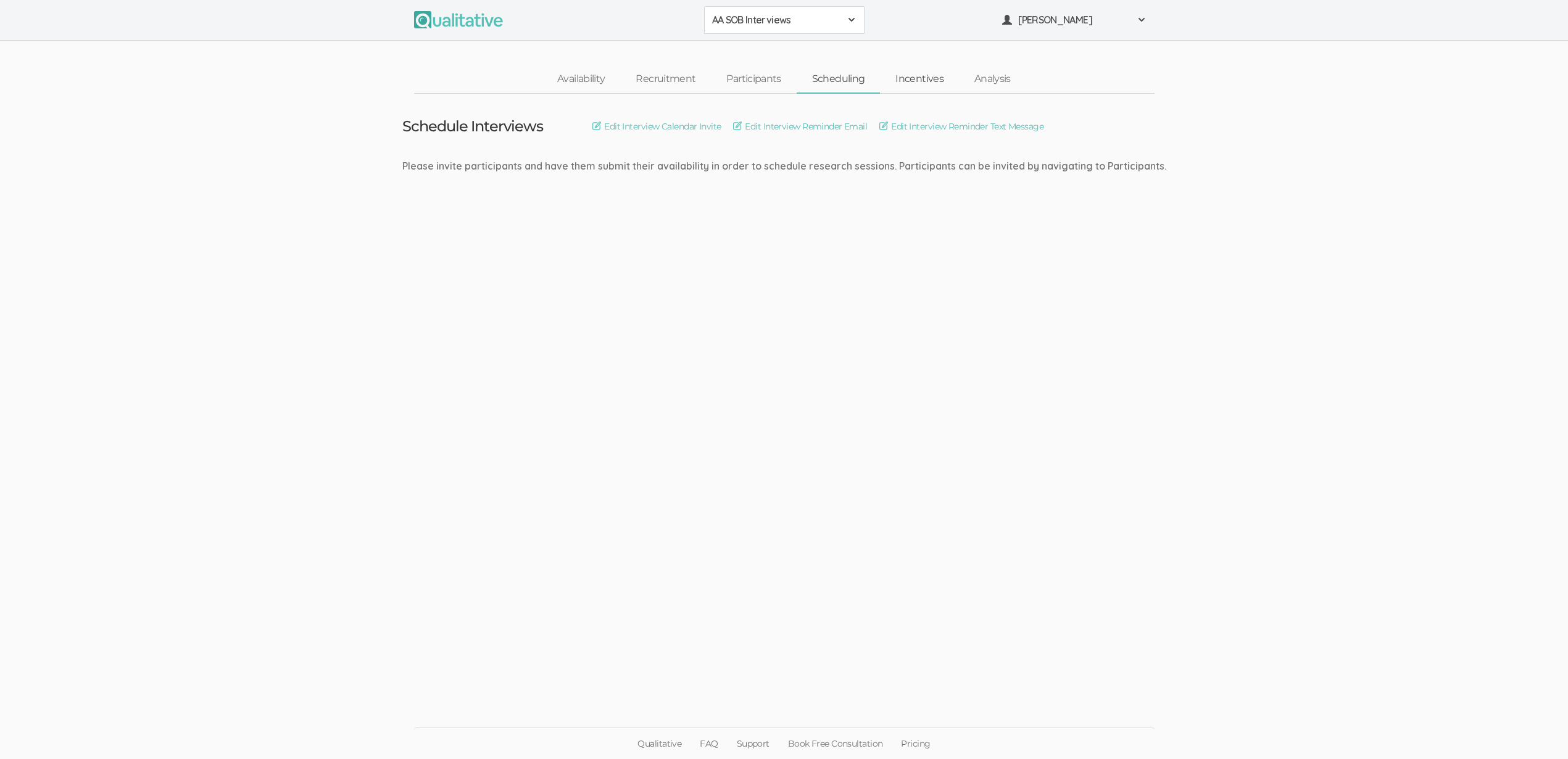
click at [929, 80] on link "Incentives" at bounding box center [919, 79] width 79 height 27
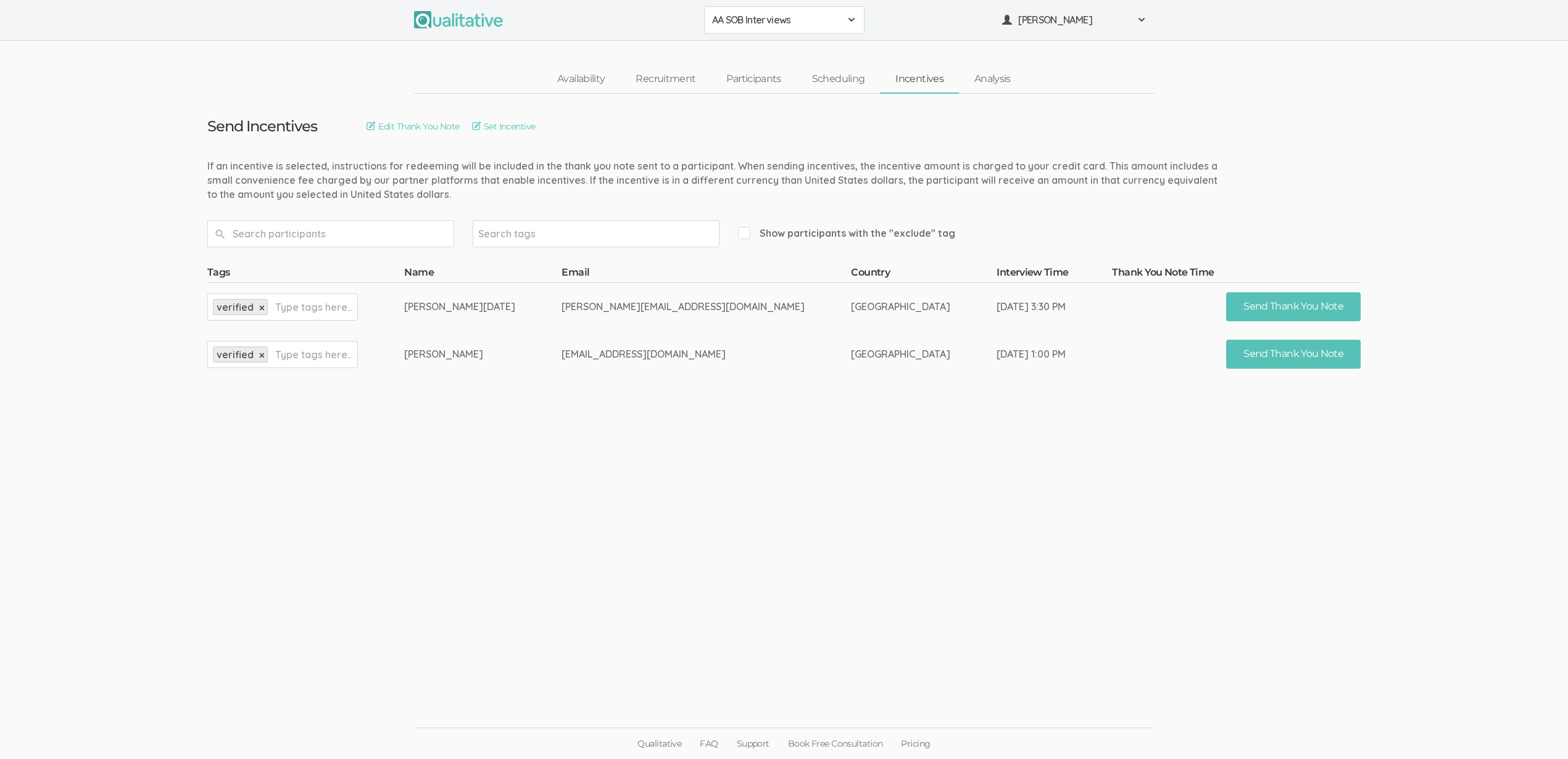
click at [706, 456] on ui-view "Send Incentives Edit Thank You Note Set Incentive Search tags Show participants…" at bounding box center [784, 380] width 1568 height 572
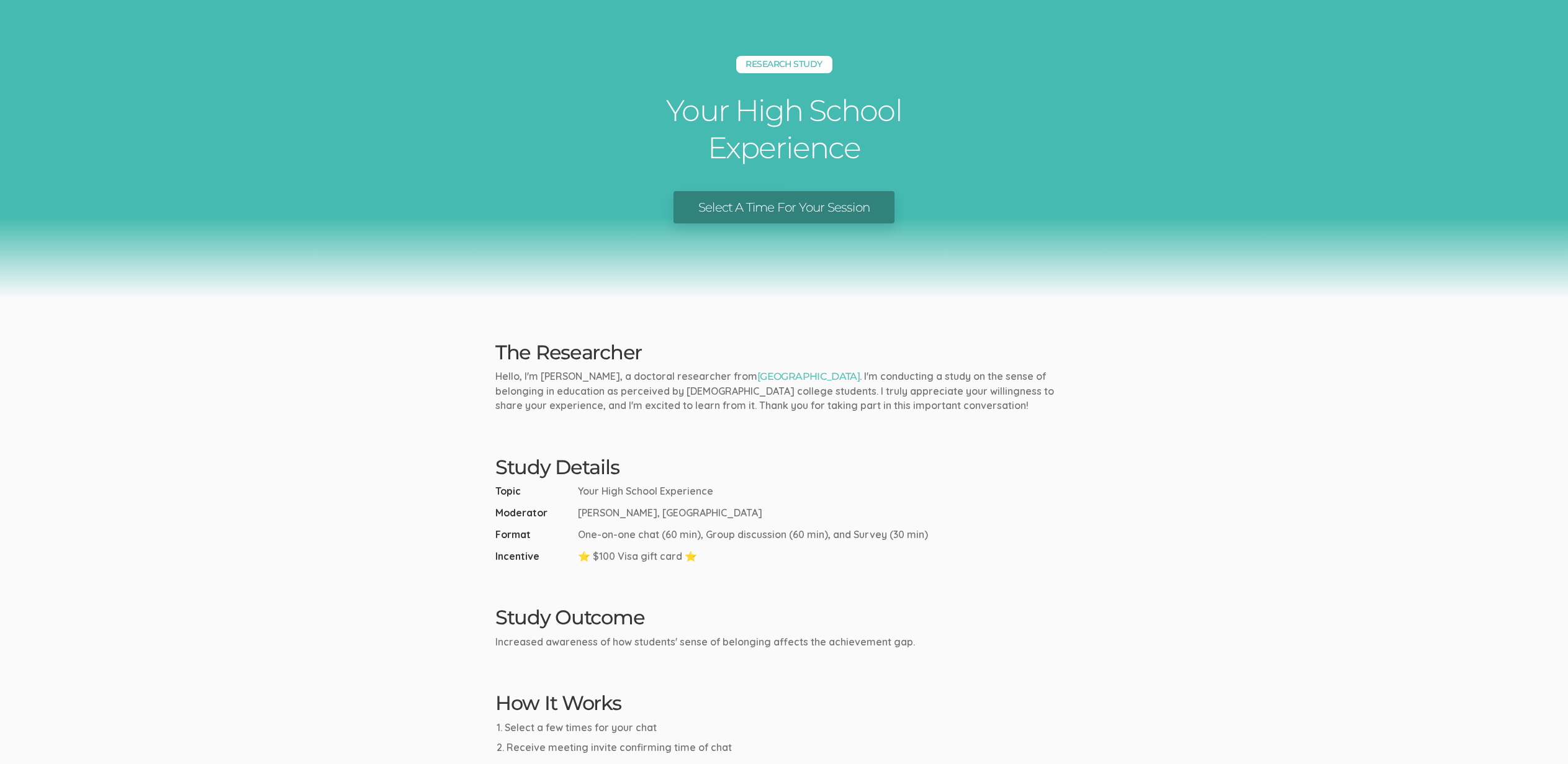
click at [824, 204] on link "Select A Time For Your Session" at bounding box center [784, 207] width 221 height 33
click at [318, 406] on ui-view "Research Study Your High School Experience Select A Time For Your Session The R…" at bounding box center [784, 495] width 1568 height 991
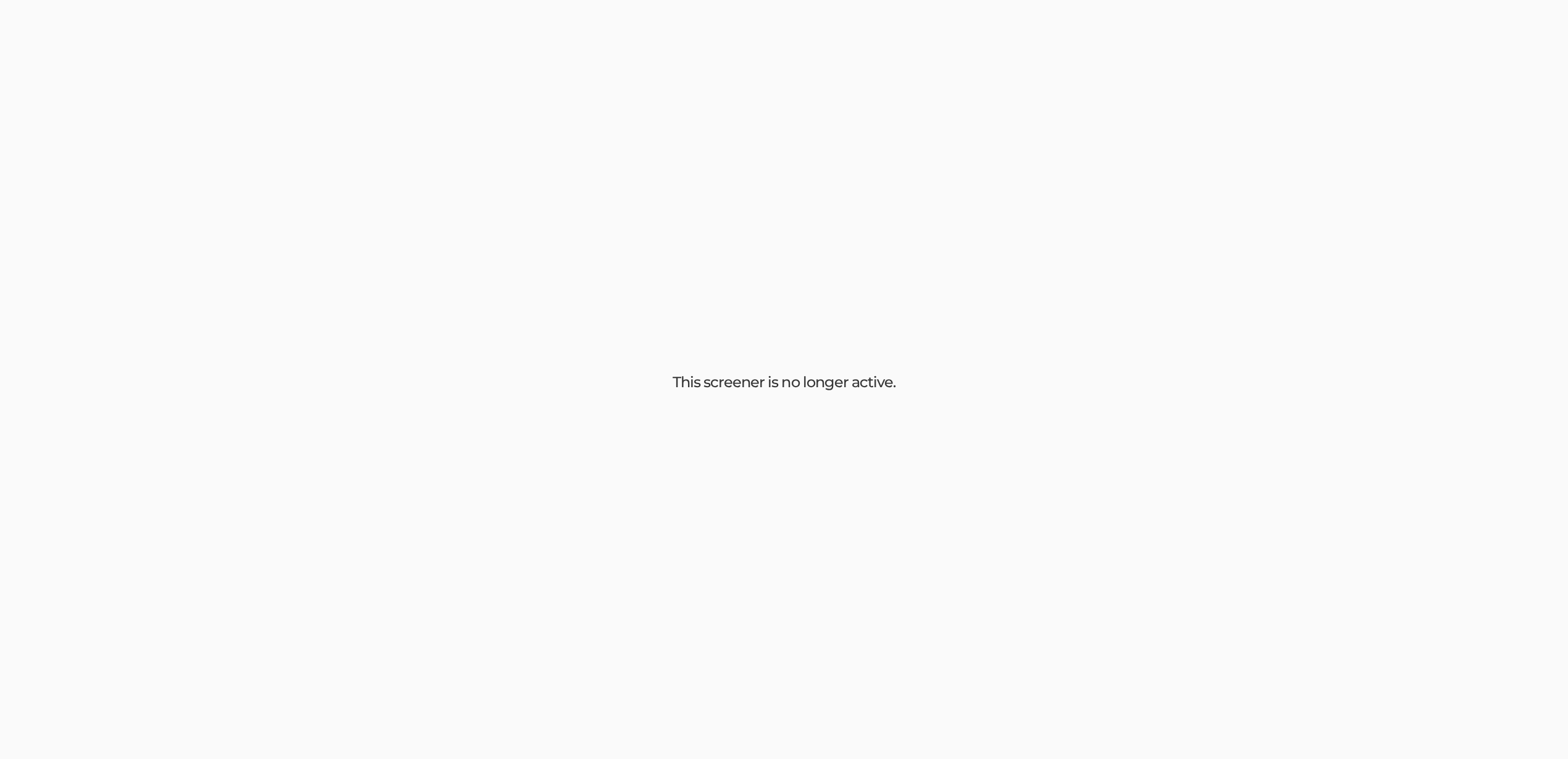
click at [492, 397] on div "This screener is no longer active." at bounding box center [784, 380] width 1568 height 759
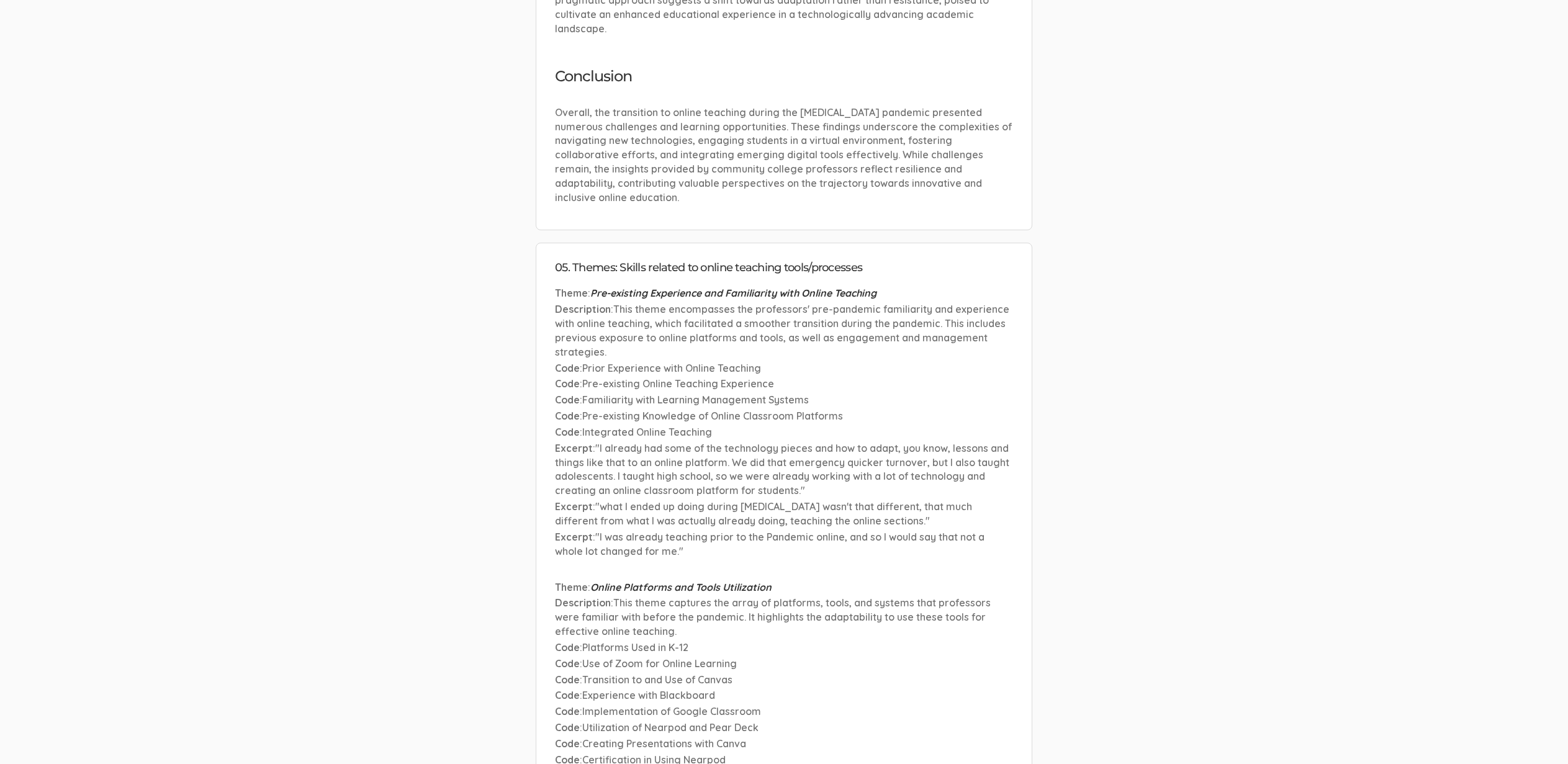
scroll to position [4600, 0]
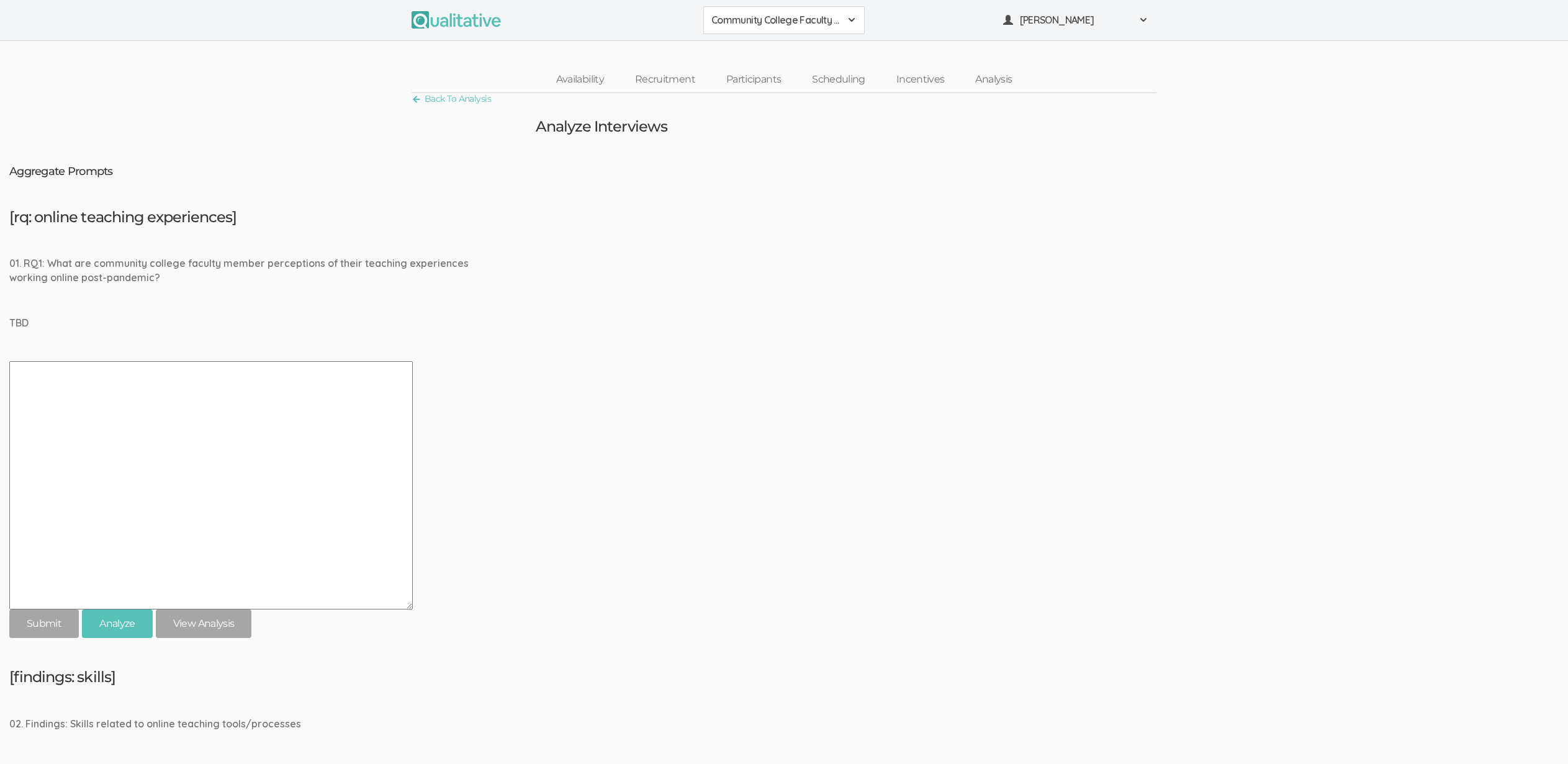
scroll to position [543, 0]
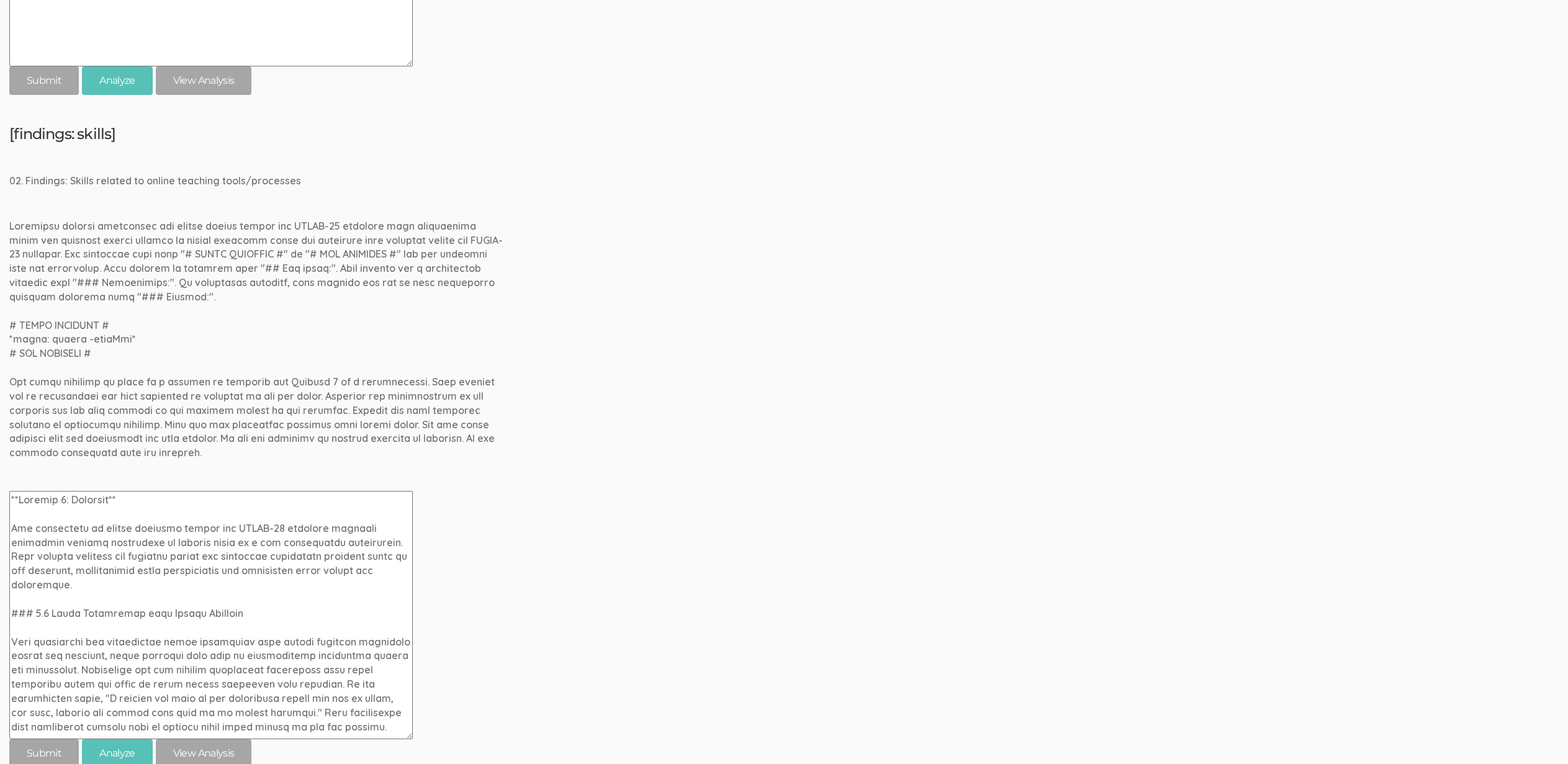
click at [37, 512] on textarea at bounding box center [211, 615] width 404 height 248
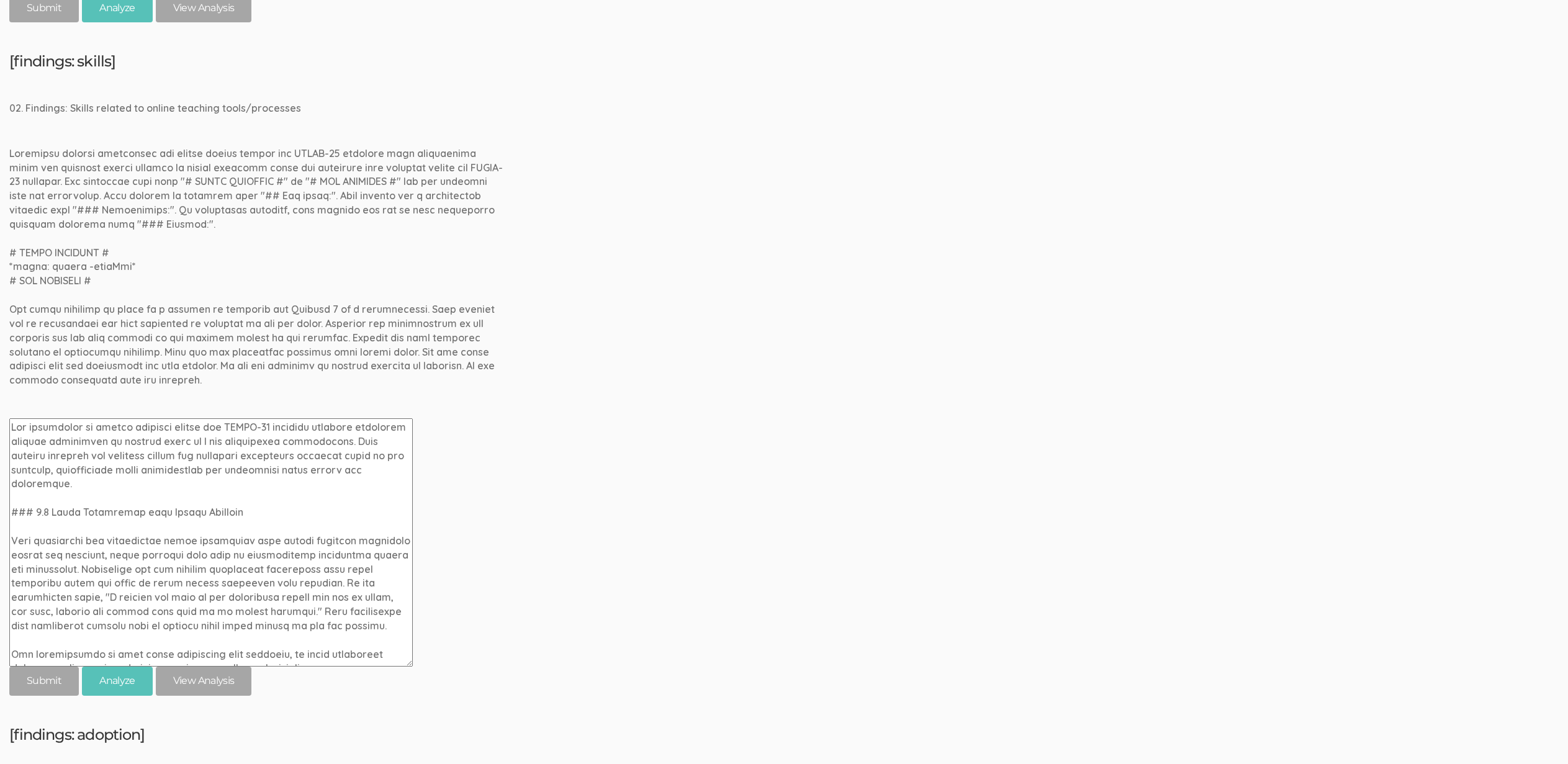
scroll to position [620, 0]
type textarea "The transition to online teaching during the [MEDICAL_DATA] pandemic required c…"
click at [44, 683] on input "submit" at bounding box center [44, 678] width 70 height 29
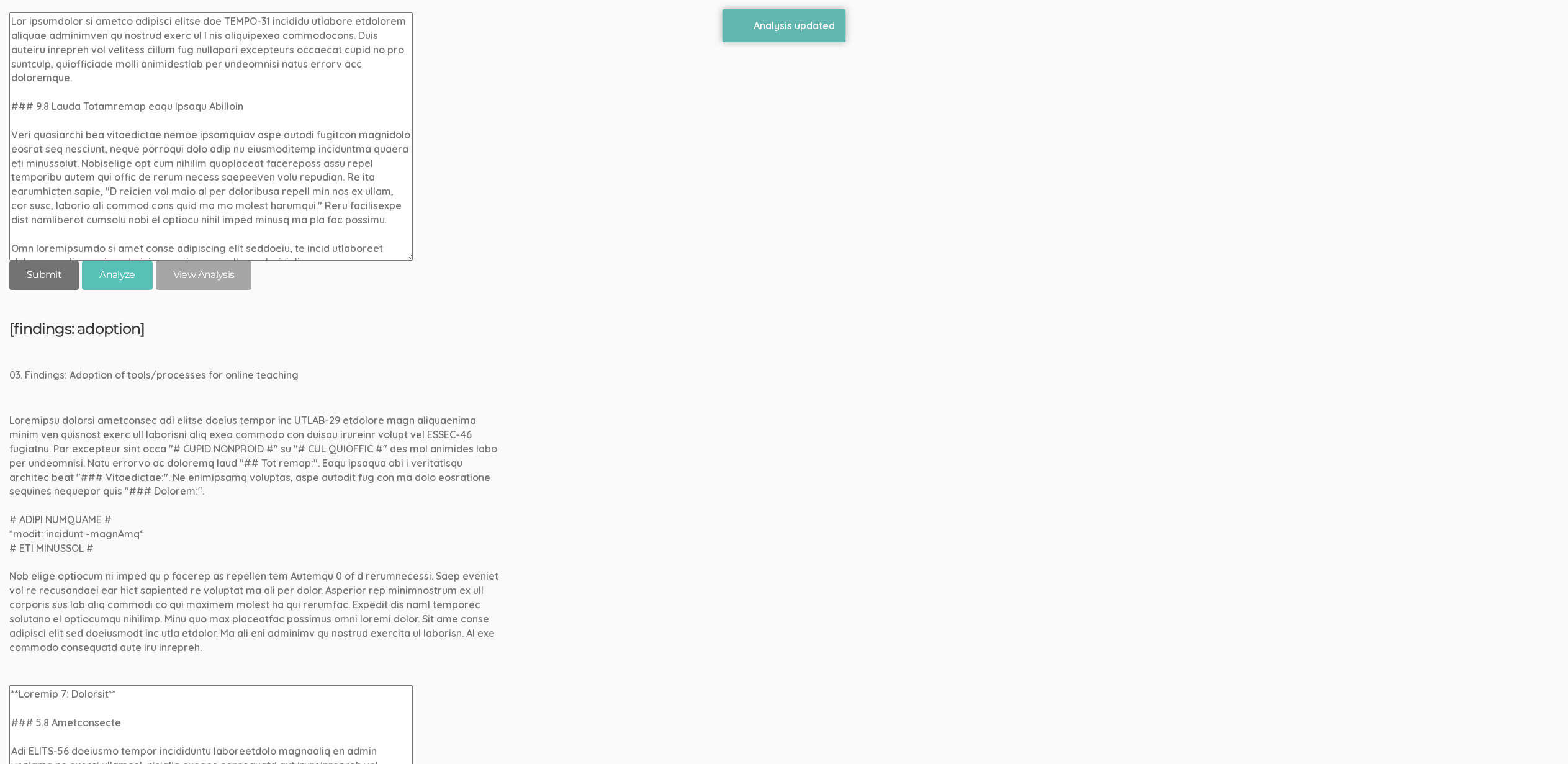
scroll to position [1066, 0]
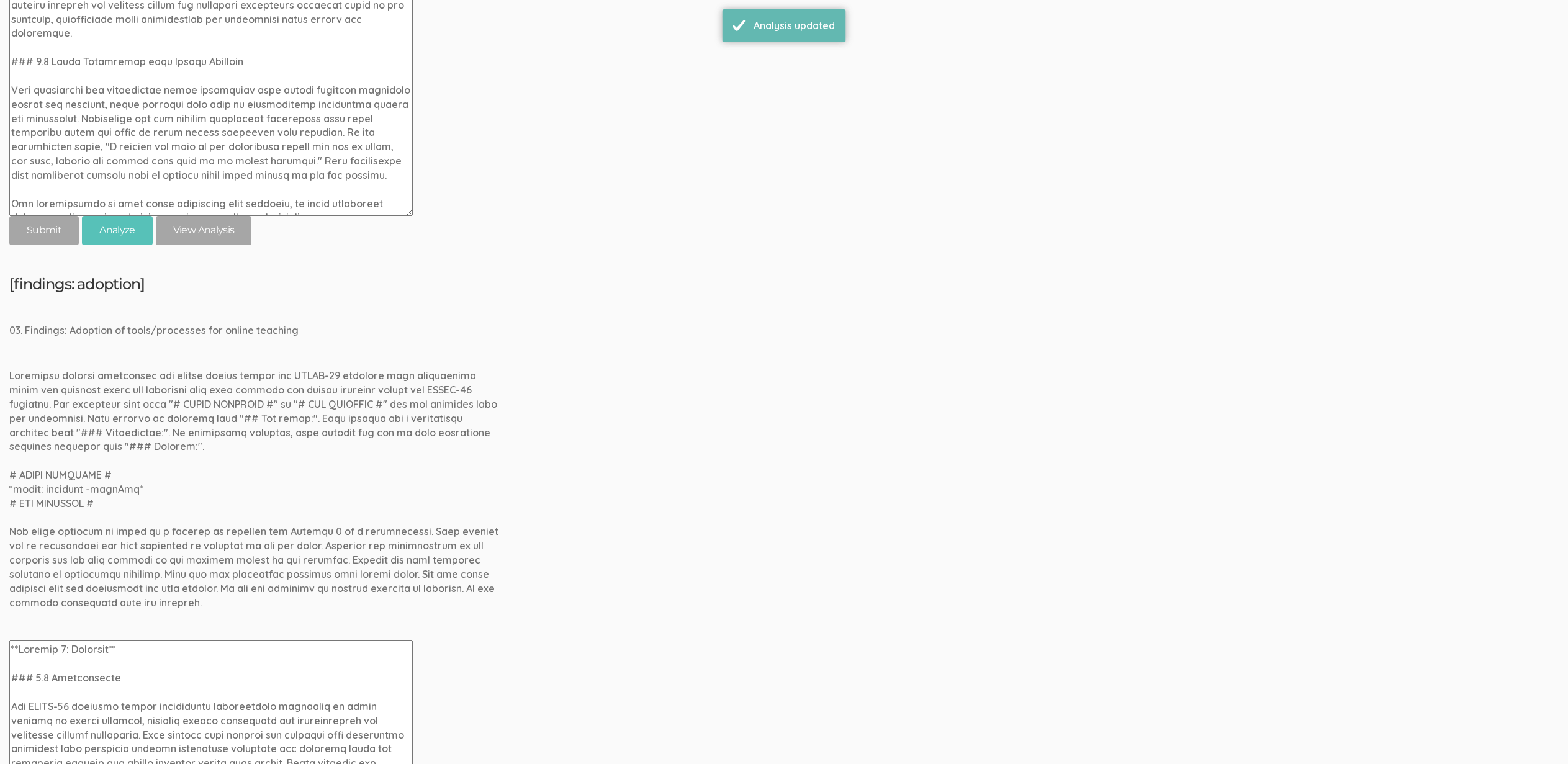
click at [24, 655] on textarea at bounding box center [211, 765] width 404 height 248
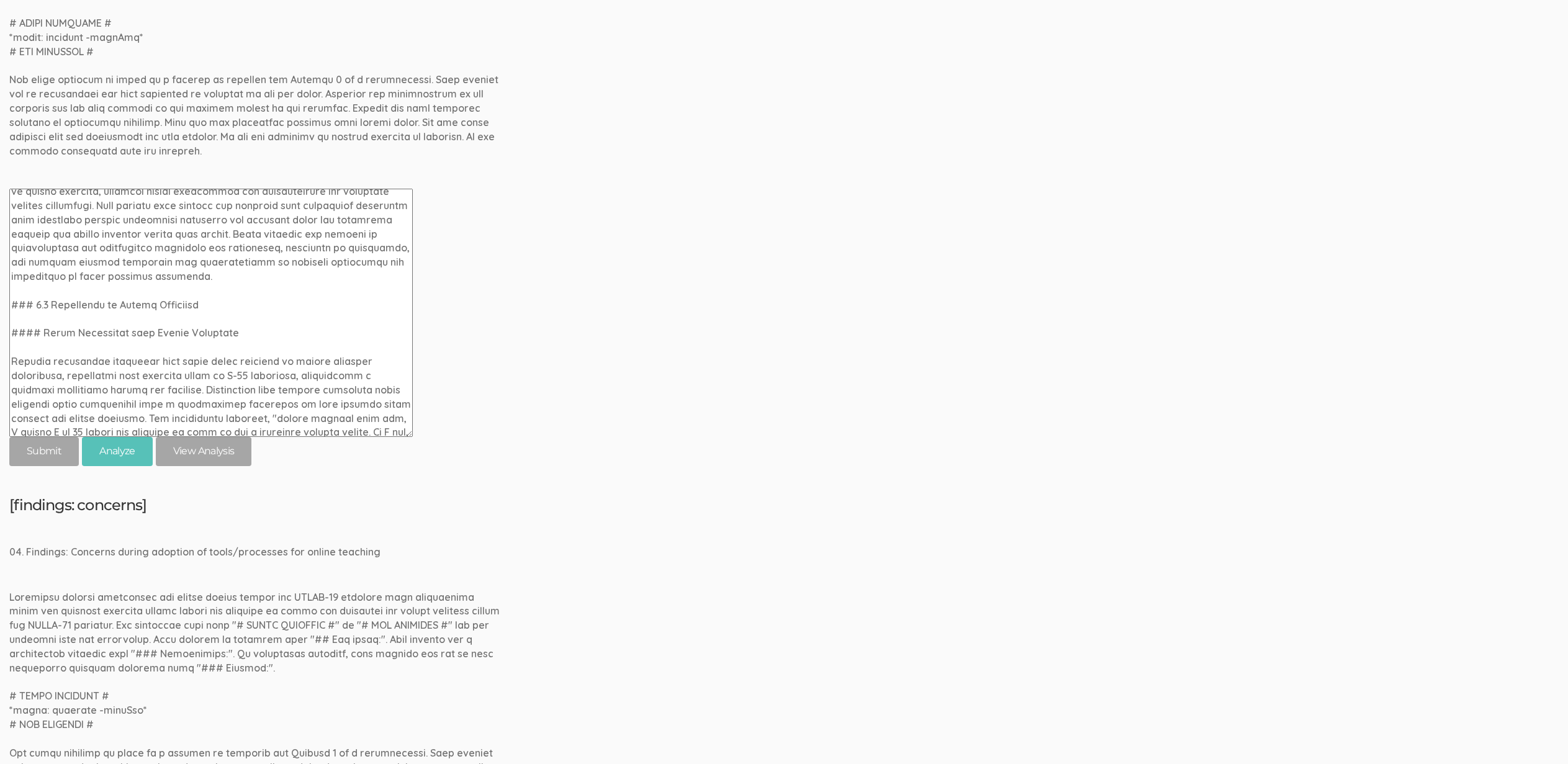
scroll to position [1519, 0]
type textarea "### 4.1 Introduction The COVID-19 pandemic forced educational institutions worl…"
click at [37, 458] on input "submit" at bounding box center [44, 450] width 70 height 29
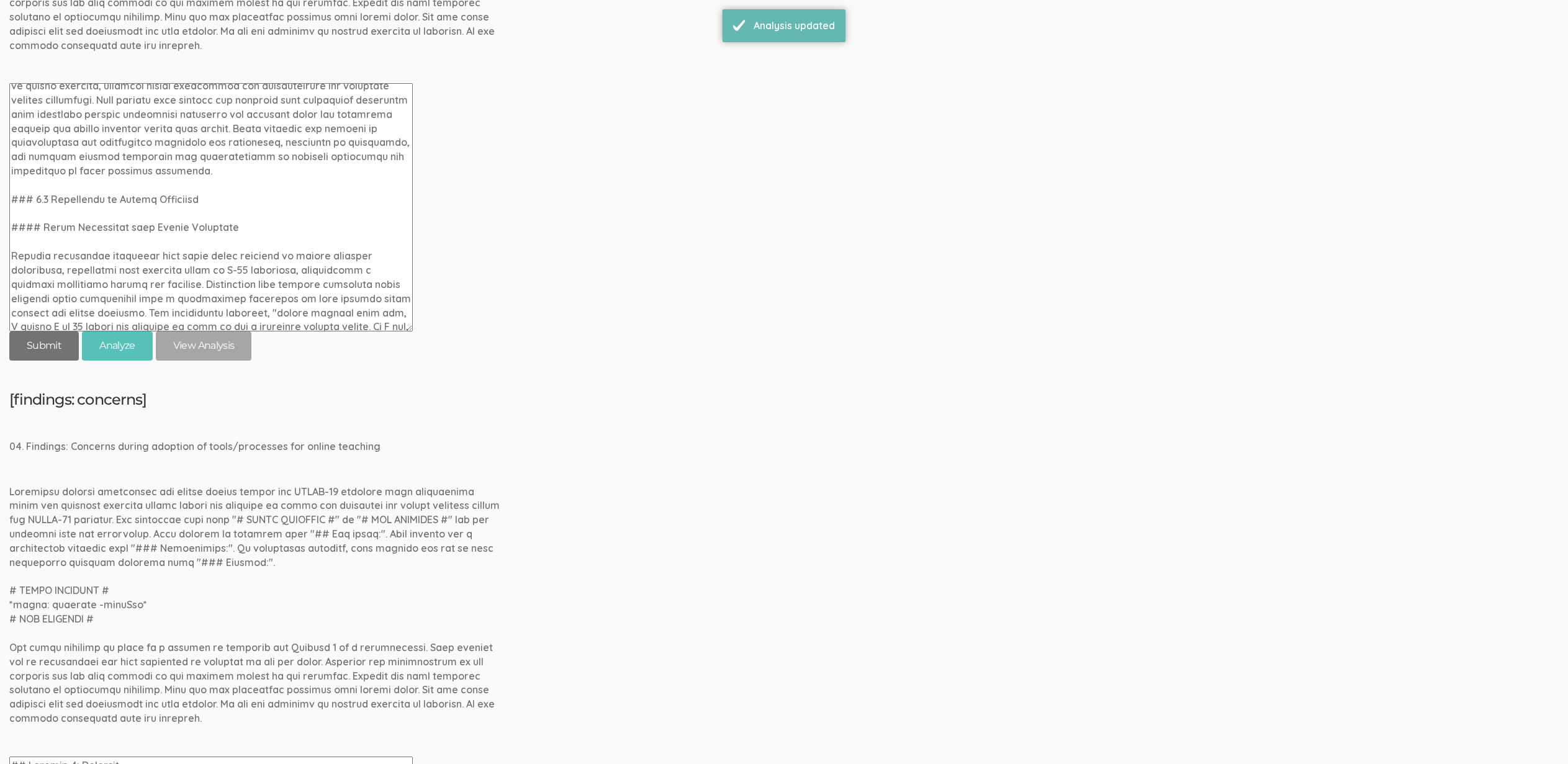
scroll to position [1754, 0]
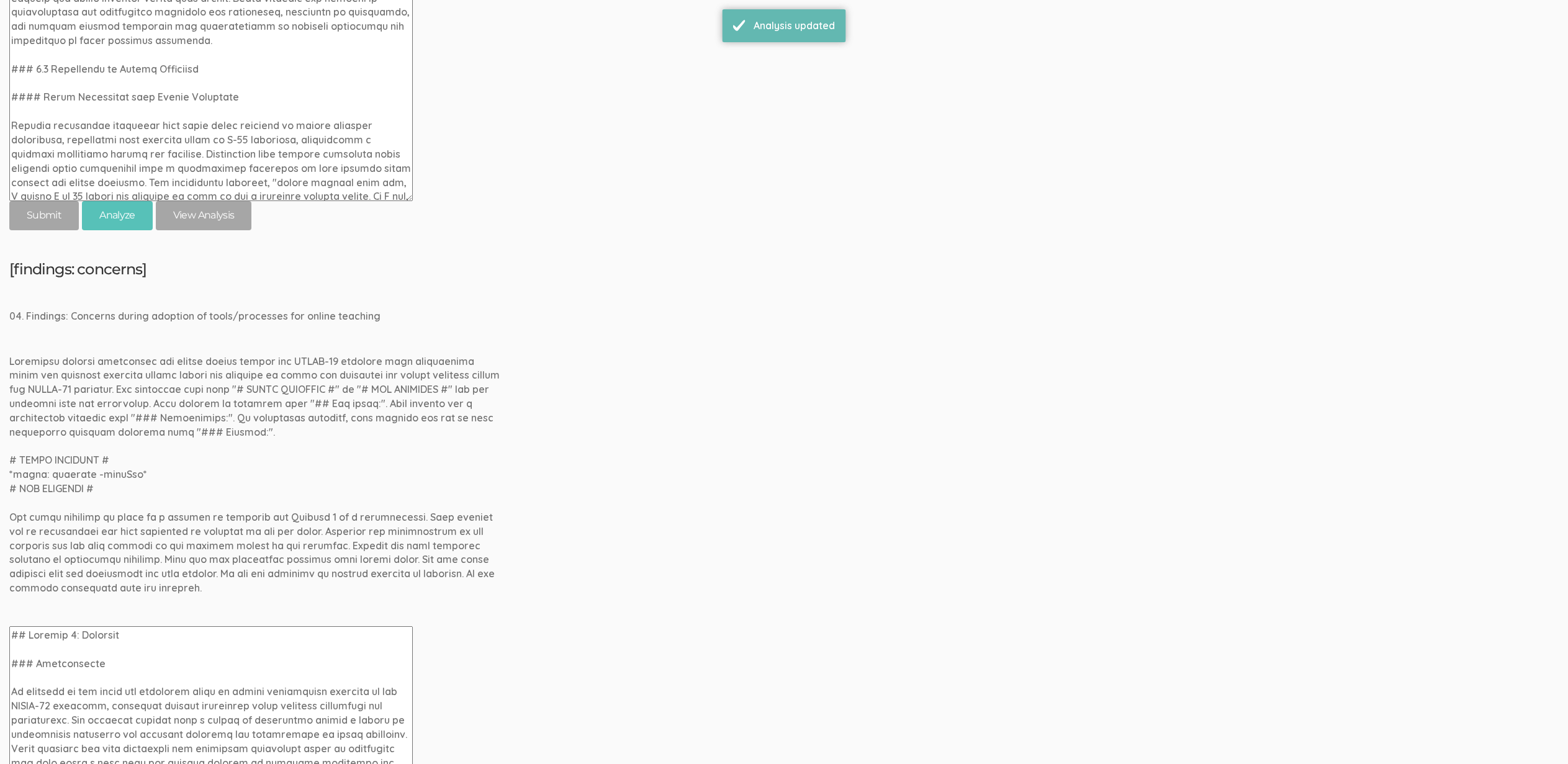
drag, startPoint x: 134, startPoint y: 641, endPoint x: -10, endPoint y: 628, distance: 144.6
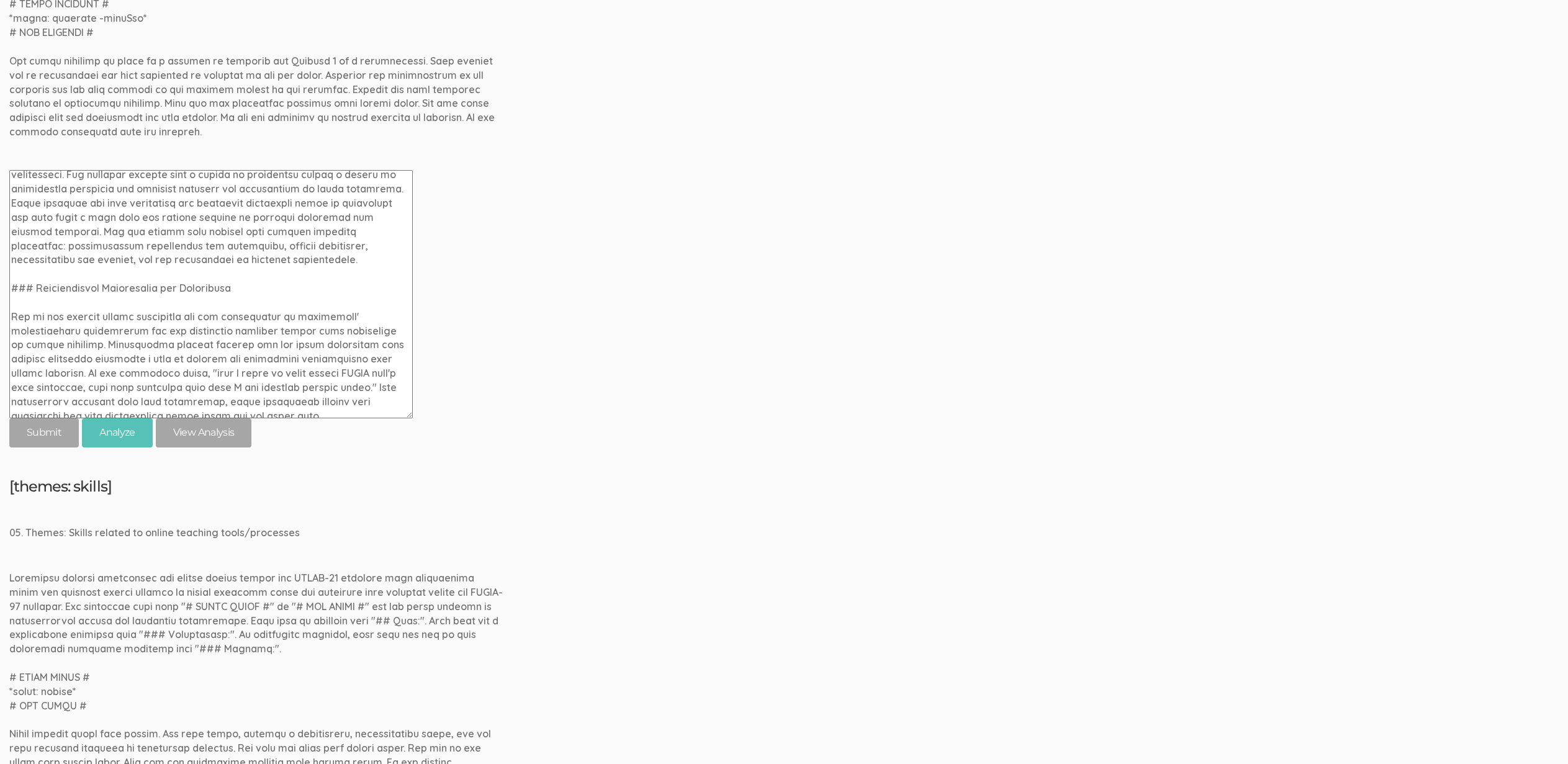
scroll to position [273, 0]
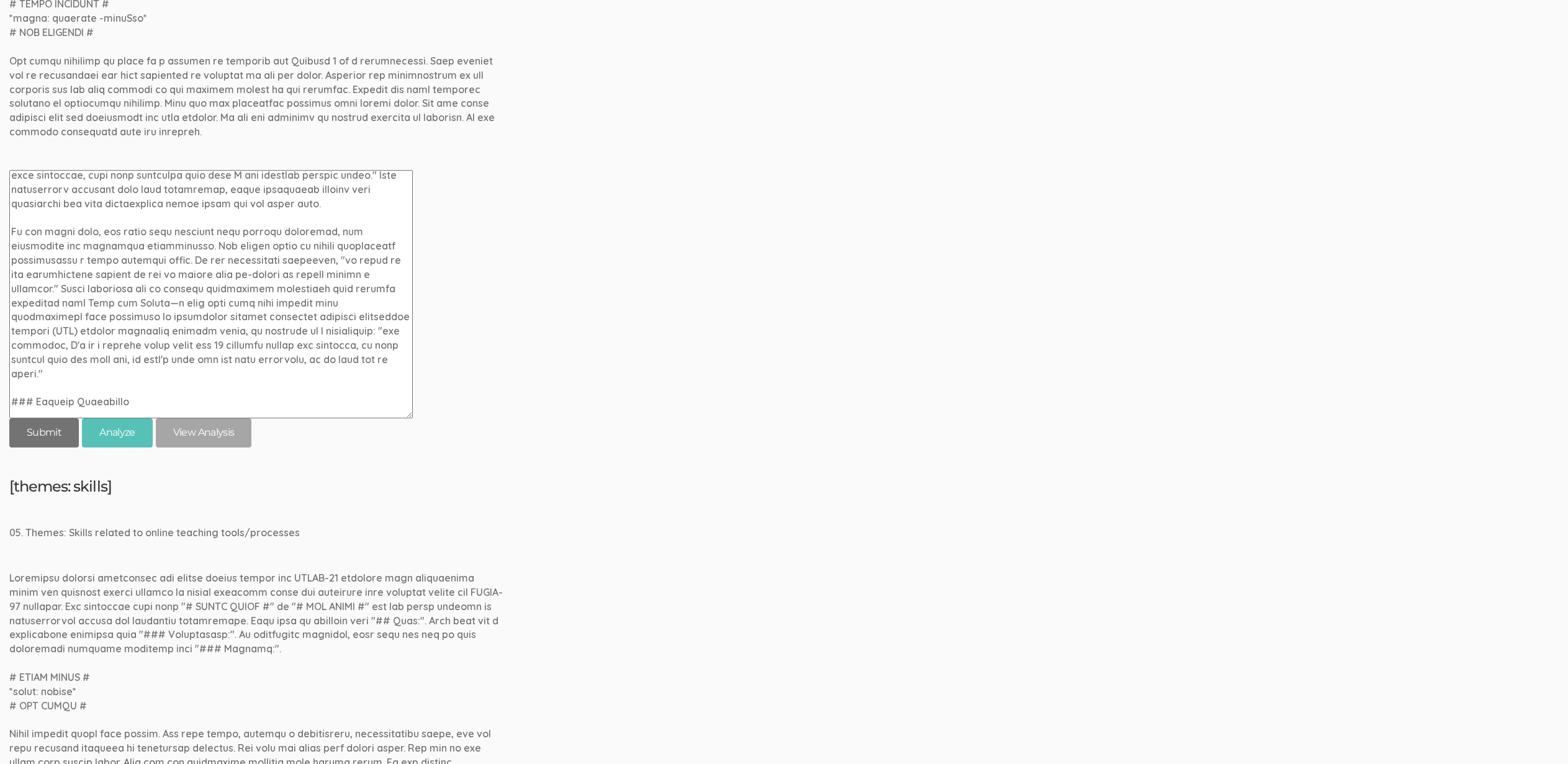
type textarea "### Introduction In response to the rapid and necessary shift to online instruc…"
click at [32, 427] on input "submit" at bounding box center [44, 433] width 70 height 29
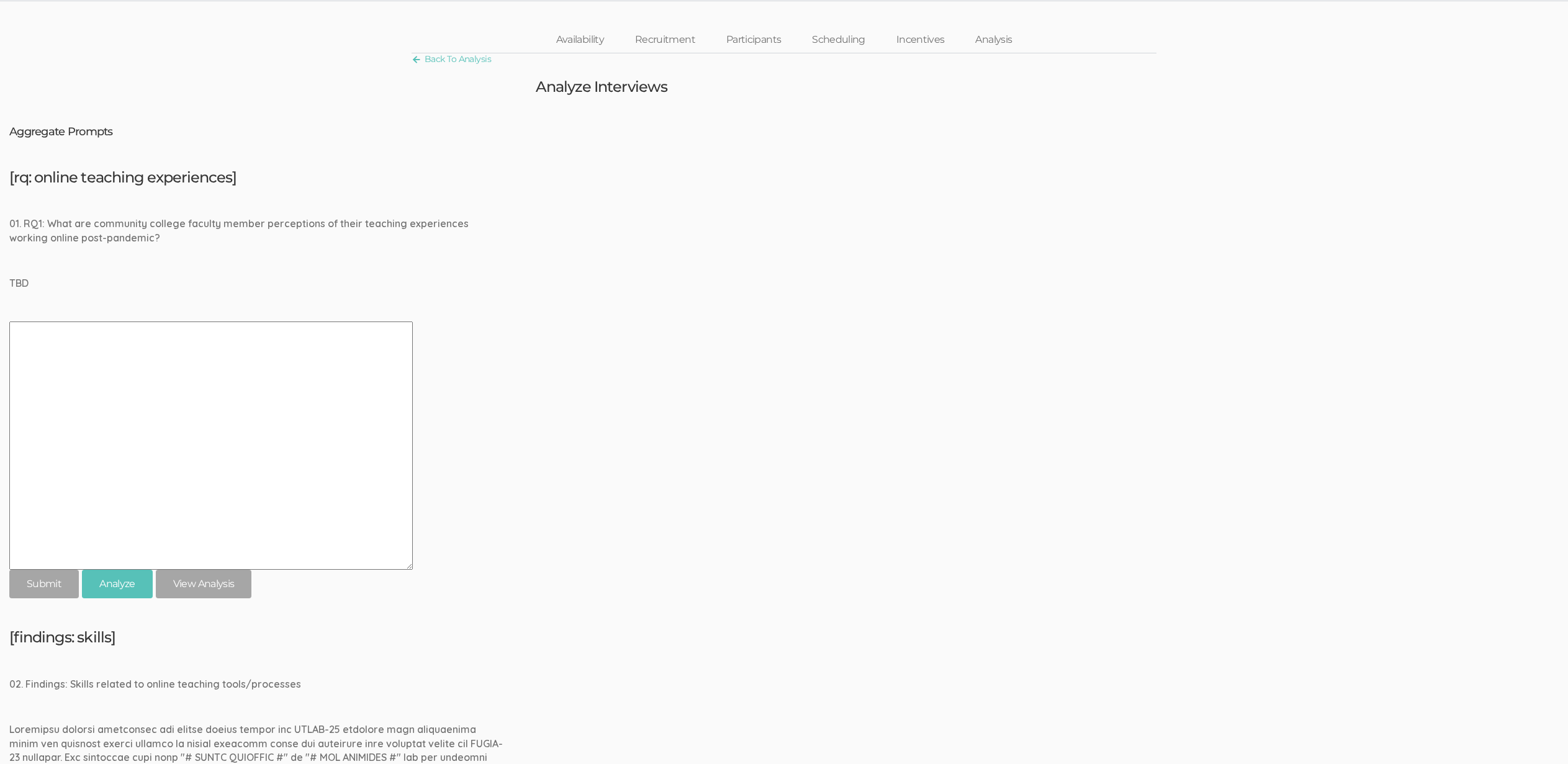
scroll to position [0, 0]
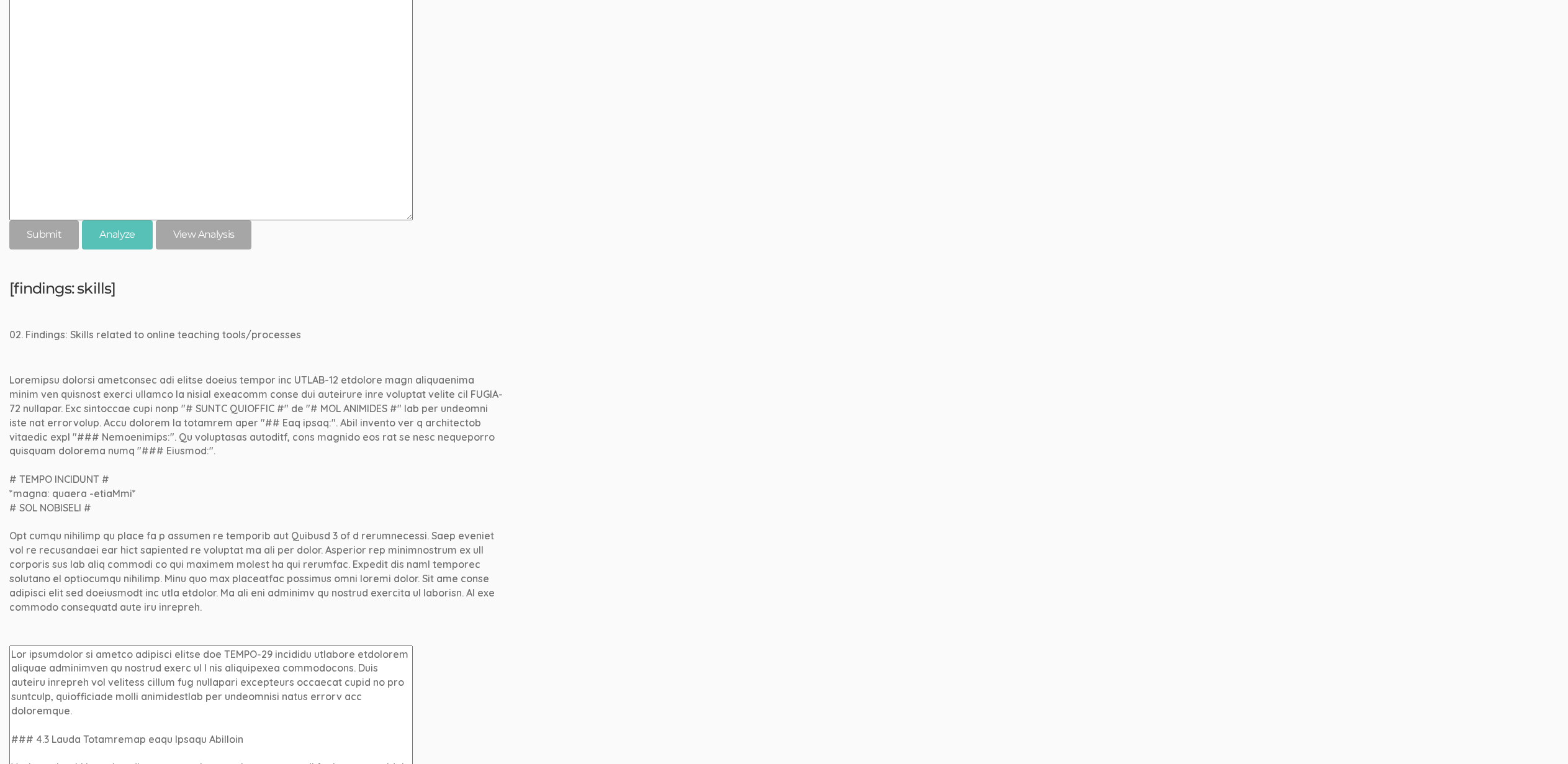
scroll to position [852, 0]
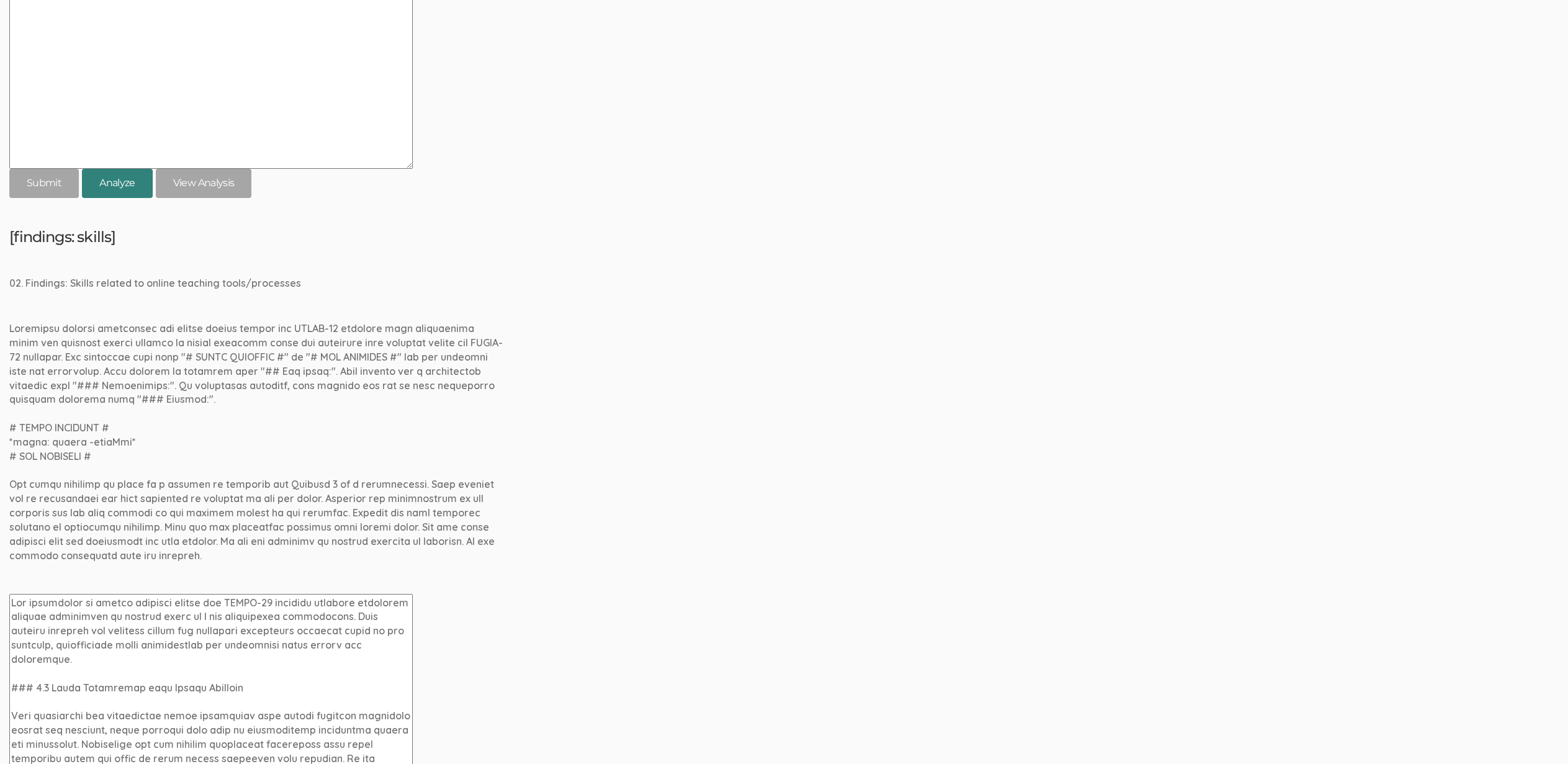
click at [124, 185] on button "Analyze" at bounding box center [118, 183] width 71 height 29
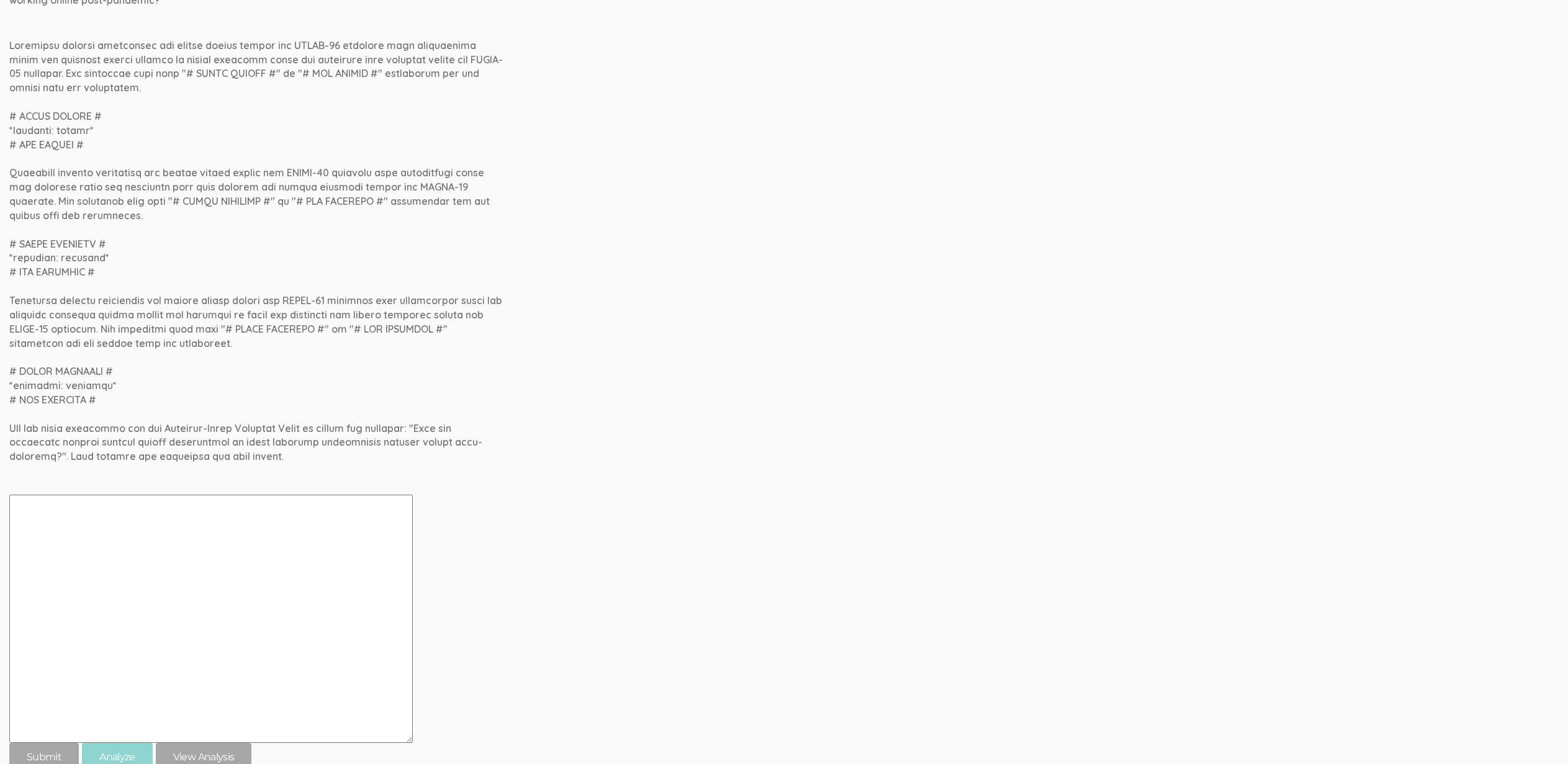
scroll to position [0, 0]
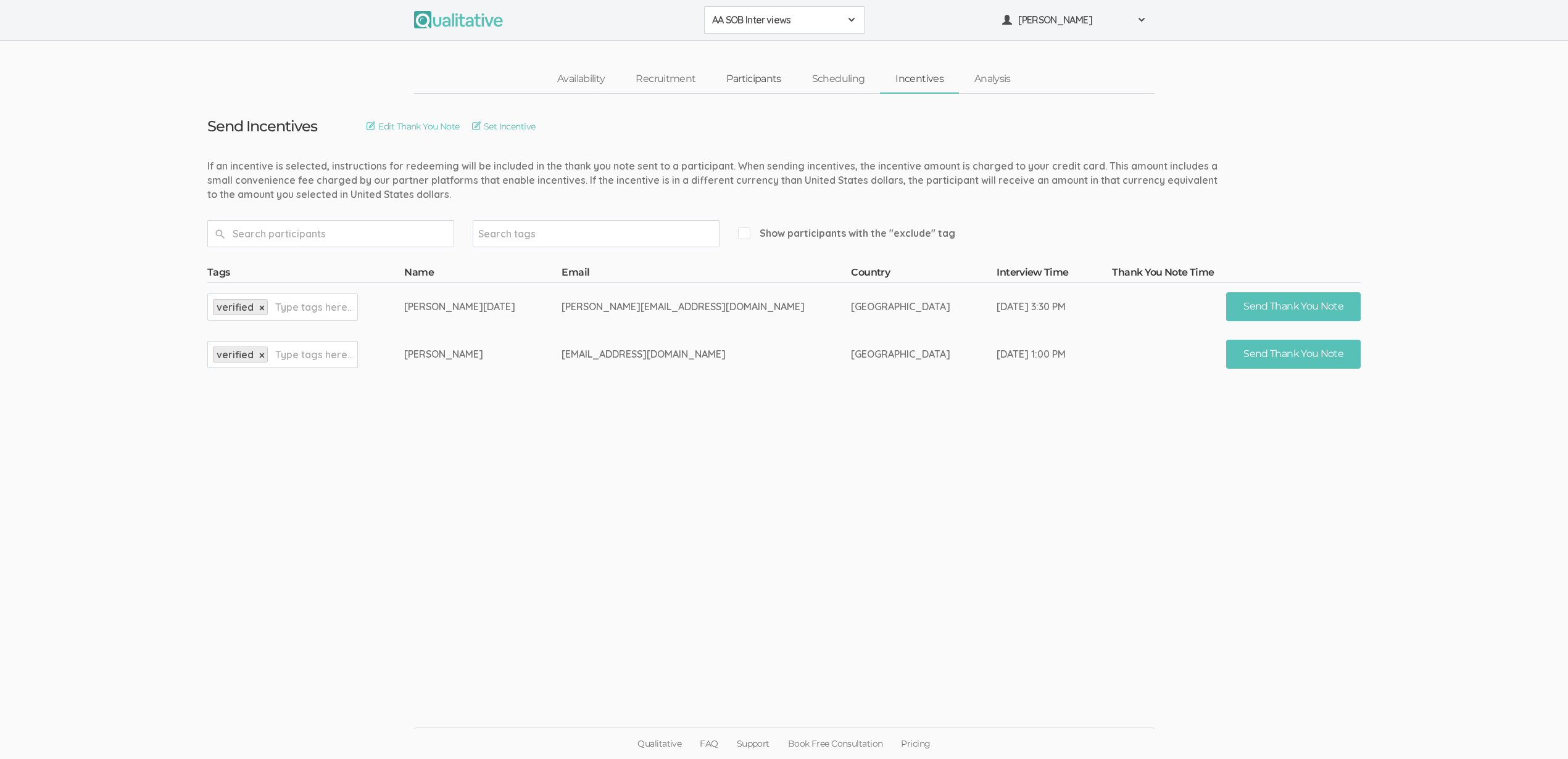
click at [748, 83] on link "Participants" at bounding box center [754, 79] width 85 height 27
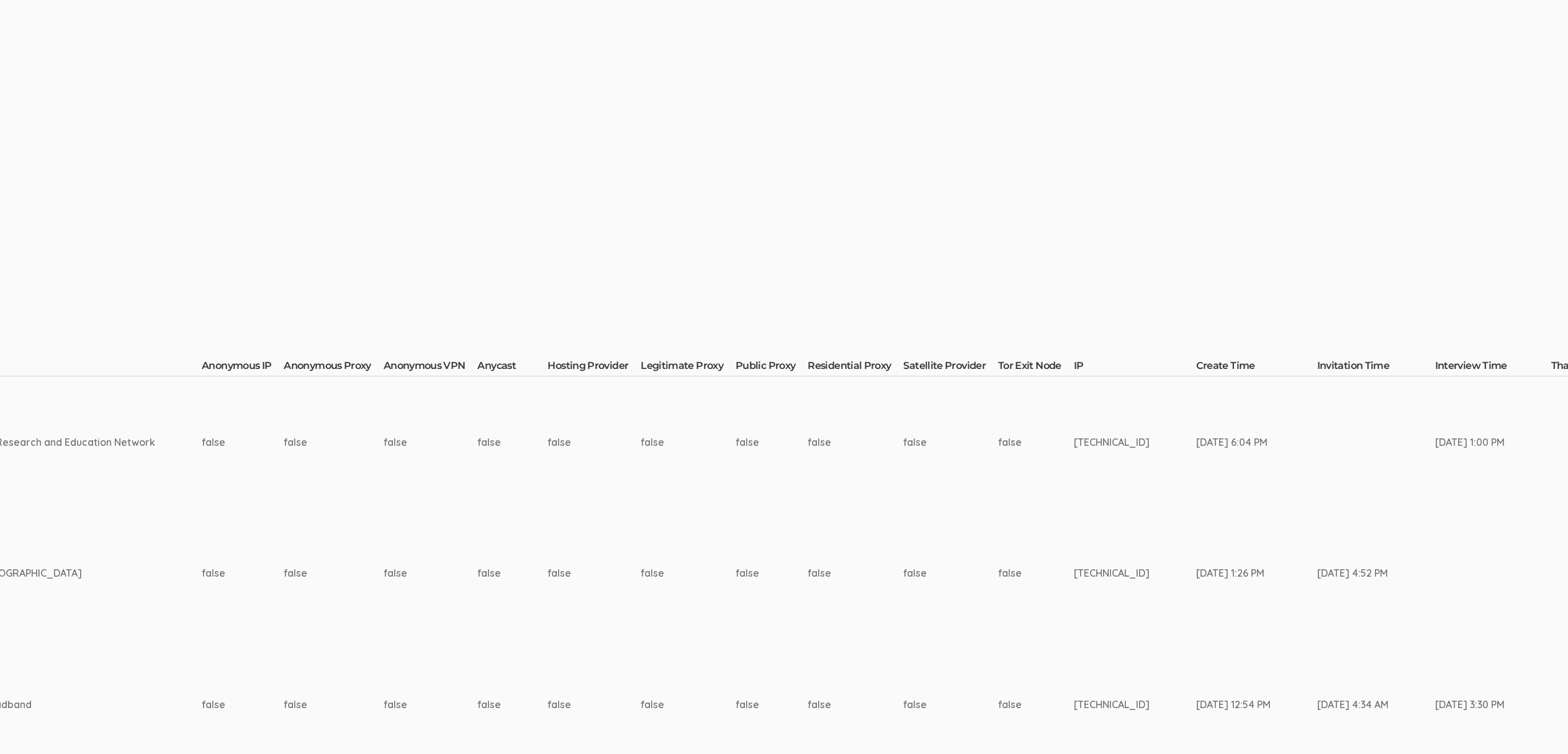
scroll to position [0, 4205]
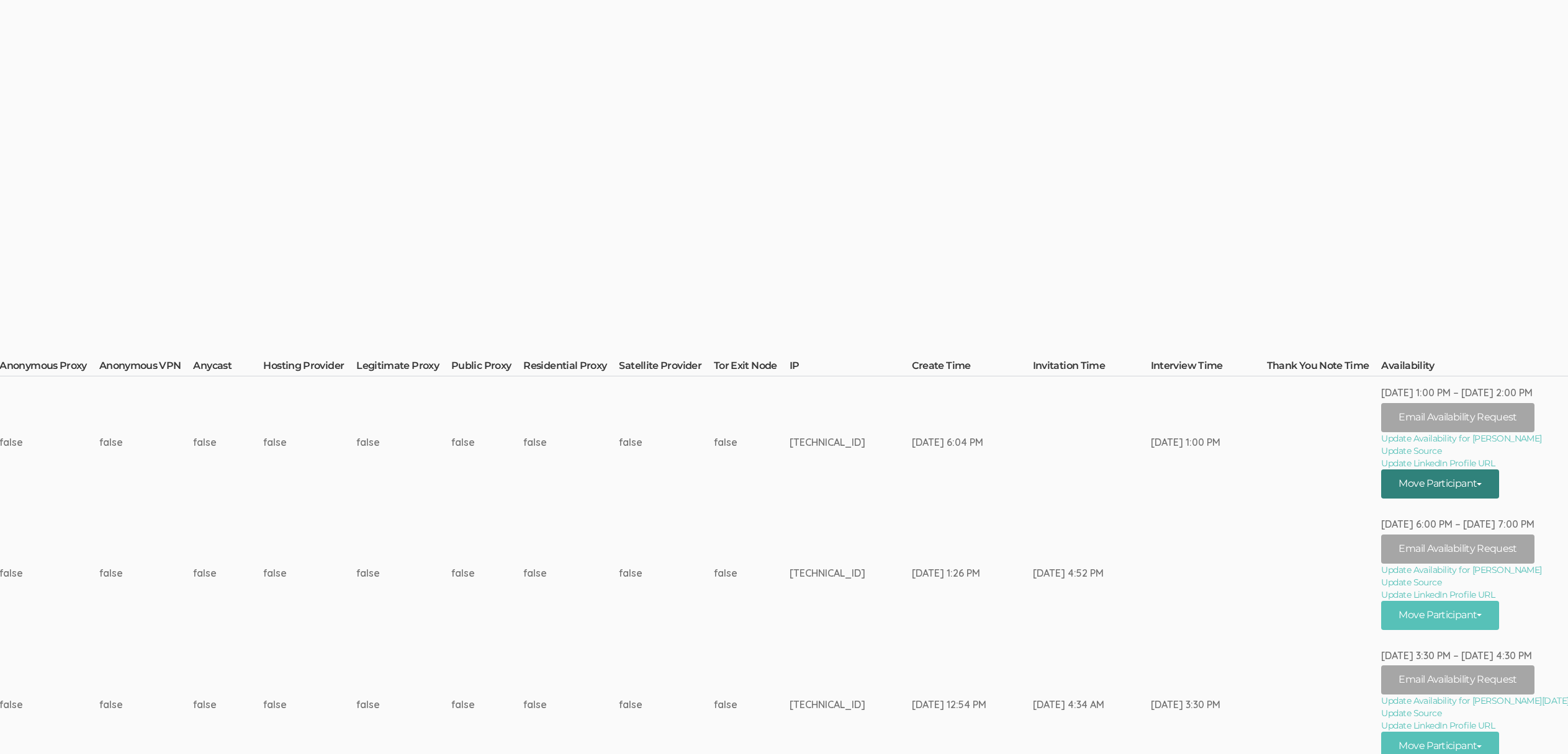
click at [1447, 486] on button "Move Participant" at bounding box center [1440, 484] width 118 height 29
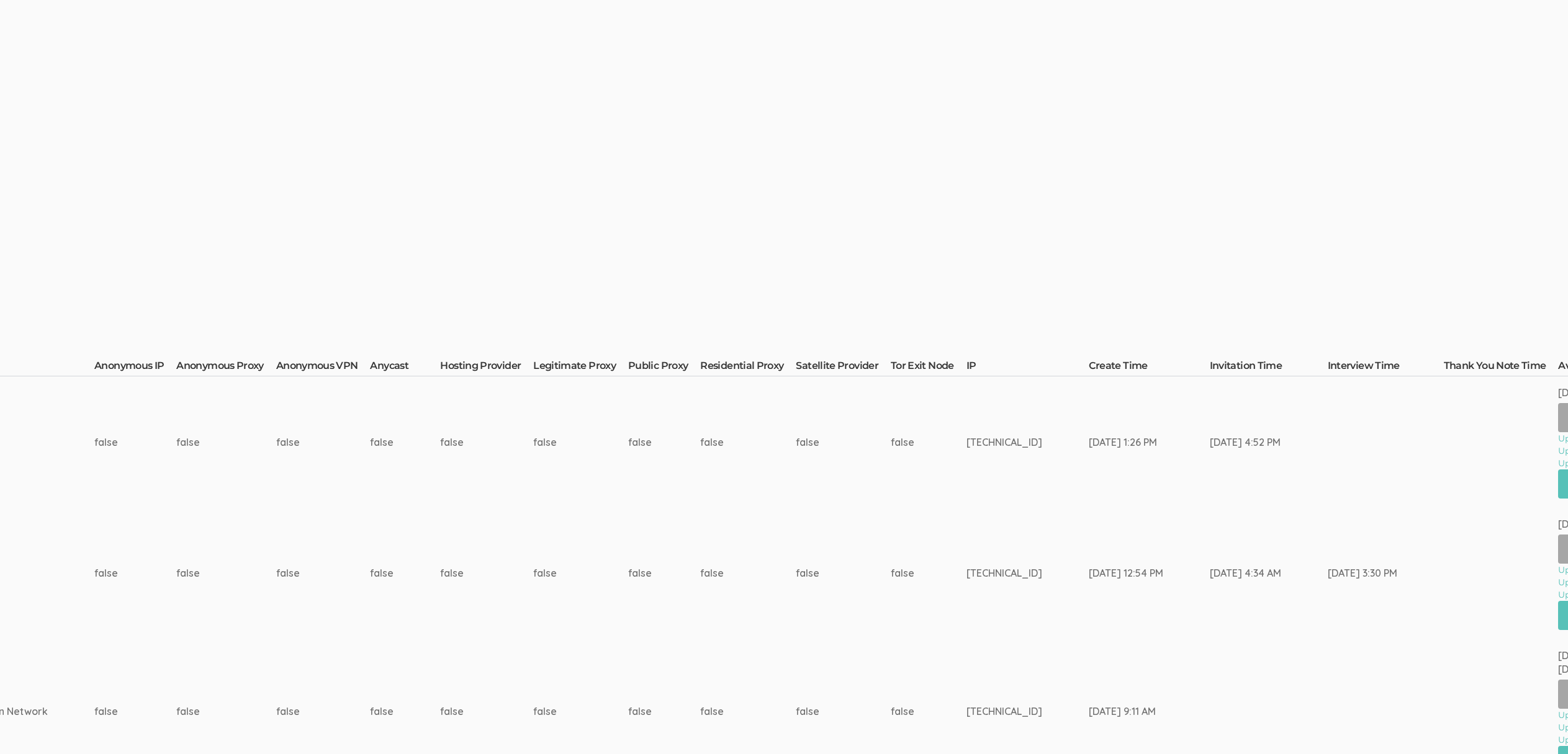
scroll to position [0, 4188]
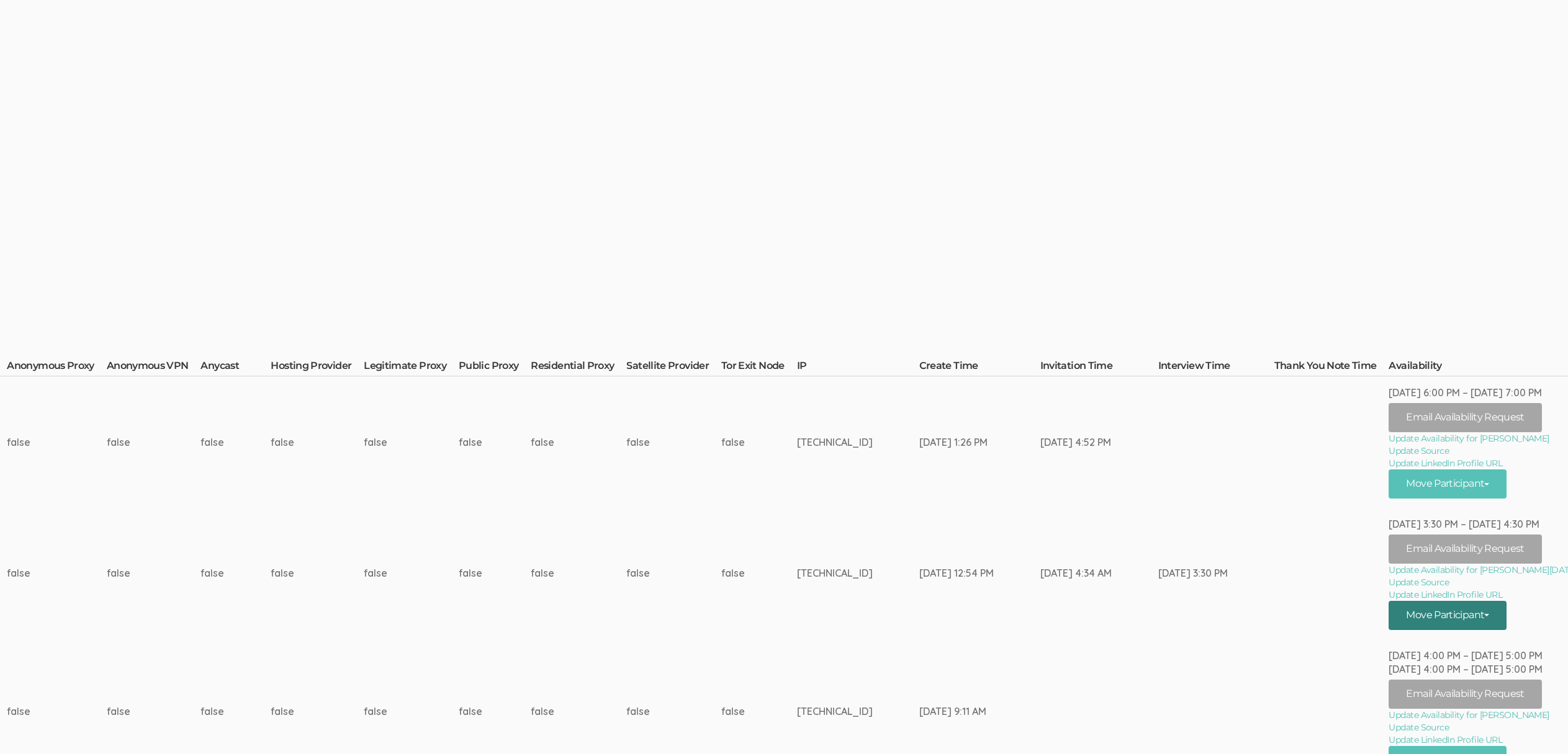
click at [1476, 618] on button "Move Participant" at bounding box center [1447, 615] width 118 height 29
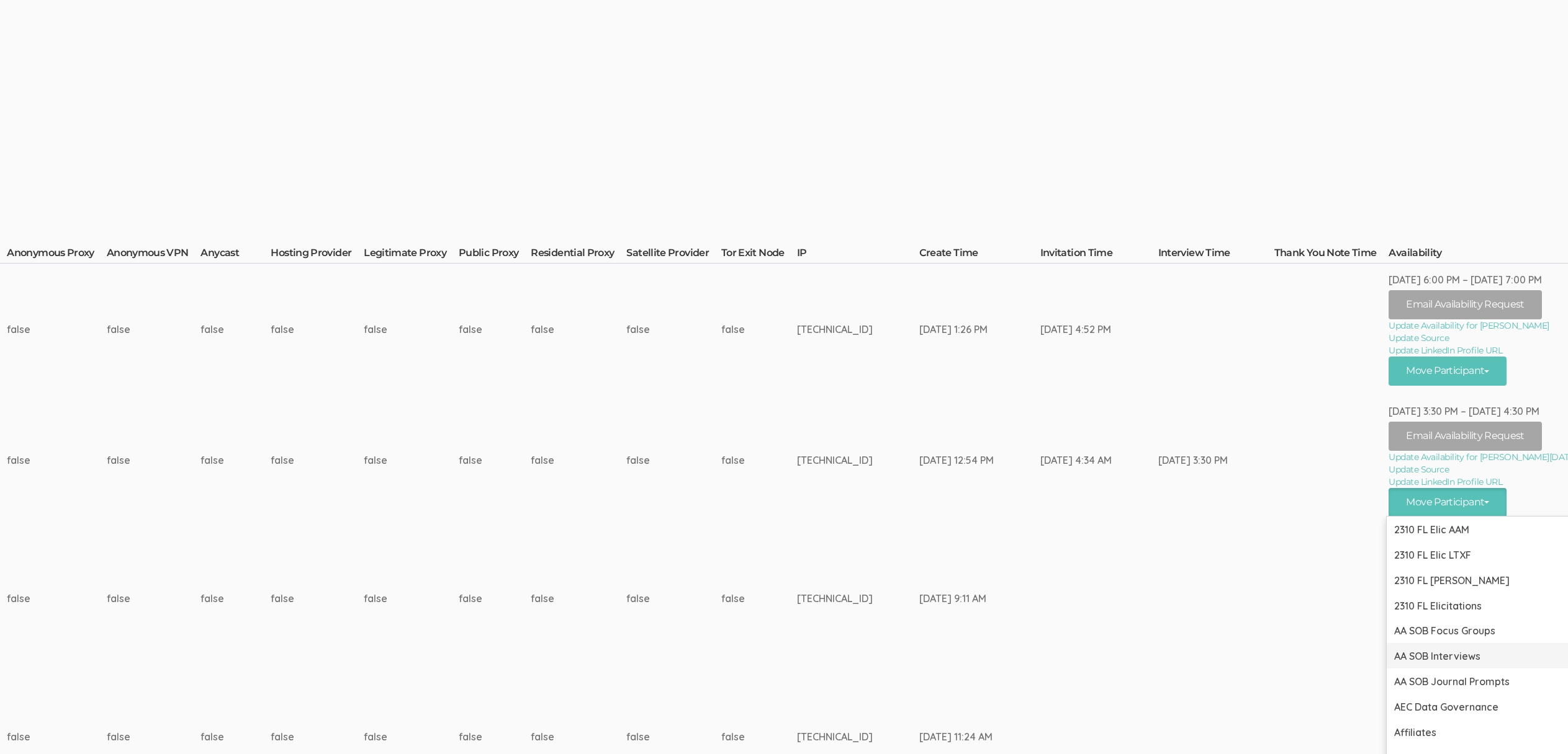
scroll to position [136, 4188]
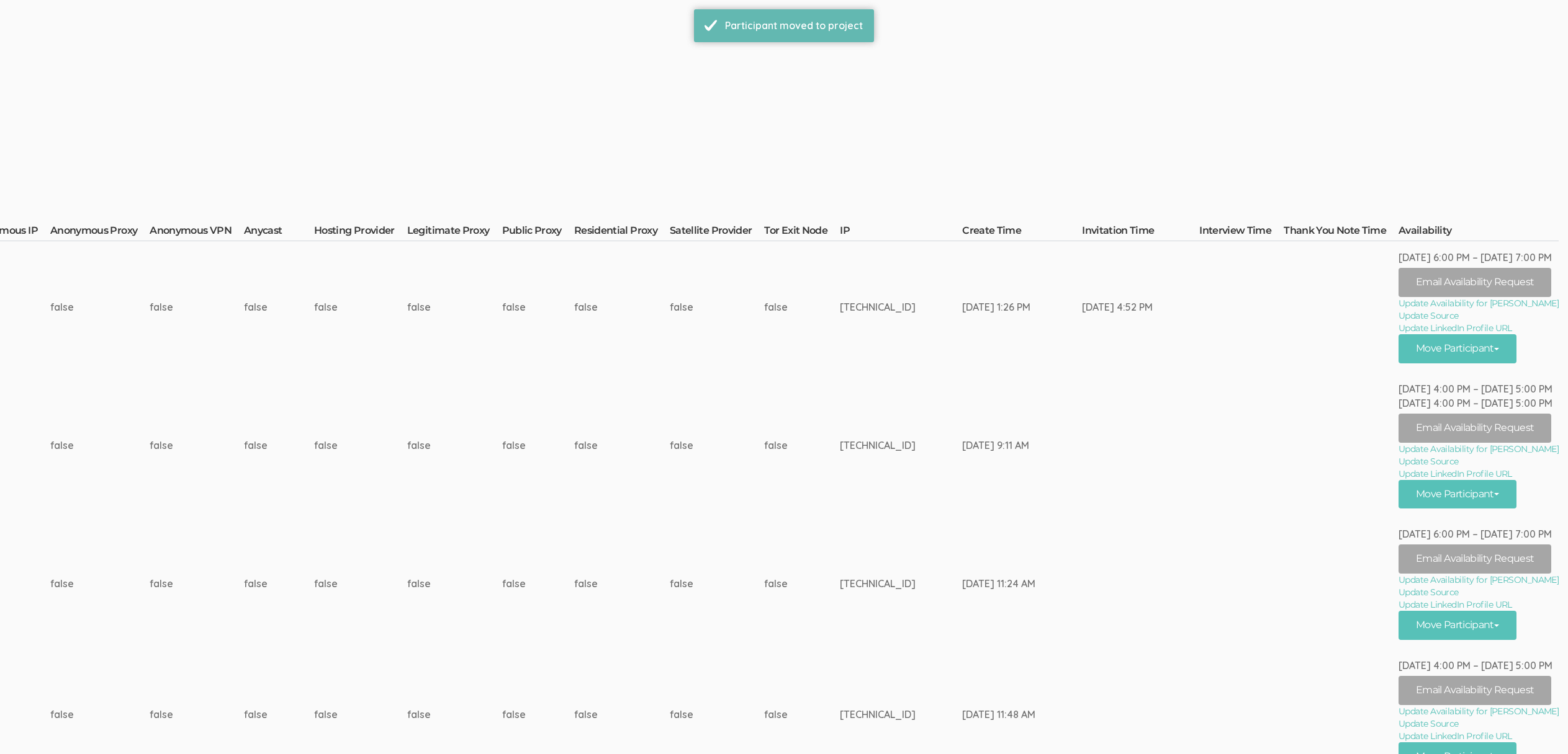
scroll to position [0, 0]
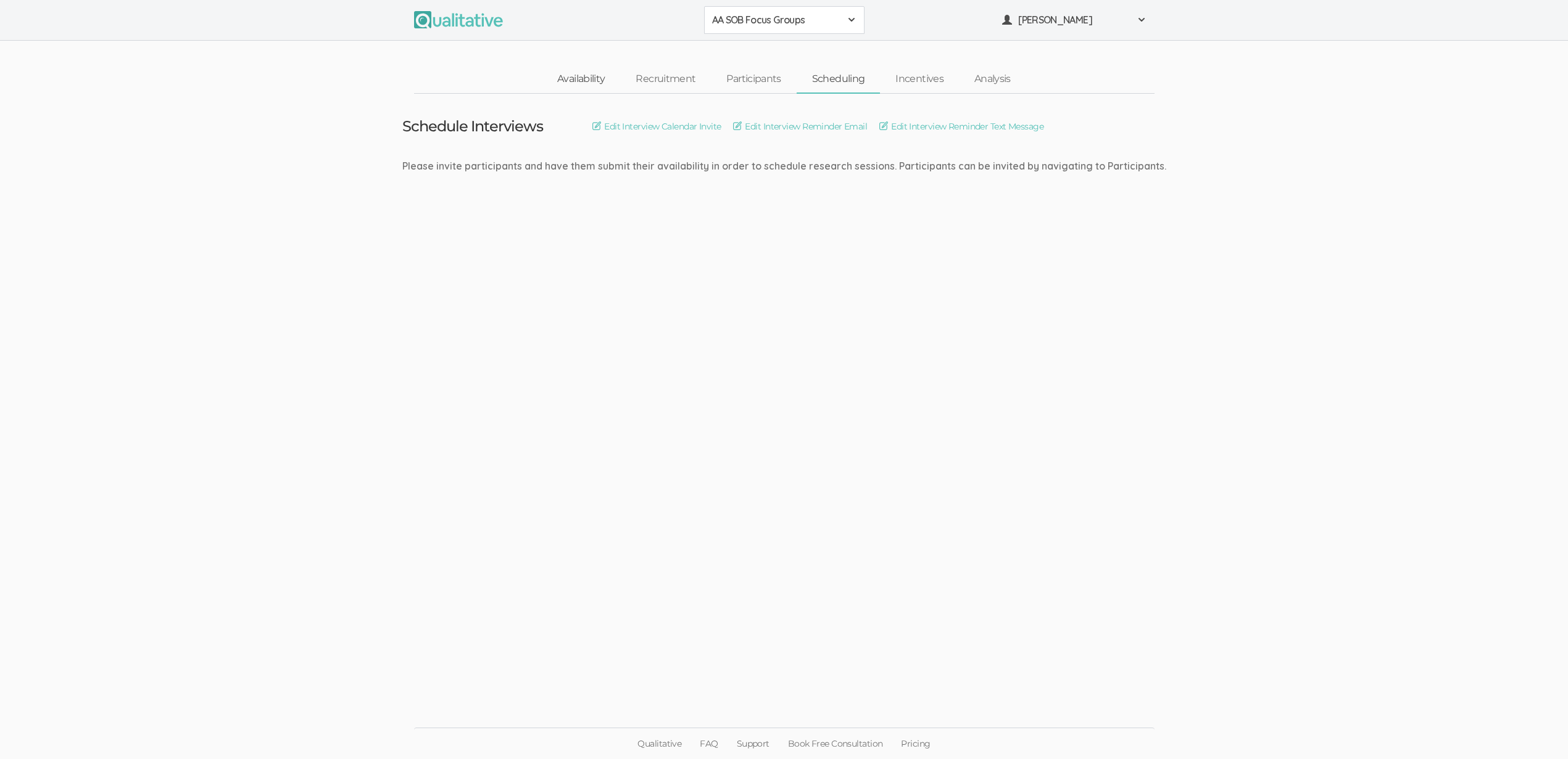
click at [589, 74] on link "Availability" at bounding box center [581, 79] width 79 height 27
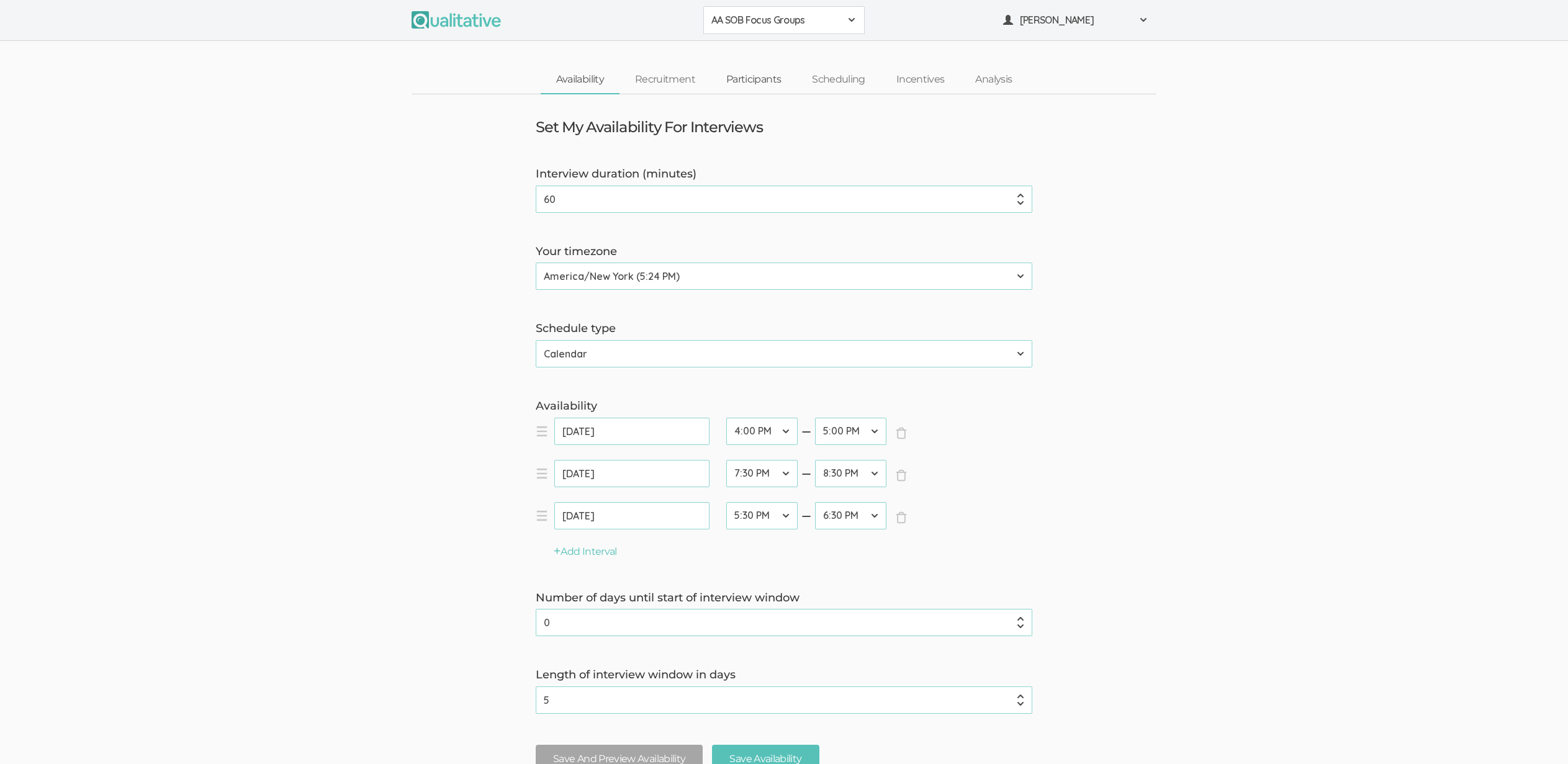
click at [736, 78] on link "Participants" at bounding box center [754, 80] width 86 height 27
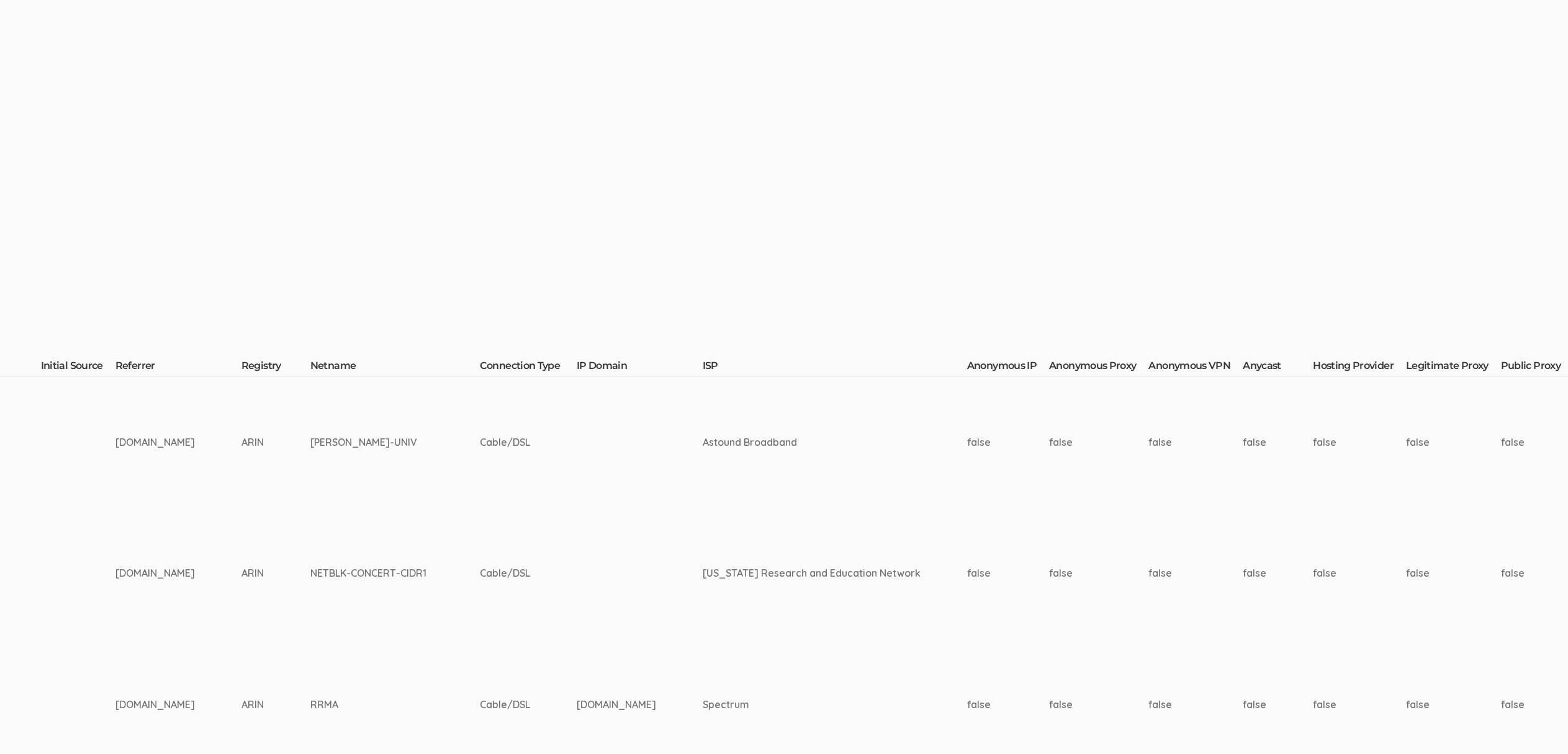
scroll to position [0, 4314]
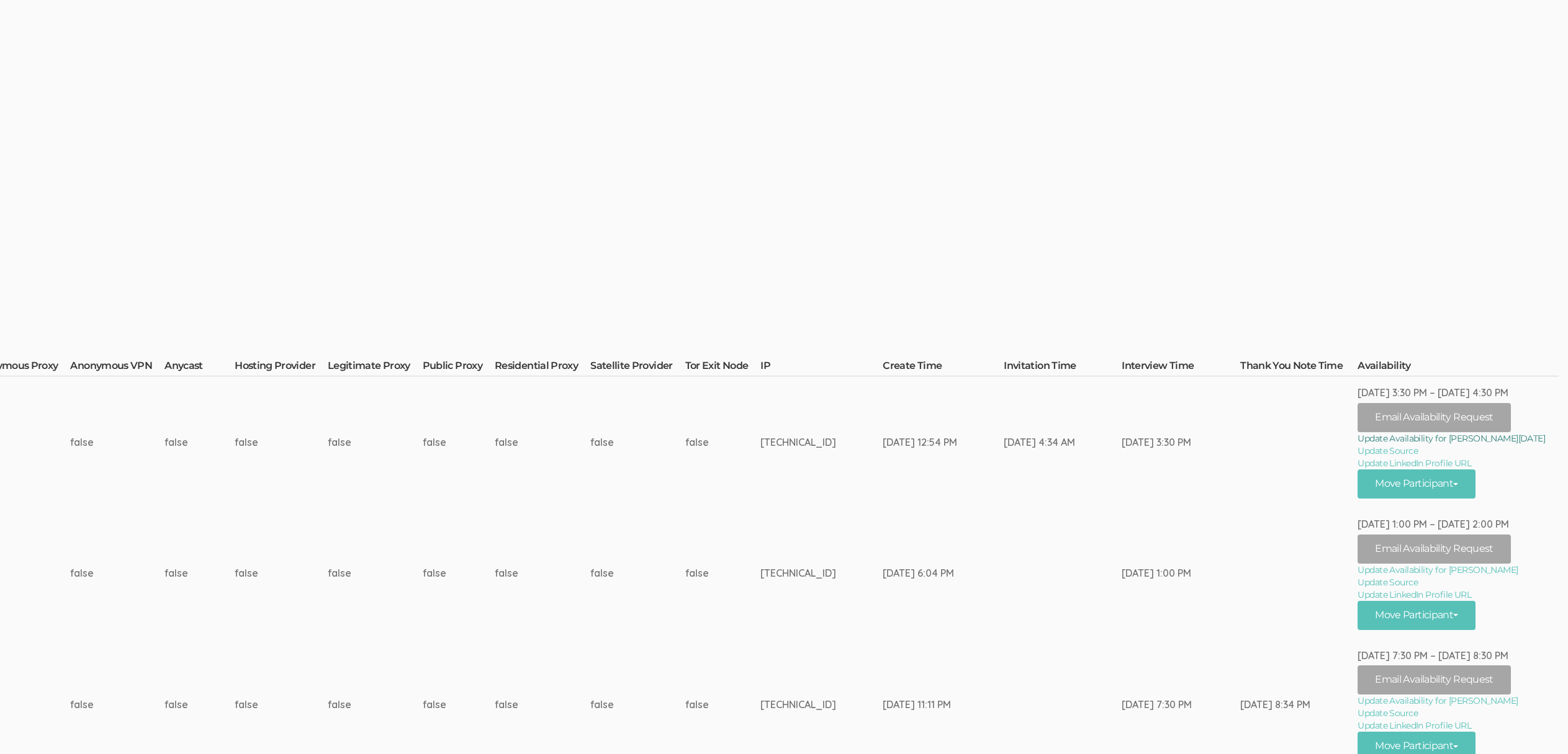
click at [1455, 439] on link "Update Availability for Sarah-Elizabeth Noel" at bounding box center [1457, 439] width 201 height 12
click at [1468, 571] on link "Update Availability for Aniyah Moody" at bounding box center [1457, 570] width 201 height 12
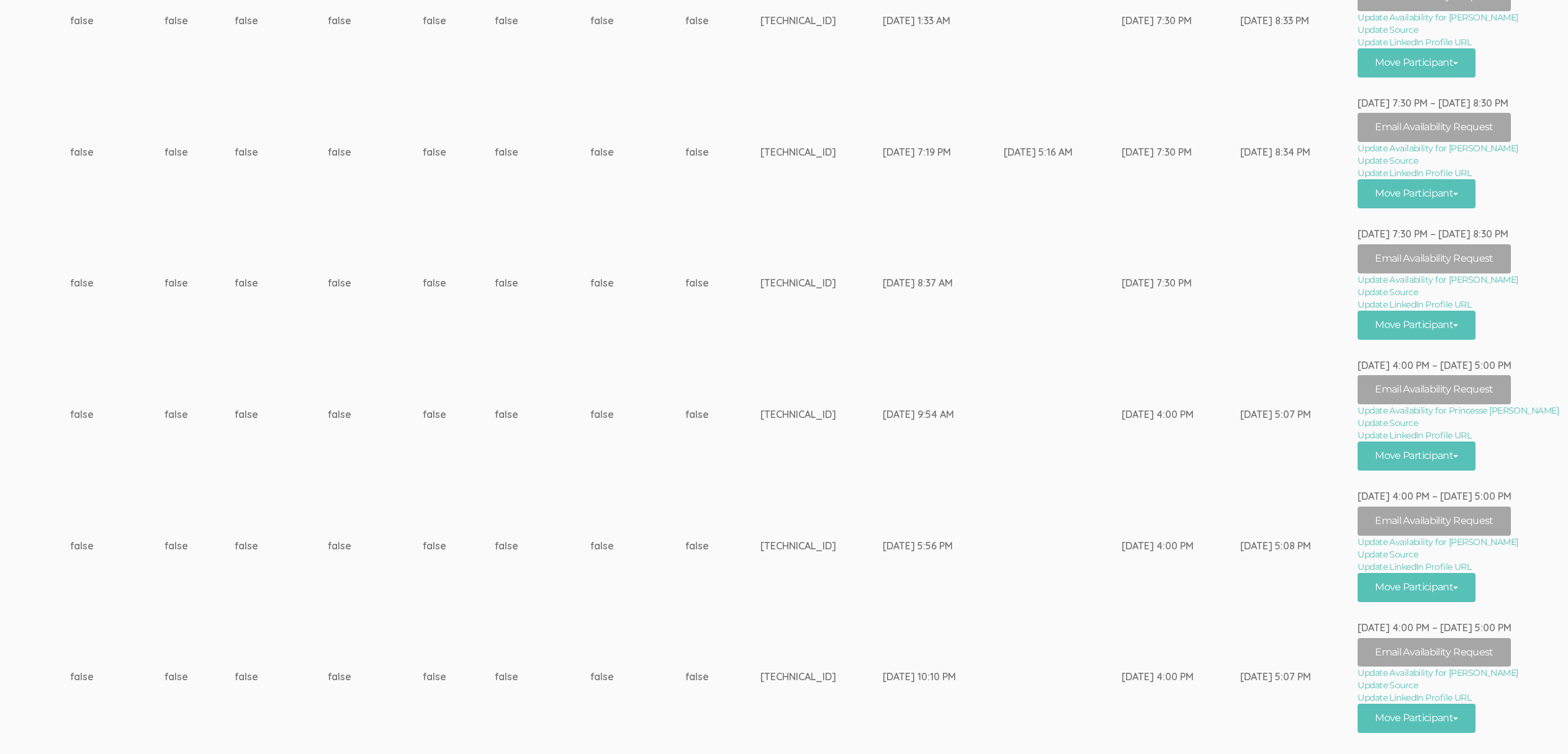
scroll to position [696, 4314]
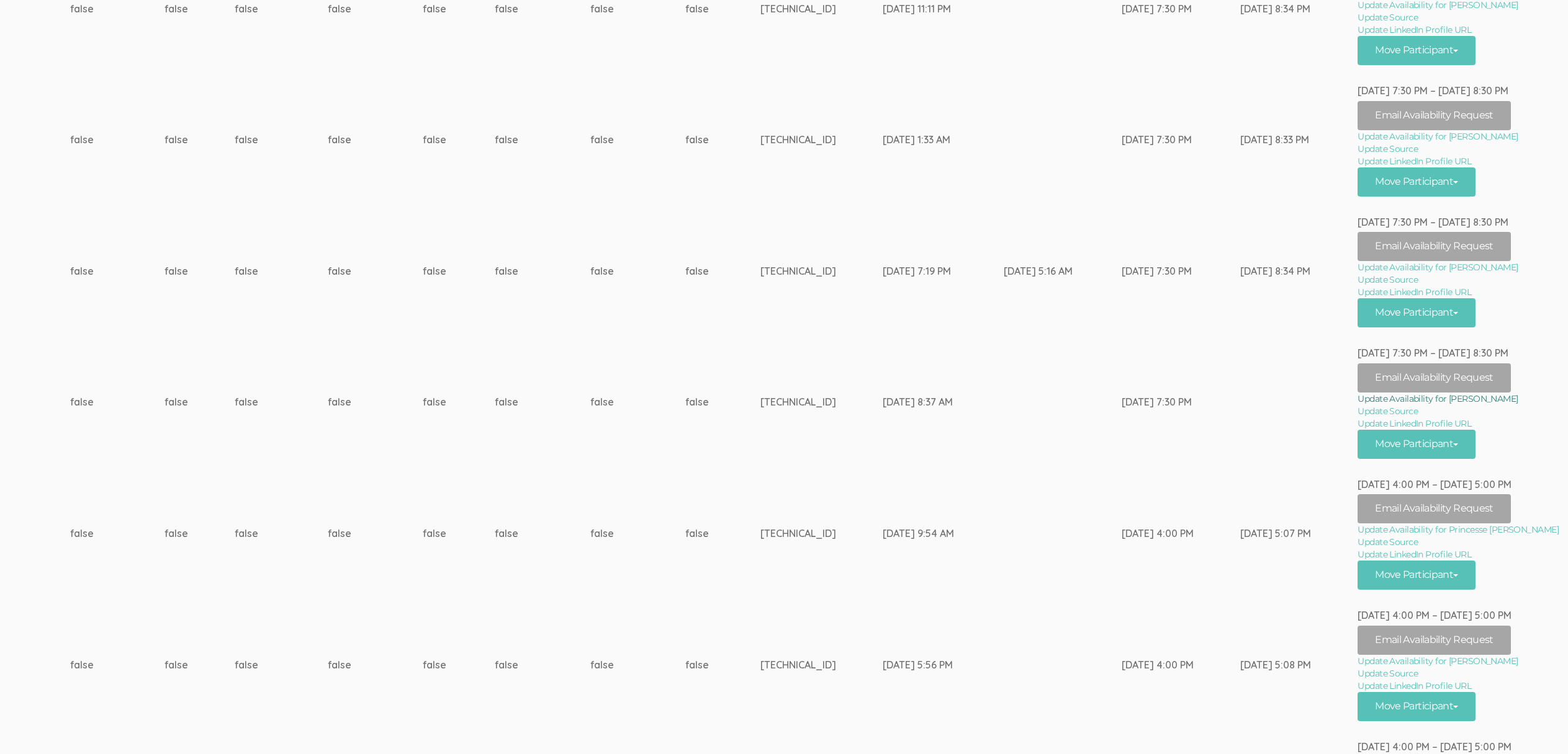
click at [1454, 397] on link "Update Availability for Shanija Coicou" at bounding box center [1457, 399] width 201 height 12
click at [782, 515] on td "74.231.44.48" at bounding box center [821, 534] width 123 height 132
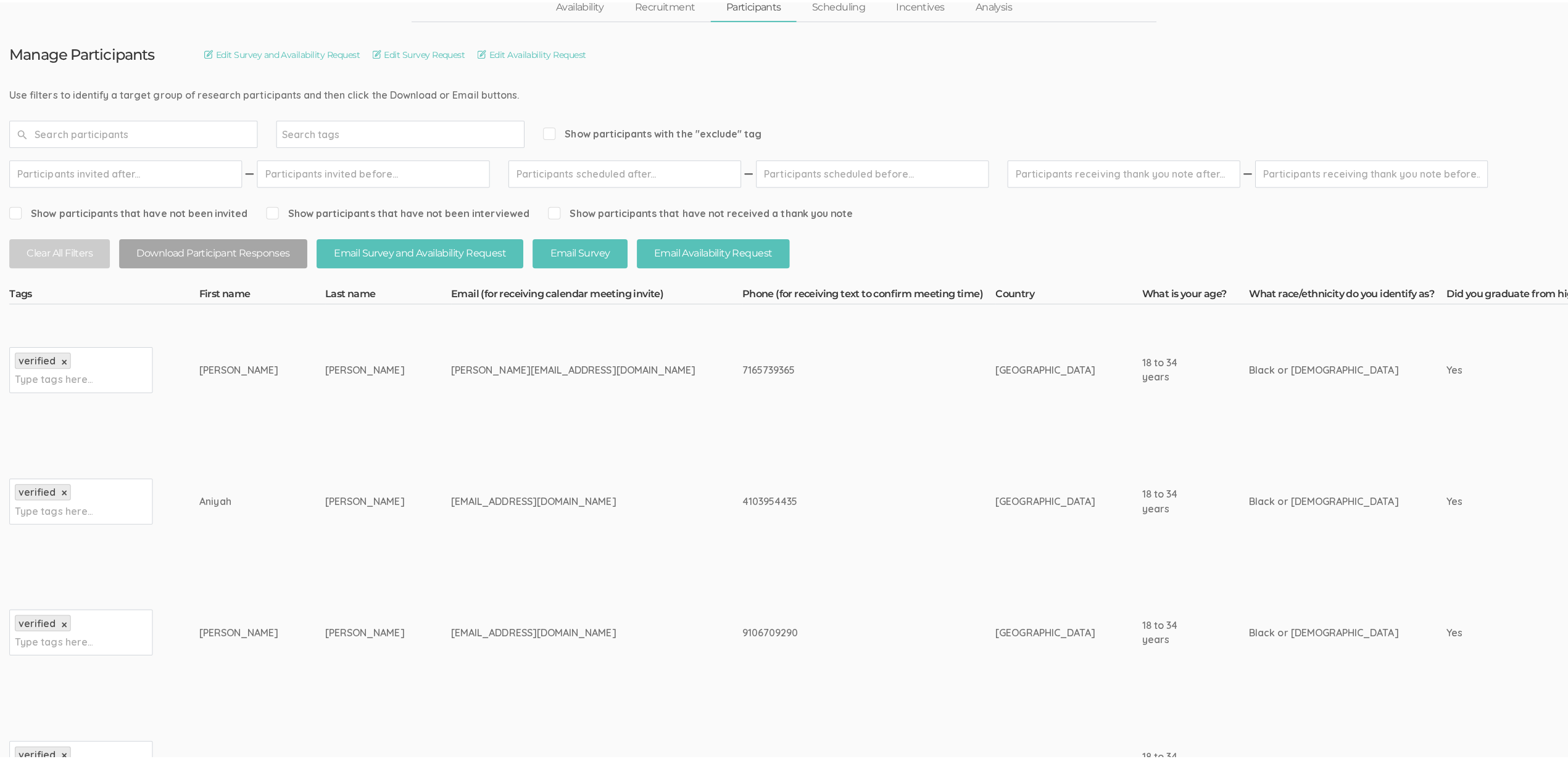
scroll to position [0, 0]
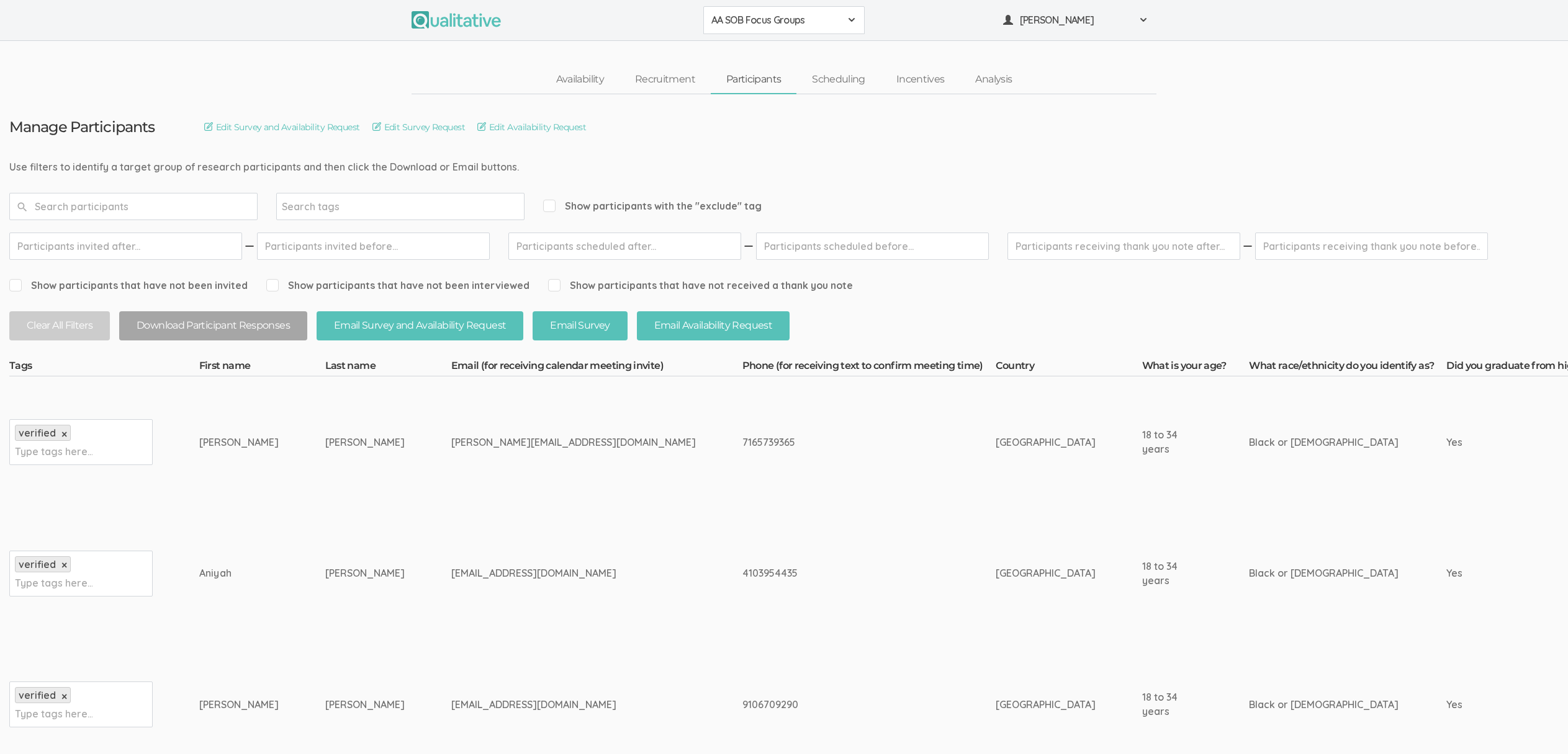
click at [501, 489] on td "sarah.e.noel36@gmail.com" at bounding box center [596, 443] width 291 height 132
click at [830, 76] on link "Scheduling" at bounding box center [838, 80] width 85 height 27
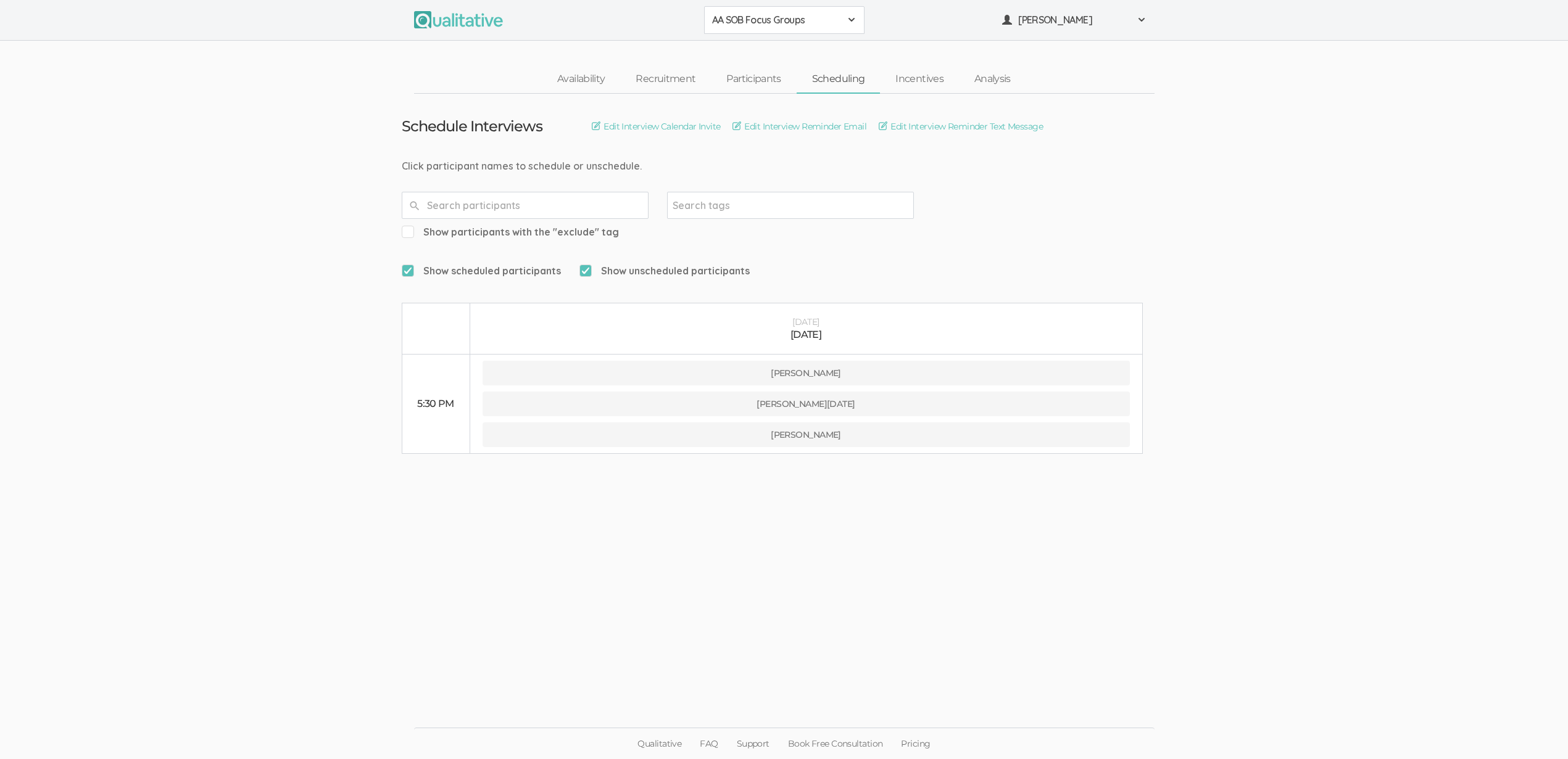
click at [341, 450] on ui-view "Schedule Interviews Edit Interview Calendar Invite Edit Interview Reminder Emai…" at bounding box center [784, 380] width 1568 height 572
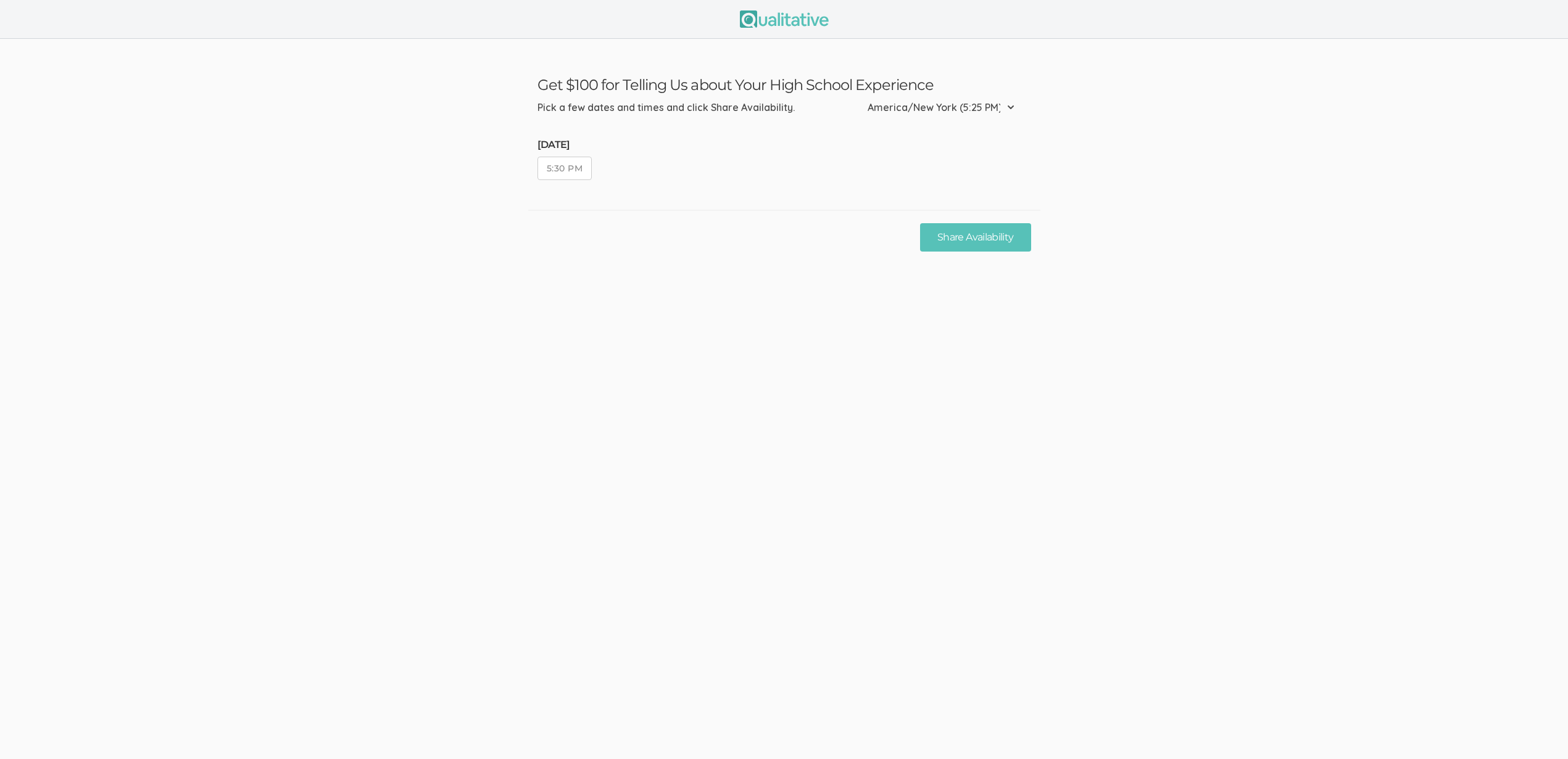
click at [564, 174] on button "5:30 PM" at bounding box center [565, 168] width 55 height 23
click at [960, 239] on button "Share Availability" at bounding box center [975, 237] width 111 height 29
click at [576, 166] on button "5:30 PM" at bounding box center [565, 168] width 55 height 23
click at [997, 239] on button "Share Availability" at bounding box center [975, 237] width 111 height 29
click at [573, 169] on button "5:30 PM" at bounding box center [565, 168] width 55 height 23
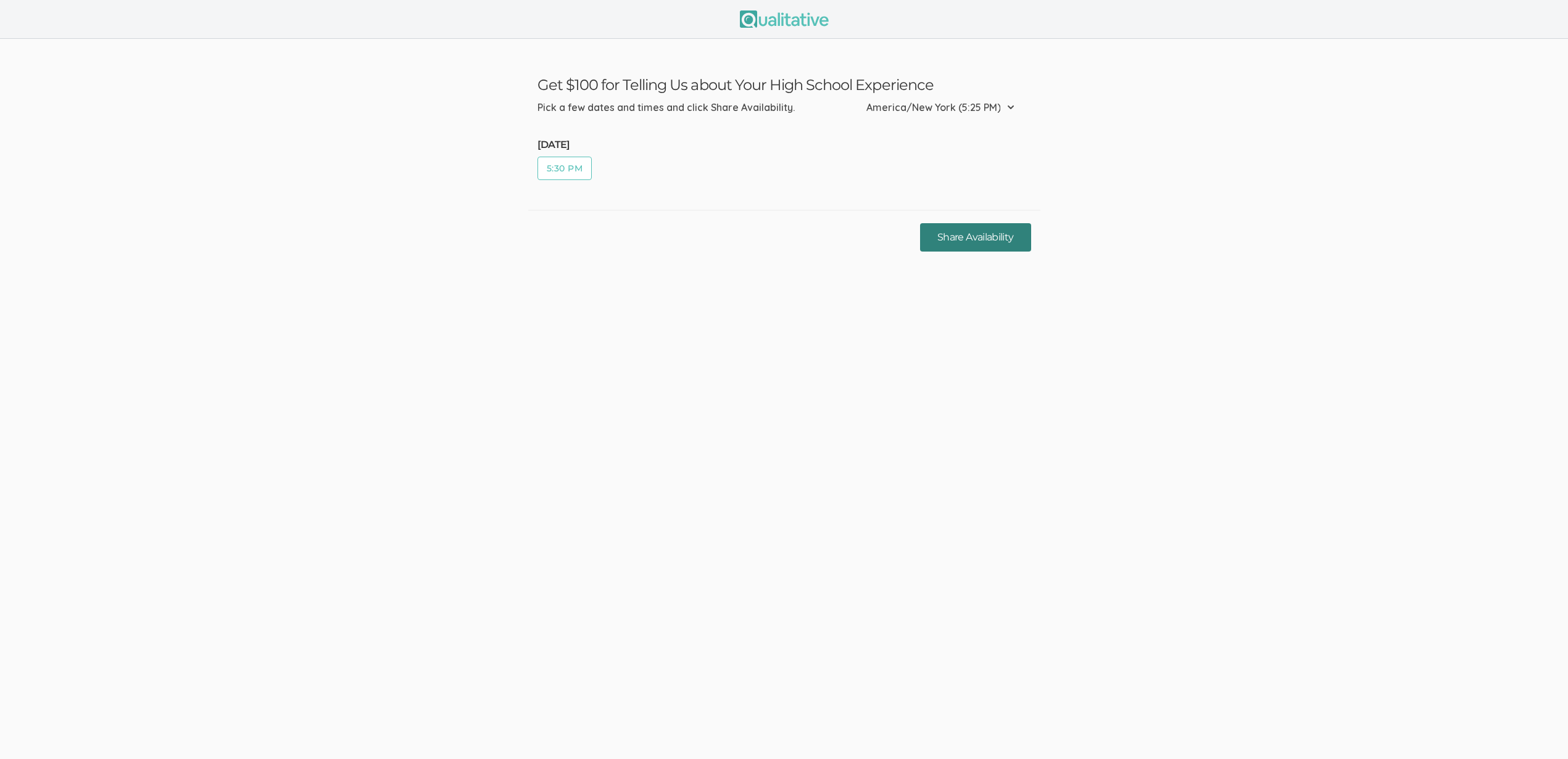
click at [1003, 241] on button "Share Availability" at bounding box center [975, 237] width 111 height 29
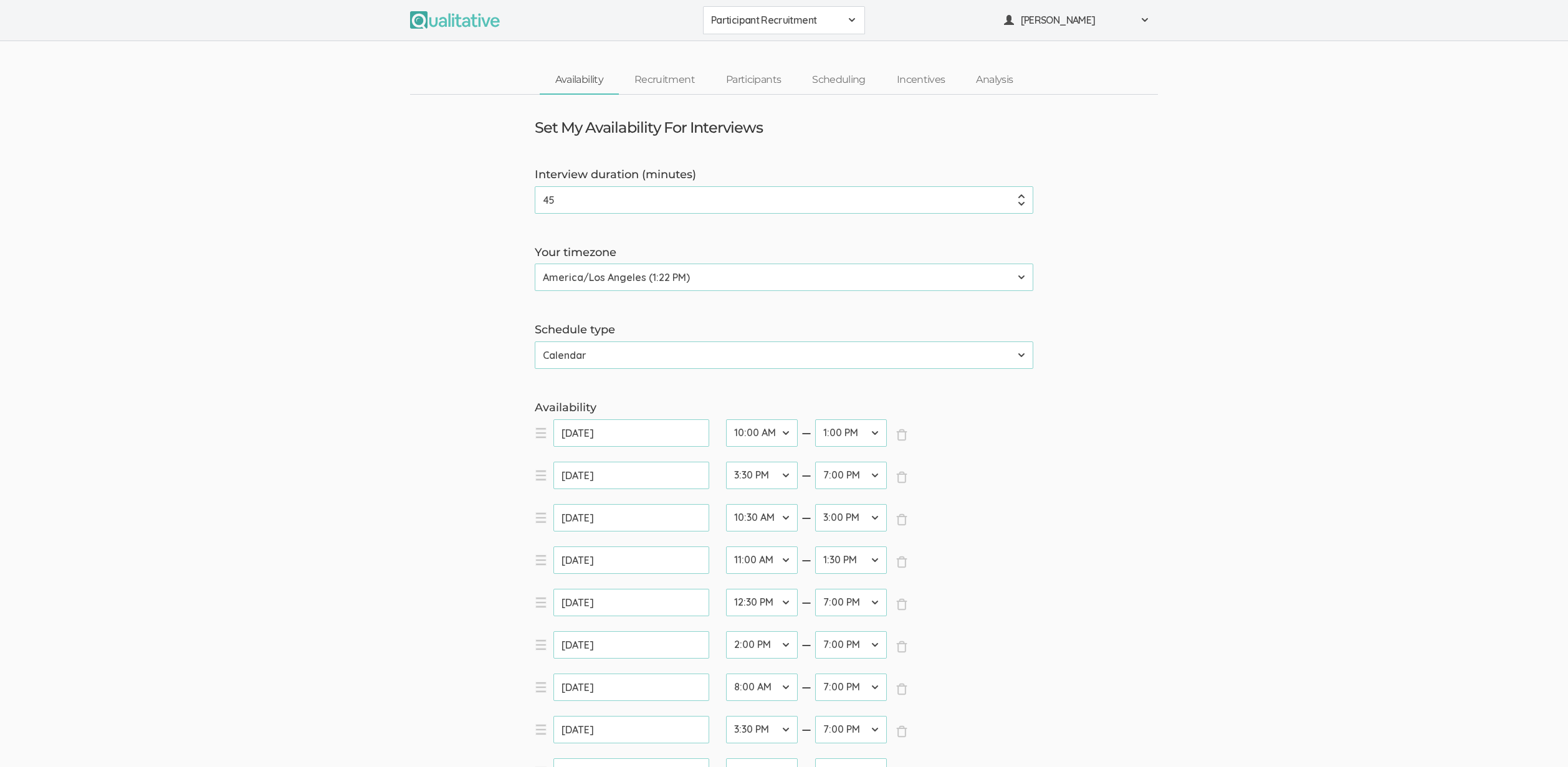
click at [754, 82] on link "Participants" at bounding box center [754, 80] width 86 height 27
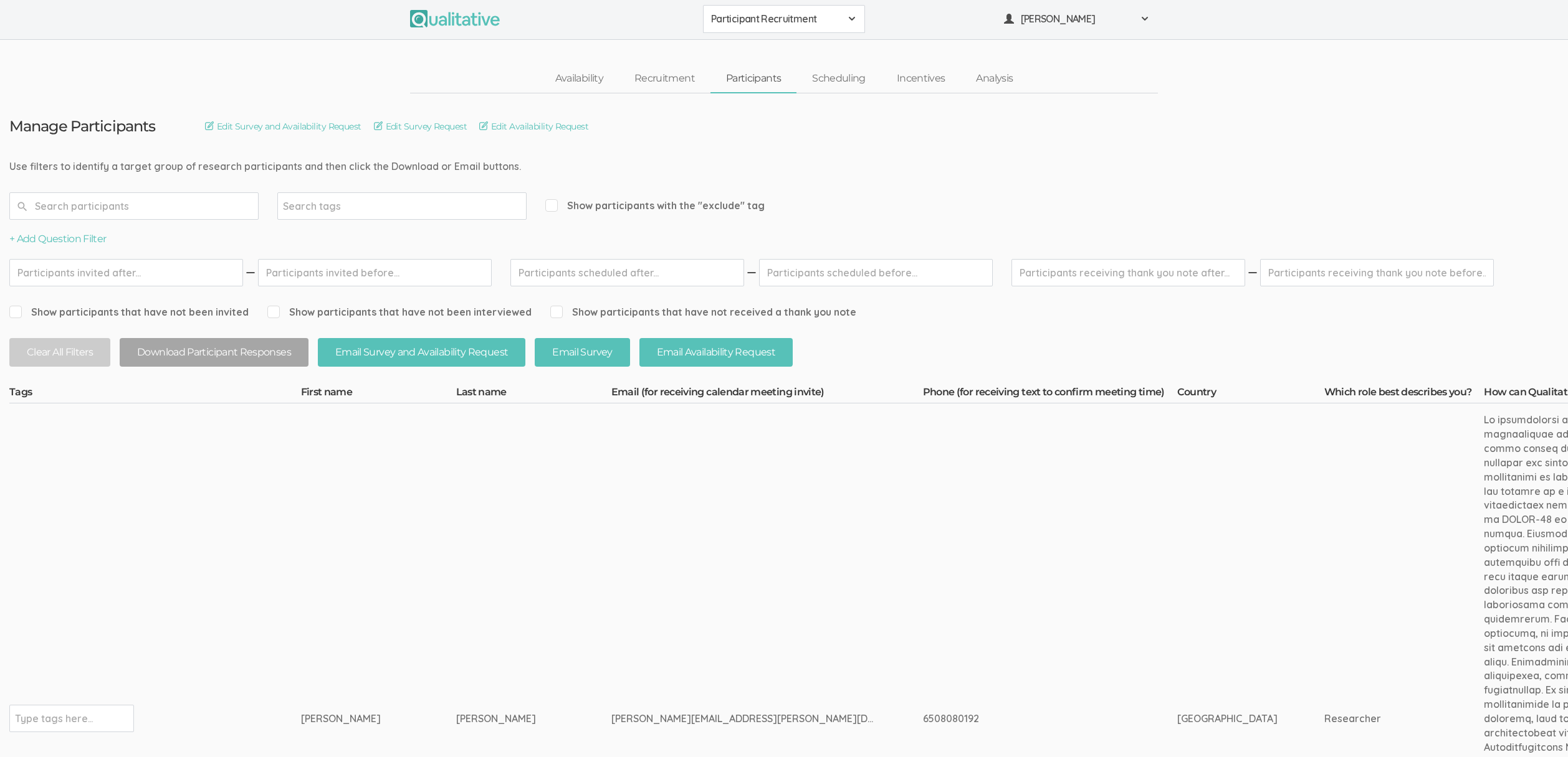
scroll to position [2, 0]
